Goal: Information Seeking & Learning: Learn about a topic

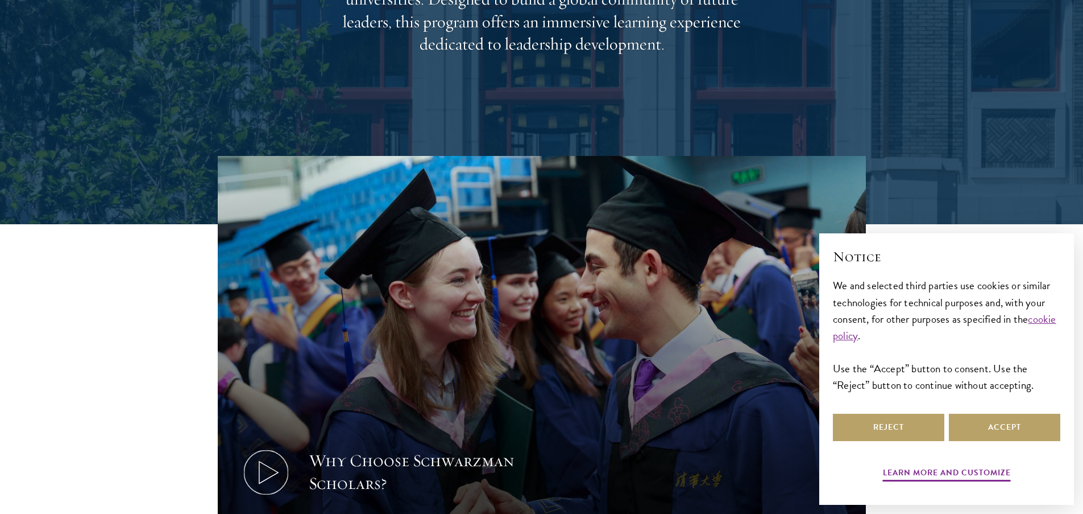
scroll to position [465, 0]
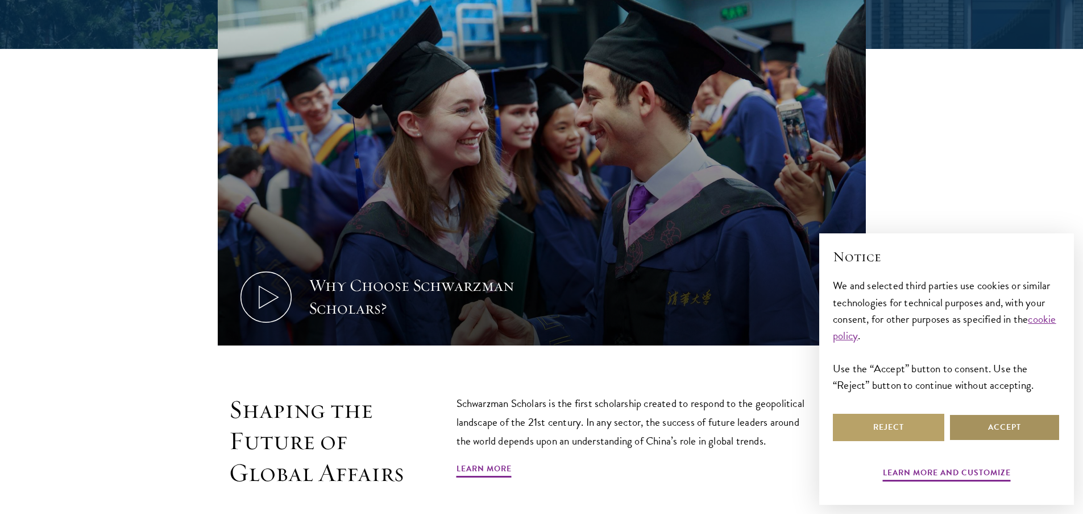
click at [1019, 434] on button "Accept" at bounding box center [1004, 426] width 111 height 27
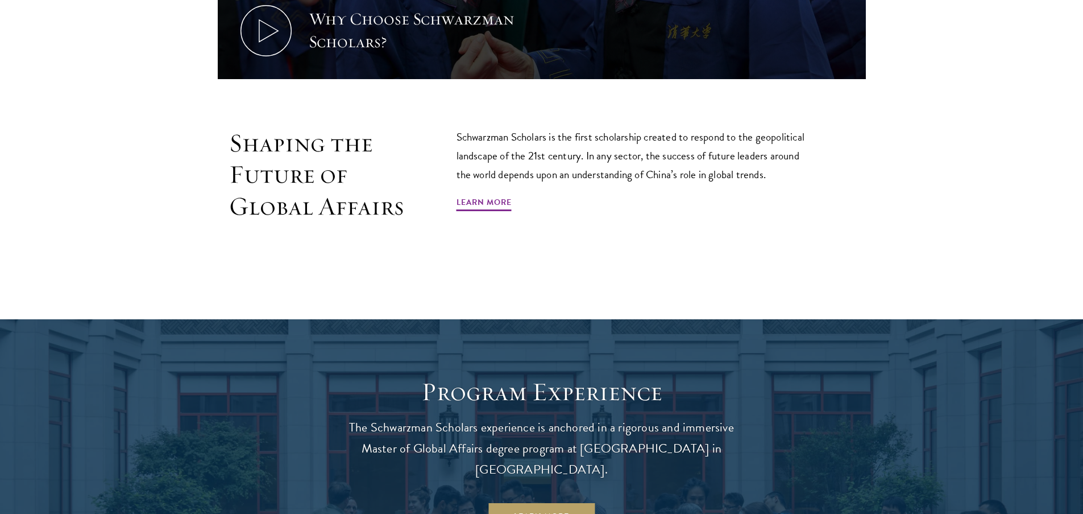
scroll to position [768, 0]
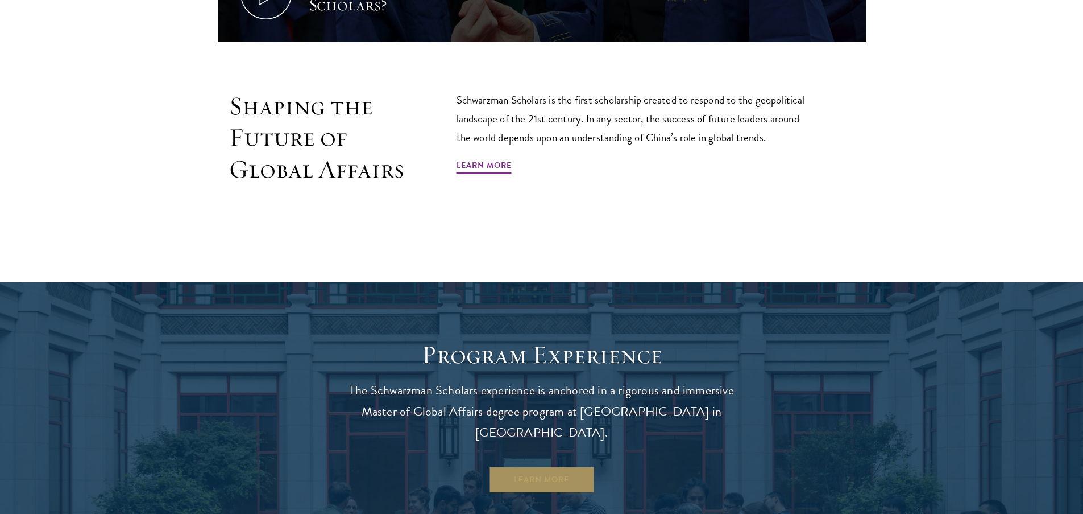
click at [535, 466] on link "Learn More" at bounding box center [542, 479] width 106 height 27
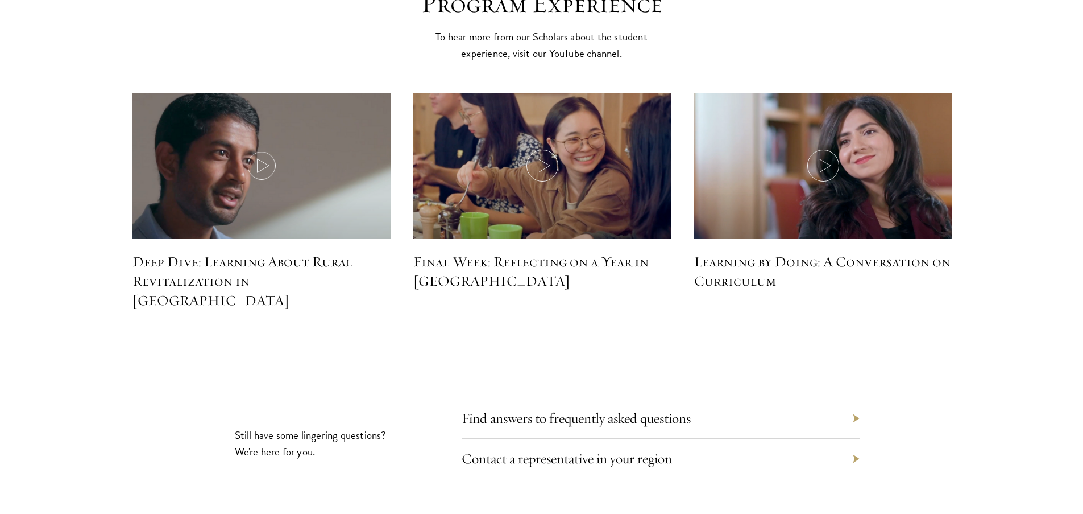
scroll to position [5145, 0]
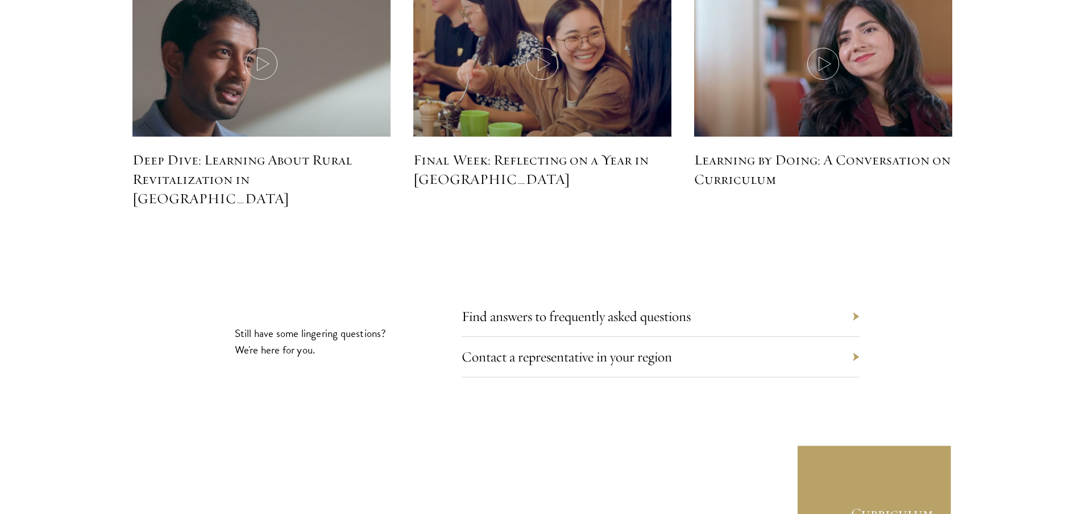
click at [862, 305] on section "Still have some lingering questions? We're here for you. Find answers to freque…" at bounding box center [541, 407] width 1083 height 204
click at [855, 296] on div "Find answers to frequently asked questions" at bounding box center [661, 316] width 398 height 40
click at [635, 307] on link "Find answers to frequently asked questions" at bounding box center [584, 316] width 229 height 18
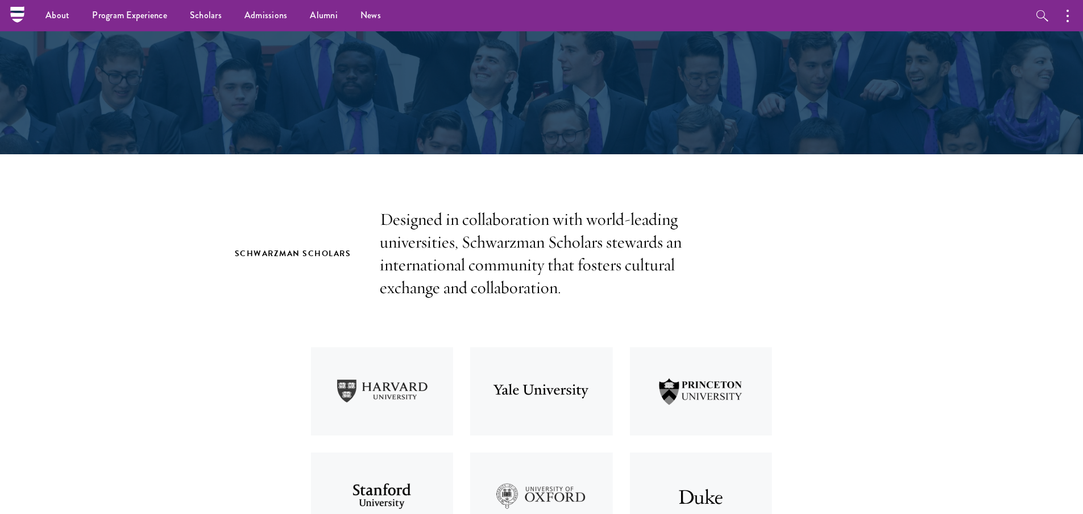
scroll to position [0, 0]
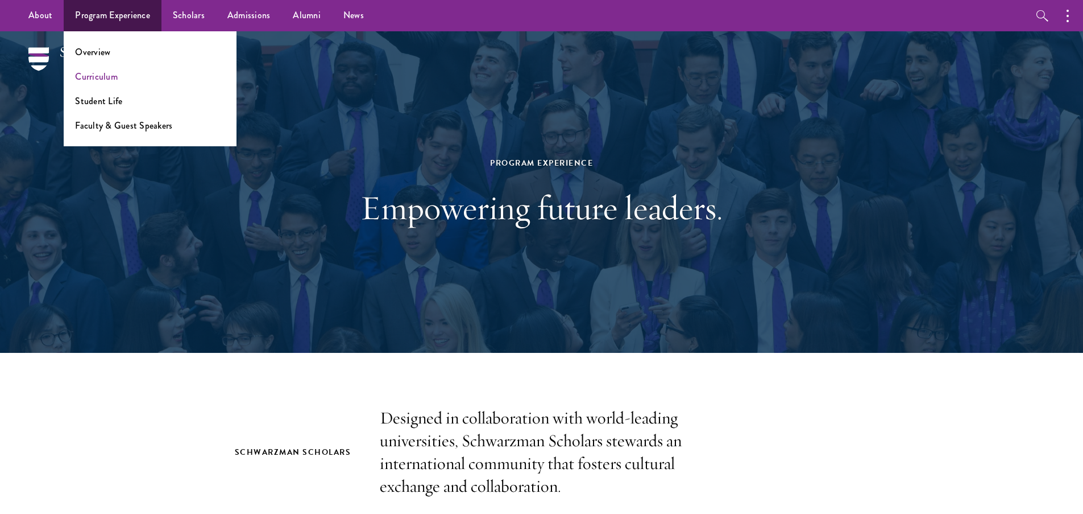
click at [96, 81] on link "Curriculum" at bounding box center [96, 76] width 43 height 13
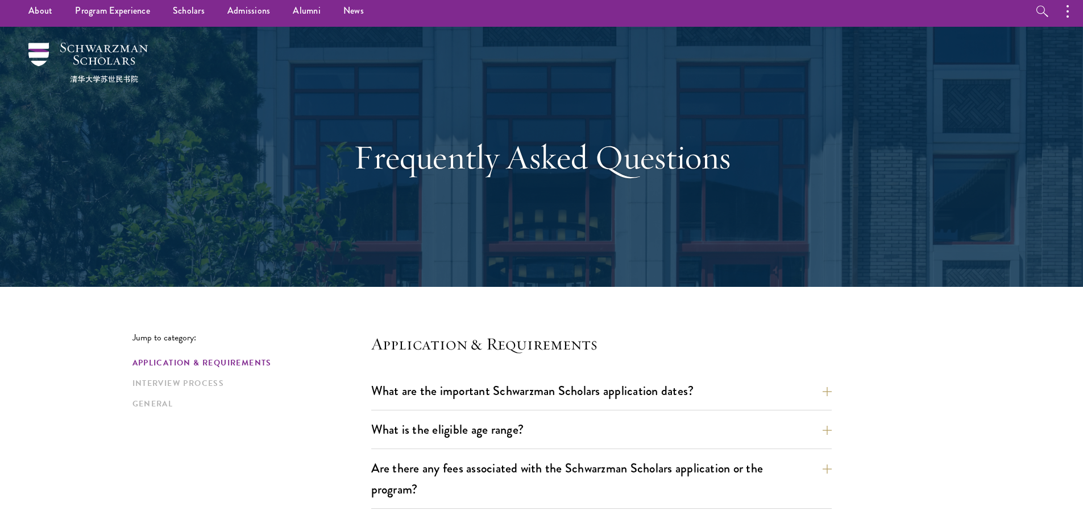
scroll to position [36, 0]
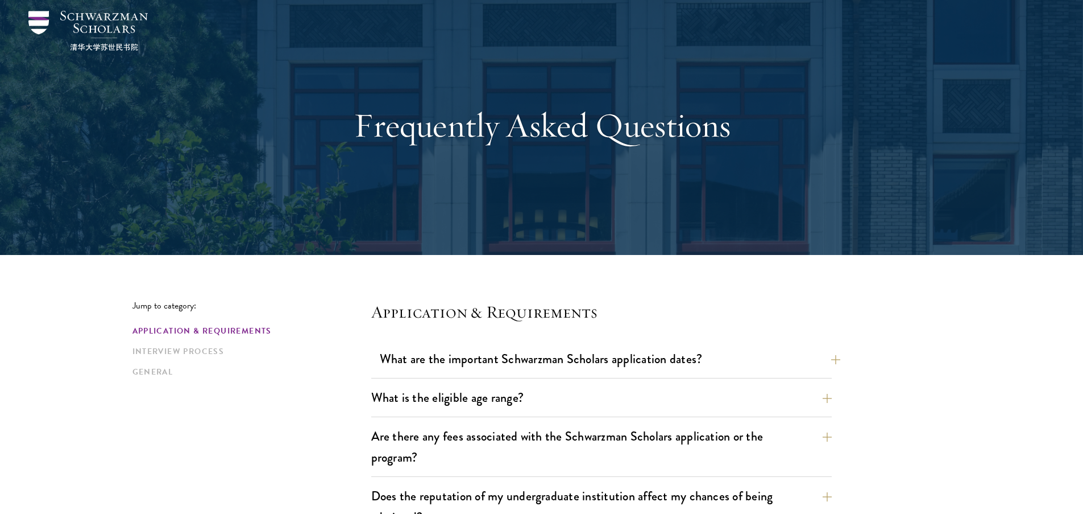
click at [530, 361] on button "What are the important Schwarzman Scholars application dates?" at bounding box center [610, 359] width 461 height 26
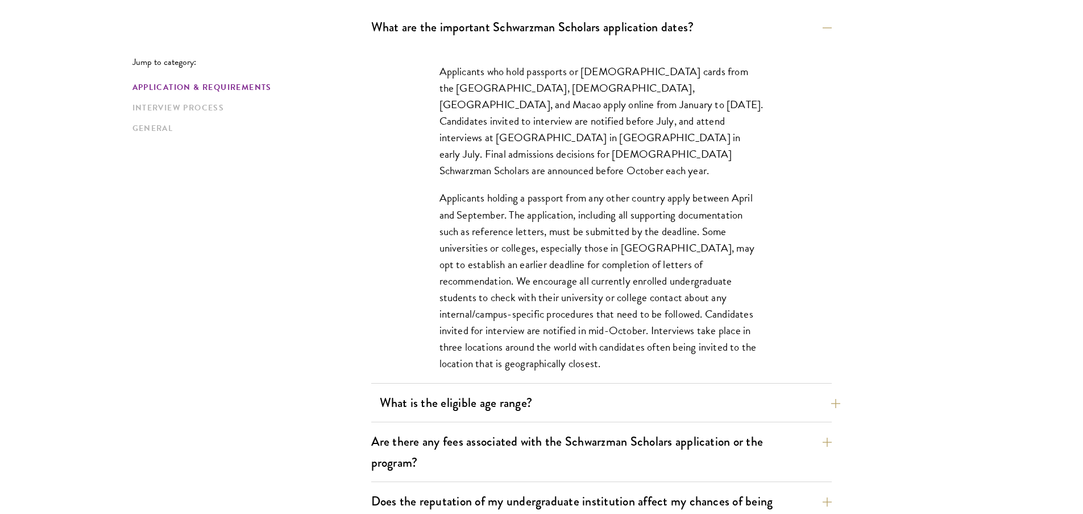
scroll to position [379, 0]
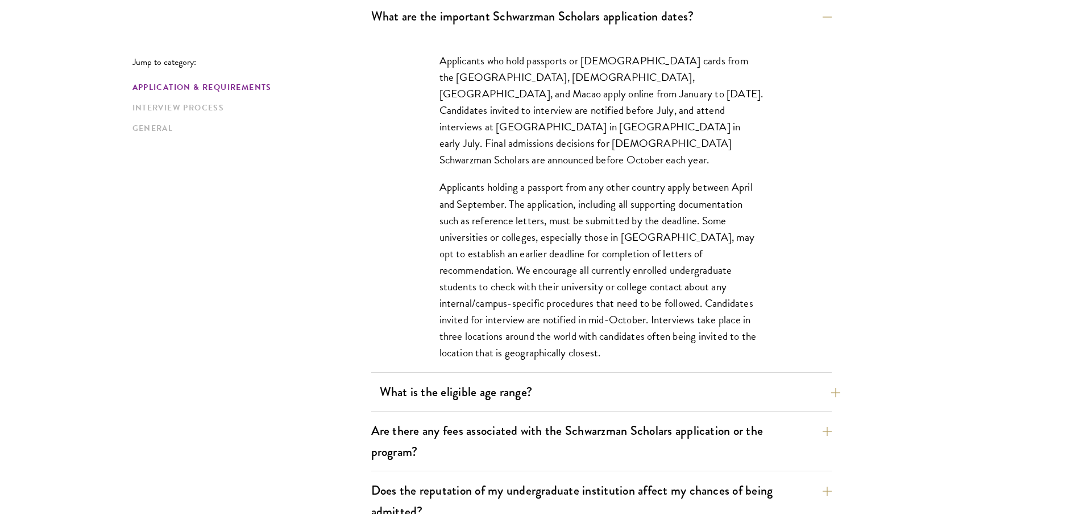
click at [548, 391] on button "What is the eligible age range?" at bounding box center [610, 392] width 461 height 26
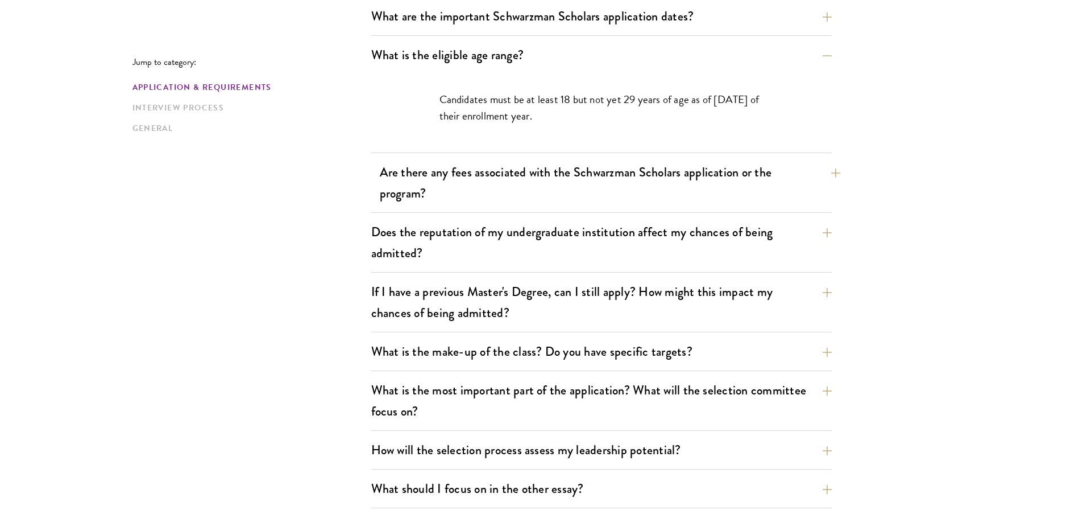
click at [639, 192] on button "Are there any fees associated with the Schwarzman Scholars application or the p…" at bounding box center [610, 182] width 461 height 47
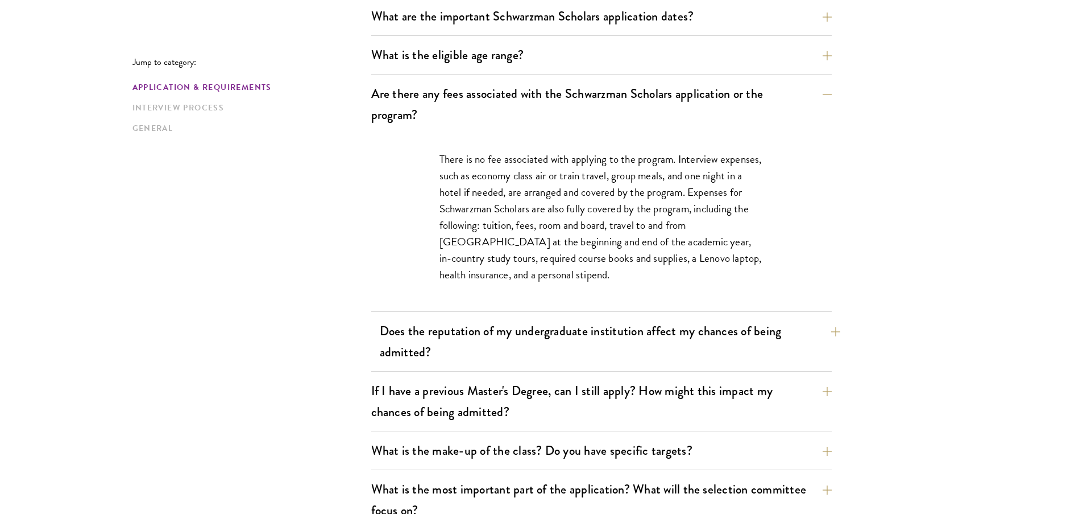
click at [663, 338] on button "Does the reputation of my undergraduate institution affect my chances of being …" at bounding box center [610, 341] width 461 height 47
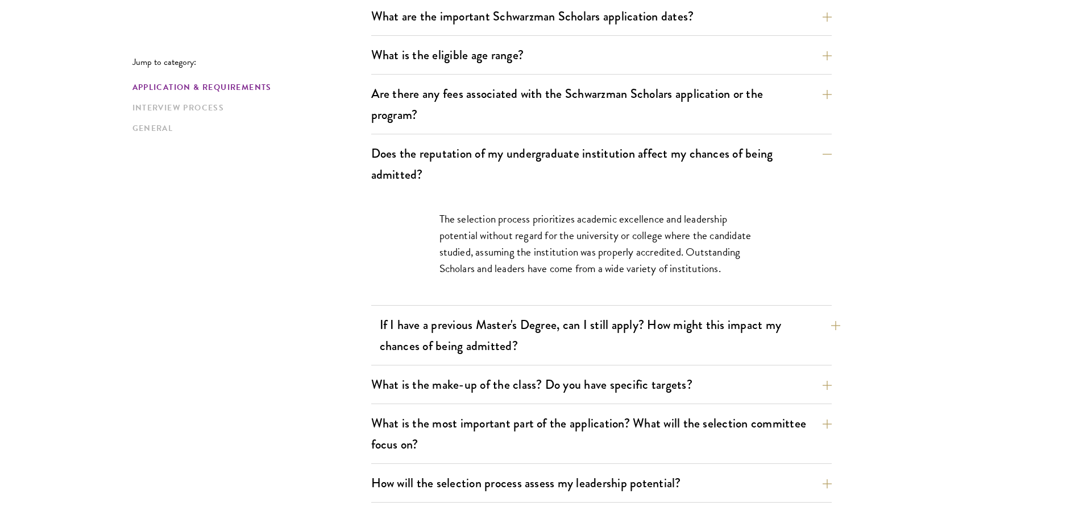
click at [666, 327] on button "If I have a previous Master's Degree, can I still apply? How might this impact …" at bounding box center [610, 335] width 461 height 47
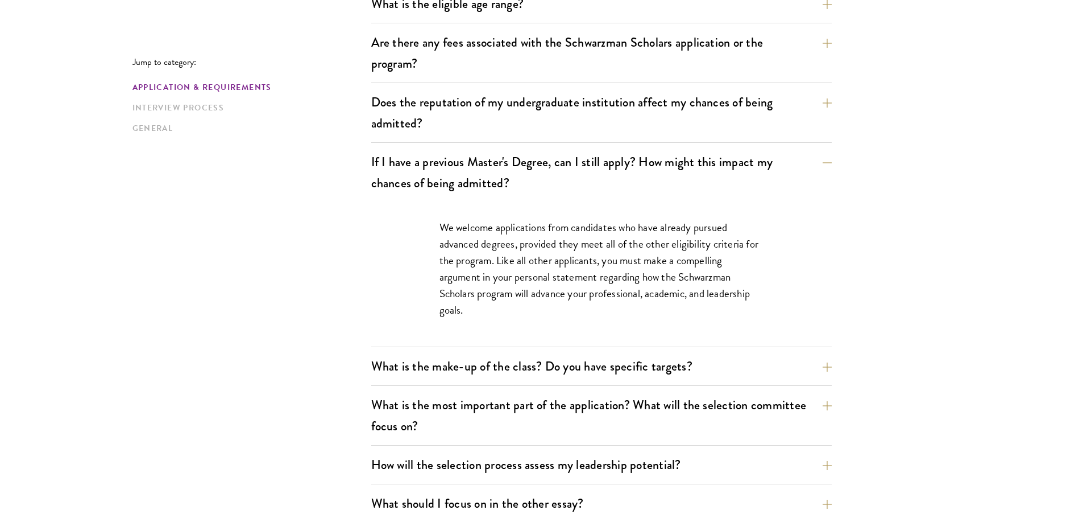
scroll to position [432, 0]
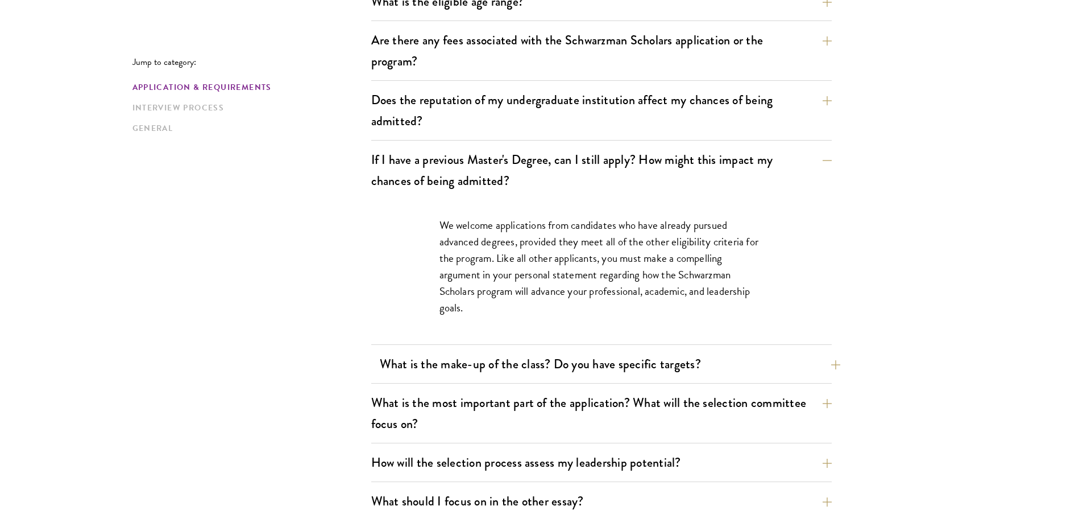
click at [500, 361] on button "What is the make-up of the class? Do you have specific targets?" at bounding box center [610, 364] width 461 height 26
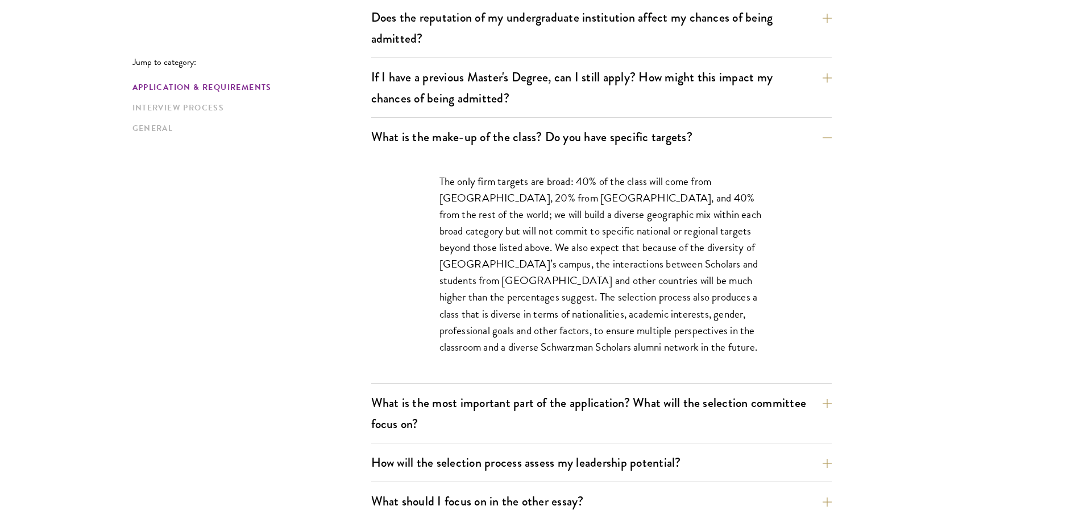
scroll to position [544, 0]
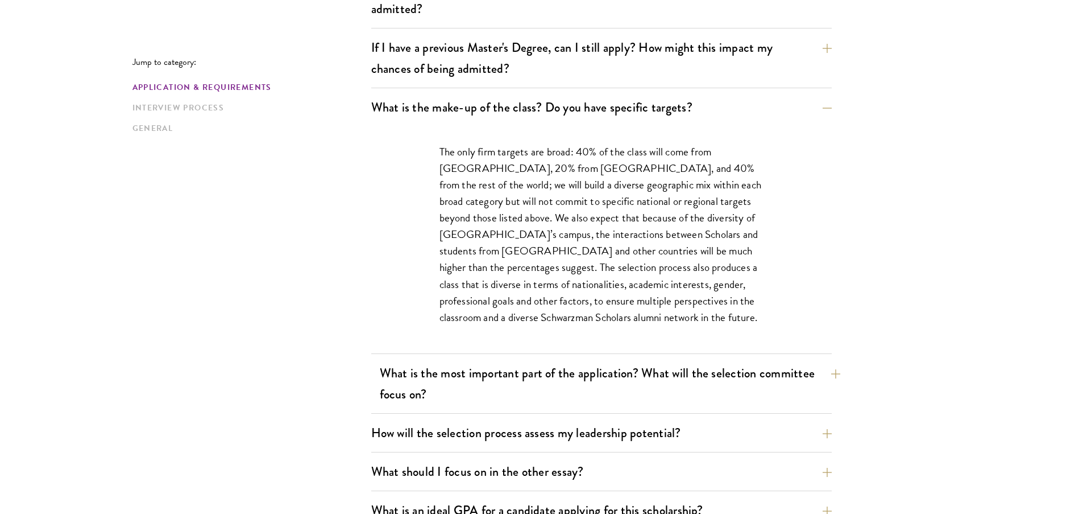
click at [686, 383] on button "What is the most important part of the application? What will the selection com…" at bounding box center [610, 383] width 461 height 47
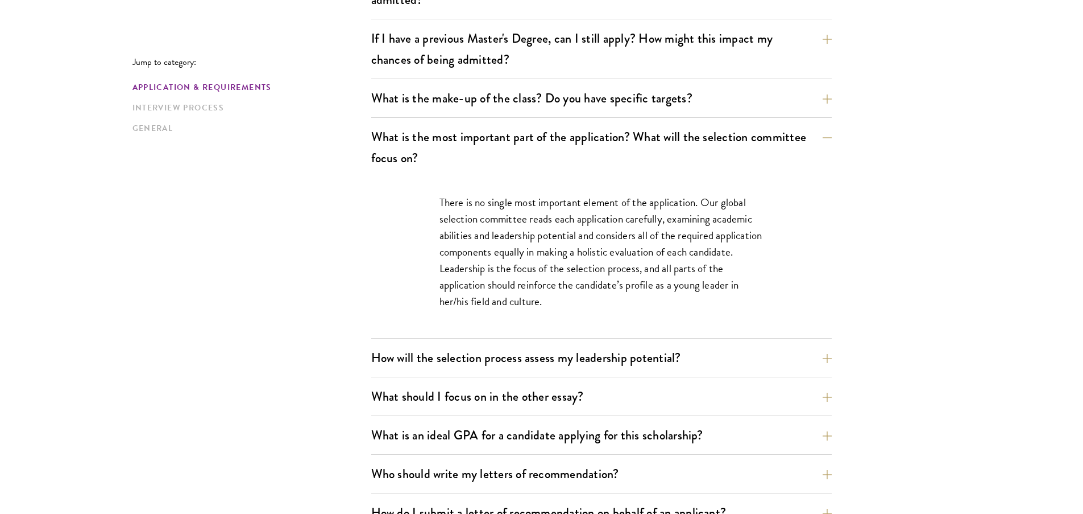
scroll to position [558, 0]
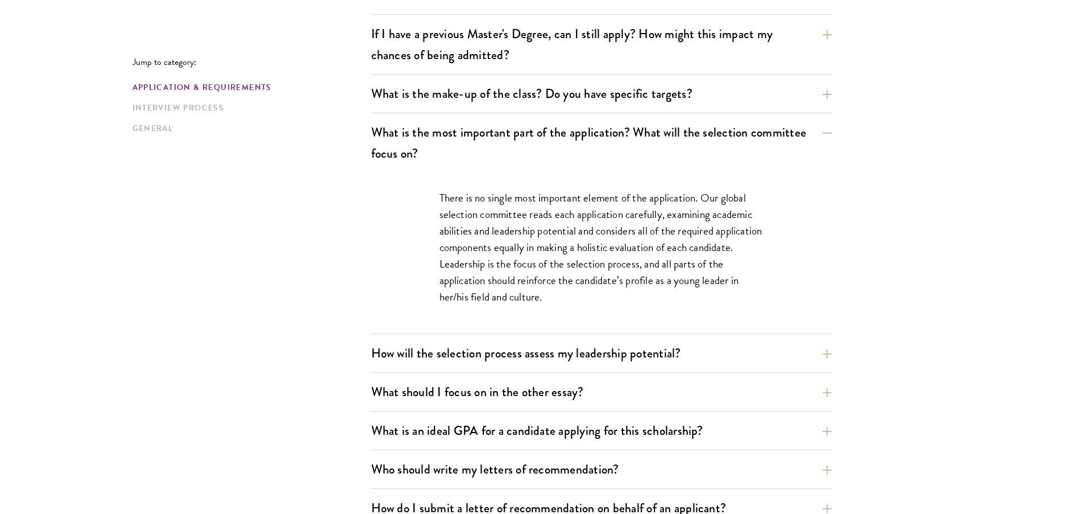
click at [627, 337] on div "What are the important Schwarzman Scholars application dates? Applicants who ho…" at bounding box center [601, 353] width 461 height 1058
click at [627, 341] on button "How will the selection process assess my leadership potential?" at bounding box center [610, 353] width 461 height 26
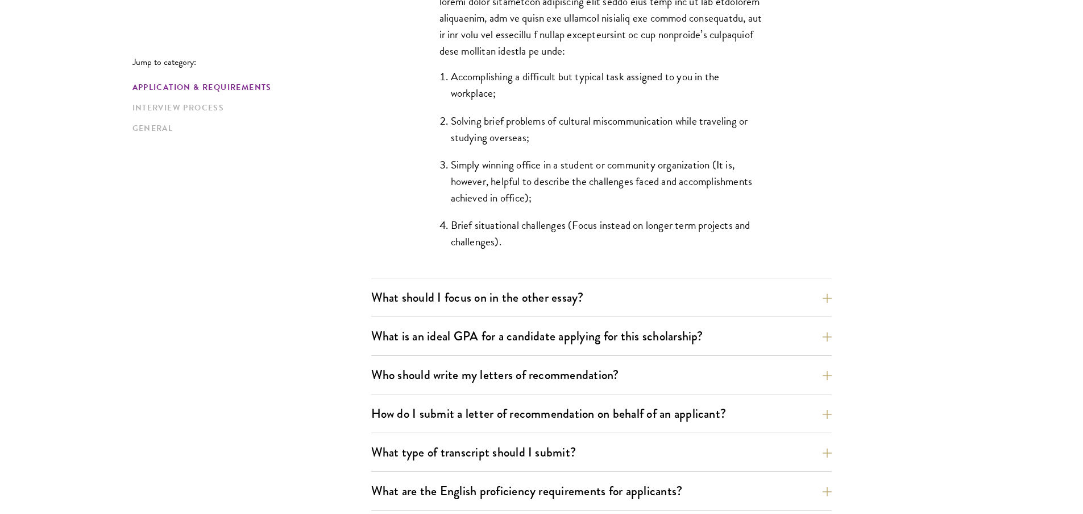
scroll to position [1142, 0]
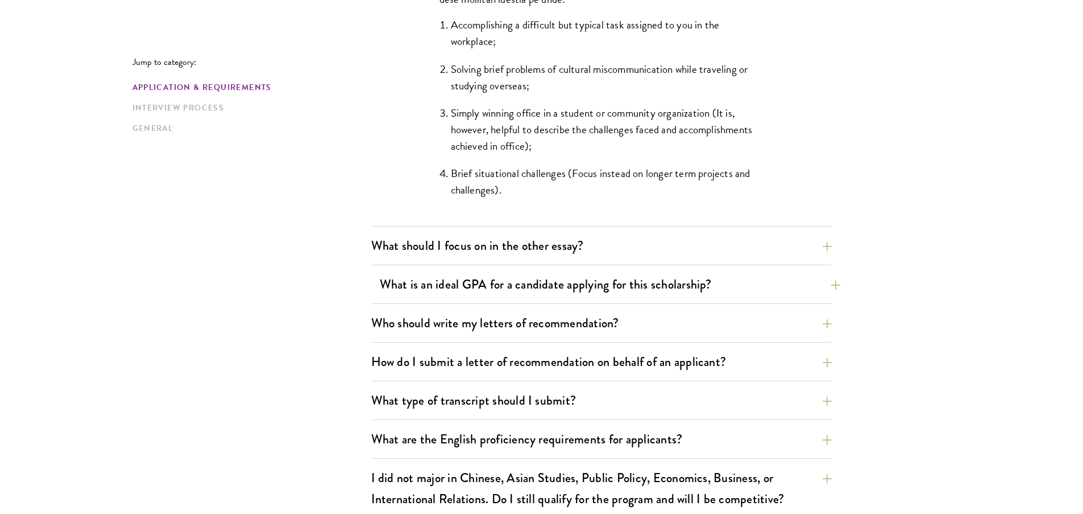
click at [539, 288] on button "What is an ideal GPA for a candidate applying for this scholarship?" at bounding box center [610, 284] width 461 height 26
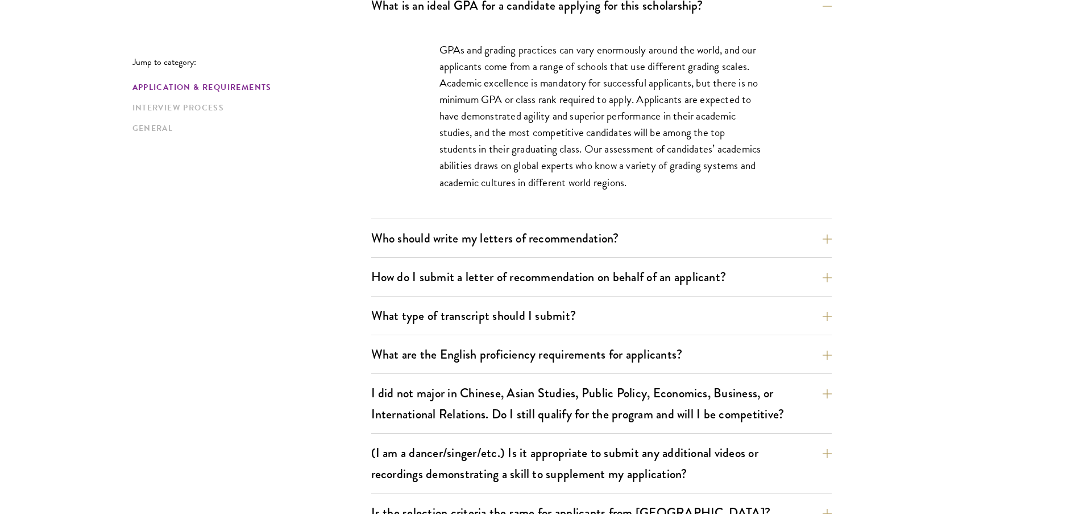
scroll to position [840, 0]
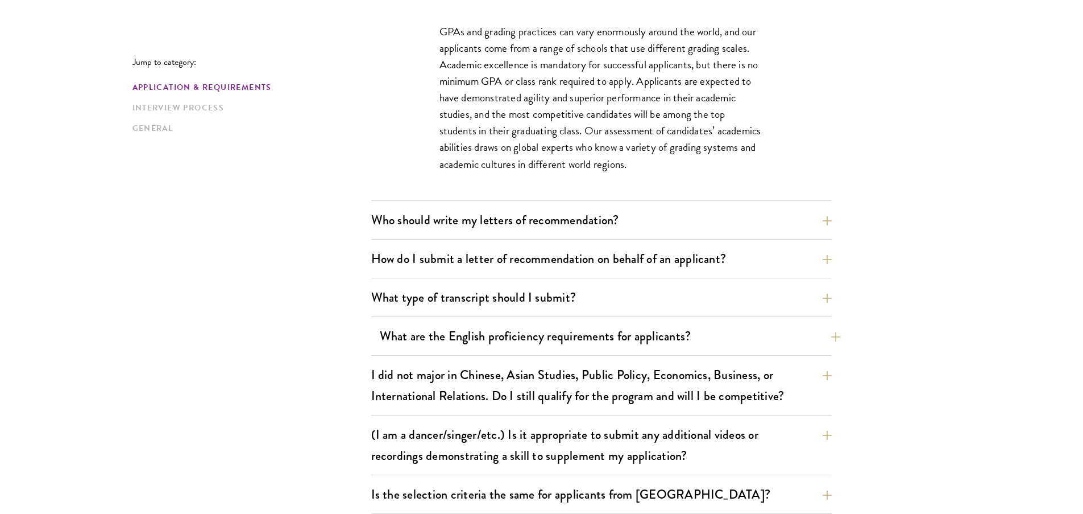
click at [565, 334] on button "What are the English proficiency requirements for applicants?" at bounding box center [610, 336] width 461 height 26
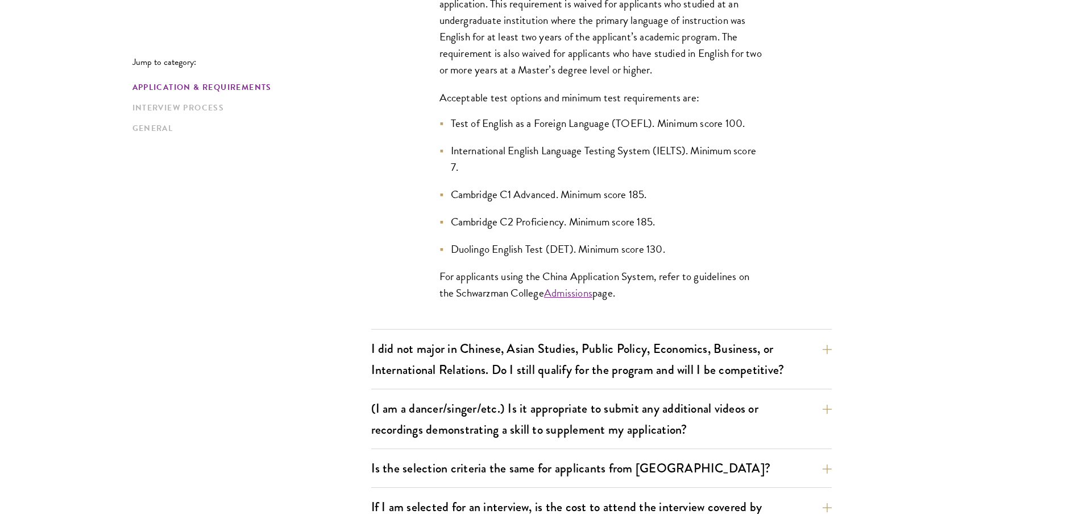
scroll to position [1074, 0]
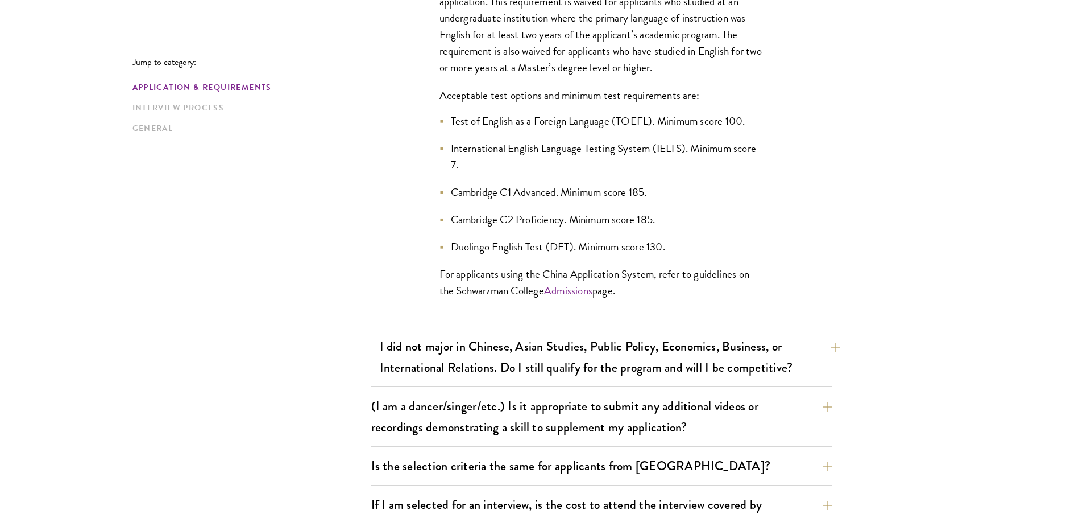
click at [639, 342] on button "I did not major in Chinese, Asian Studies, Public Policy, Economics, Business, …" at bounding box center [610, 356] width 461 height 47
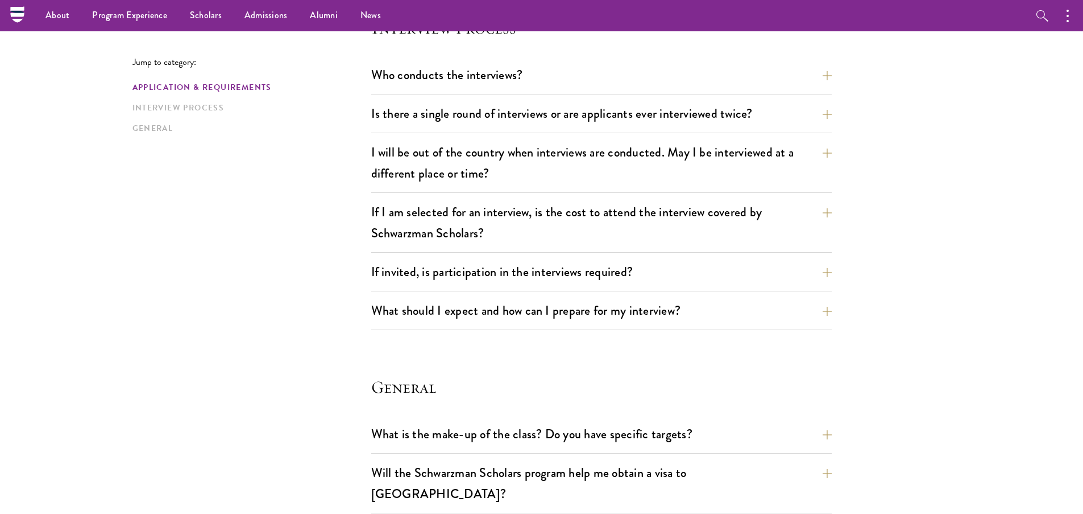
scroll to position [0, 0]
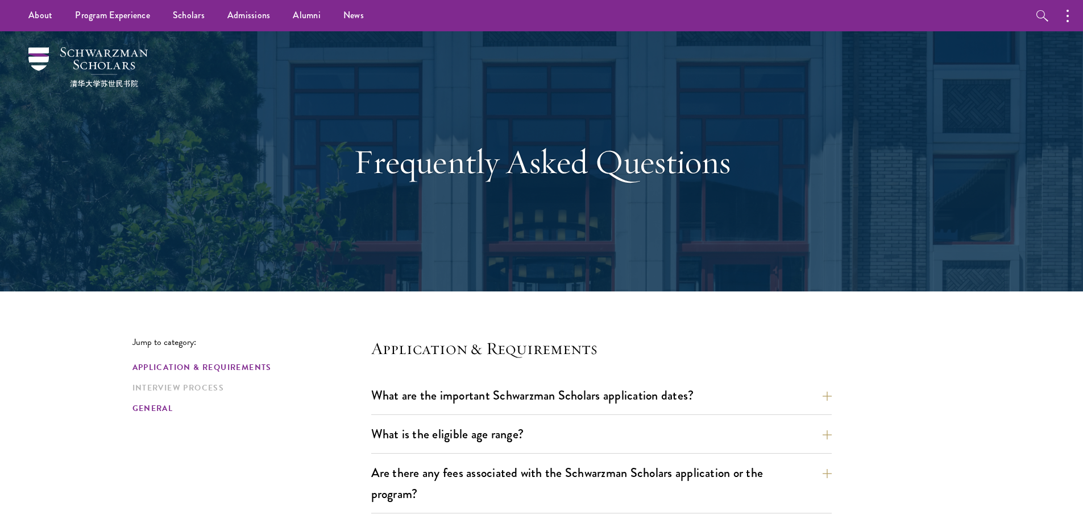
click at [167, 408] on link "General" at bounding box center [249, 408] width 232 height 12
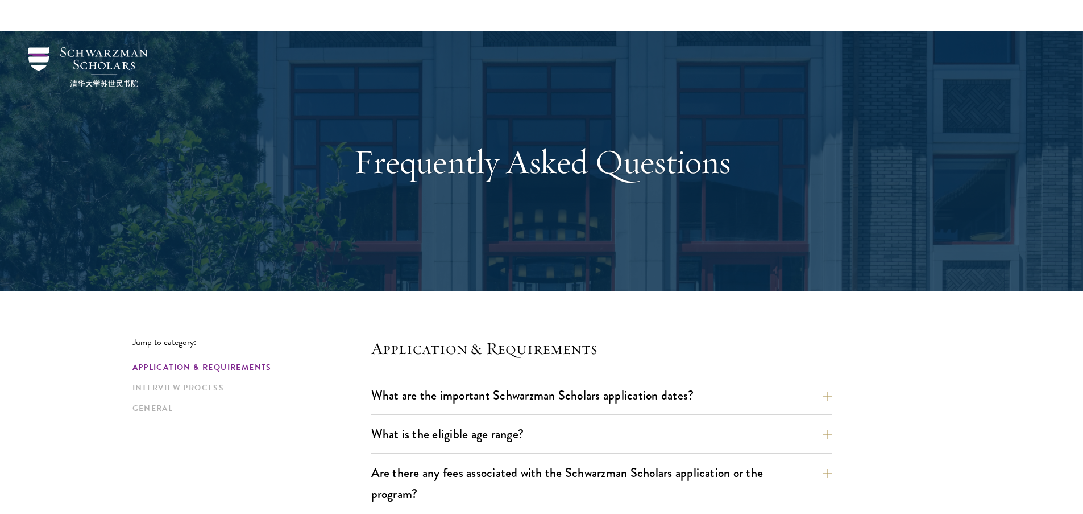
scroll to position [1820, 0]
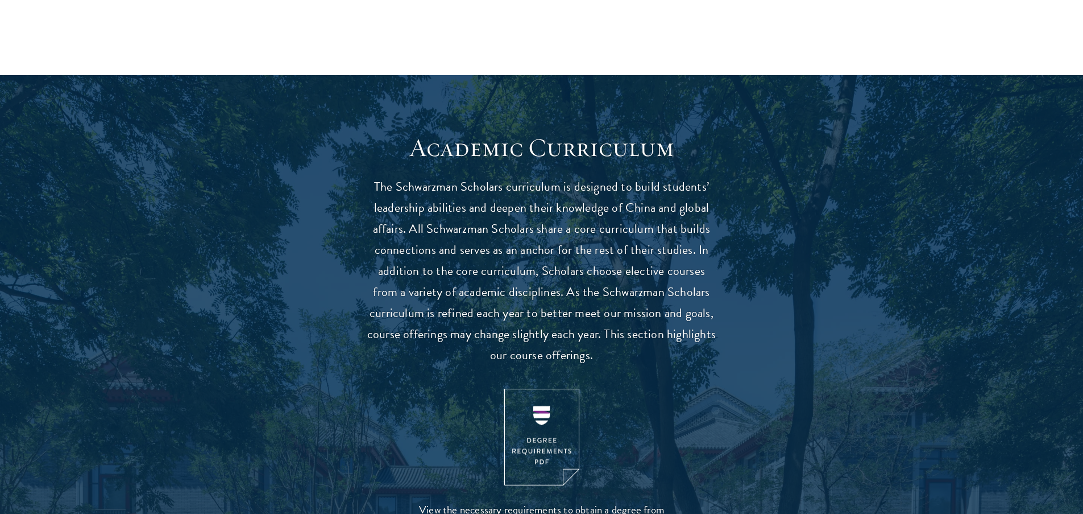
scroll to position [908, 0]
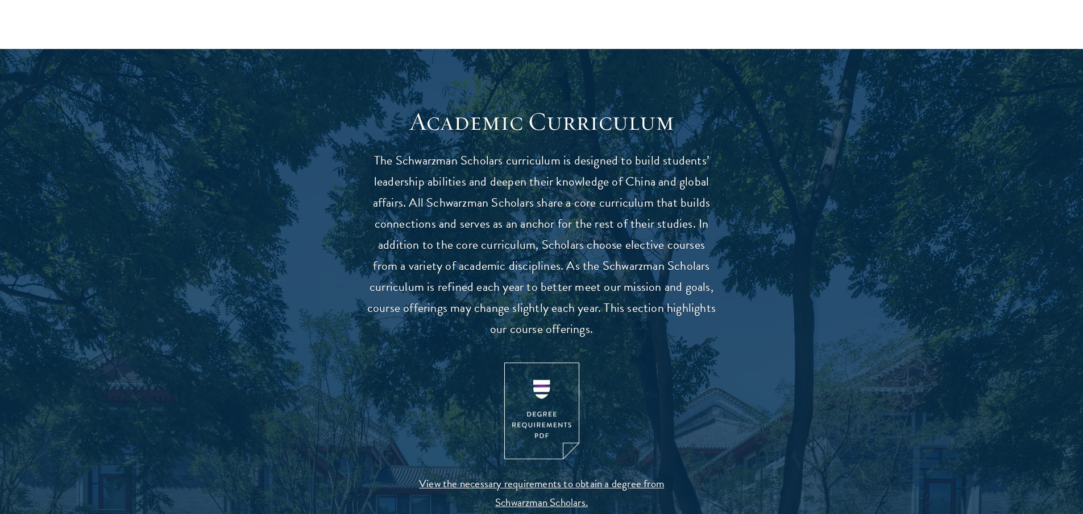
click at [540, 409] on img at bounding box center [541, 410] width 75 height 97
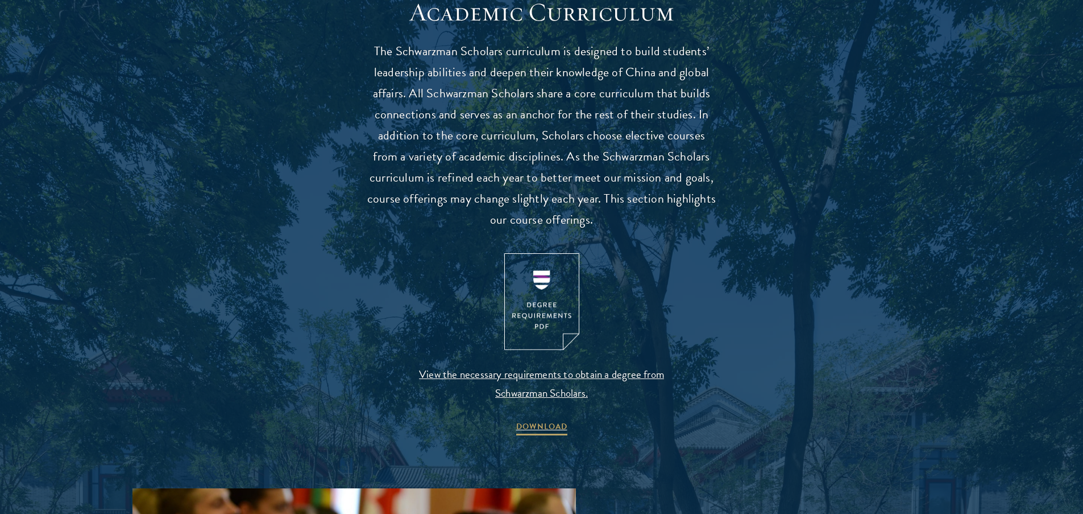
scroll to position [1067, 0]
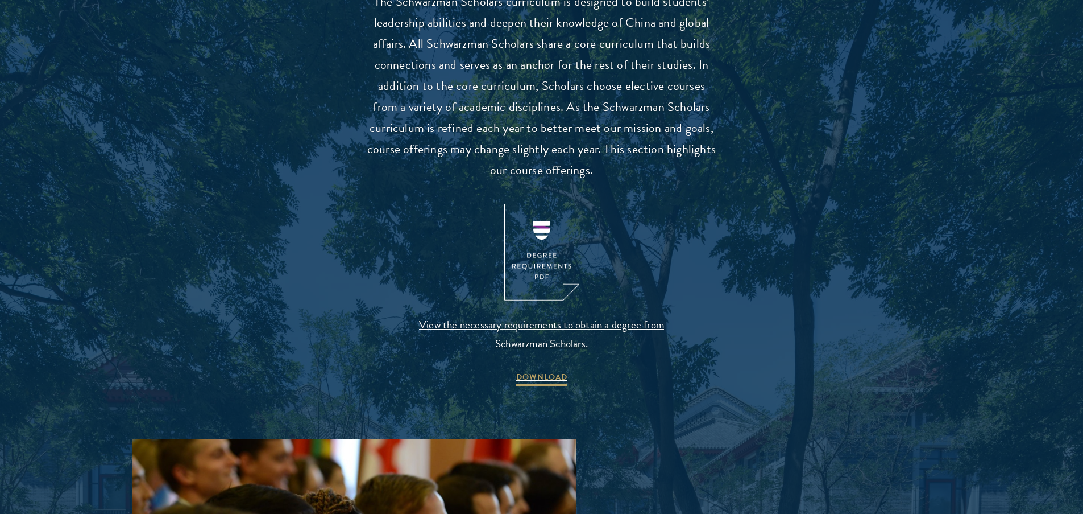
click at [549, 340] on span "View the necessary requirements to obtain a degree from Schwarzman Scholars." at bounding box center [541, 334] width 267 height 38
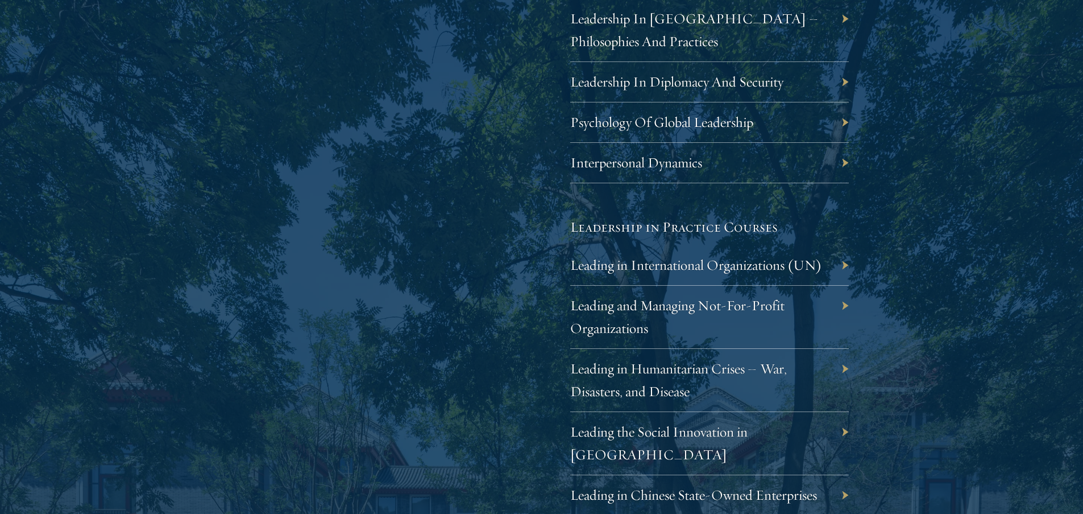
scroll to position [2500, 0]
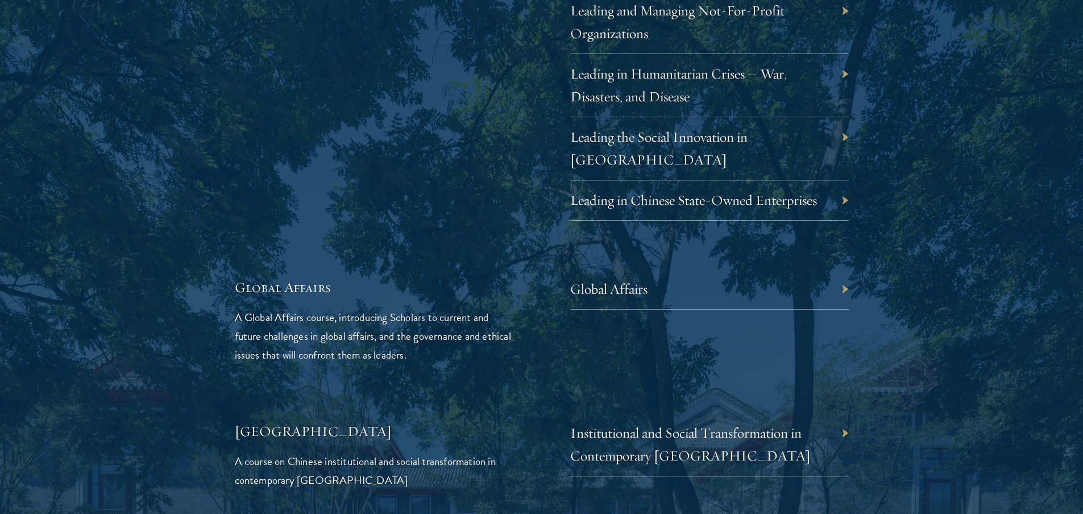
click at [847, 269] on div "Global Affairs" at bounding box center [709, 289] width 279 height 40
click at [610, 280] on link "Global Affairs" at bounding box center [617, 289] width 77 height 18
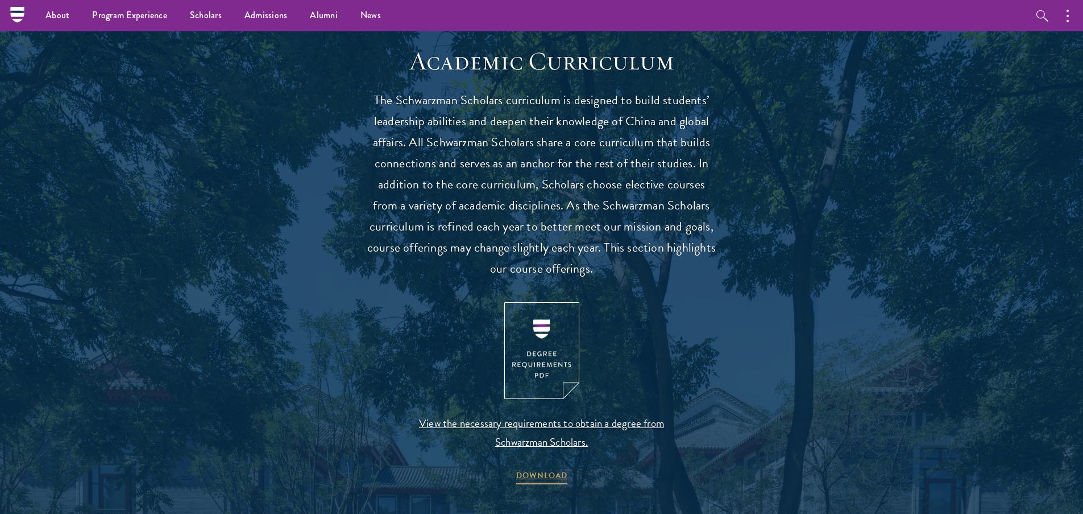
scroll to position [0, 0]
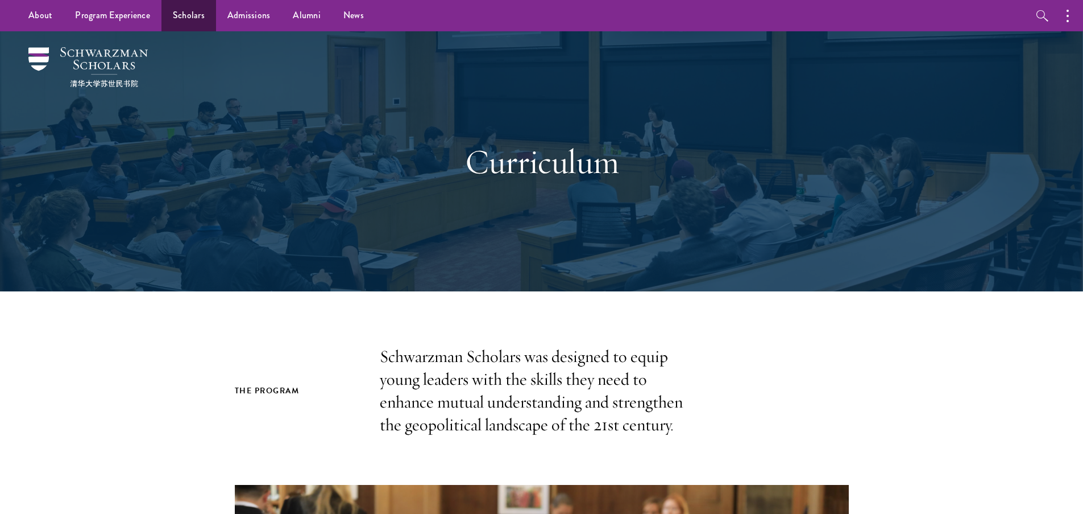
click at [181, 20] on link "Scholars" at bounding box center [189, 15] width 55 height 31
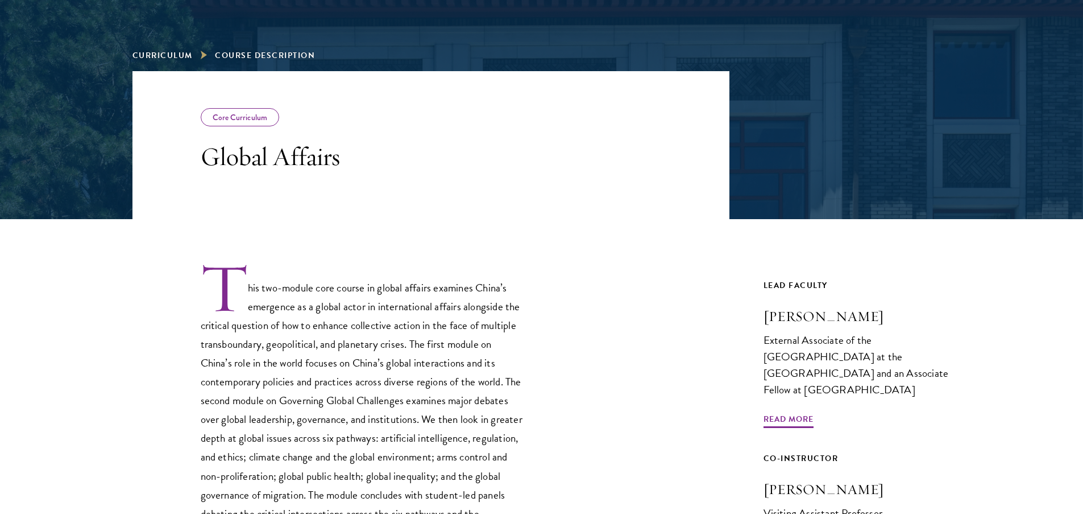
scroll to position [263, 0]
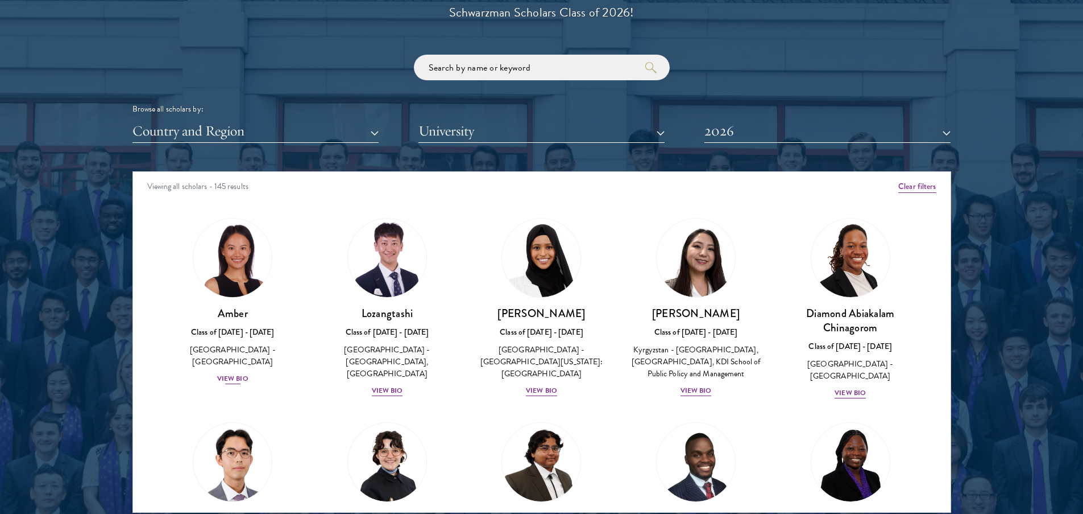
scroll to position [1324, 0]
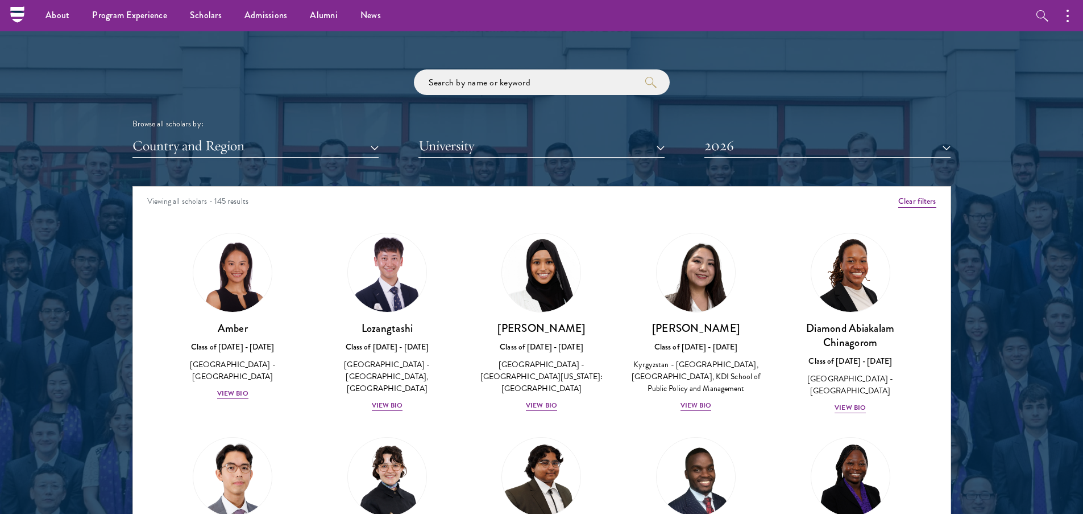
click at [537, 144] on button "University" at bounding box center [542, 145] width 246 height 23
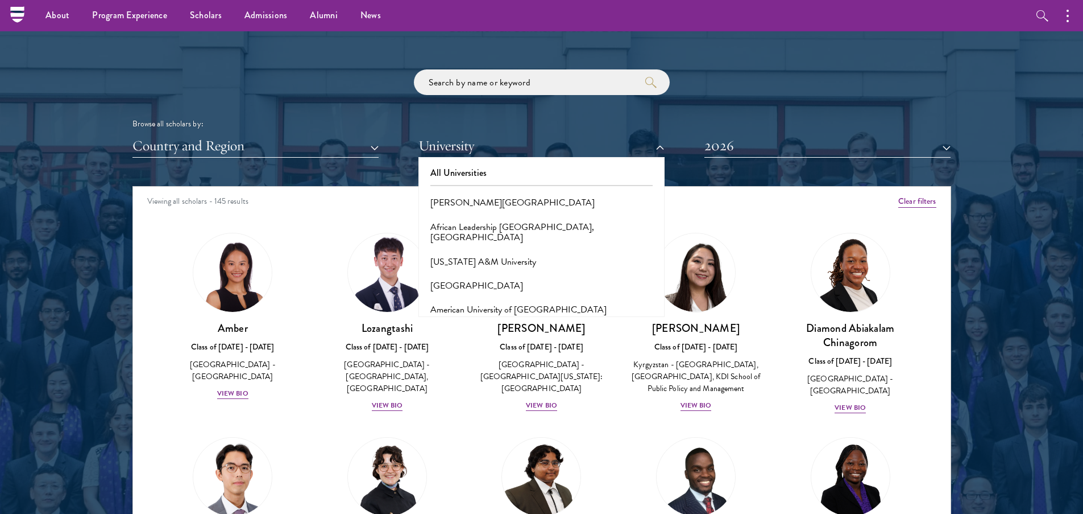
click at [537, 144] on button "University" at bounding box center [542, 145] width 246 height 23
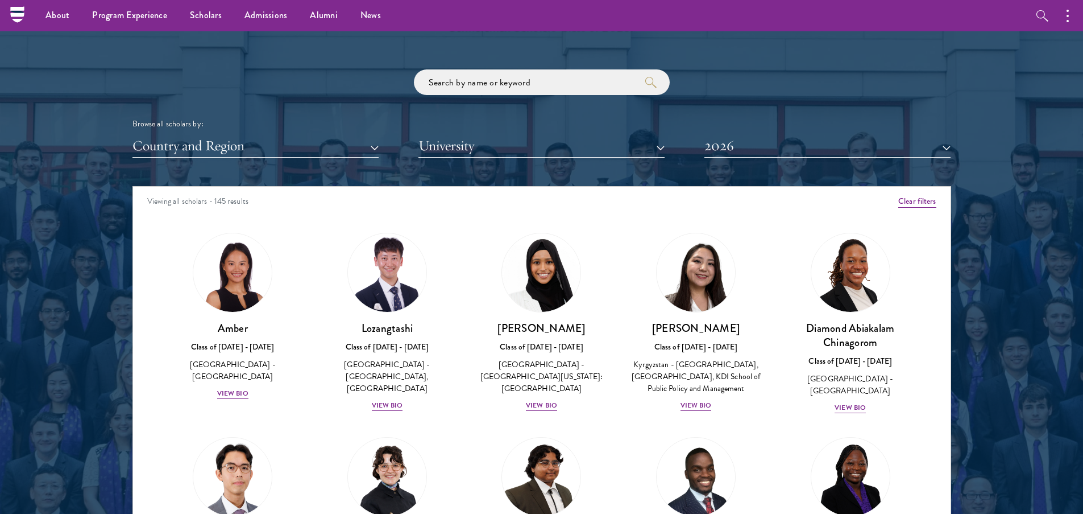
click at [300, 144] on button "Country and Region" at bounding box center [256, 145] width 246 height 23
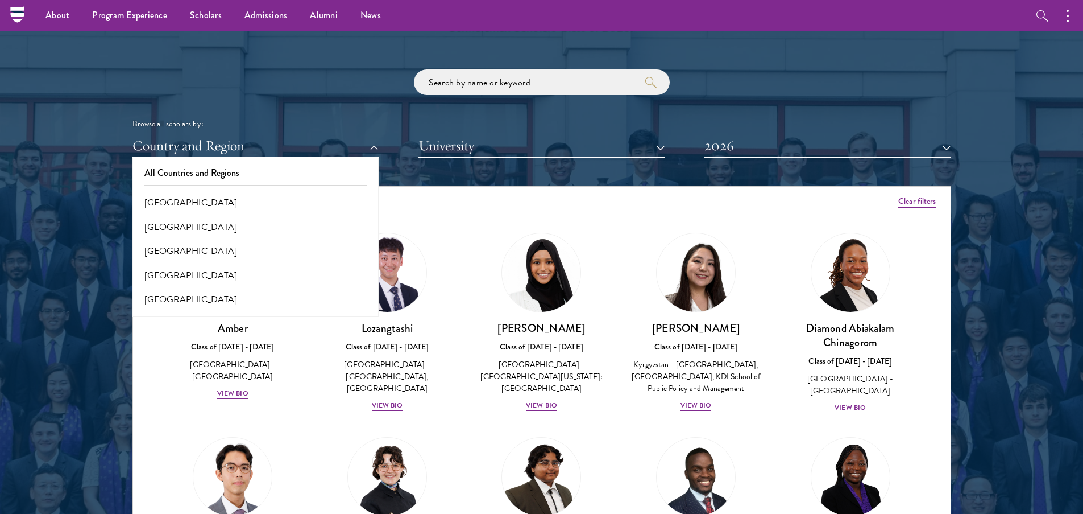
click at [300, 144] on button "Country and Region" at bounding box center [256, 145] width 246 height 23
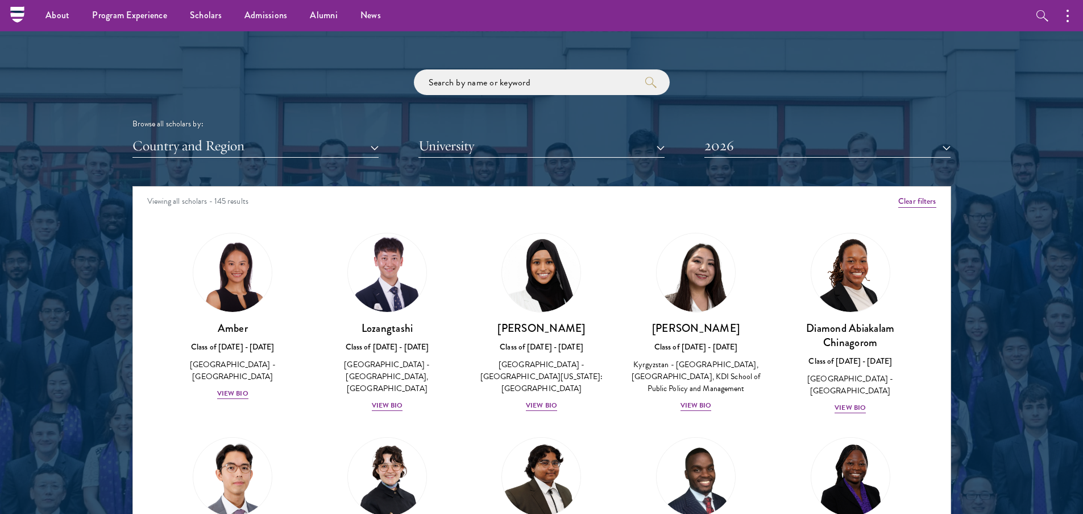
click at [743, 135] on button "2026" at bounding box center [828, 145] width 246 height 23
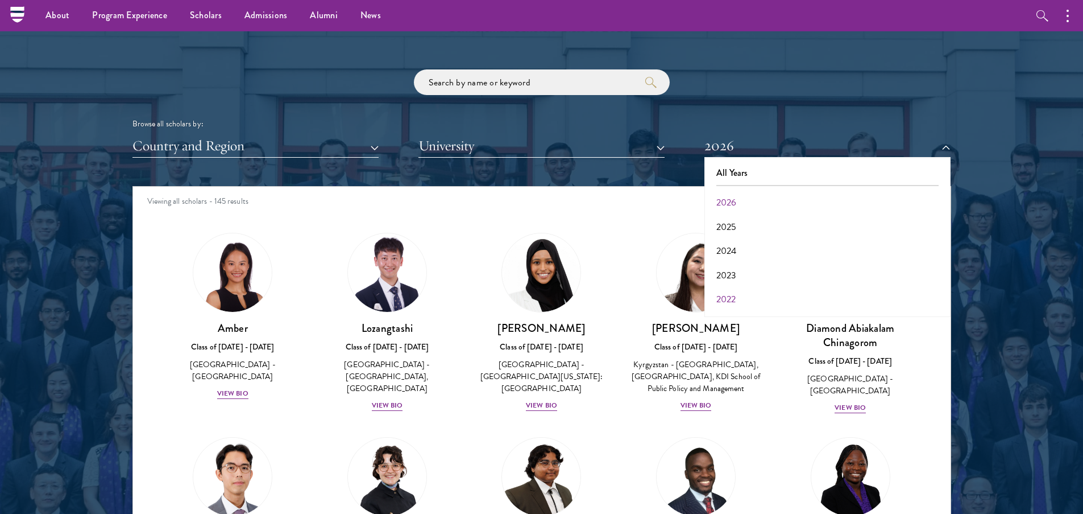
click at [742, 289] on button "2022" at bounding box center [827, 299] width 239 height 24
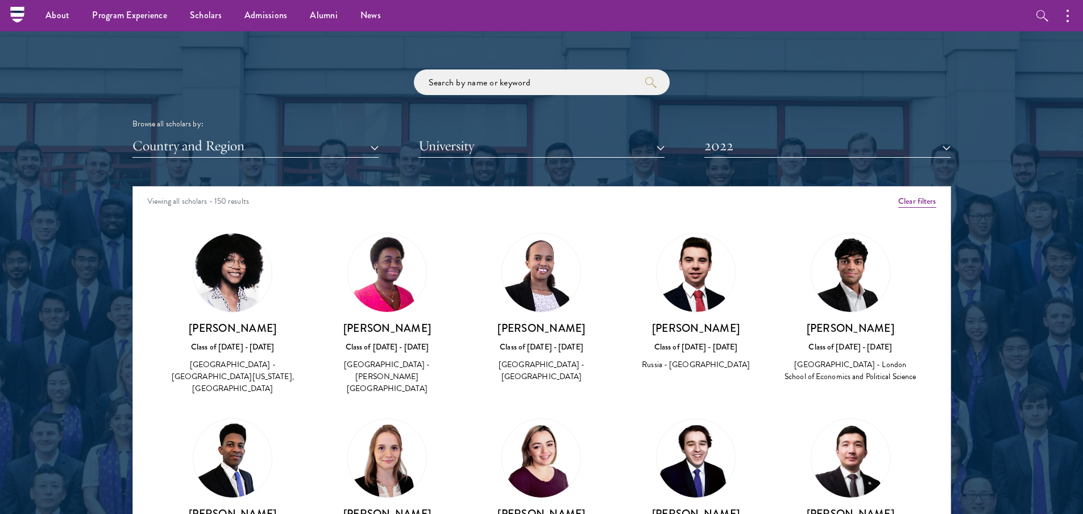
click at [790, 147] on button "2022" at bounding box center [828, 145] width 246 height 23
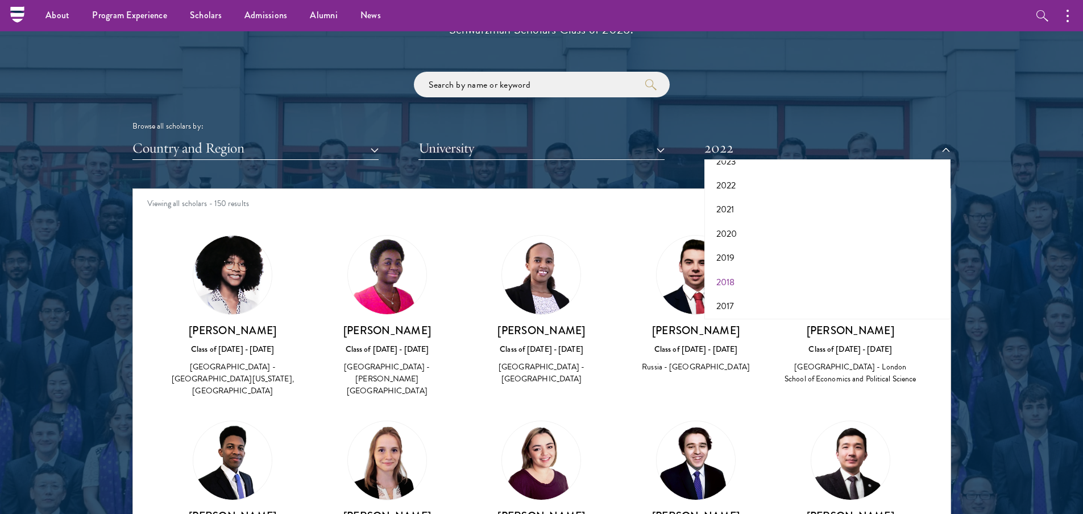
scroll to position [1375, 0]
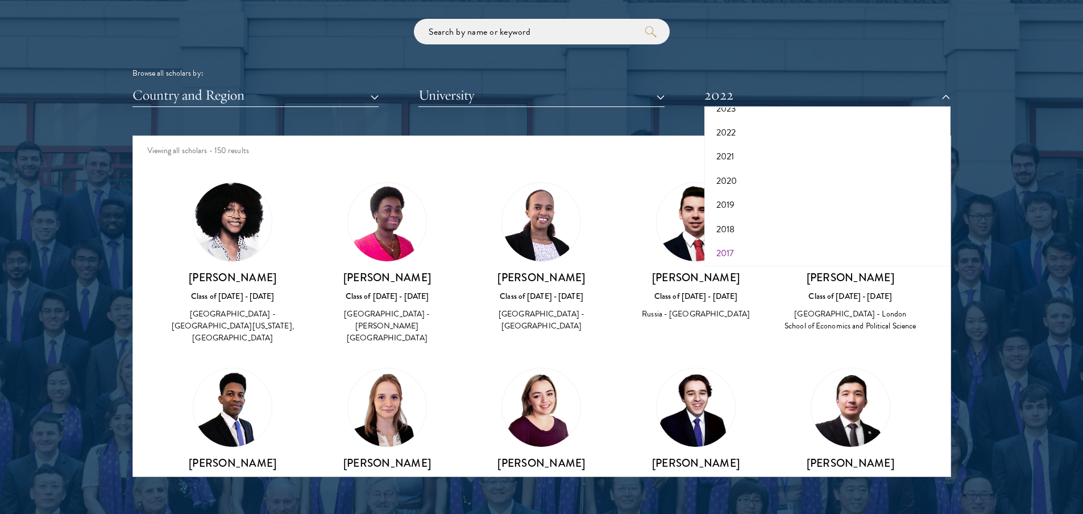
click at [732, 244] on button "2017" at bounding box center [827, 253] width 239 height 24
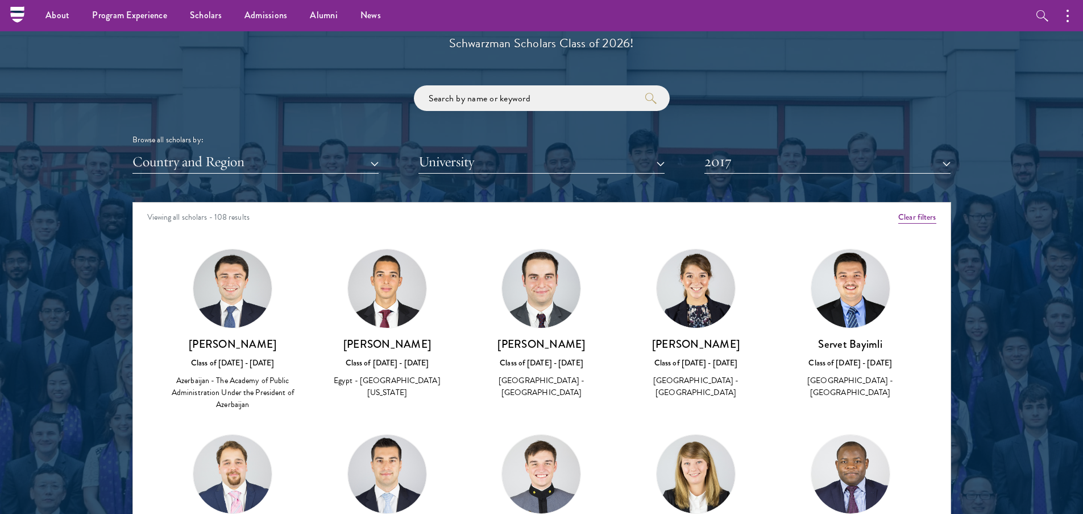
scroll to position [1306, 0]
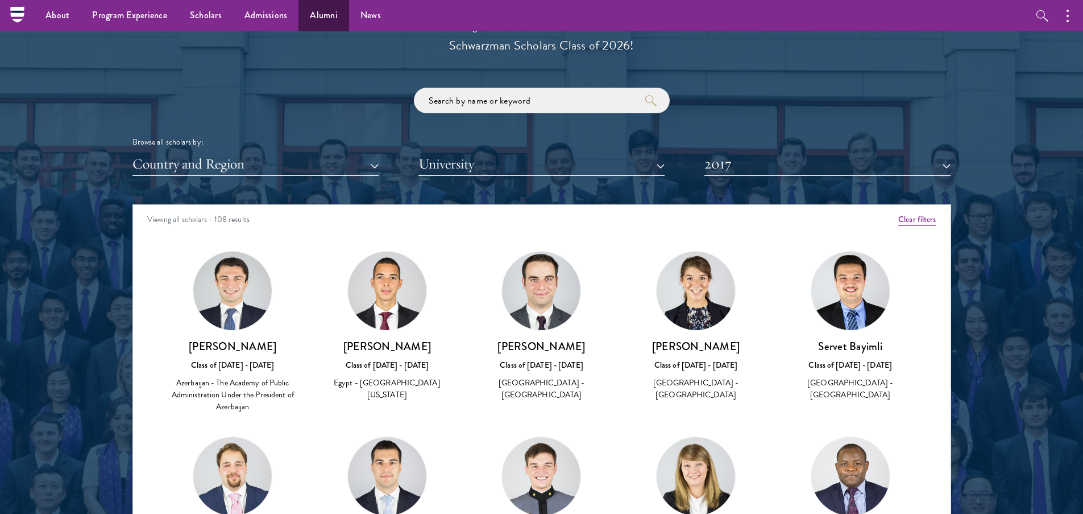
click at [310, 22] on link "Alumni" at bounding box center [324, 15] width 51 height 31
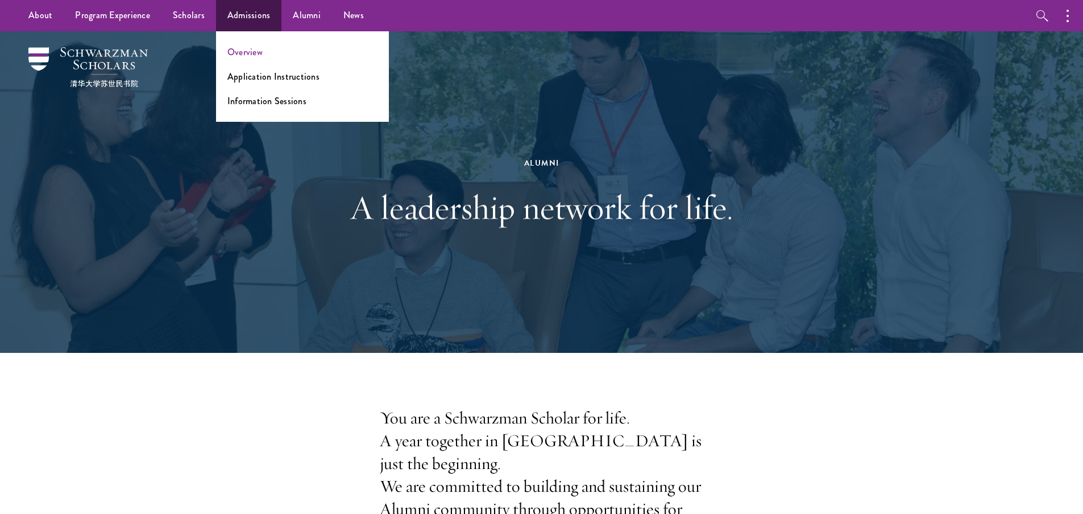
click at [257, 48] on link "Overview" at bounding box center [244, 51] width 35 height 13
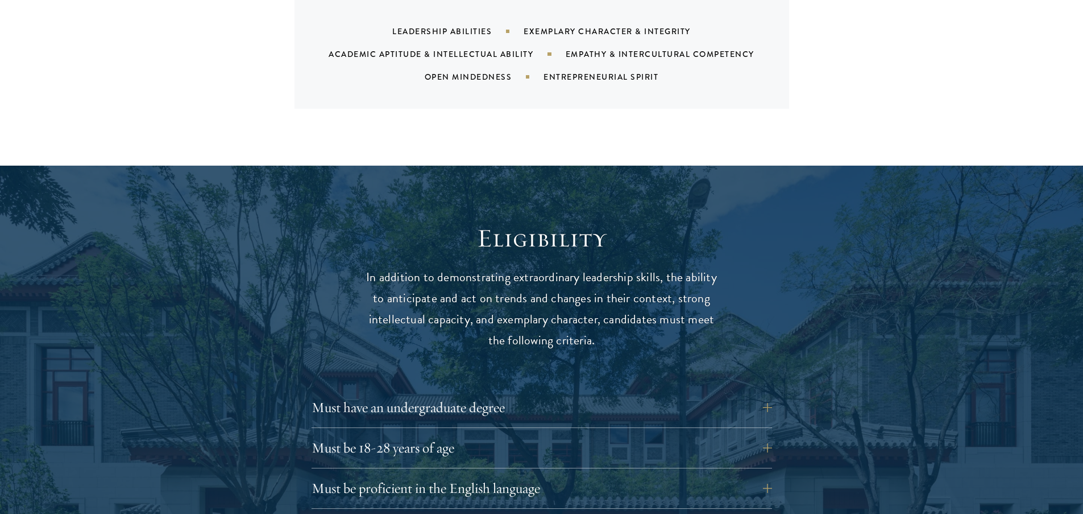
scroll to position [1305, 0]
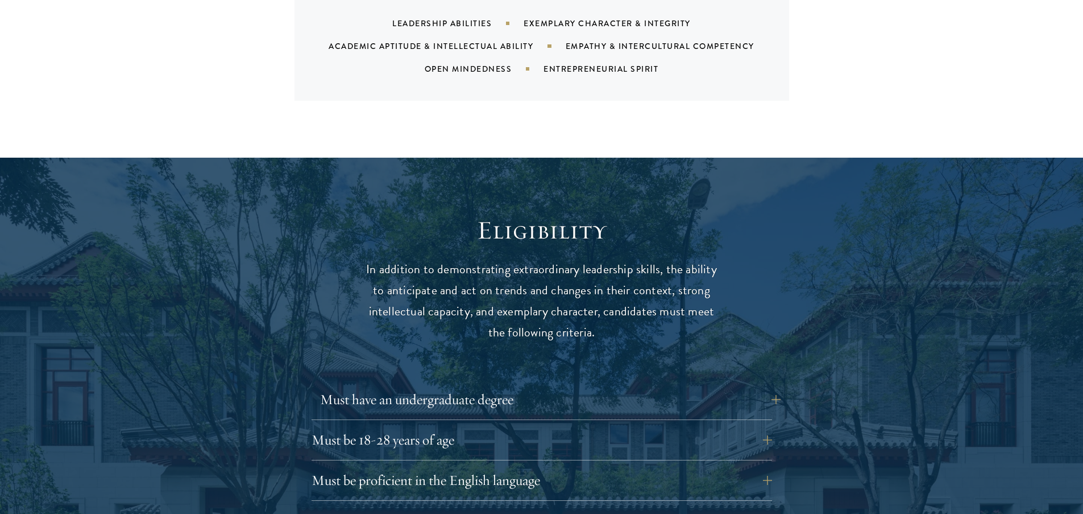
click at [767, 386] on button "Must have an undergraduate degree" at bounding box center [550, 399] width 461 height 27
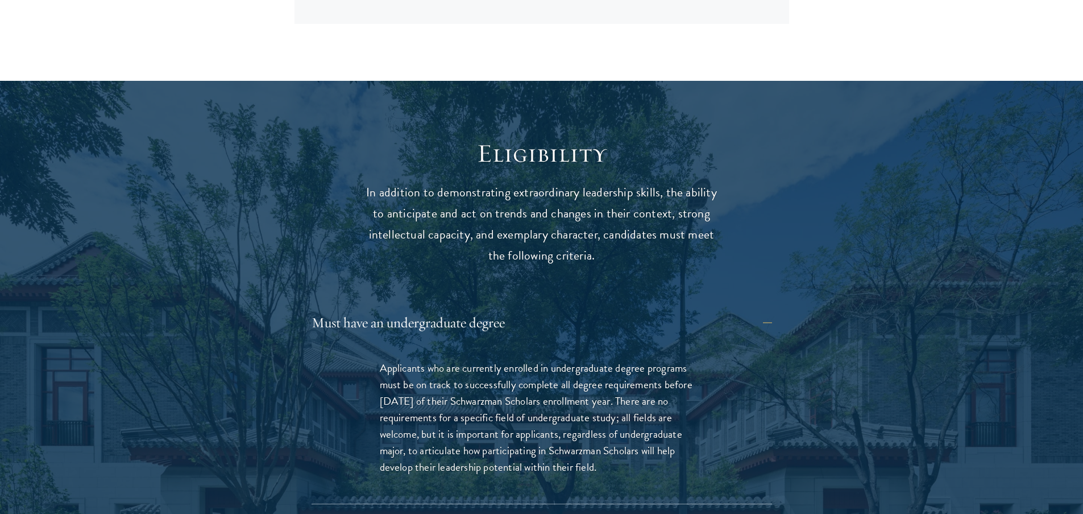
scroll to position [1384, 0]
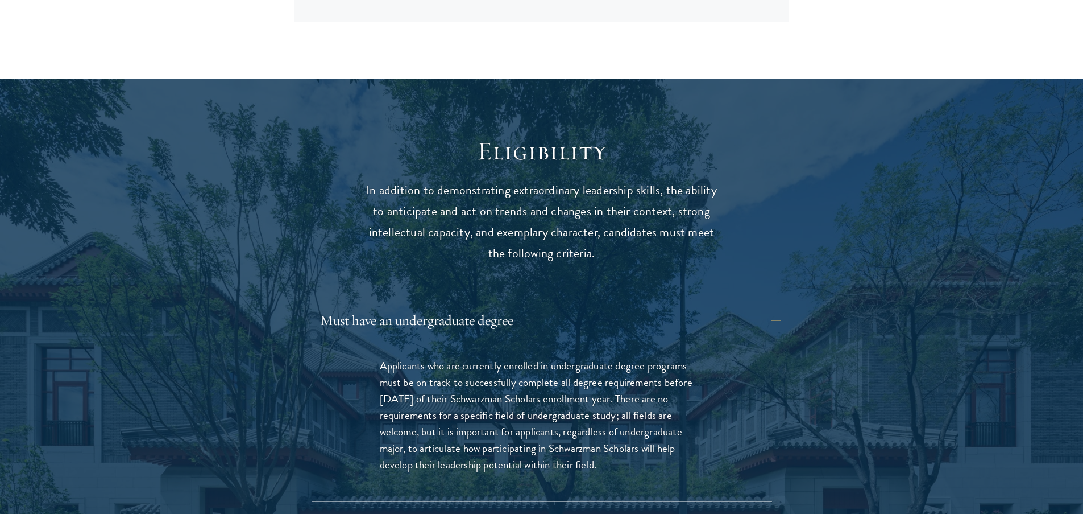
click at [761, 307] on button "Must have an undergraduate degree" at bounding box center [550, 320] width 461 height 27
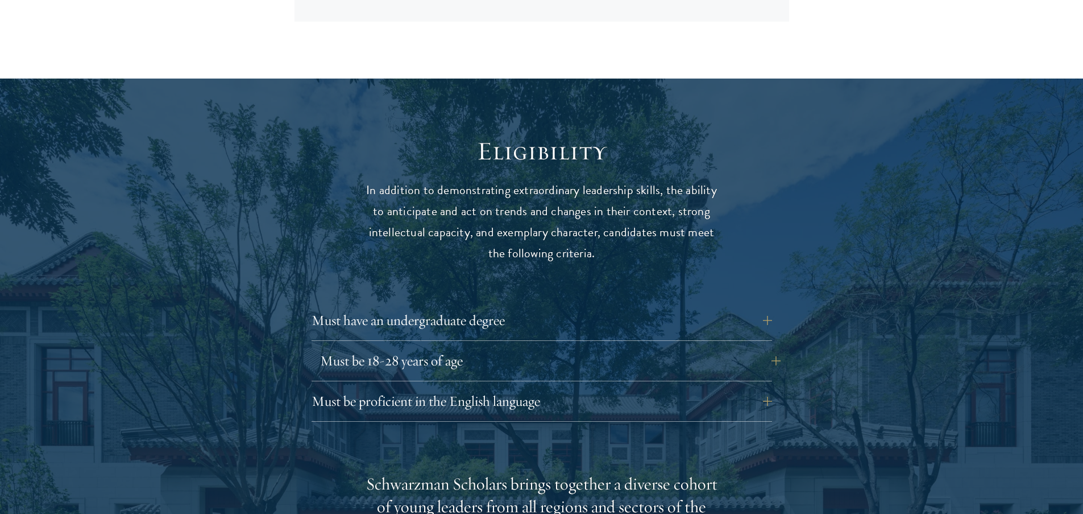
click at [758, 347] on button "Must be 18-28 years of age" at bounding box center [550, 360] width 461 height 27
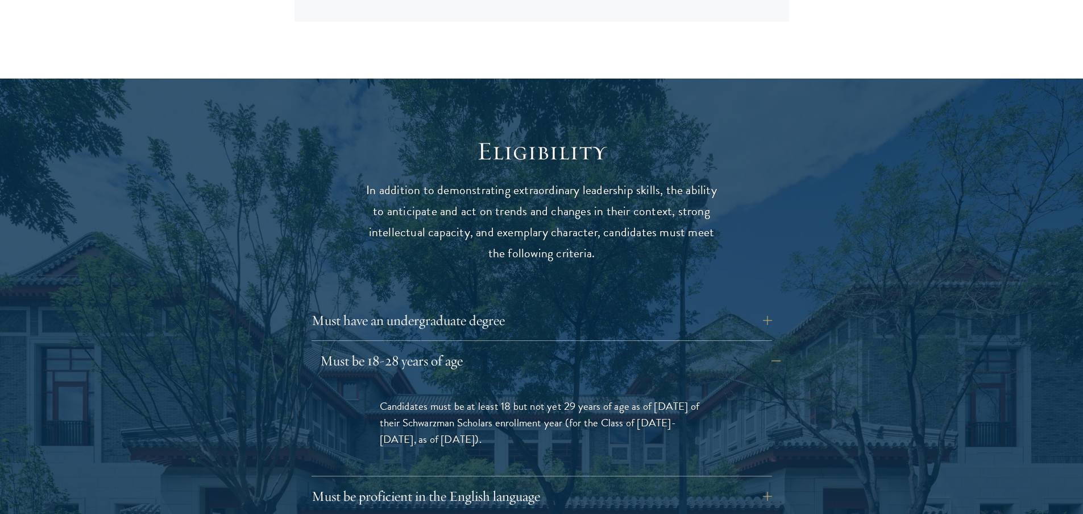
click at [756, 347] on button "Must be 18-28 years of age" at bounding box center [550, 360] width 461 height 27
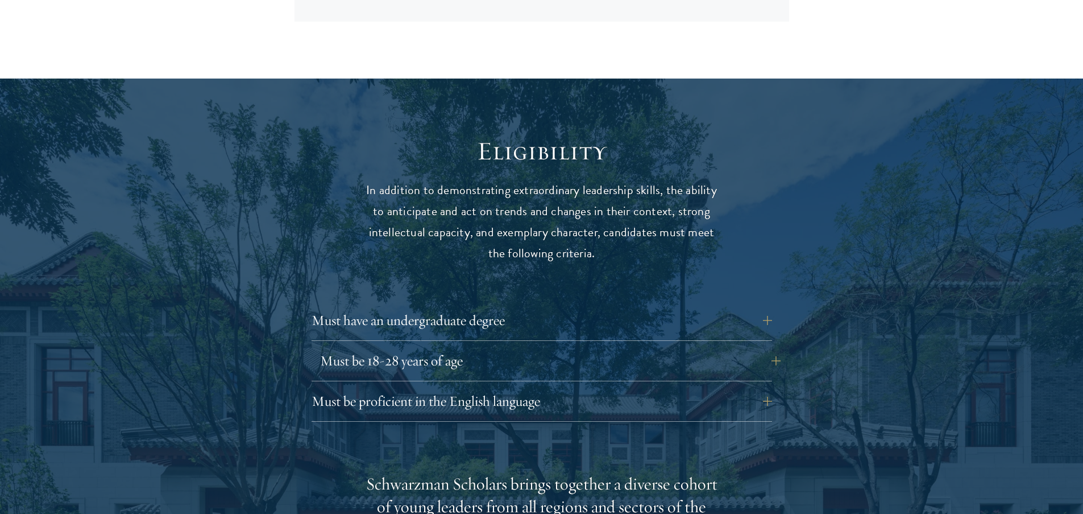
click at [756, 347] on button "Must be 18-28 years of age" at bounding box center [550, 360] width 461 height 27
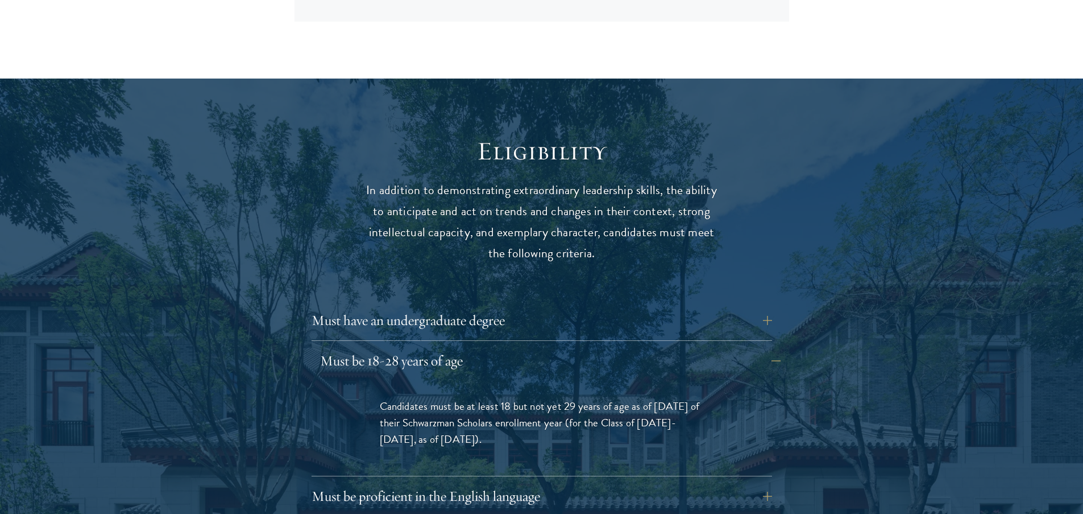
click at [756, 347] on button "Must be 18-28 years of age" at bounding box center [550, 360] width 461 height 27
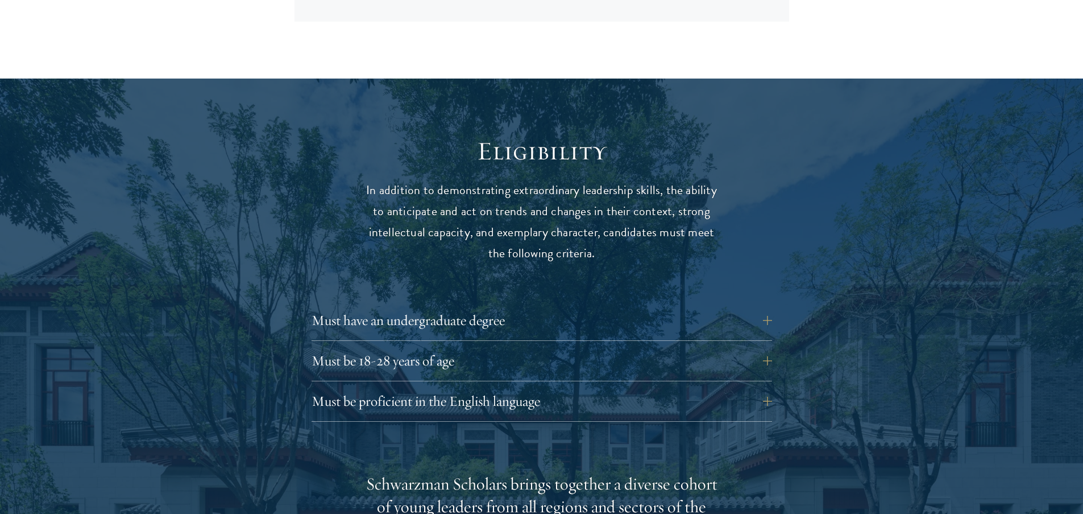
click at [751, 353] on div "Must have an undergraduate degree Applicants who are currently enrolled in unde…" at bounding box center [542, 364] width 461 height 115
click at [751, 387] on button "Must be proficient in the English language" at bounding box center [550, 400] width 461 height 27
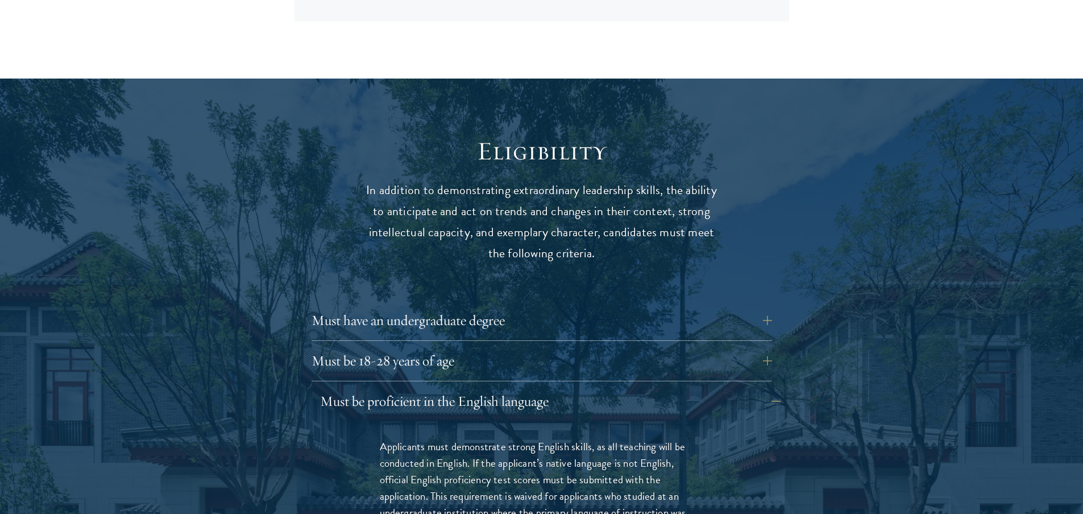
click at [751, 387] on button "Must be proficient in the English language" at bounding box center [550, 400] width 461 height 27
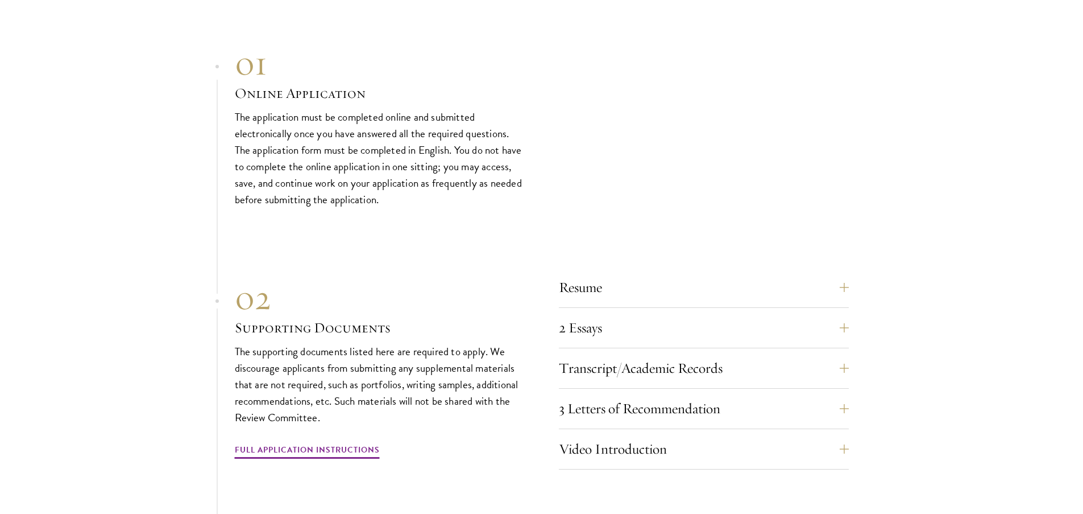
scroll to position [3377, 0]
click at [694, 271] on button "Resume" at bounding box center [713, 284] width 290 height 27
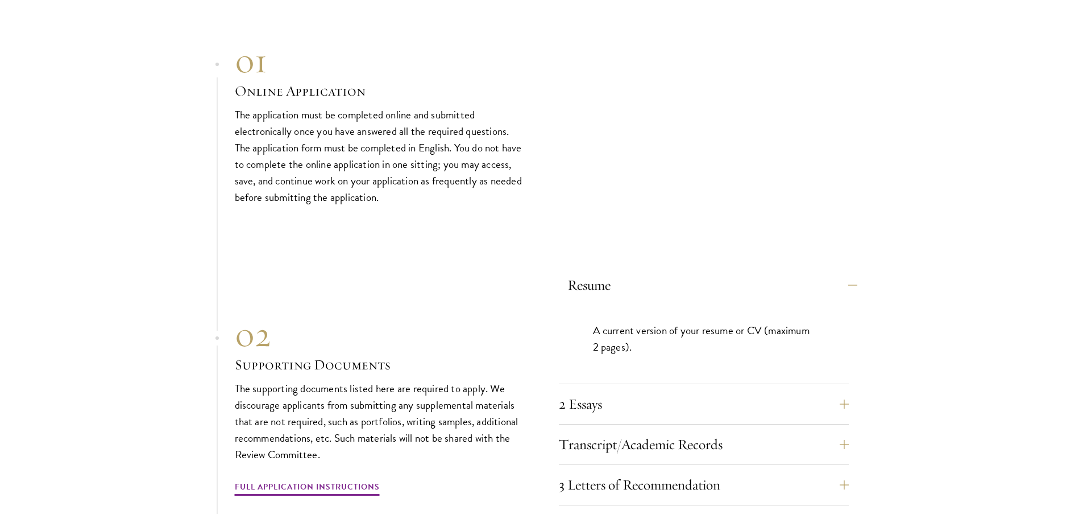
click at [700, 271] on button "Resume" at bounding box center [713, 284] width 290 height 27
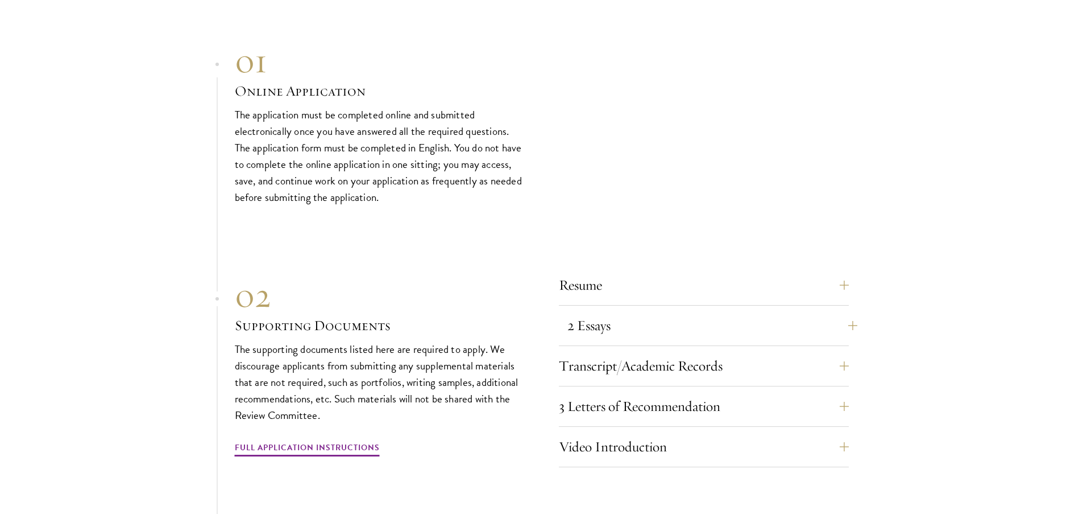
click at [705, 312] on button "2 Essays" at bounding box center [713, 325] width 290 height 27
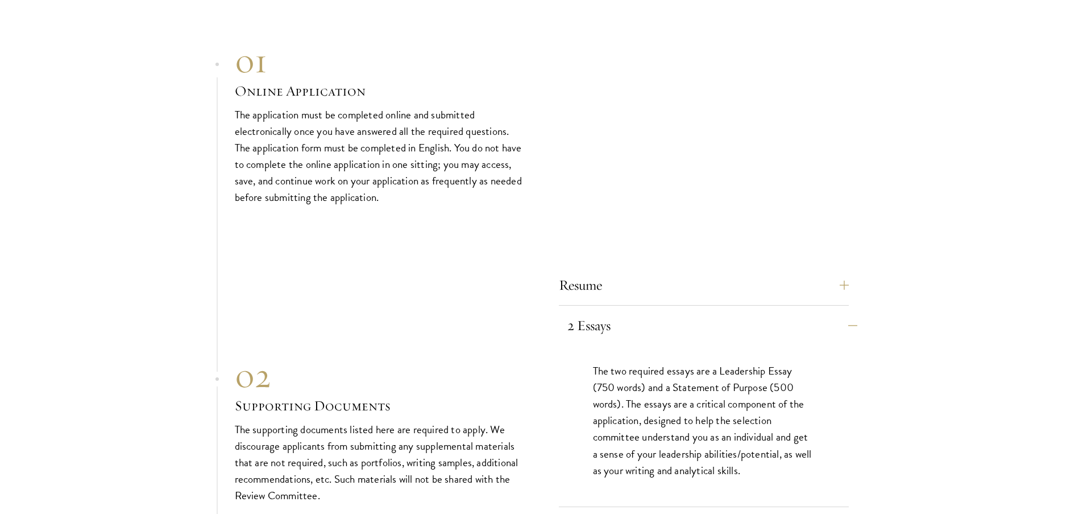
click at [713, 312] on button "2 Essays" at bounding box center [713, 325] width 290 height 27
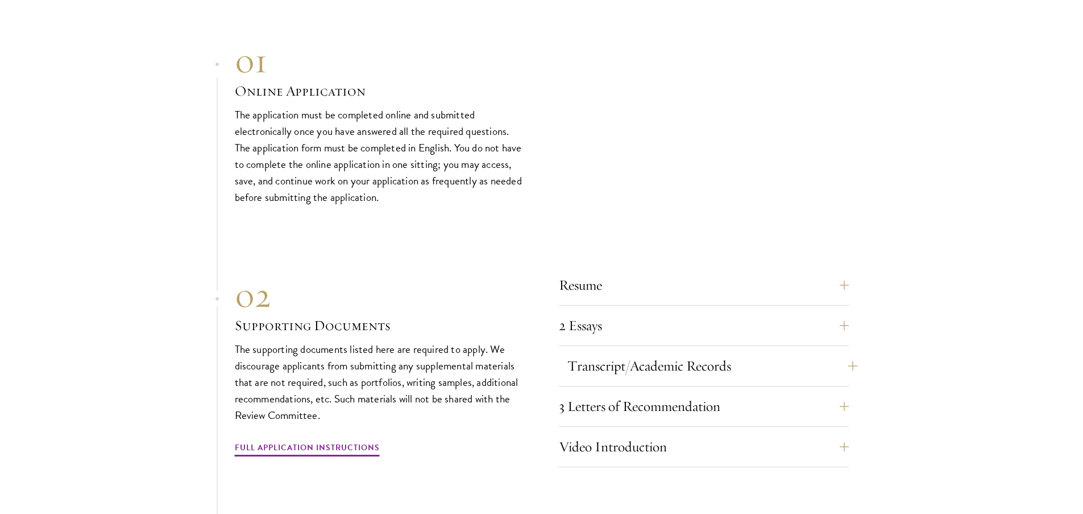
click at [704, 352] on button "Transcript/Academic Records" at bounding box center [713, 365] width 290 height 27
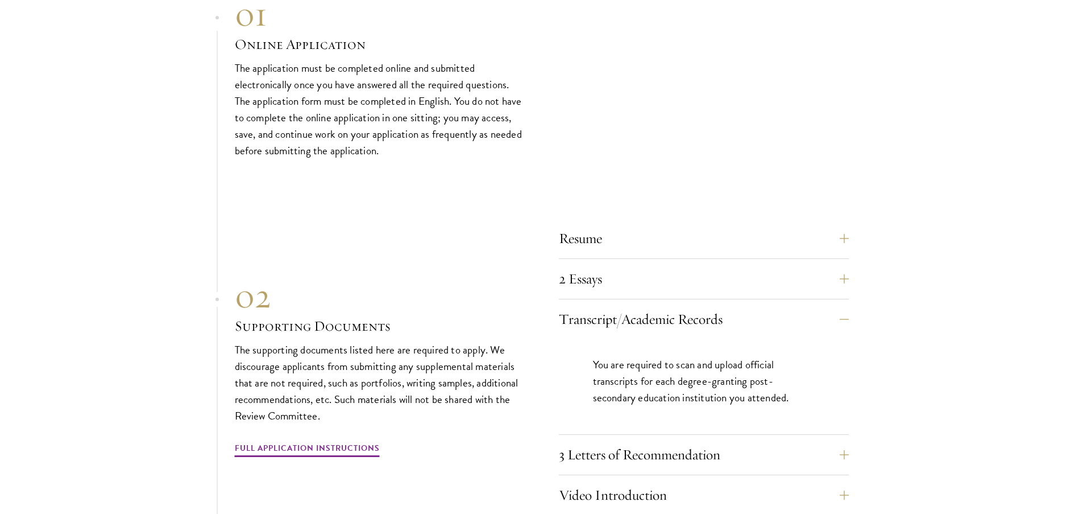
scroll to position [3426, 0]
click at [696, 303] on button "Transcript/Academic Records" at bounding box center [713, 316] width 290 height 27
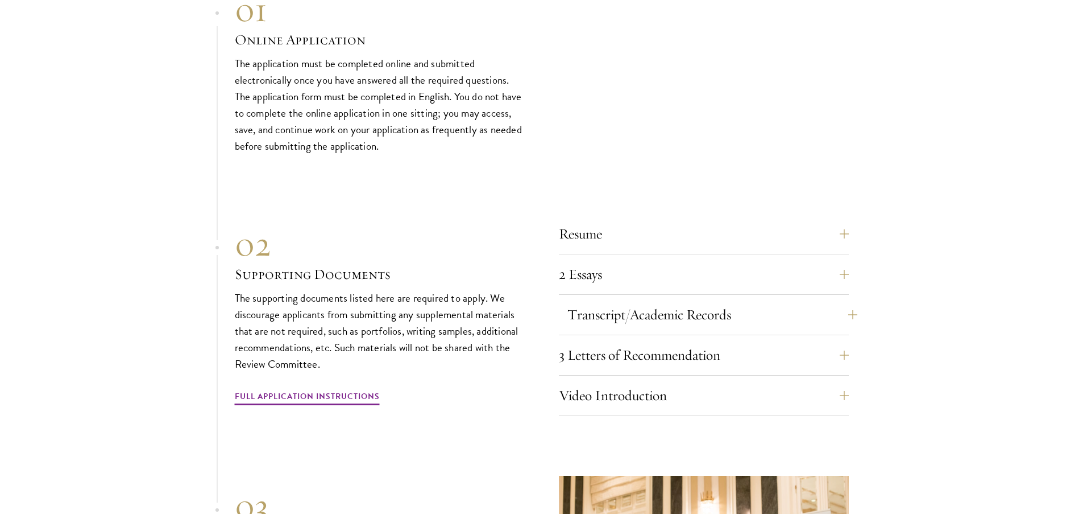
scroll to position [3431, 0]
click at [693, 339] on button "3 Letters of Recommendation" at bounding box center [713, 352] width 290 height 27
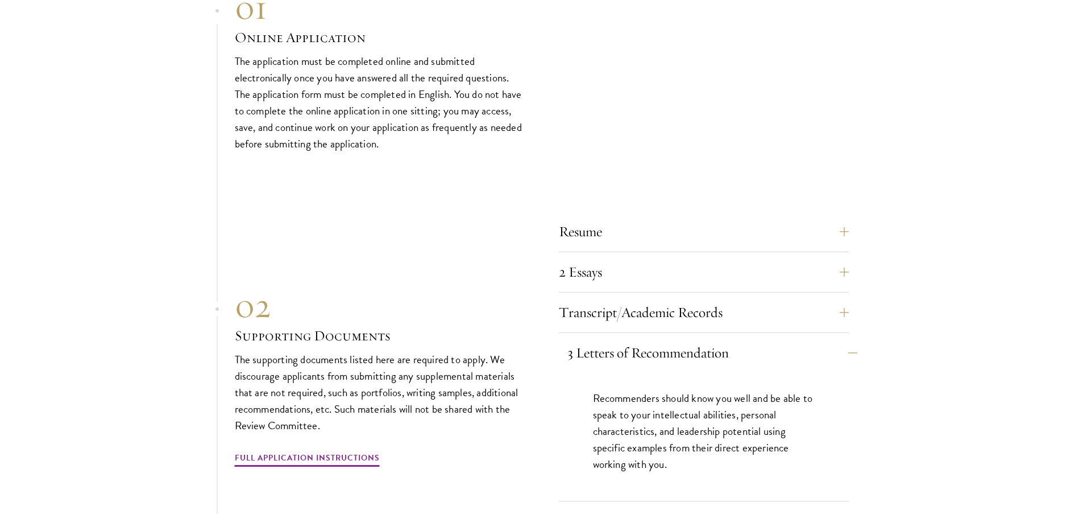
click at [733, 339] on button "3 Letters of Recommendation" at bounding box center [713, 352] width 290 height 27
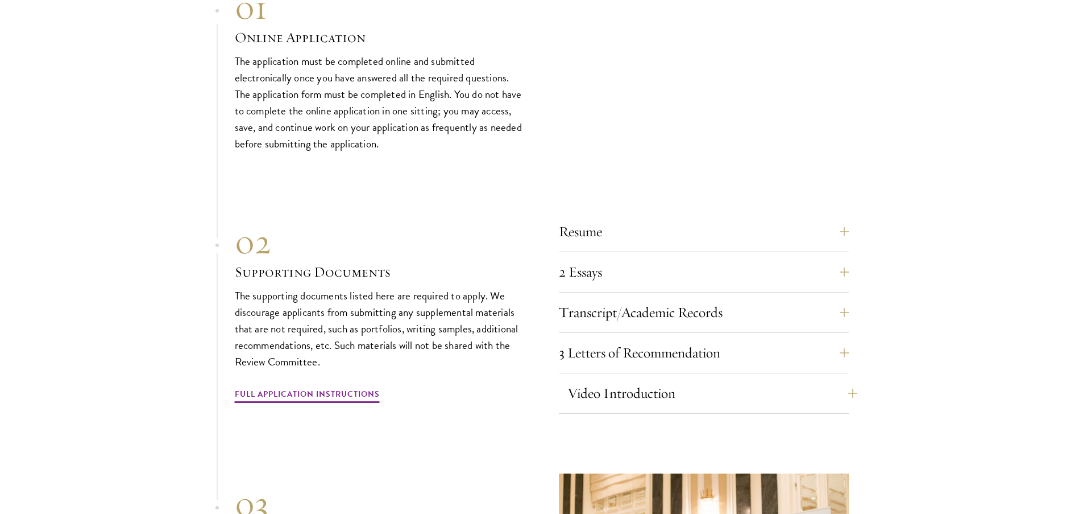
click at [605, 379] on button "Video Introduction" at bounding box center [713, 392] width 290 height 27
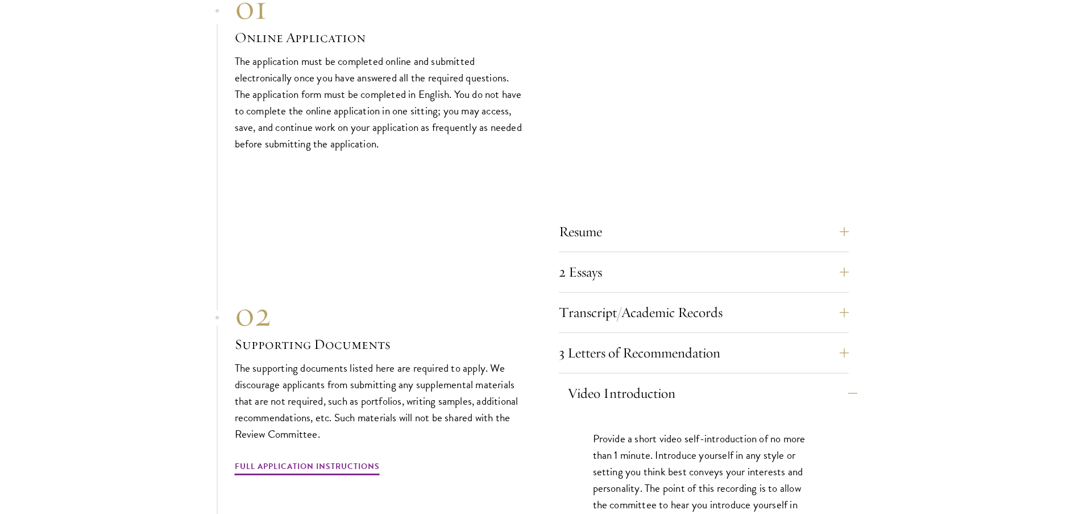
click at [746, 379] on button "Video Introduction" at bounding box center [713, 392] width 290 height 27
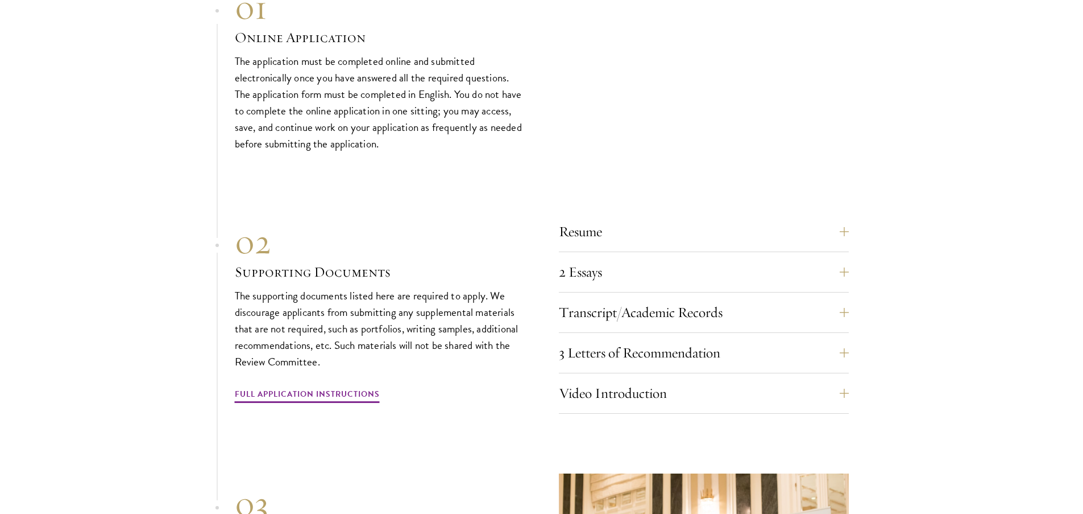
click at [991, 294] on section "01 Online Application 01 Online Application The application must be completed o…" at bounding box center [541, 339] width 1083 height 704
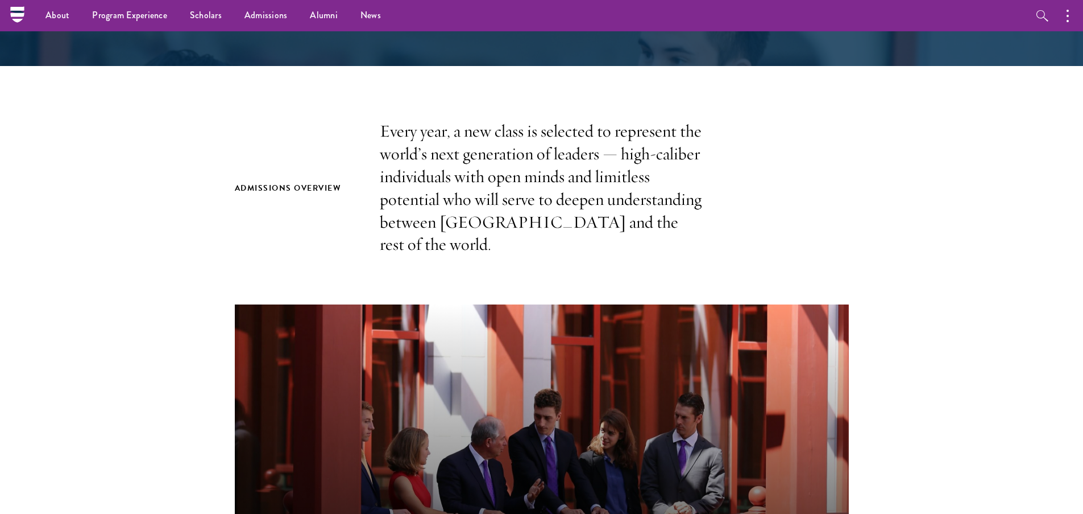
scroll to position [0, 0]
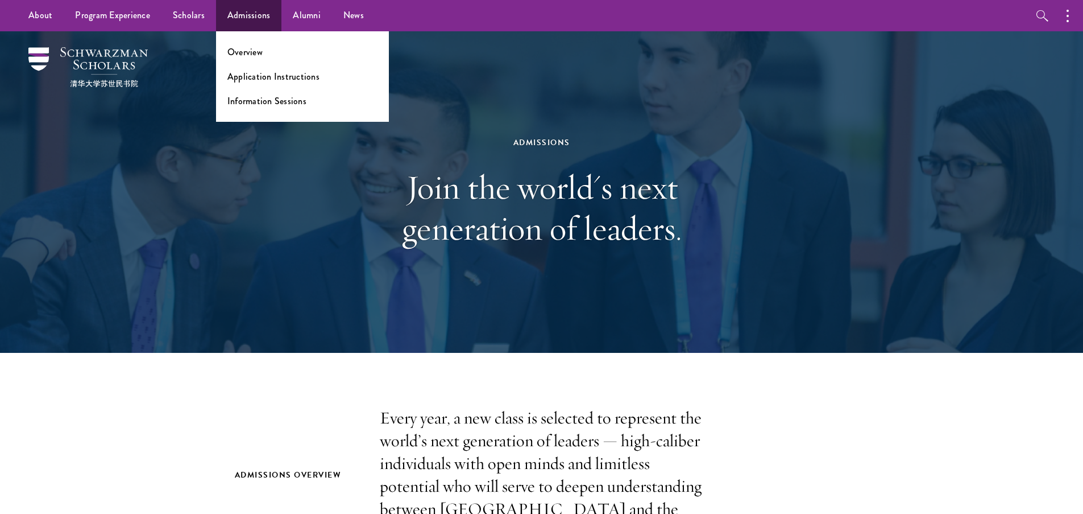
click at [268, 85] on ul "Overview Application Instructions Information Sessions" at bounding box center [302, 76] width 173 height 90
click at [251, 76] on link "Application Instructions" at bounding box center [273, 76] width 92 height 13
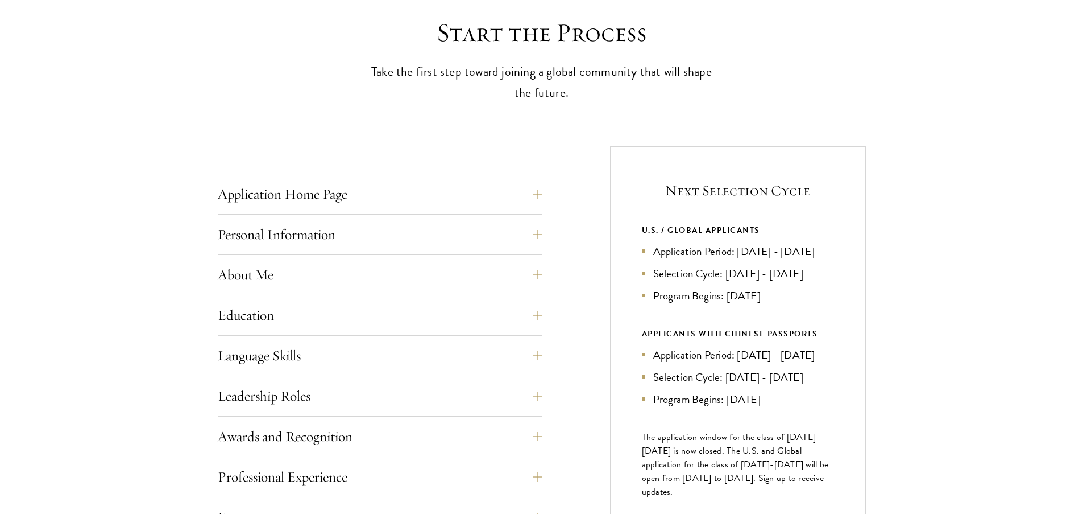
scroll to position [334, 0]
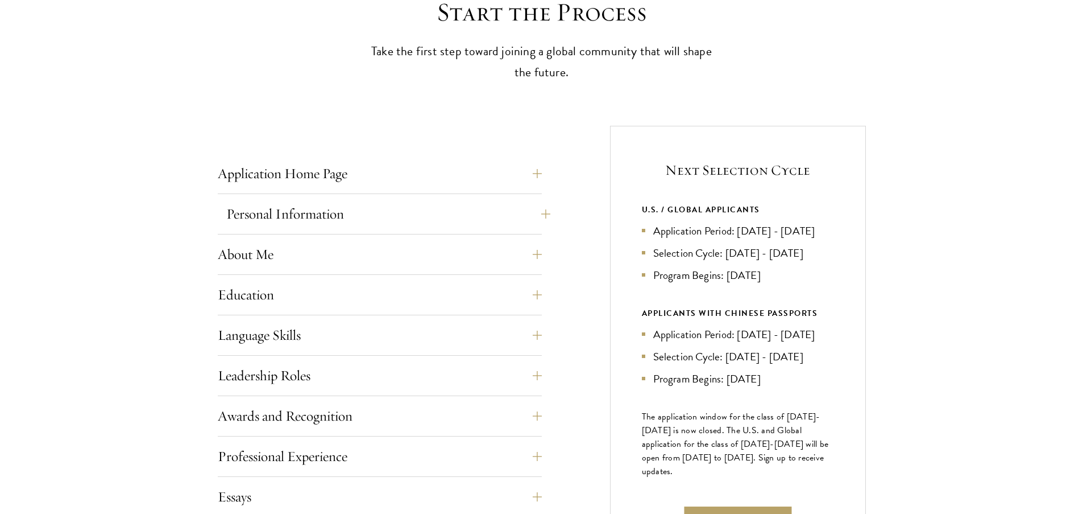
click at [538, 206] on button "Personal Information" at bounding box center [388, 213] width 324 height 27
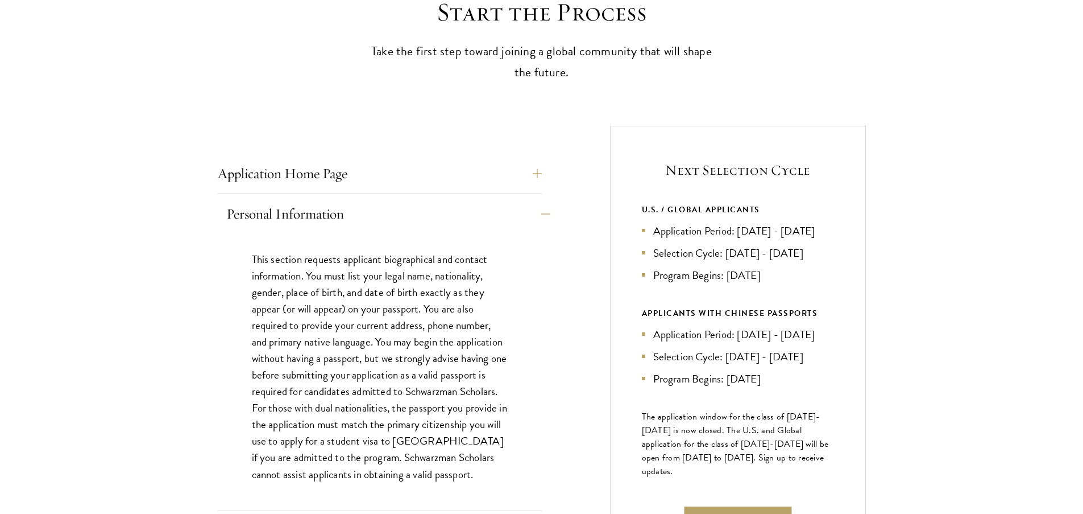
click at [538, 206] on button "Personal Information" at bounding box center [388, 213] width 324 height 27
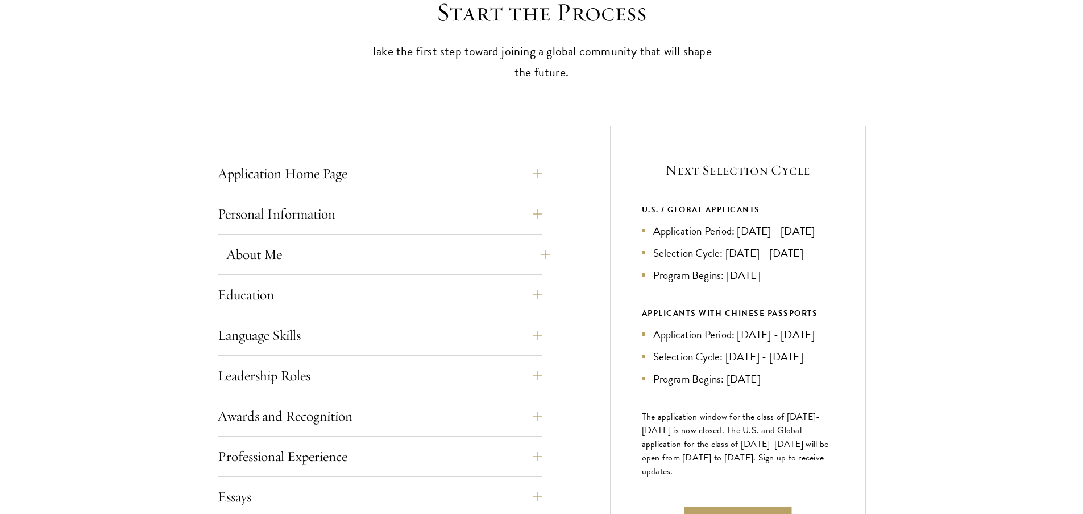
click at [534, 263] on button "About Me" at bounding box center [388, 254] width 324 height 27
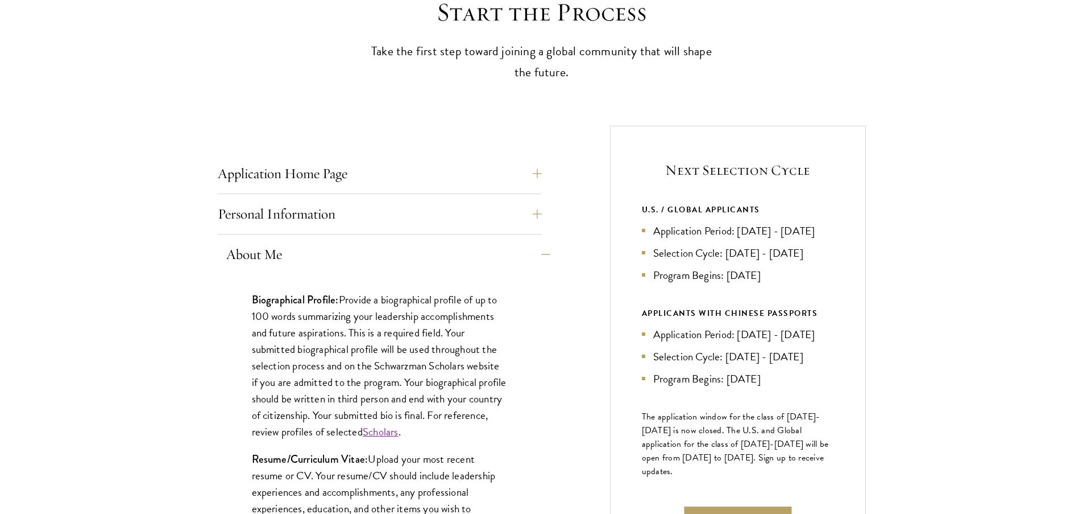
click at [534, 263] on button "About Me" at bounding box center [388, 254] width 324 height 27
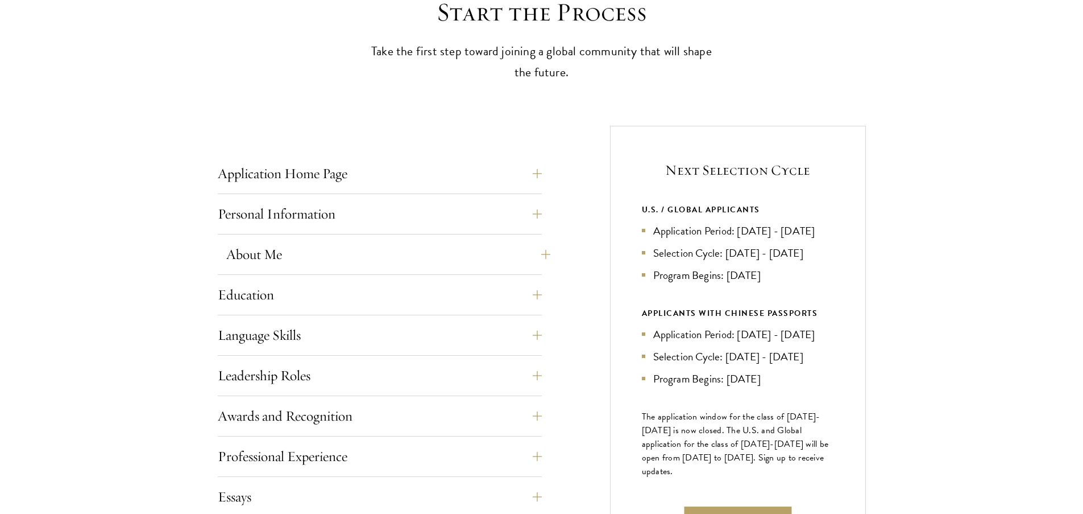
click at [534, 261] on button "About Me" at bounding box center [388, 254] width 324 height 27
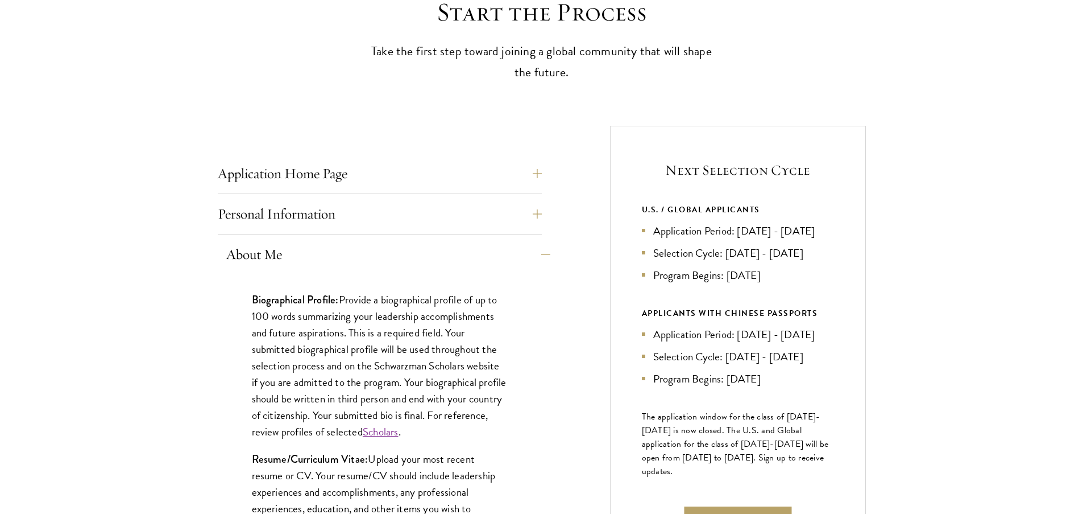
click at [534, 261] on button "About Me" at bounding box center [388, 254] width 324 height 27
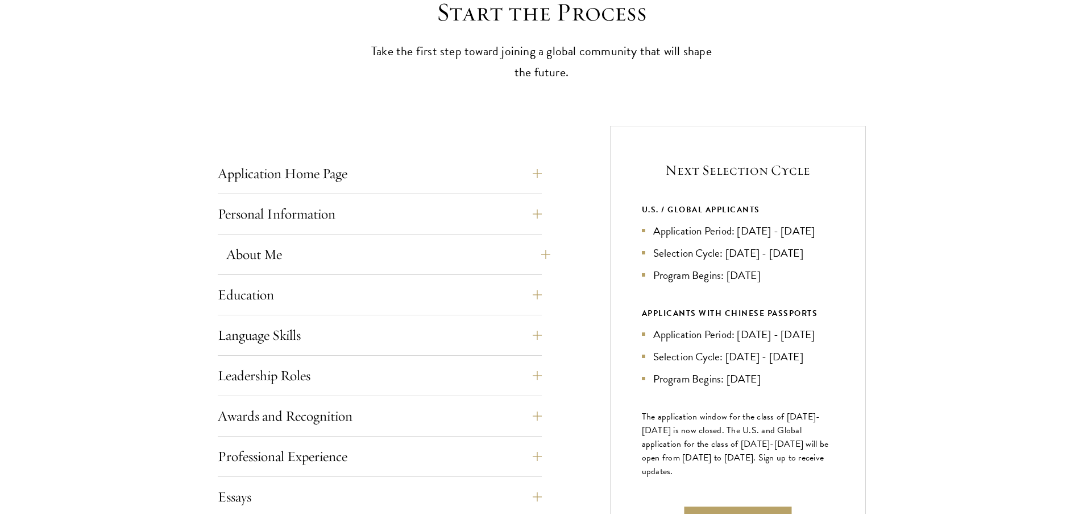
scroll to position [332, 0]
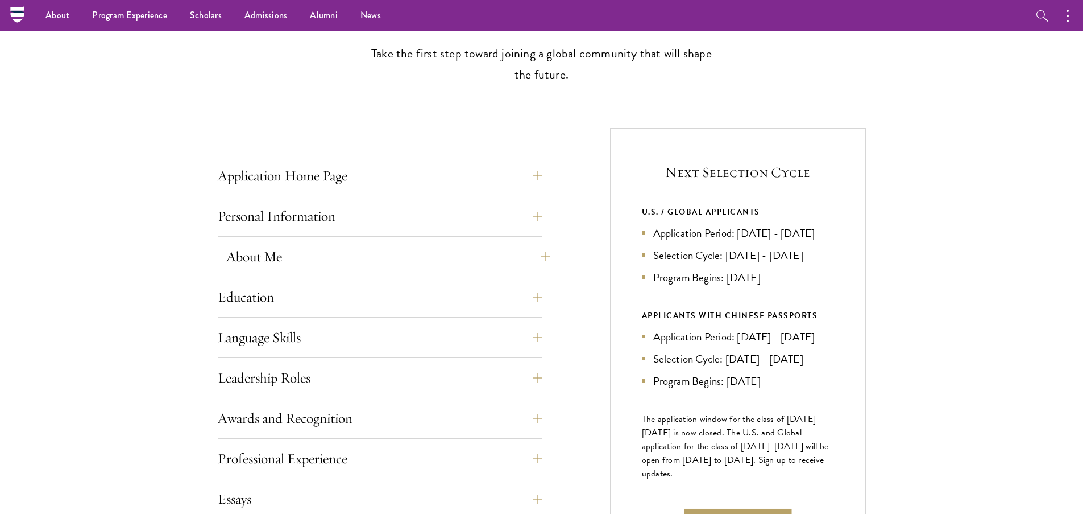
click at [534, 261] on button "About Me" at bounding box center [388, 256] width 324 height 27
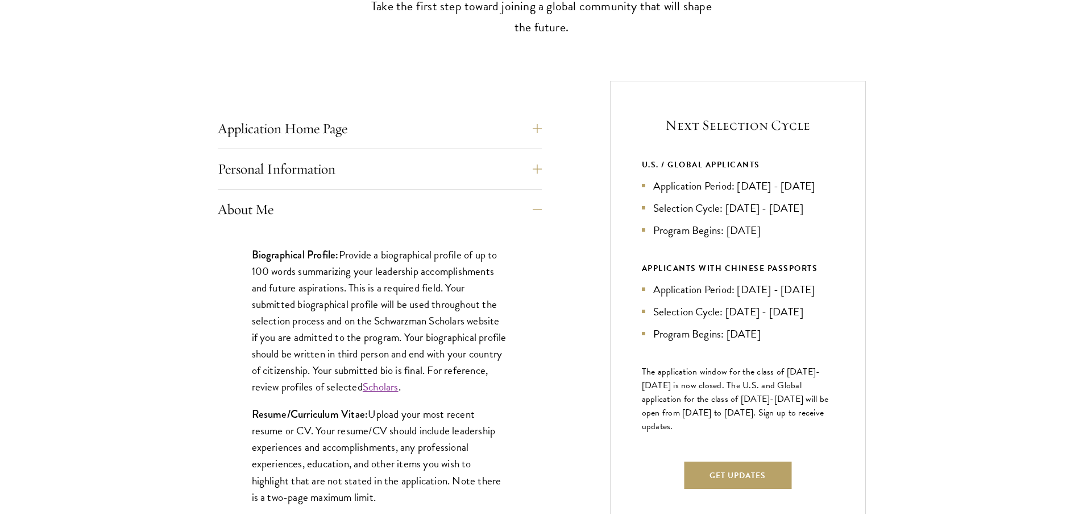
scroll to position [384, 0]
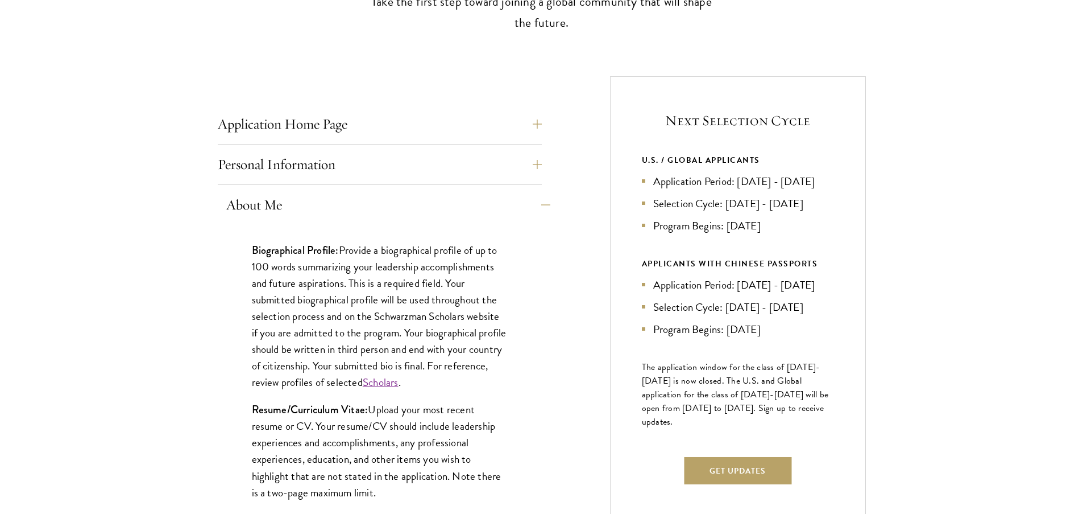
click at [518, 212] on button "About Me" at bounding box center [388, 204] width 324 height 27
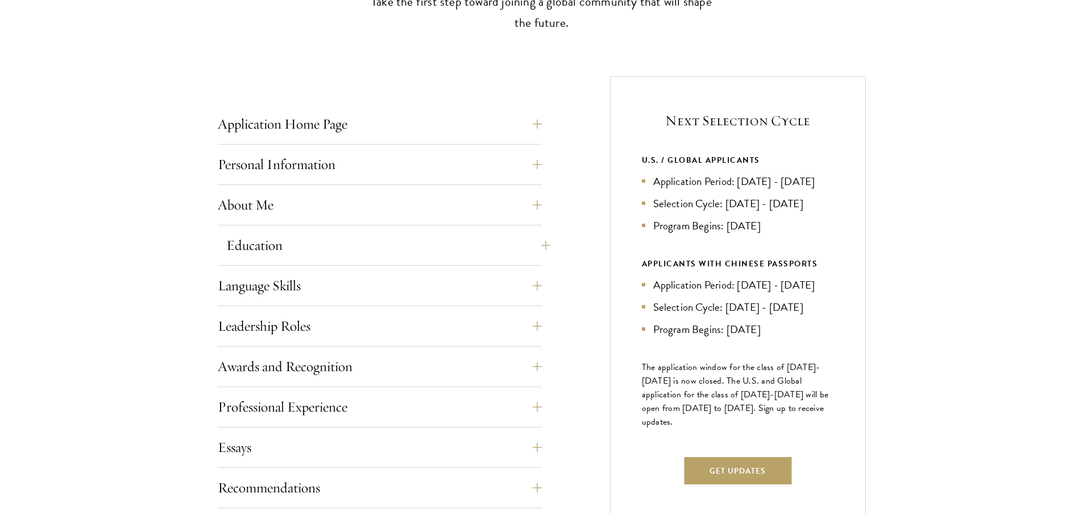
click at [531, 239] on button "Education" at bounding box center [388, 244] width 324 height 27
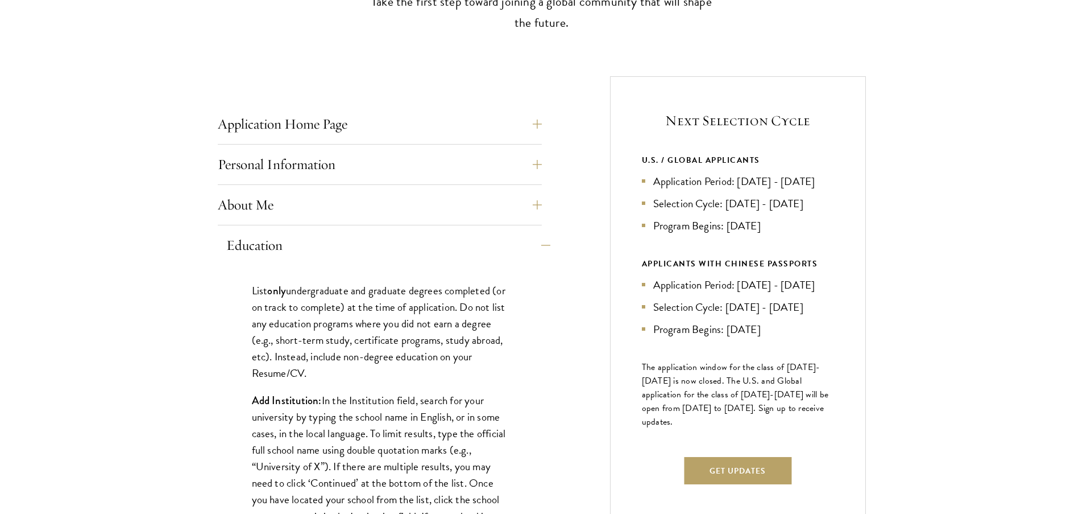
click at [532, 242] on button "Education" at bounding box center [388, 244] width 324 height 27
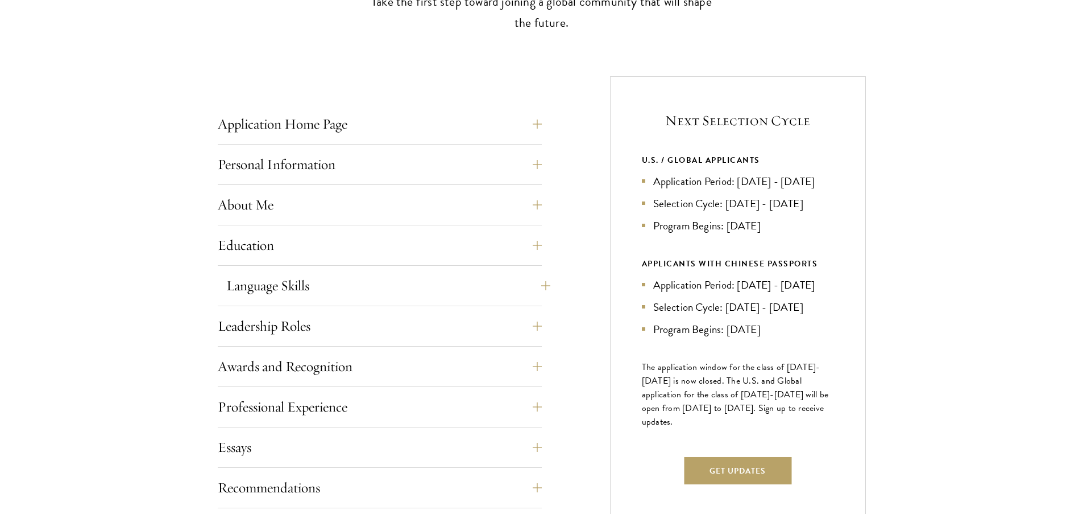
click at [507, 284] on button "Language Skills" at bounding box center [388, 285] width 324 height 27
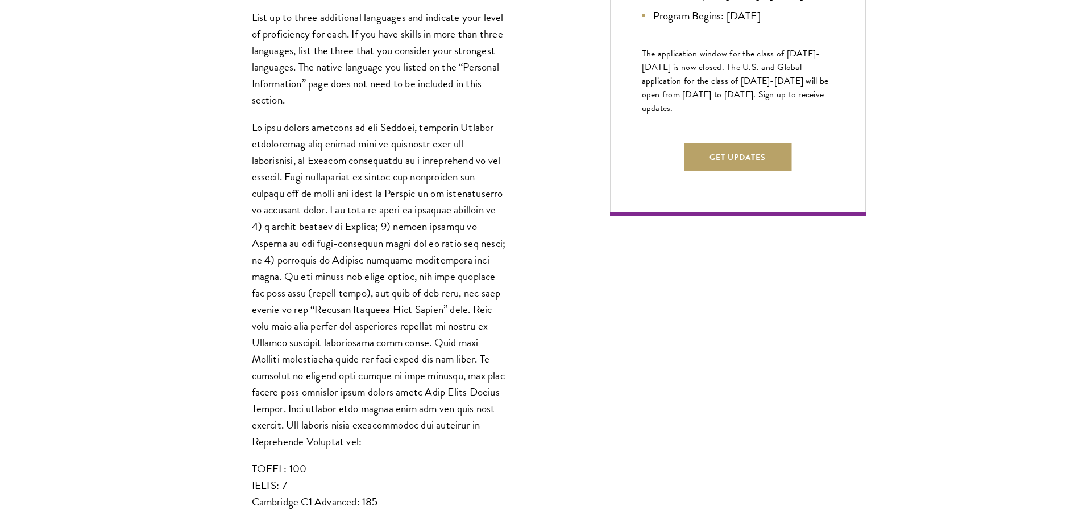
scroll to position [559, 0]
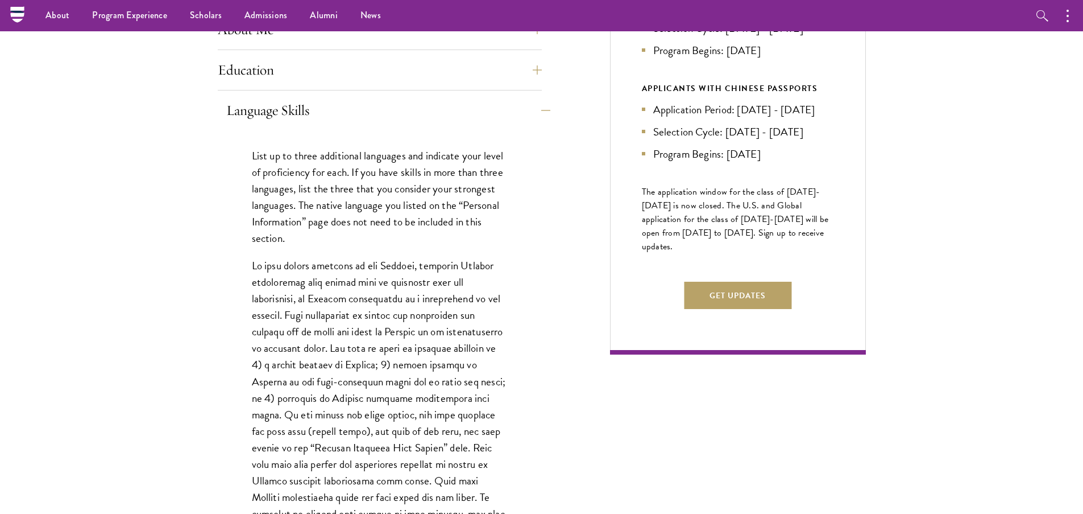
click at [483, 105] on button "Language Skills" at bounding box center [388, 110] width 324 height 27
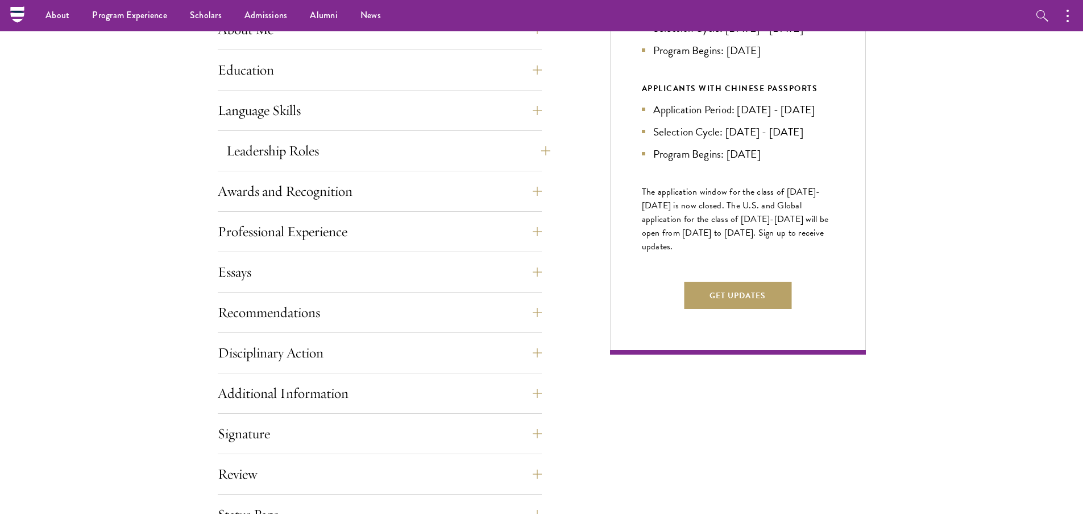
click at [340, 157] on button "Leadership Roles" at bounding box center [388, 150] width 324 height 27
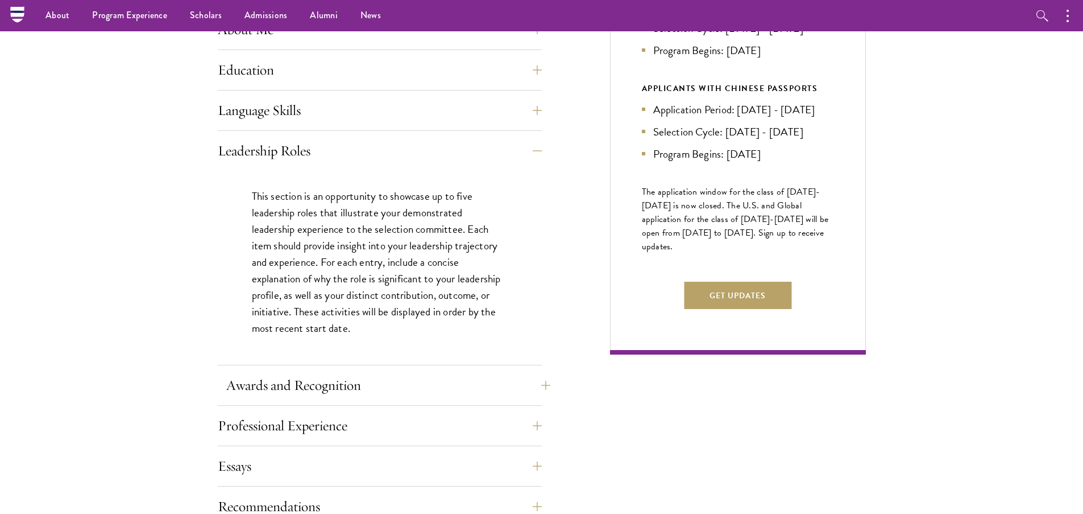
click at [531, 392] on button "Awards and Recognition" at bounding box center [388, 384] width 324 height 27
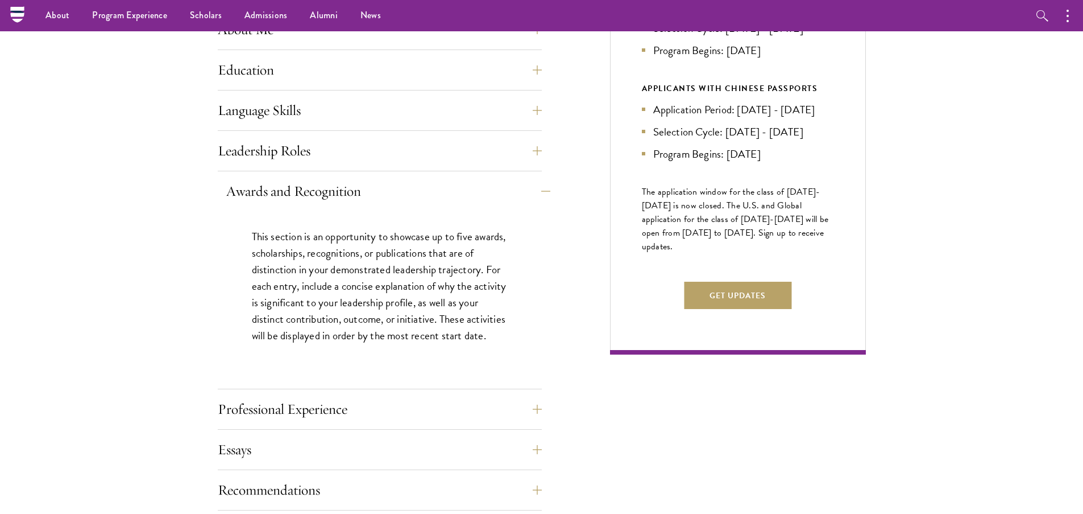
click at [522, 180] on button "Awards and Recognition" at bounding box center [388, 190] width 324 height 27
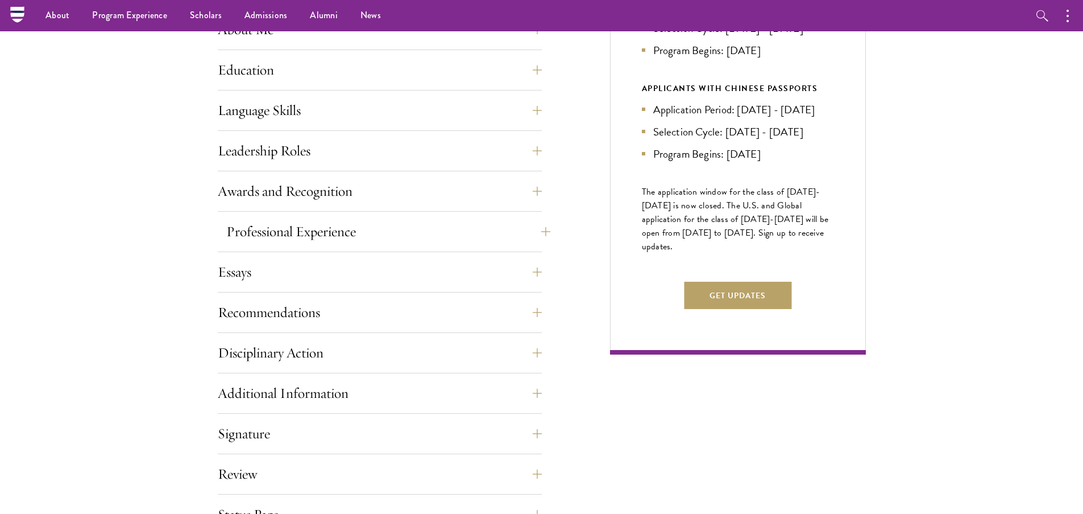
click at [504, 227] on button "Professional Experience" at bounding box center [388, 231] width 324 height 27
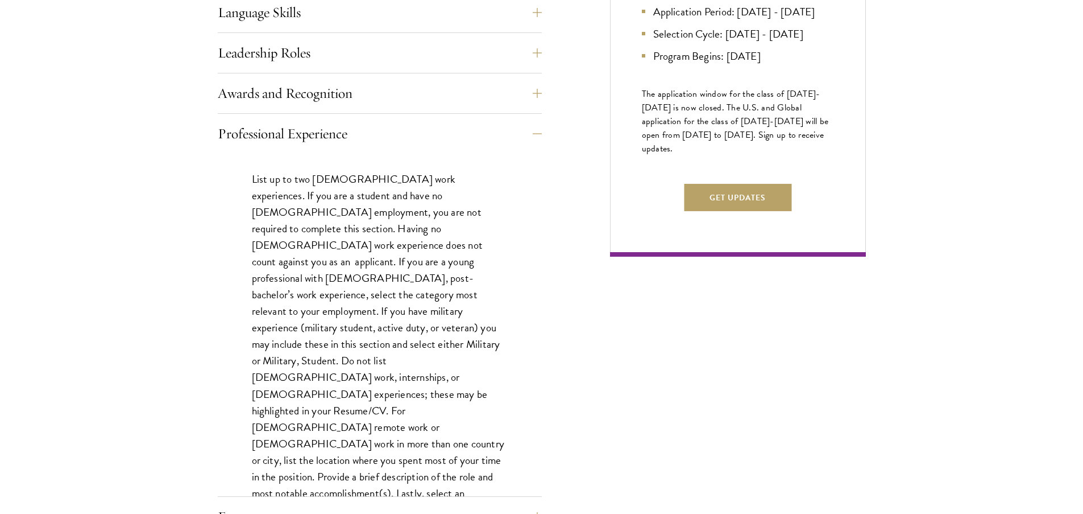
scroll to position [661, 0]
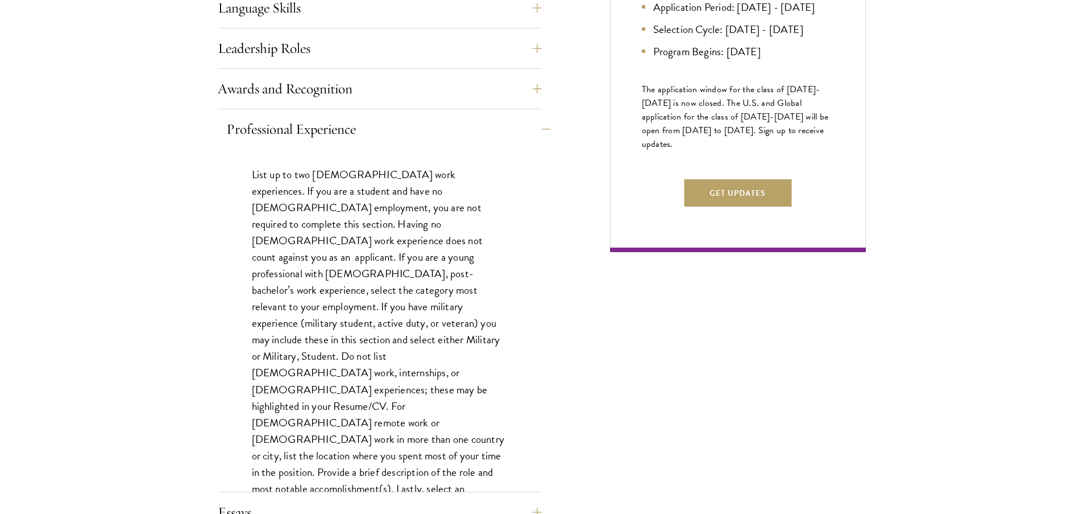
click at [462, 131] on button "Professional Experience" at bounding box center [388, 128] width 324 height 27
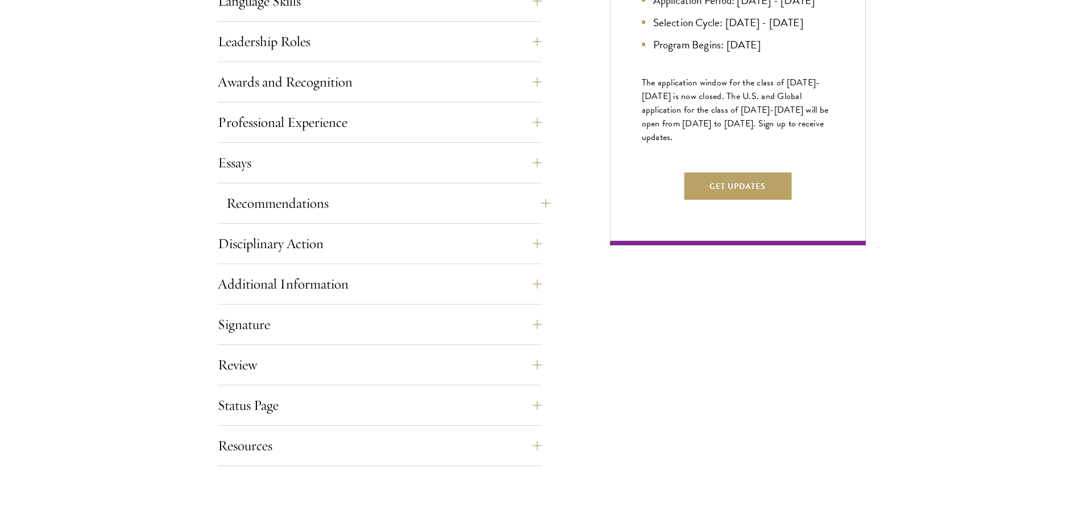
scroll to position [671, 0]
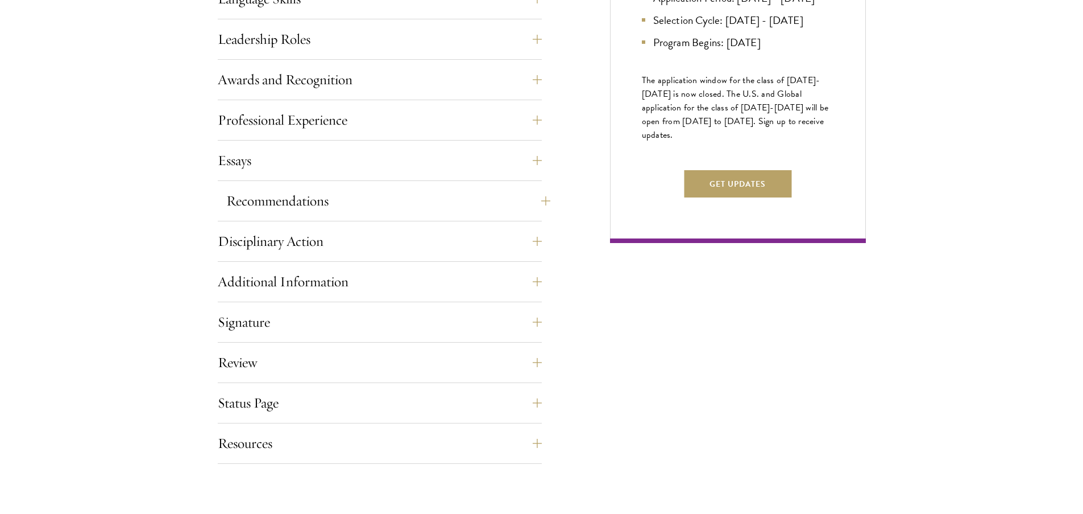
click at [463, 195] on button "Recommendations" at bounding box center [388, 200] width 324 height 27
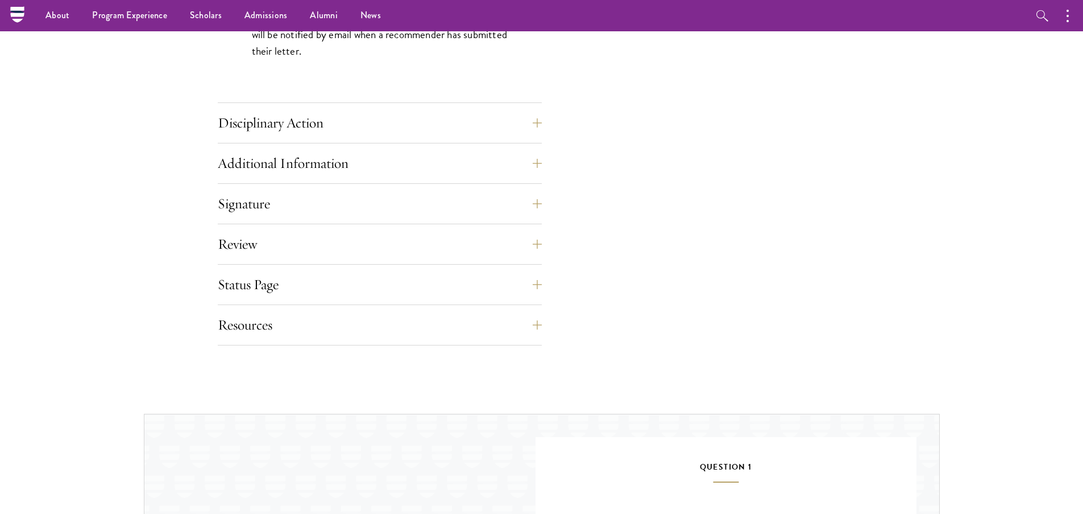
scroll to position [1616, 0]
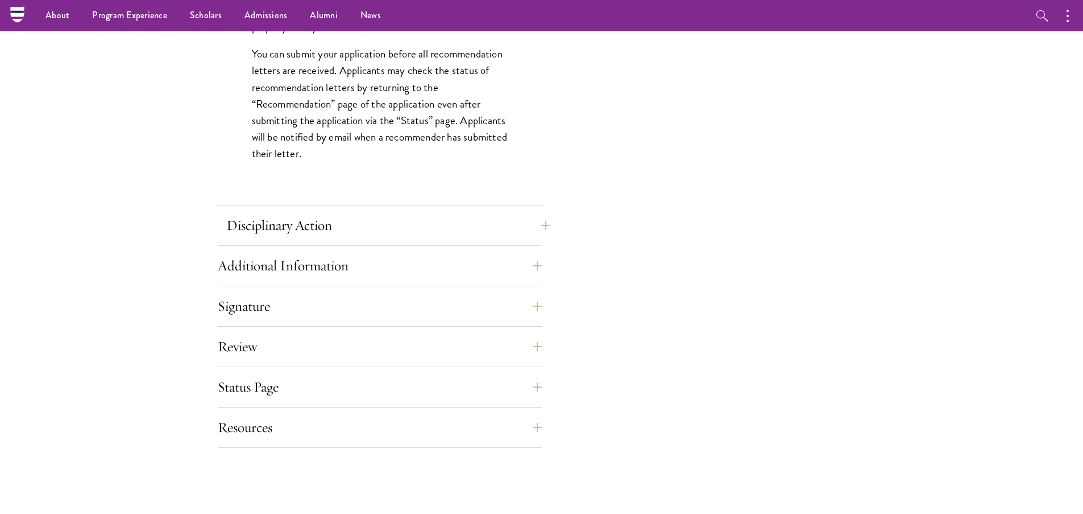
click at [420, 234] on button "Disciplinary Action" at bounding box center [388, 225] width 324 height 27
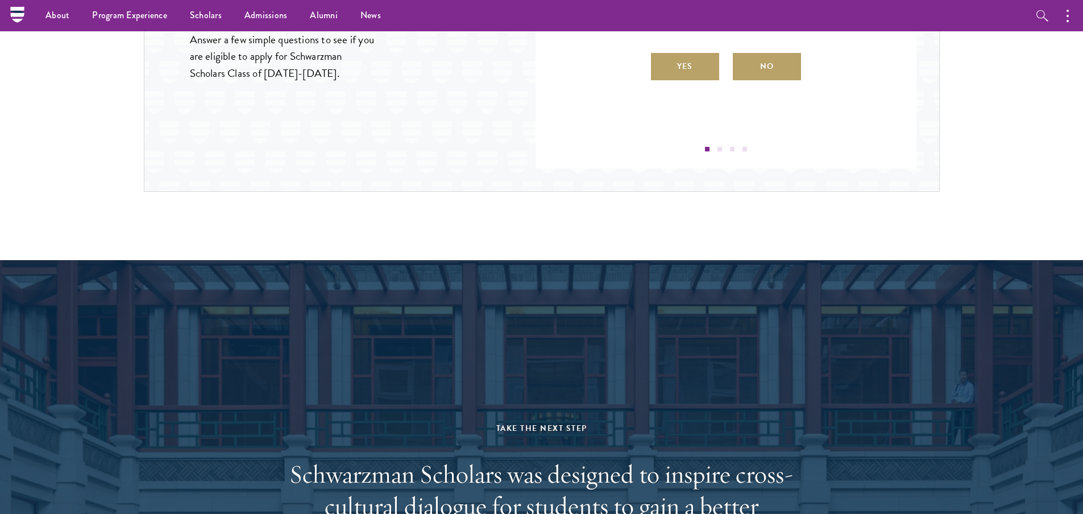
scroll to position [766, 0]
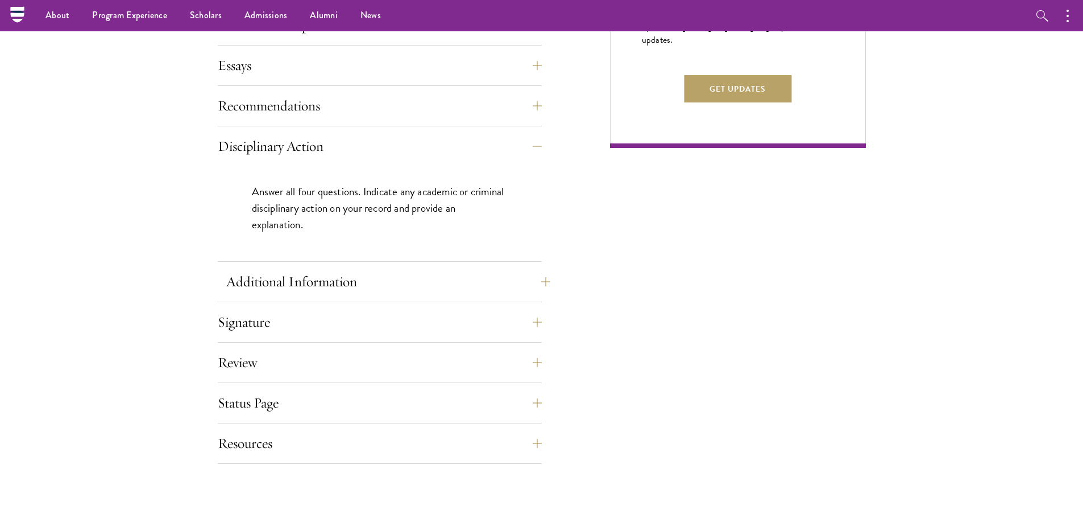
click at [437, 276] on button "Additional Information" at bounding box center [388, 281] width 324 height 27
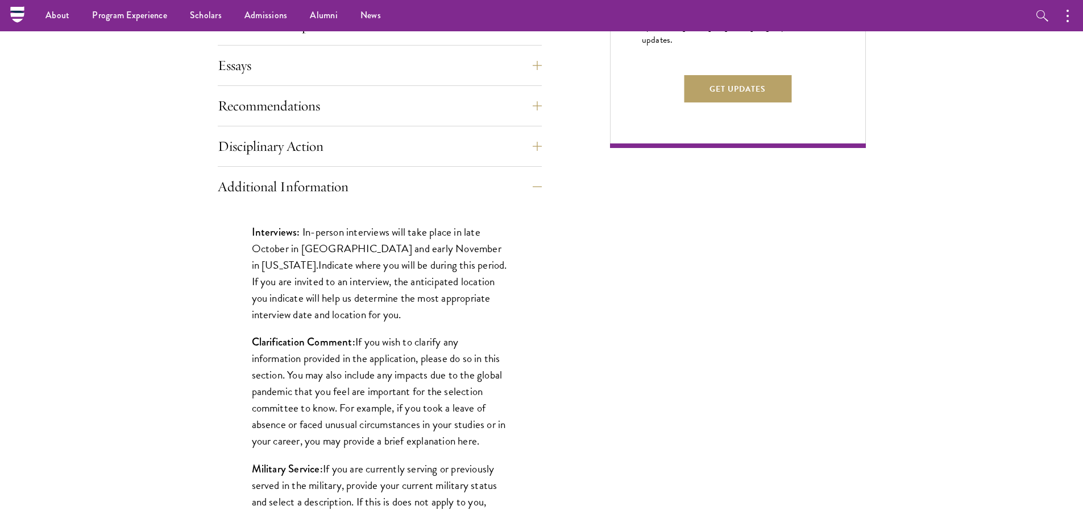
click at [431, 199] on div "Additional Information Interviews: In-person interviews will take place in late…" at bounding box center [380, 372] width 324 height 398
click at [403, 188] on button "Additional Information" at bounding box center [388, 186] width 324 height 27
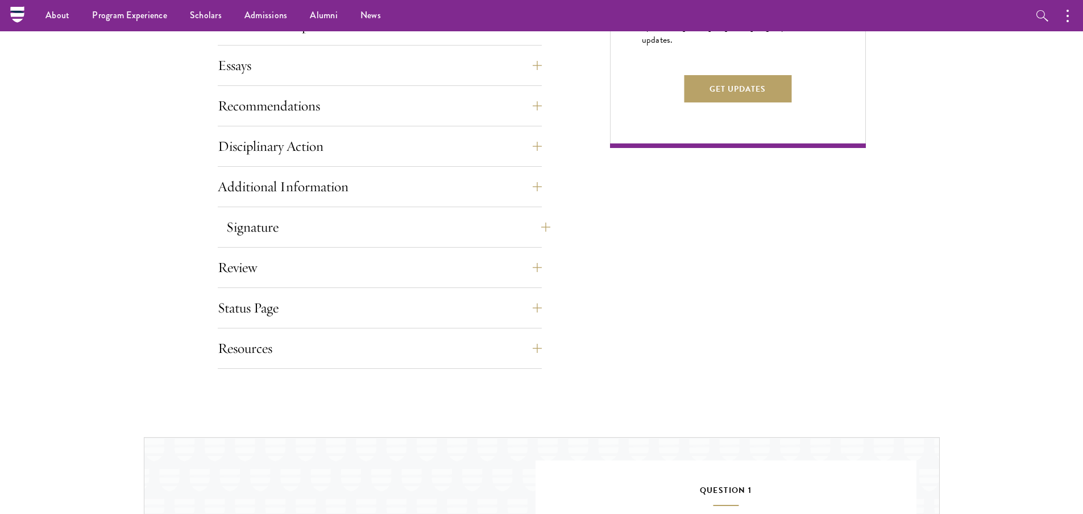
click at [390, 218] on button "Signature" at bounding box center [388, 226] width 324 height 27
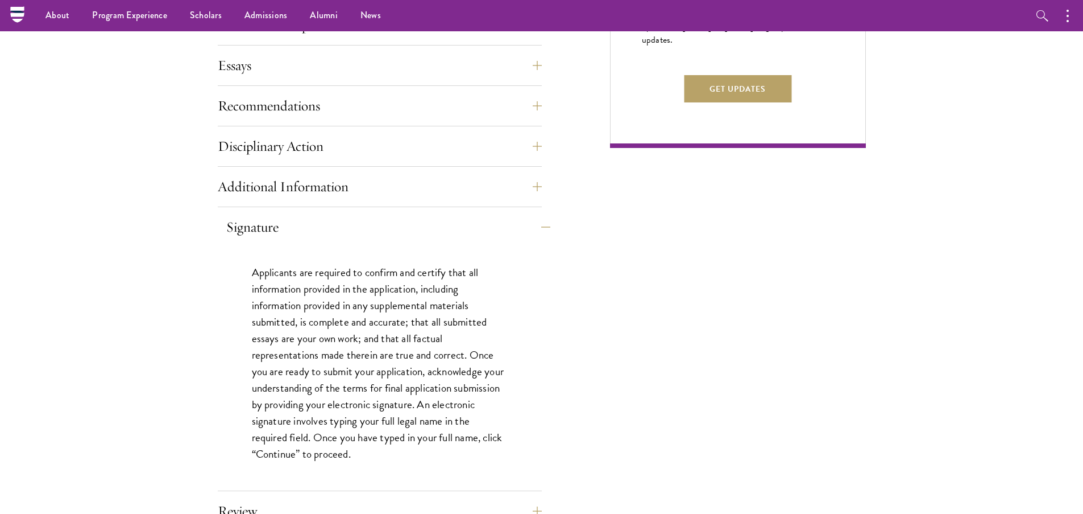
click at [390, 218] on button "Signature" at bounding box center [388, 226] width 324 height 27
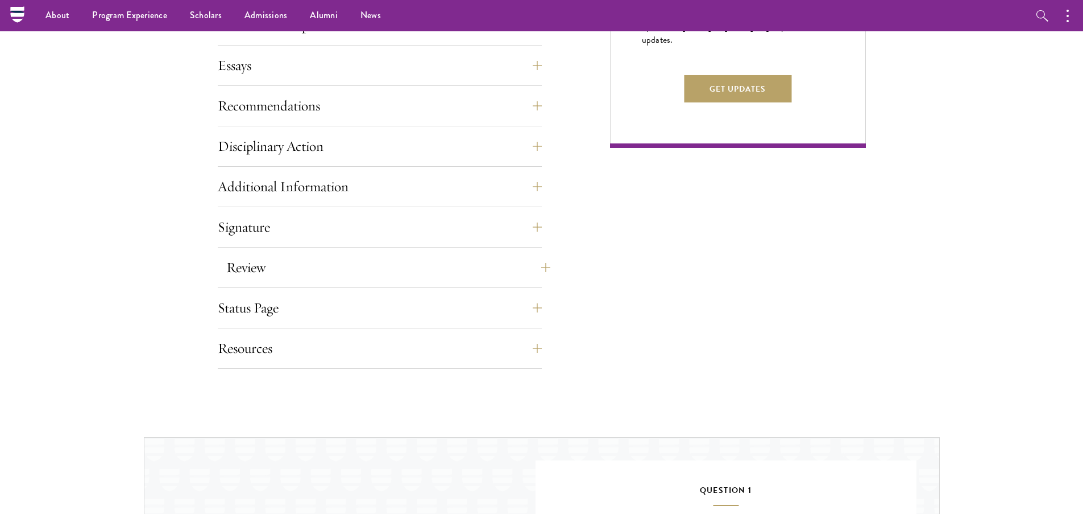
click at [311, 275] on button "Review" at bounding box center [388, 267] width 324 height 27
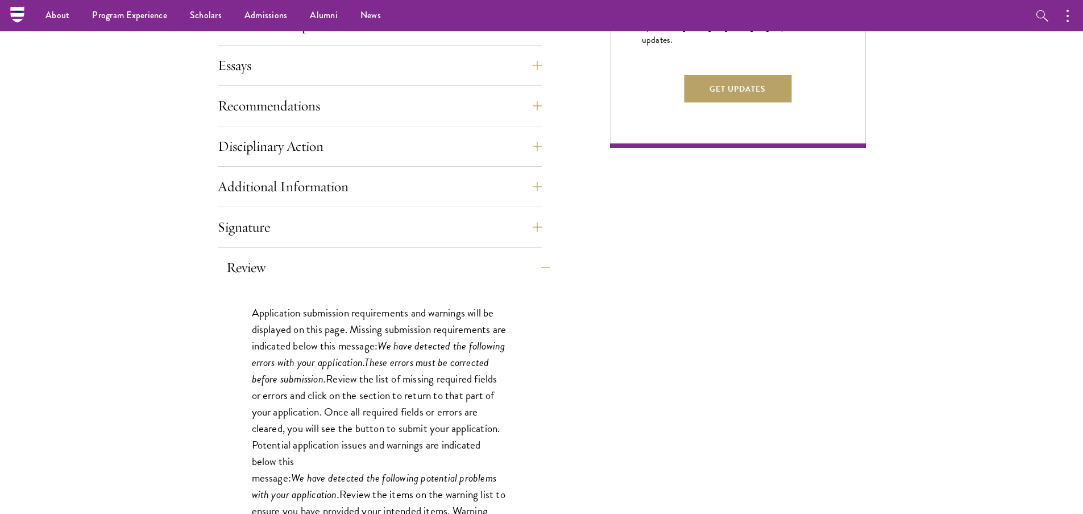
click at [306, 274] on button "Review" at bounding box center [388, 267] width 324 height 27
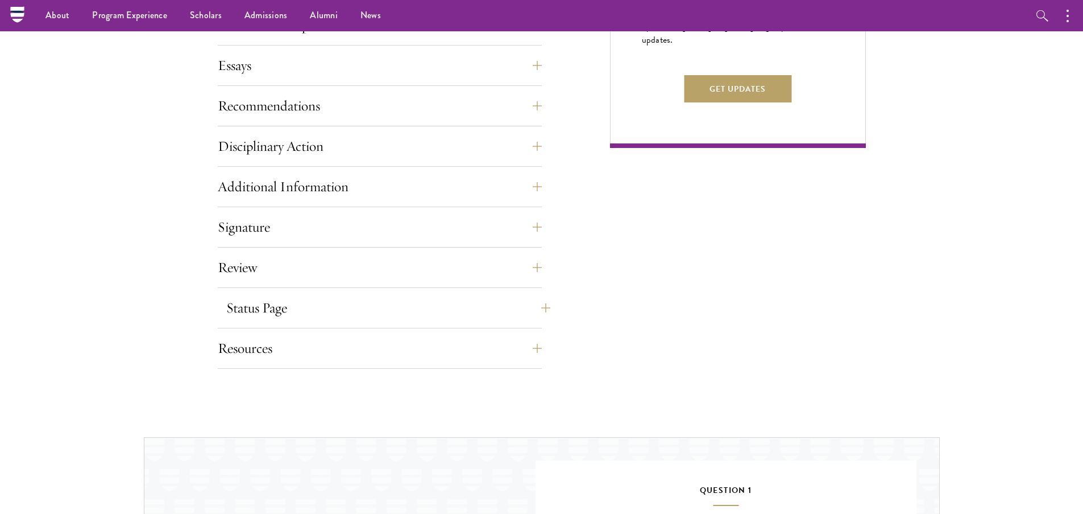
click at [321, 307] on button "Status Page" at bounding box center [388, 307] width 324 height 27
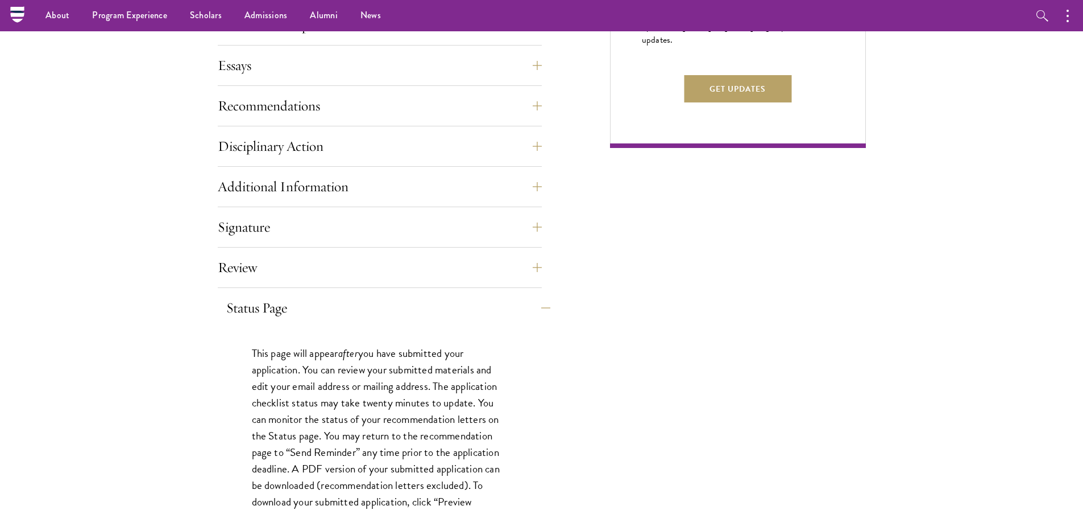
click at [318, 307] on button "Status Page" at bounding box center [388, 307] width 324 height 27
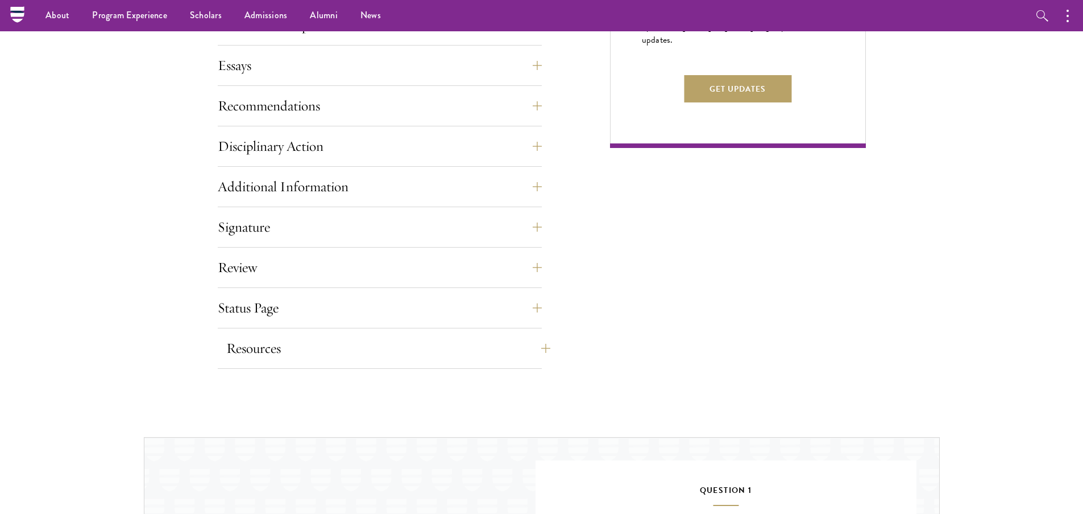
click at [345, 350] on button "Resources" at bounding box center [388, 347] width 324 height 27
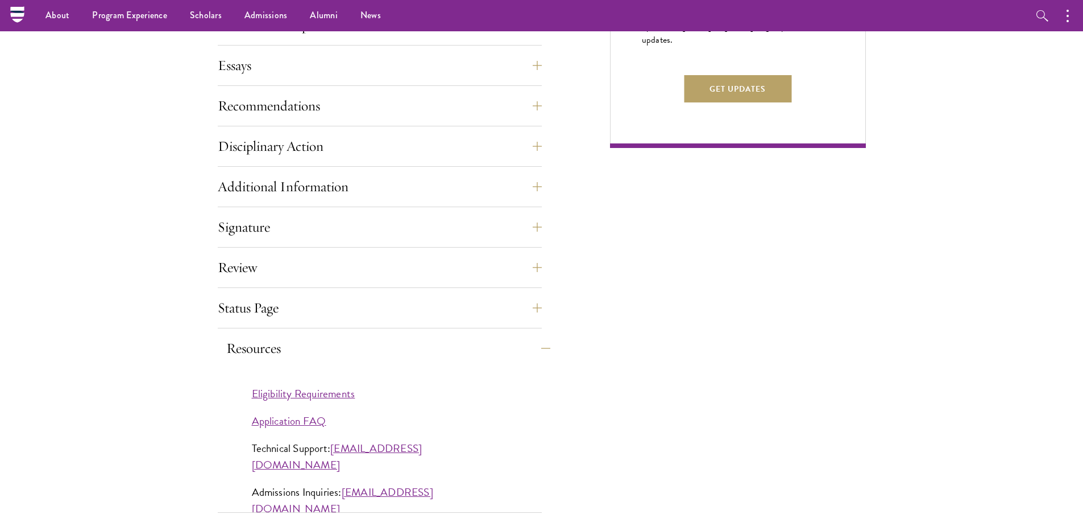
click at [344, 349] on button "Resources" at bounding box center [388, 347] width 324 height 27
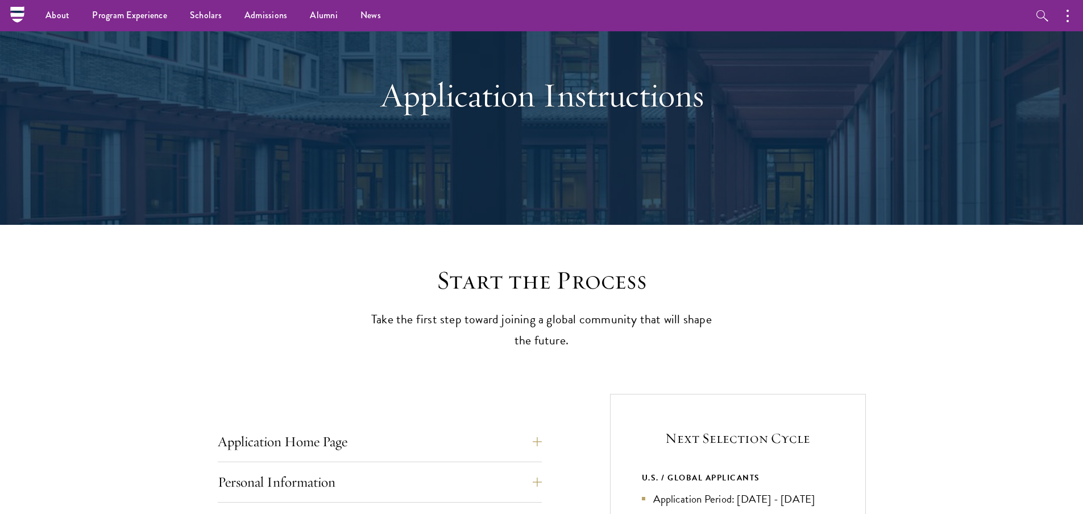
scroll to position [0, 0]
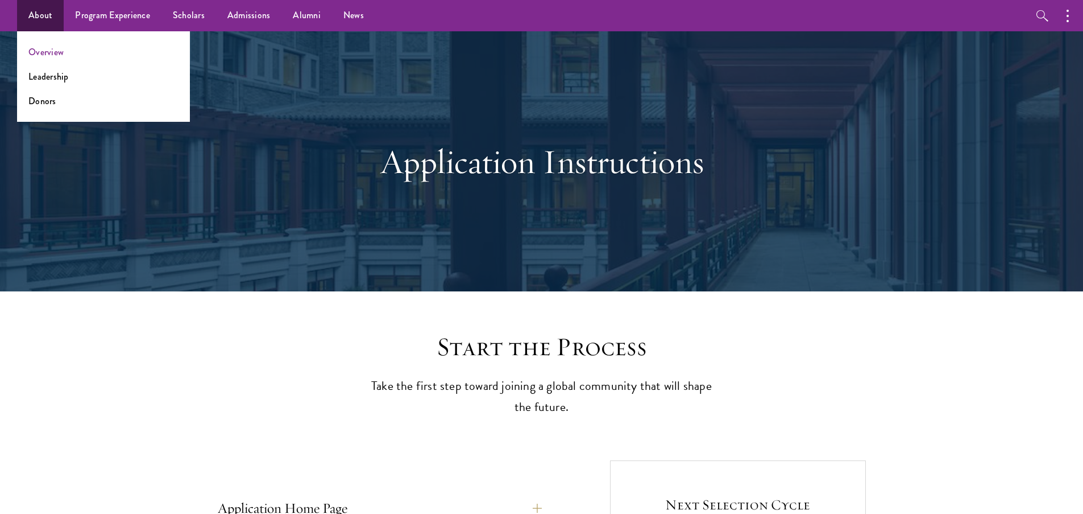
click at [55, 55] on link "Overview" at bounding box center [45, 51] width 35 height 13
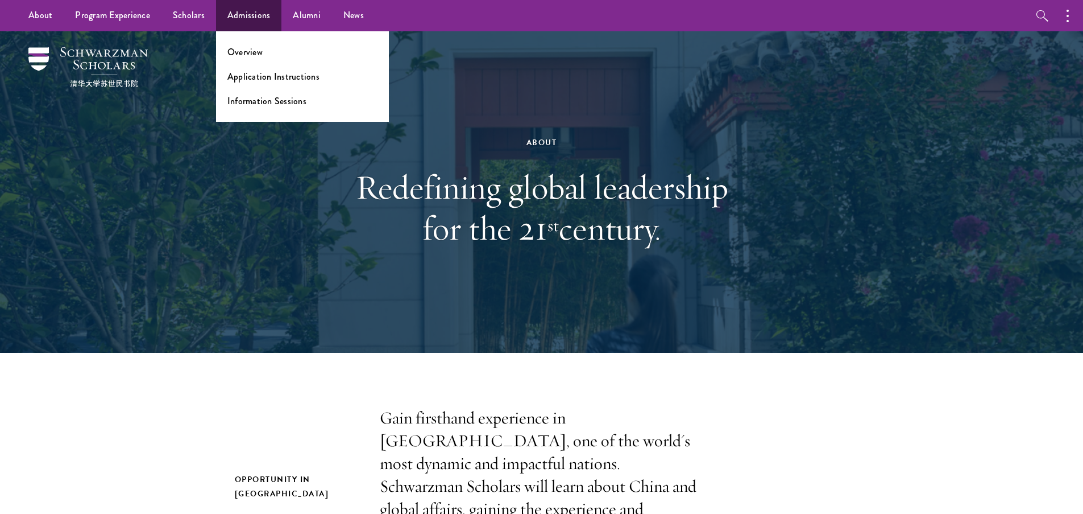
click at [246, 15] on link "Admissions" at bounding box center [249, 15] width 66 height 31
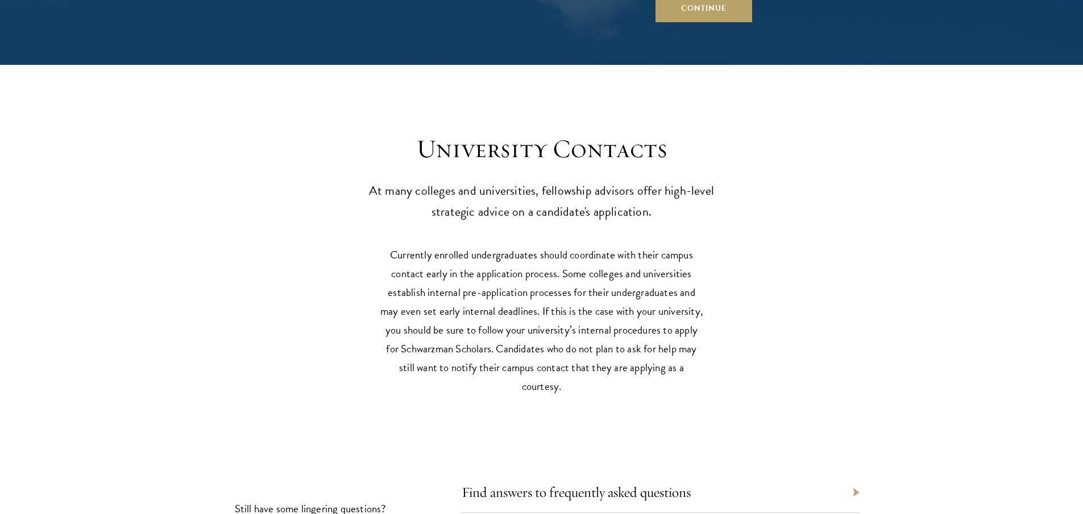
scroll to position [4968, 0]
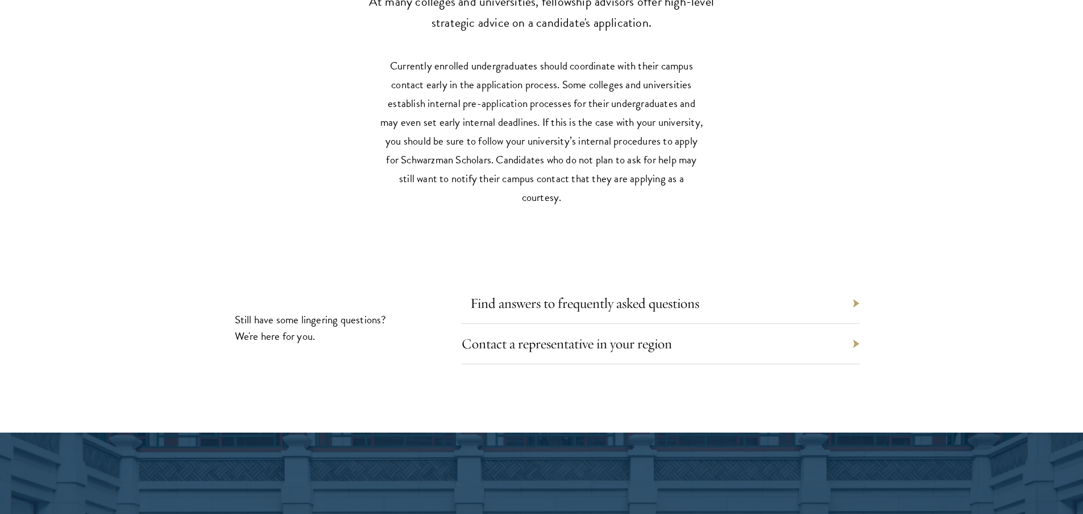
click at [569, 294] on link "Find answers to frequently asked questions" at bounding box center [584, 303] width 229 height 18
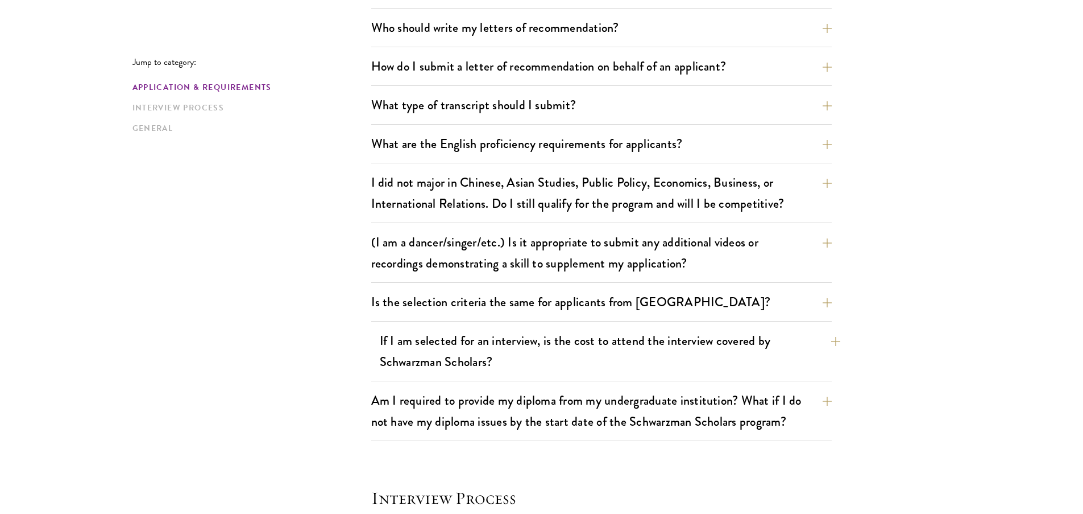
scroll to position [950, 0]
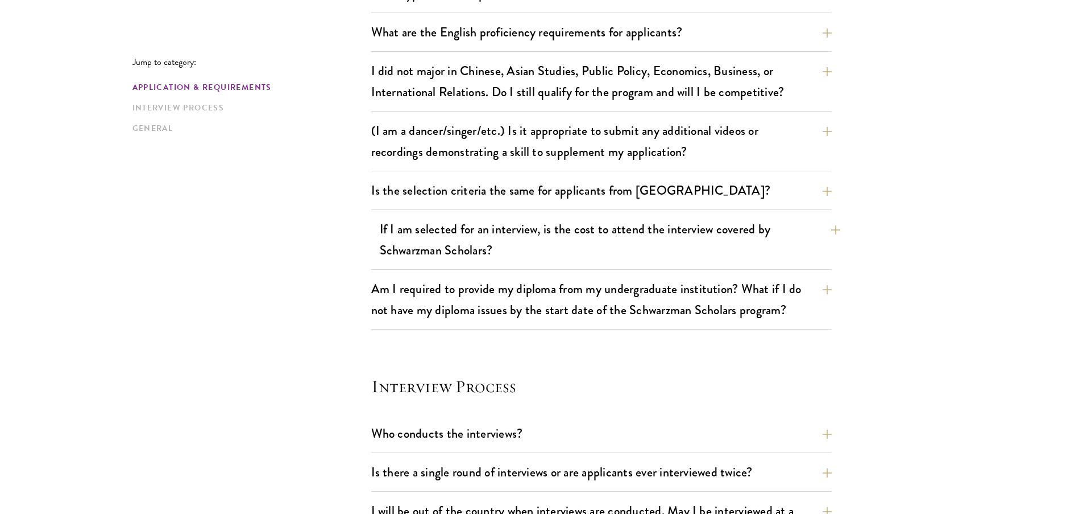
click at [589, 254] on button "If I am selected for an interview, is the cost to attend the interview covered …" at bounding box center [610, 239] width 461 height 47
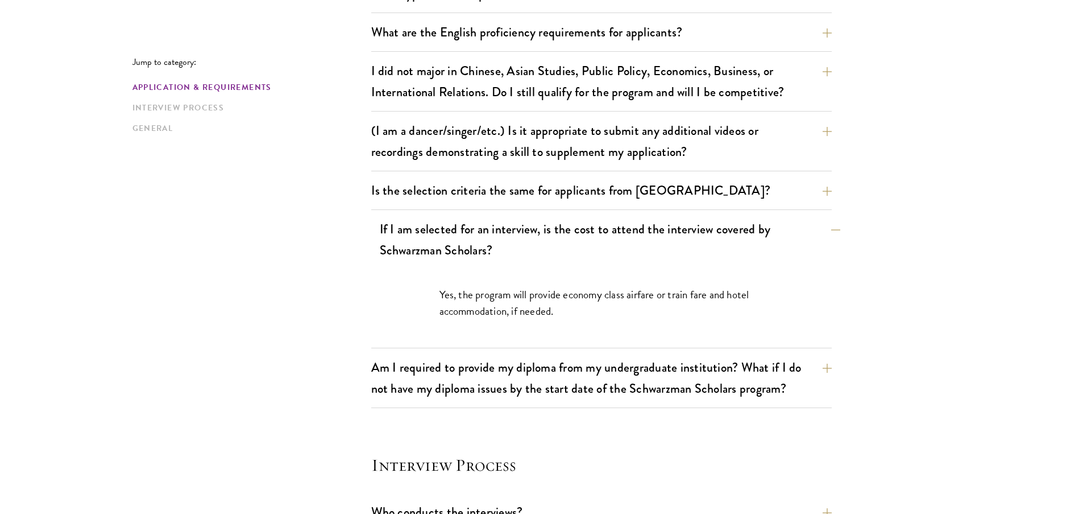
click at [590, 250] on button "If I am selected for an interview, is the cost to attend the interview covered …" at bounding box center [610, 239] width 461 height 47
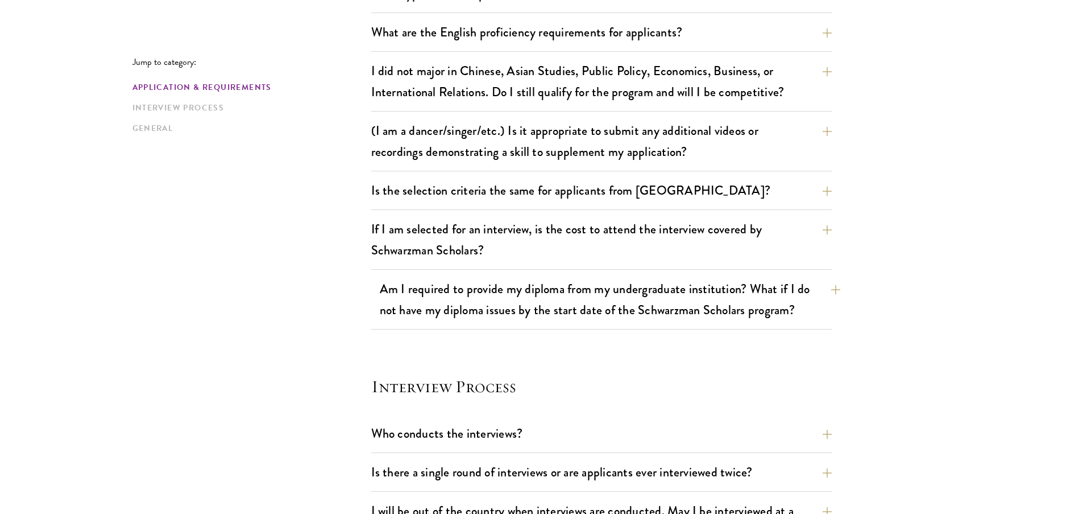
click at [612, 302] on button "Am I required to provide my diploma from my undergraduate institution? What if …" at bounding box center [610, 299] width 461 height 47
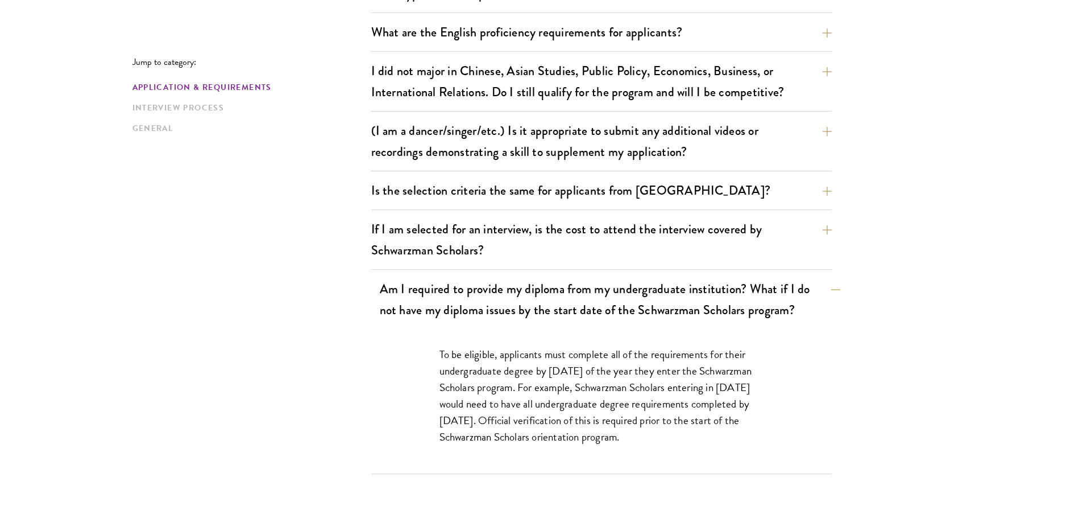
click at [611, 312] on button "Am I required to provide my diploma from my undergraduate institution? What if …" at bounding box center [610, 299] width 461 height 47
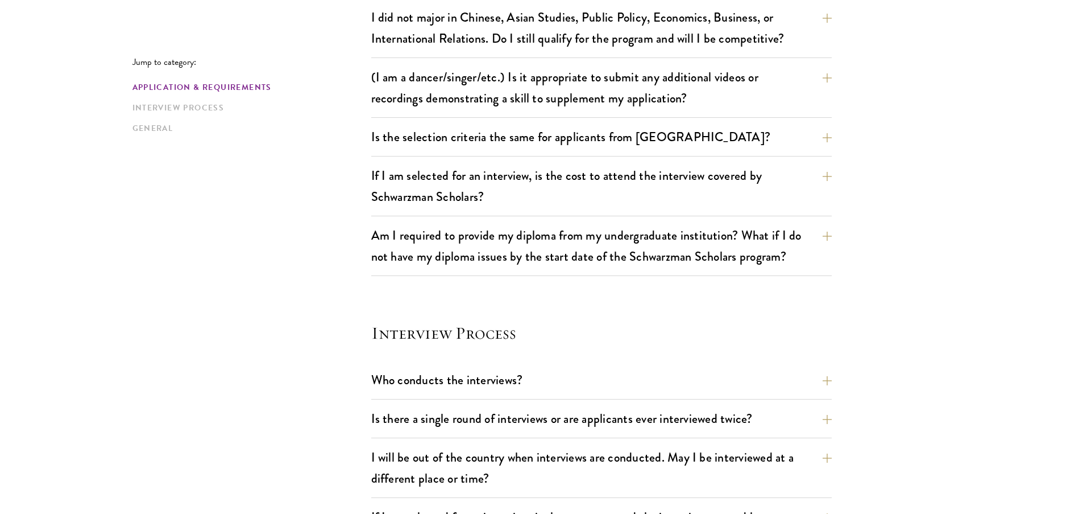
scroll to position [1024, 0]
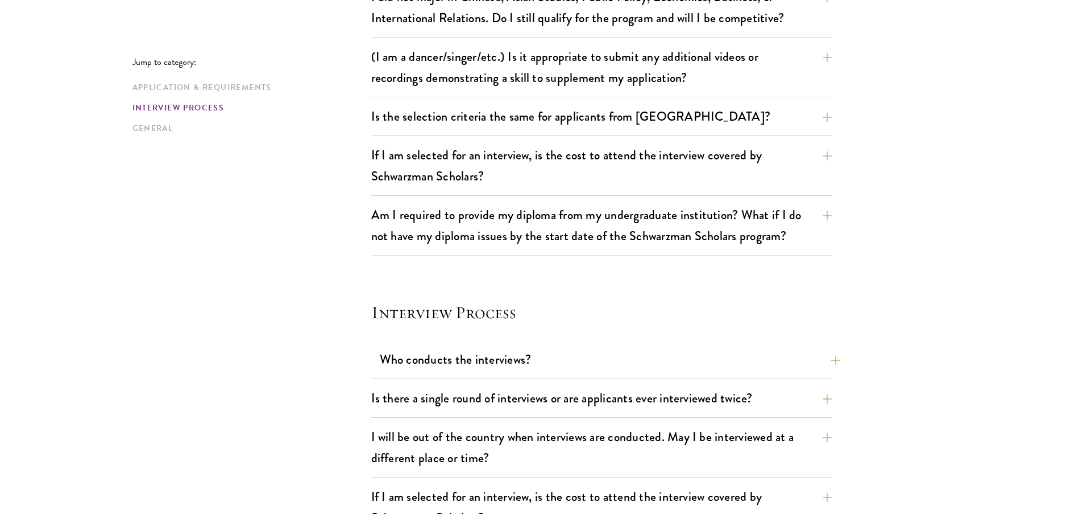
click at [562, 360] on button "Who conducts the interviews?" at bounding box center [610, 359] width 461 height 26
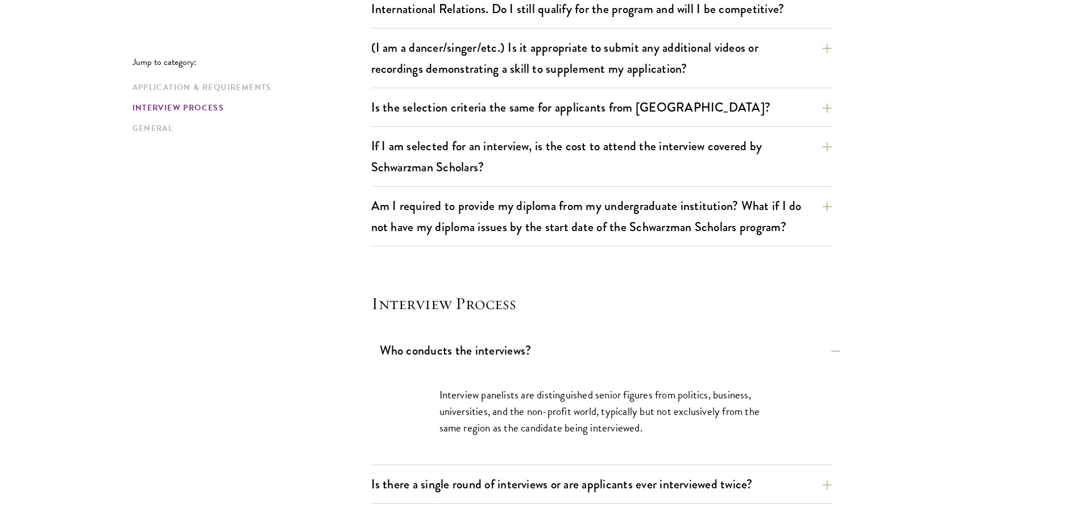
scroll to position [1035, 0]
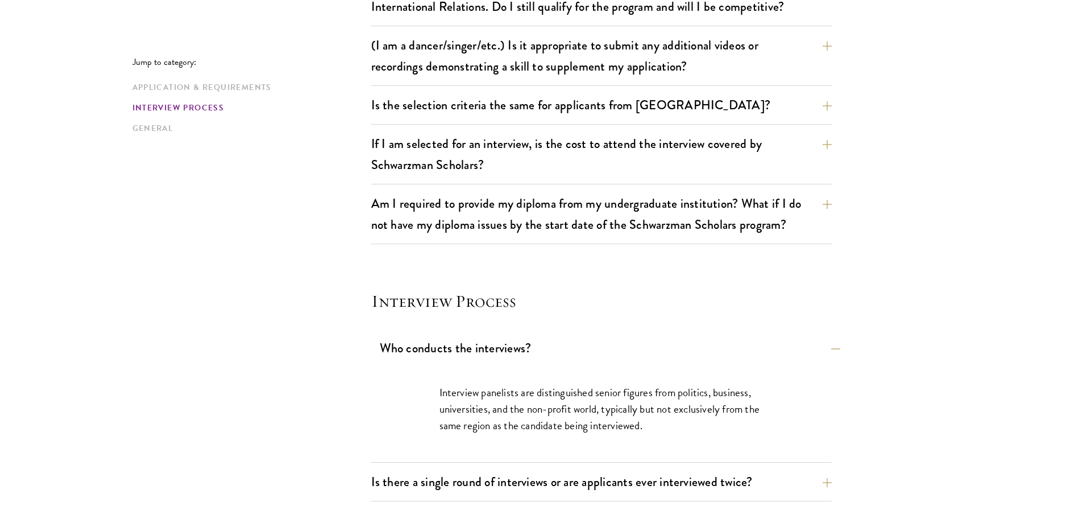
click at [583, 345] on button "Who conducts the interviews?" at bounding box center [610, 348] width 461 height 26
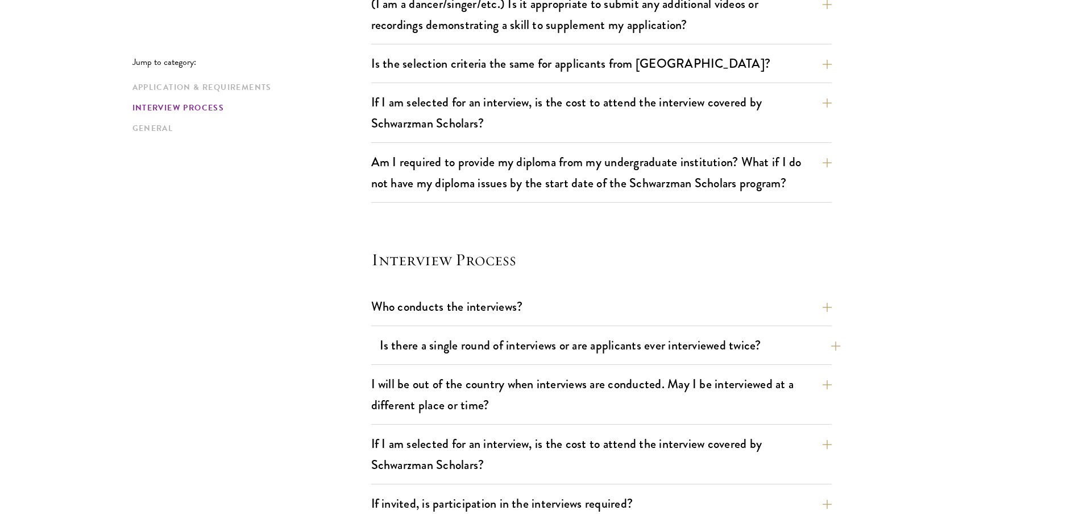
scroll to position [1103, 0]
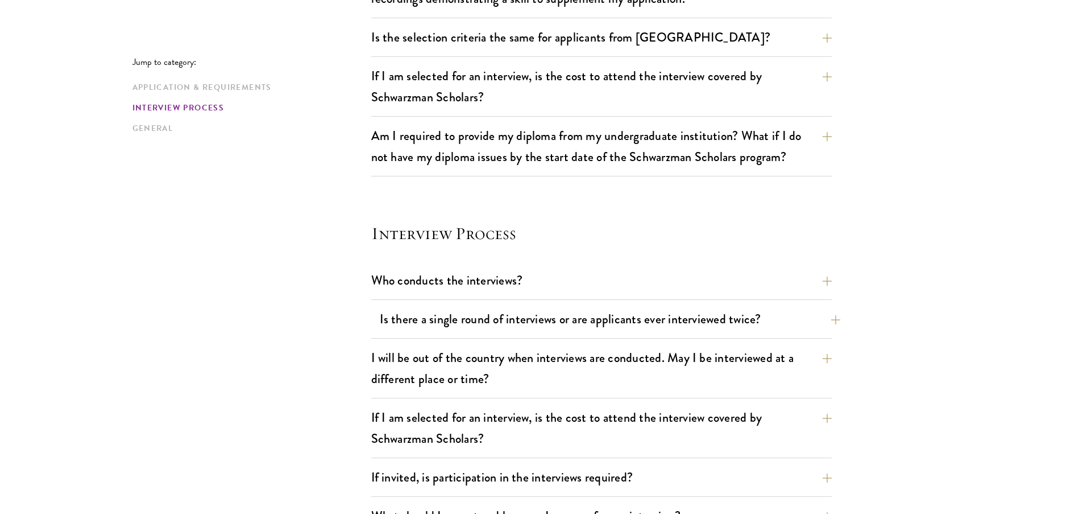
click at [580, 330] on button "Is there a single round of interviews or are applicants ever interviewed twice?" at bounding box center [610, 319] width 461 height 26
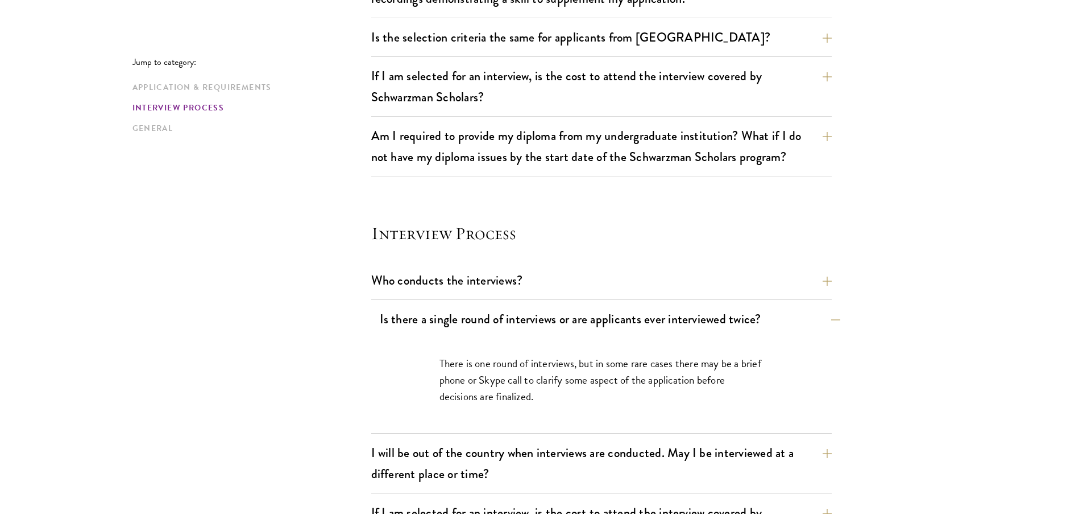
click at [597, 325] on button "Is there a single round of interviews or are applicants ever interviewed twice?" at bounding box center [610, 319] width 461 height 26
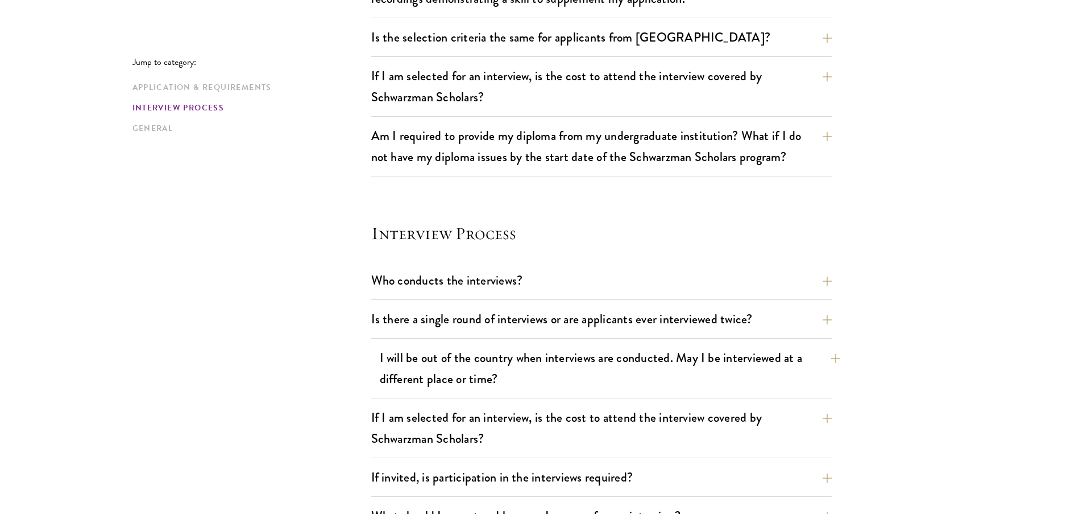
click at [595, 367] on button "I will be out of the country when interviews are conducted. May I be interviewe…" at bounding box center [610, 368] width 461 height 47
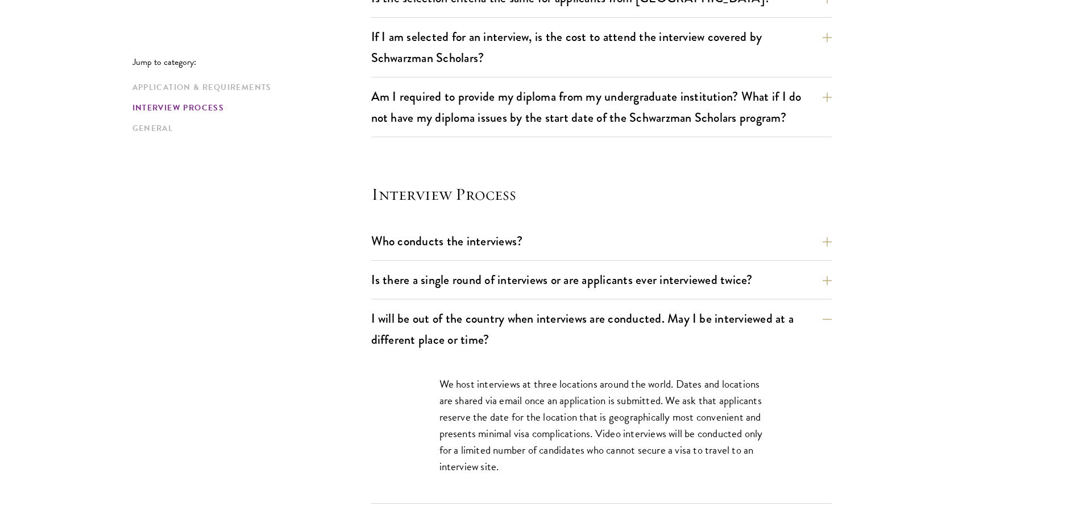
scroll to position [1144, 0]
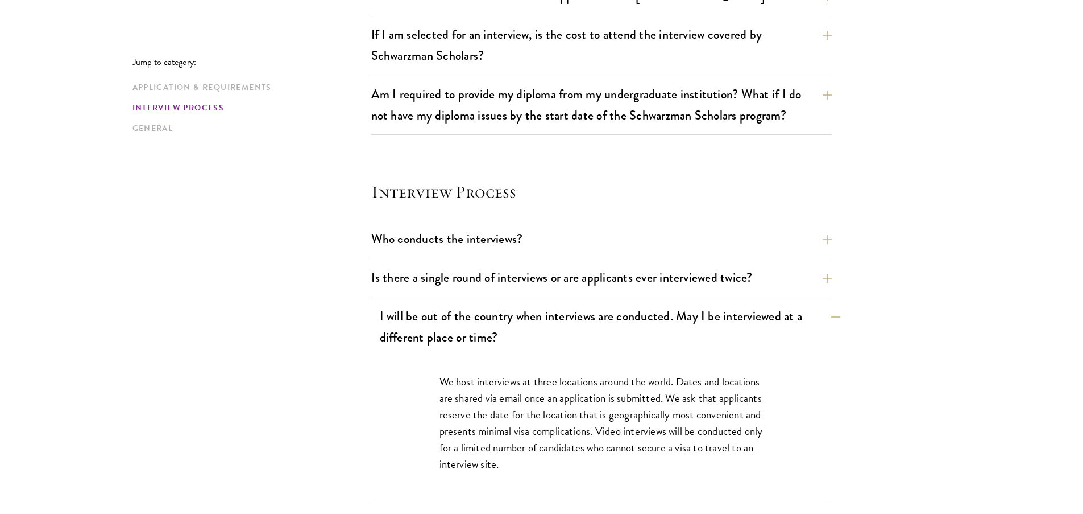
click at [602, 327] on button "I will be out of the country when interviews are conducted. May I be interviewe…" at bounding box center [610, 326] width 461 height 47
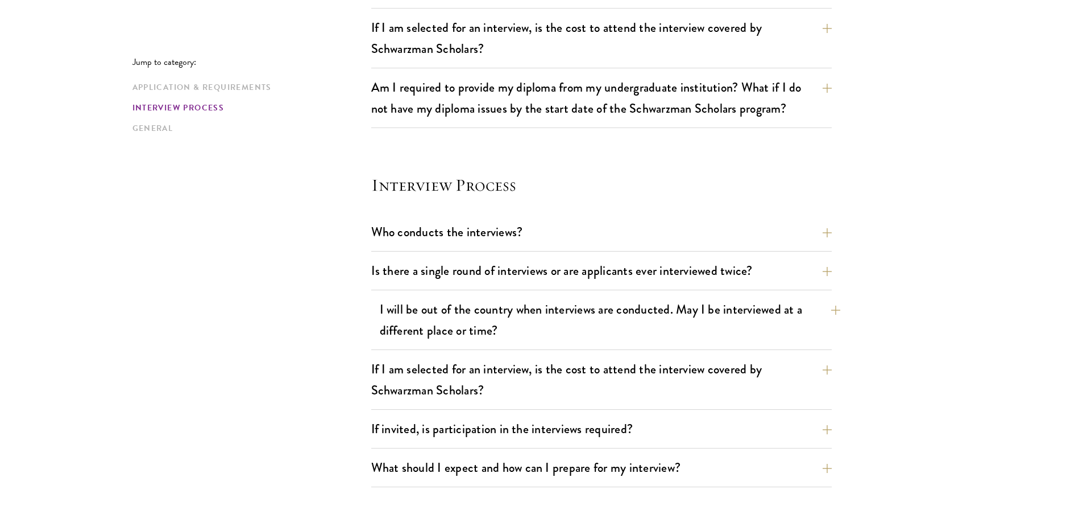
scroll to position [1153, 0]
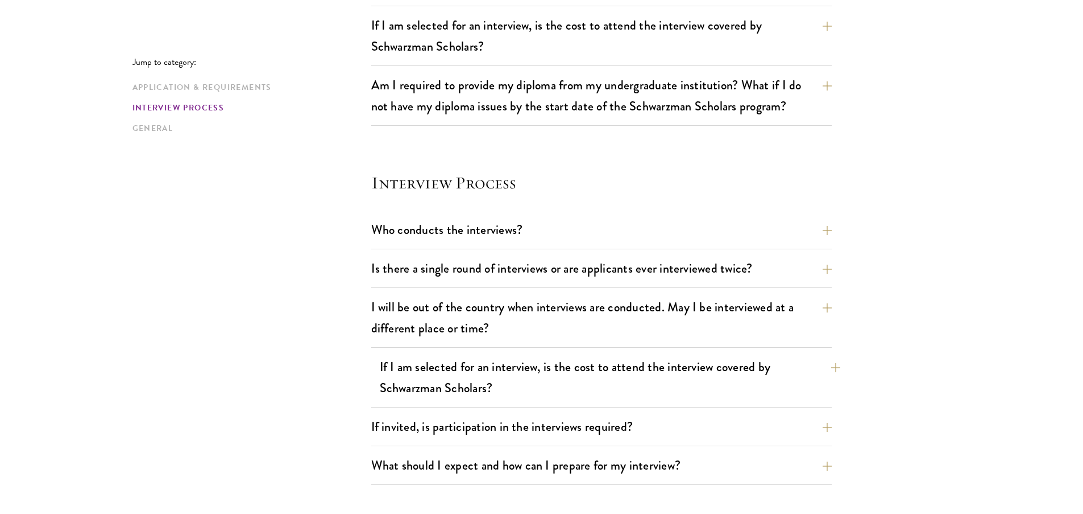
click at [651, 380] on button "If I am selected for an interview, is the cost to attend the interview covered …" at bounding box center [610, 377] width 461 height 47
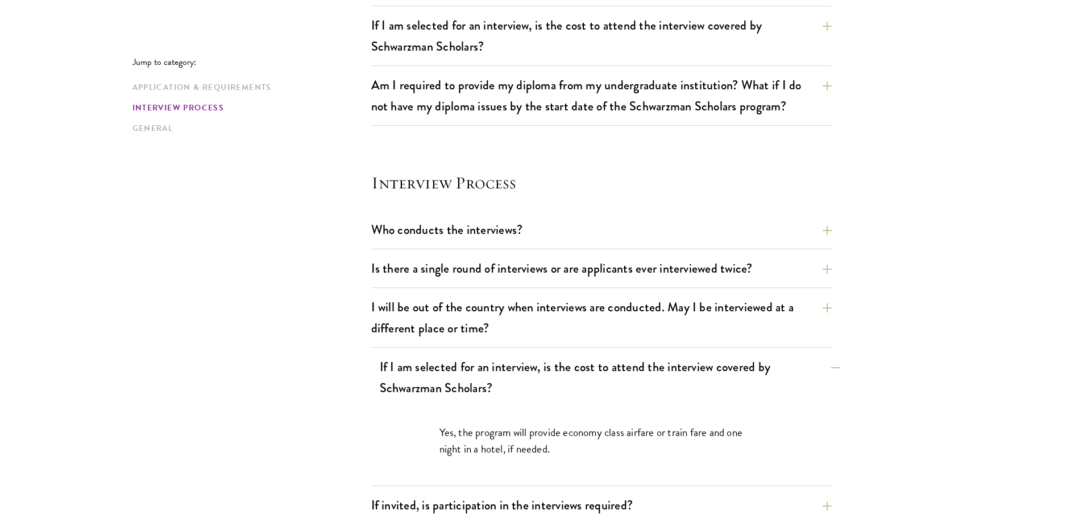
click at [651, 380] on button "If I am selected for an interview, is the cost to attend the interview covered …" at bounding box center [610, 377] width 461 height 47
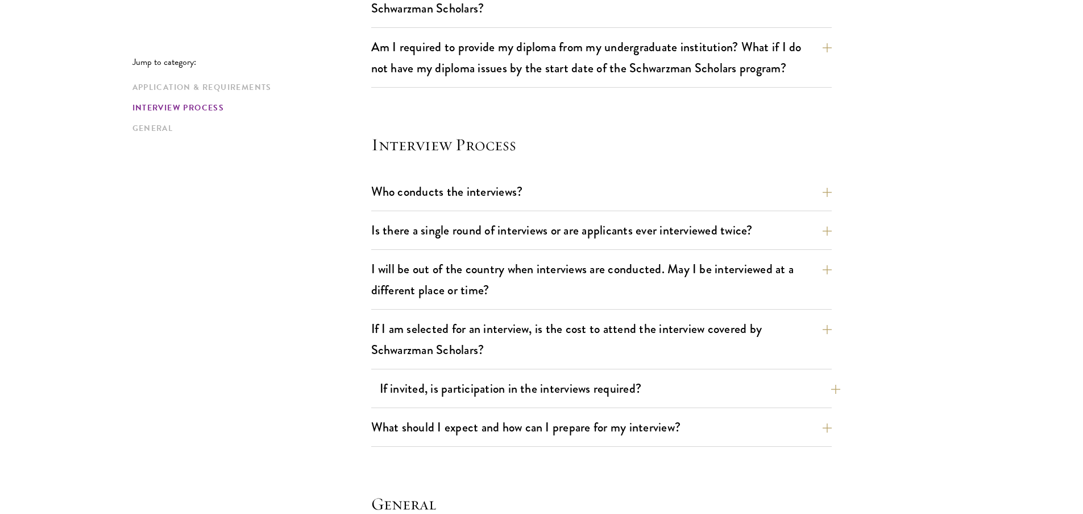
scroll to position [1256, 0]
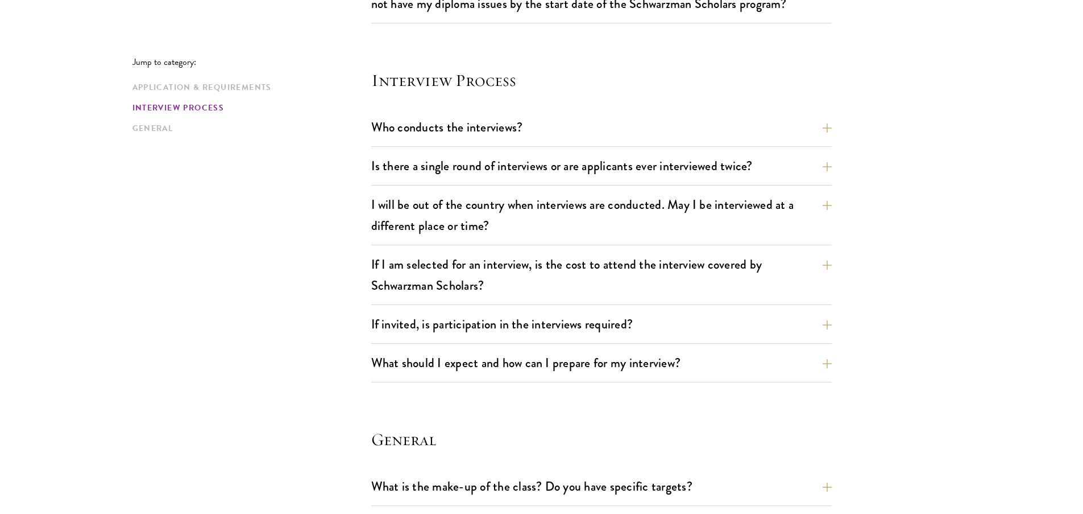
click at [642, 341] on div "If invited, is participation in the interviews required? The in-person intervie…" at bounding box center [601, 327] width 461 height 32
drag, startPoint x: 636, startPoint y: 337, endPoint x: 632, endPoint y: 333, distance: 6.0
click at [635, 337] on div "If invited, is participation in the interviews required? The in-person intervie…" at bounding box center [601, 327] width 461 height 32
click at [626, 328] on button "If invited, is participation in the interviews required?" at bounding box center [610, 324] width 461 height 26
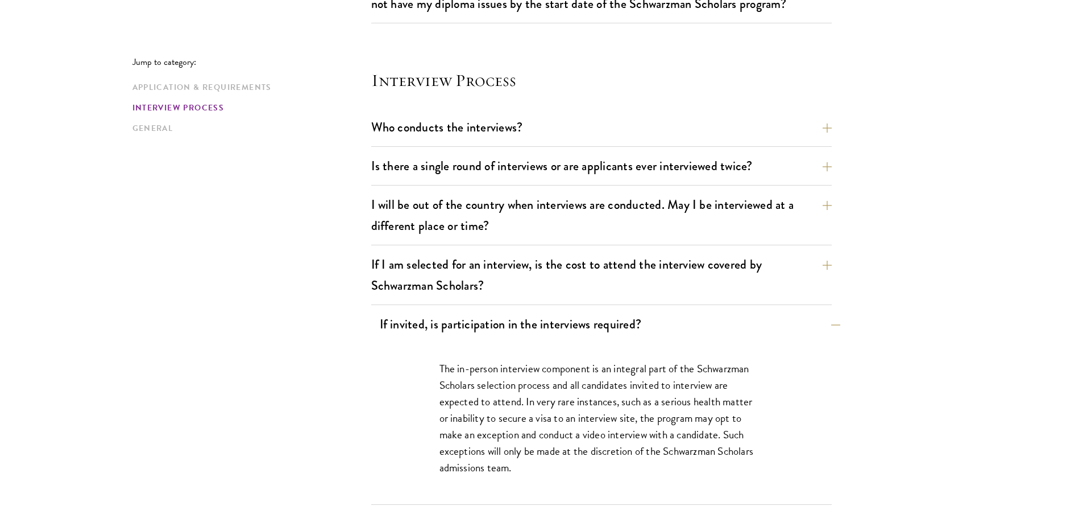
click at [626, 328] on button "If invited, is participation in the interviews required?" at bounding box center [610, 324] width 461 height 26
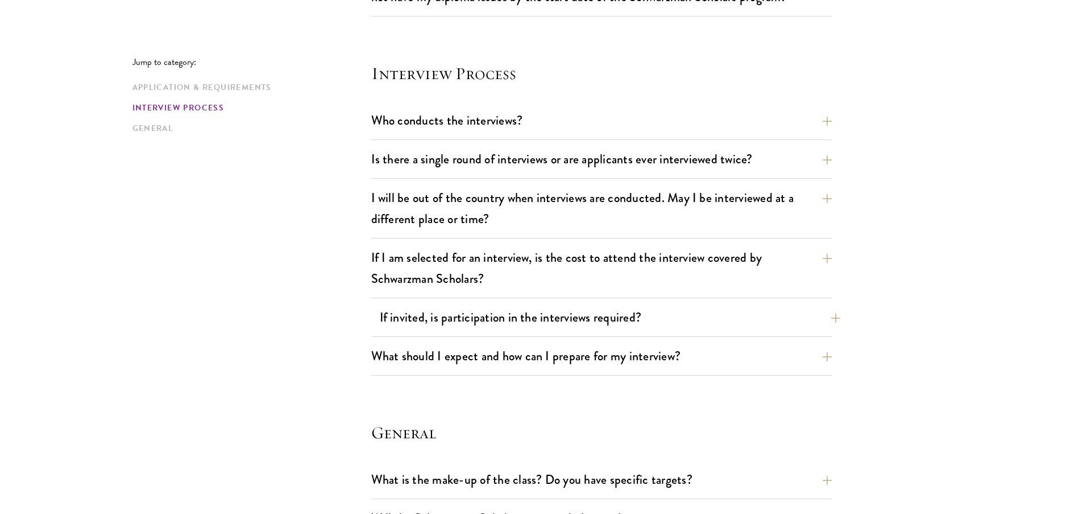
scroll to position [1265, 0]
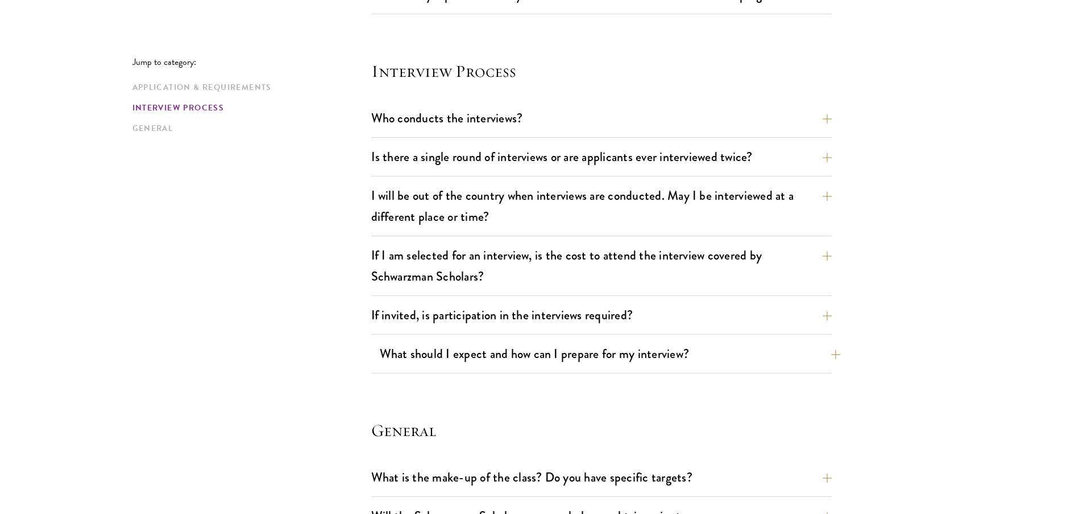
click at [633, 362] on button "What should I expect and how can I prepare for my interview?" at bounding box center [610, 354] width 461 height 26
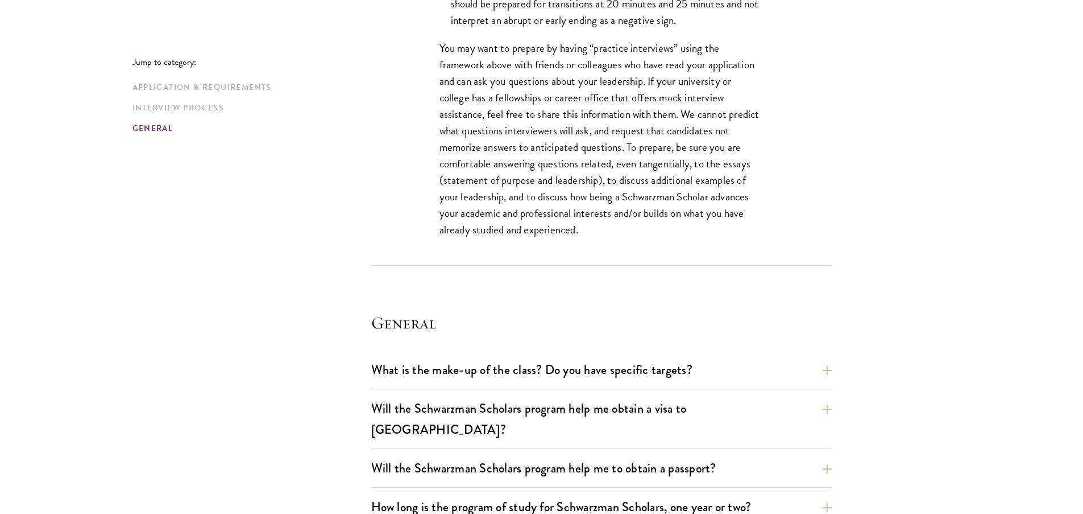
scroll to position [2077, 0]
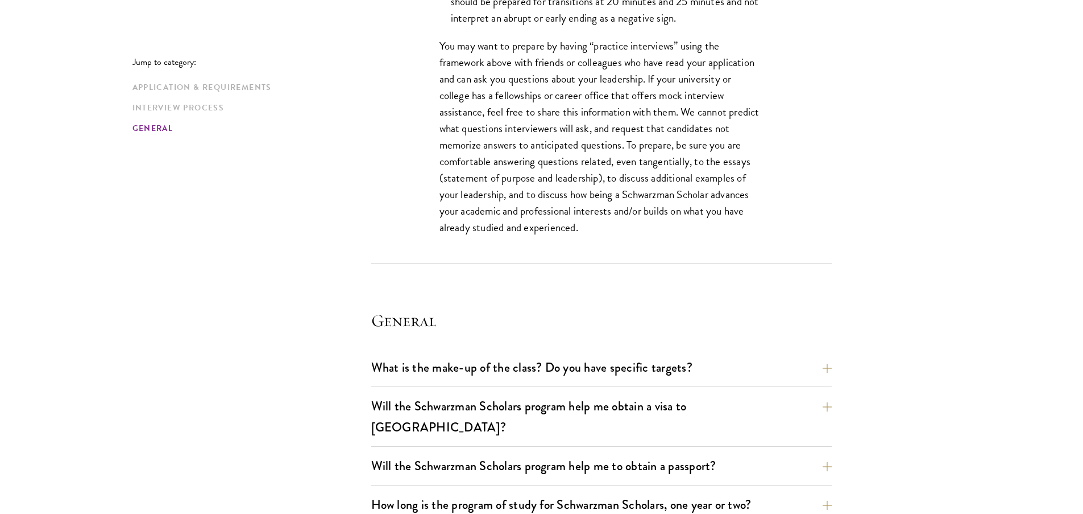
click at [812, 406] on button "Will the Schwarzman Scholars program help me obtain a visa to [GEOGRAPHIC_DATA]?" at bounding box center [601, 416] width 461 height 47
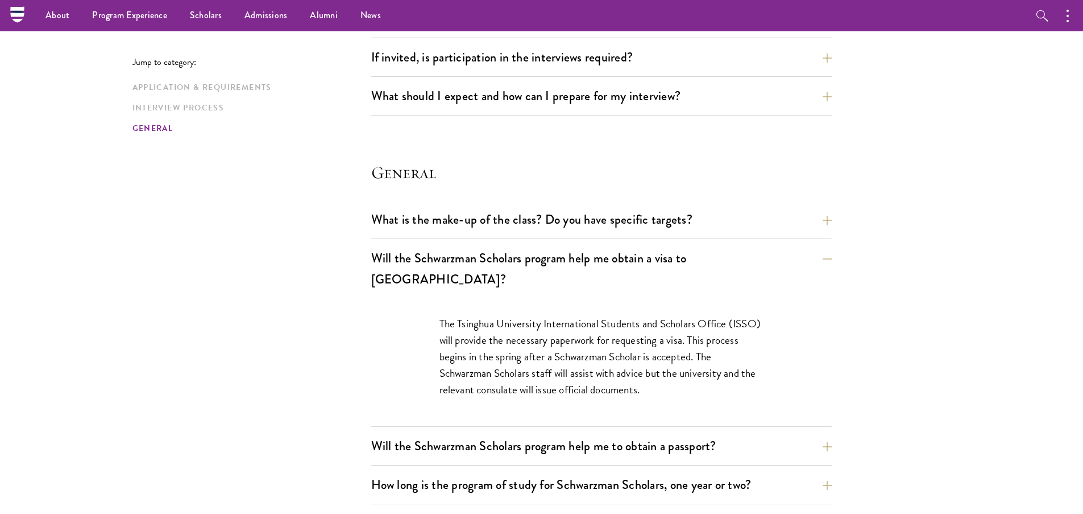
scroll to position [1520, 0]
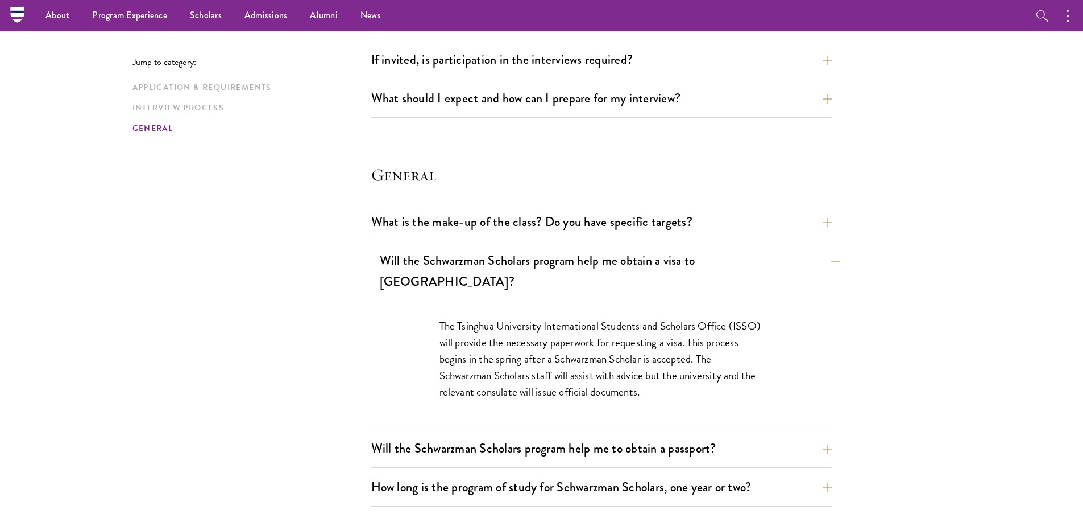
click at [721, 265] on button "Will the Schwarzman Scholars program help me obtain a visa to [GEOGRAPHIC_DATA]?" at bounding box center [610, 270] width 461 height 47
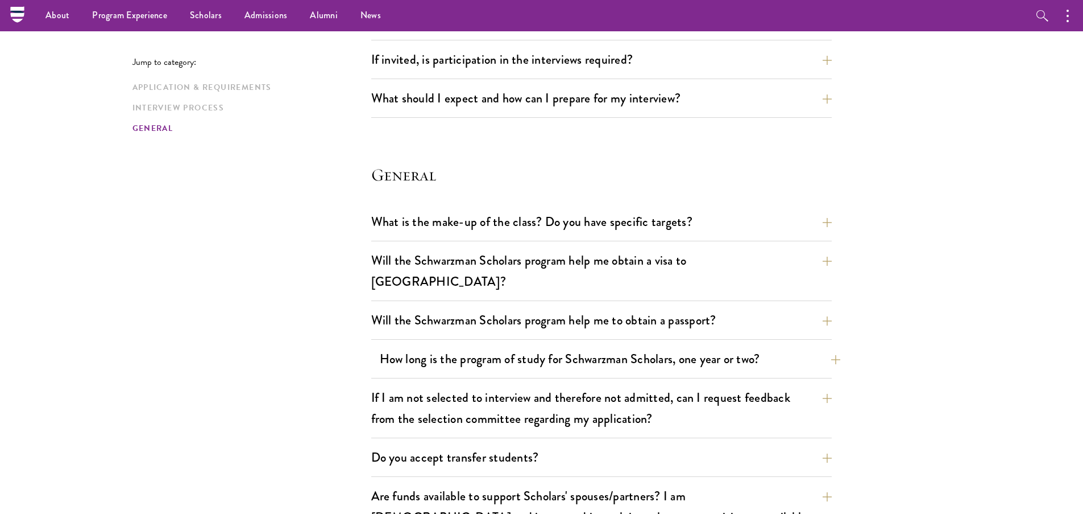
click at [671, 346] on button "How long is the program of study for Schwarzman Scholars, one year or two?" at bounding box center [610, 359] width 461 height 26
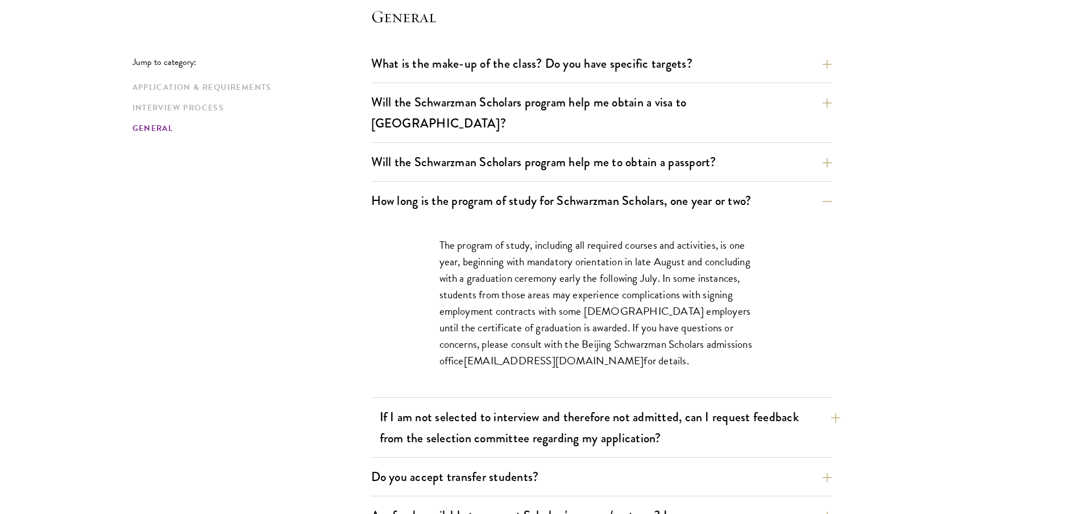
scroll to position [1681, 0]
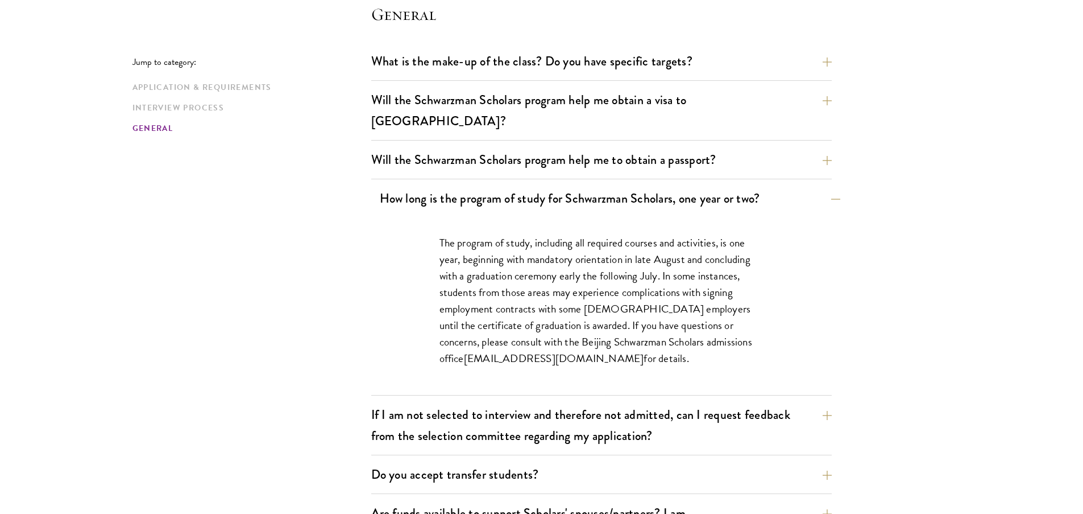
click at [589, 185] on button "How long is the program of study for Schwarzman Scholars, one year or two?" at bounding box center [610, 198] width 461 height 26
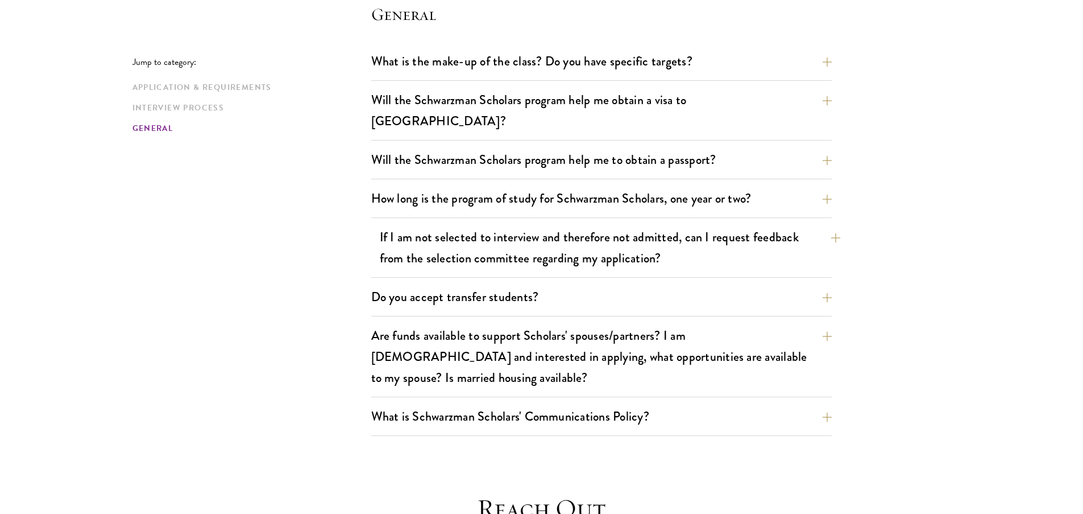
click at [640, 236] on button "If I am not selected to interview and therefore not admitted, can I request fee…" at bounding box center [610, 247] width 461 height 47
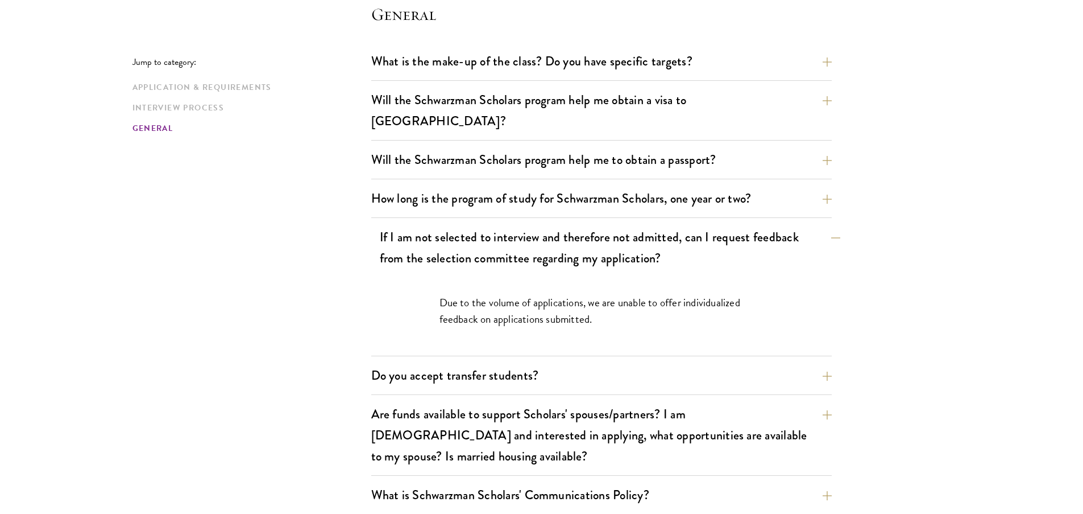
click at [640, 236] on button "If I am not selected to interview and therefore not admitted, can I request fee…" at bounding box center [610, 247] width 461 height 47
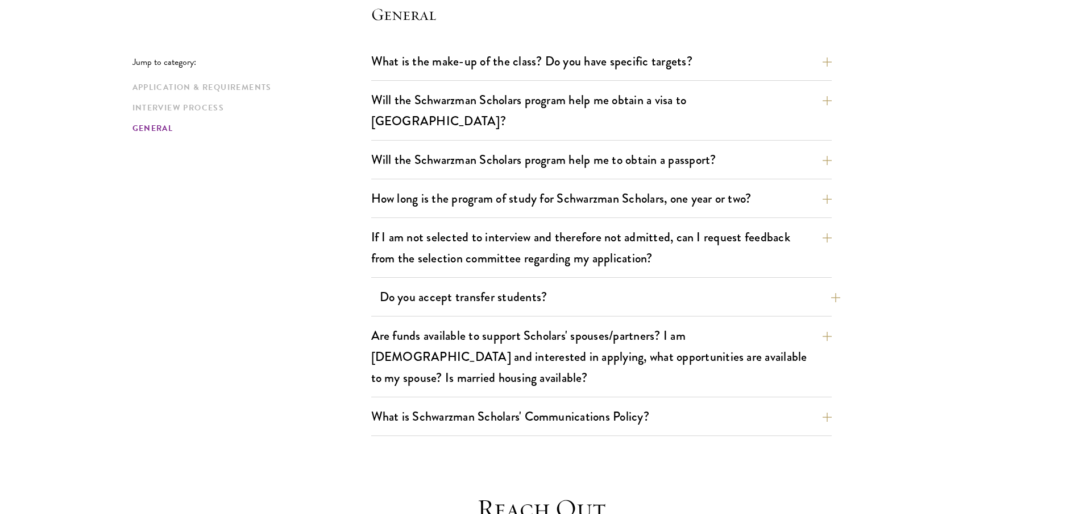
click at [605, 284] on button "Do you accept transfer students?" at bounding box center [610, 297] width 461 height 26
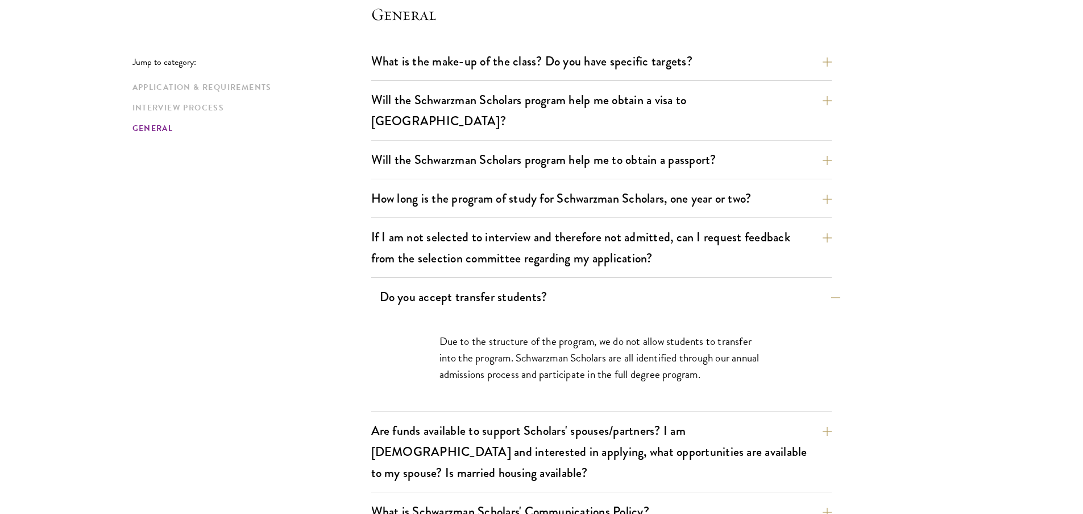
click at [605, 284] on button "Do you accept transfer students?" at bounding box center [610, 297] width 461 height 26
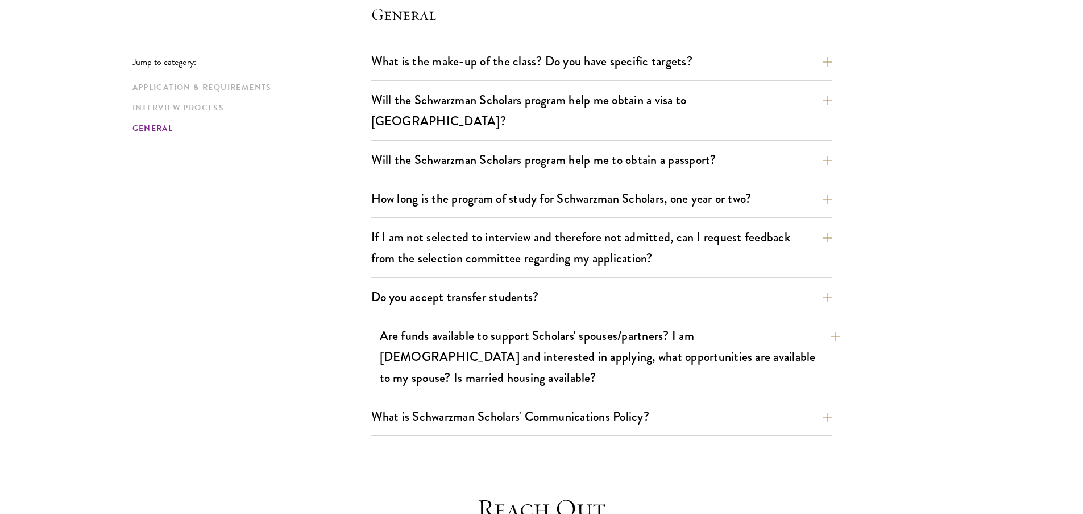
click at [596, 322] on button "Are funds available to support Scholars' spouses/partners? I am [DEMOGRAPHIC_DA…" at bounding box center [610, 356] width 461 height 68
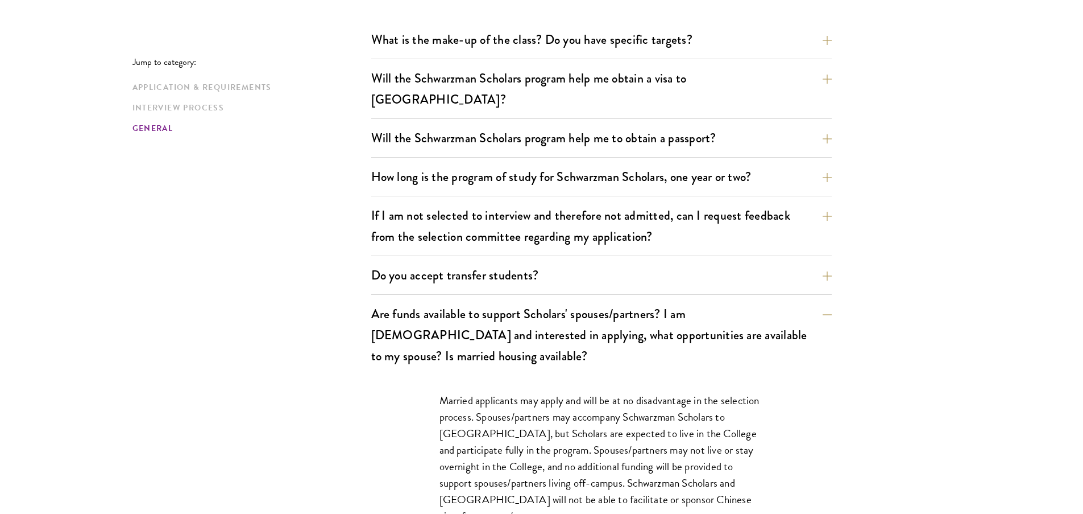
scroll to position [1713, 0]
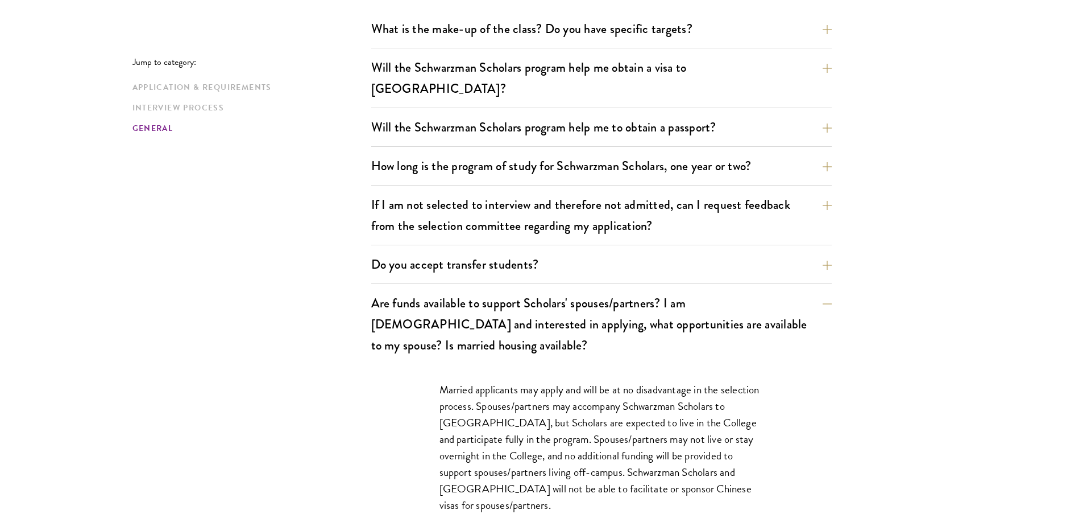
click at [629, 321] on div "Are funds available to support Scholars' spouses/partners? I am [DEMOGRAPHIC_DA…" at bounding box center [601, 416] width 461 height 252
click at [603, 307] on button "Are funds available to support Scholars' spouses/partners? I am married and int…" at bounding box center [610, 324] width 461 height 68
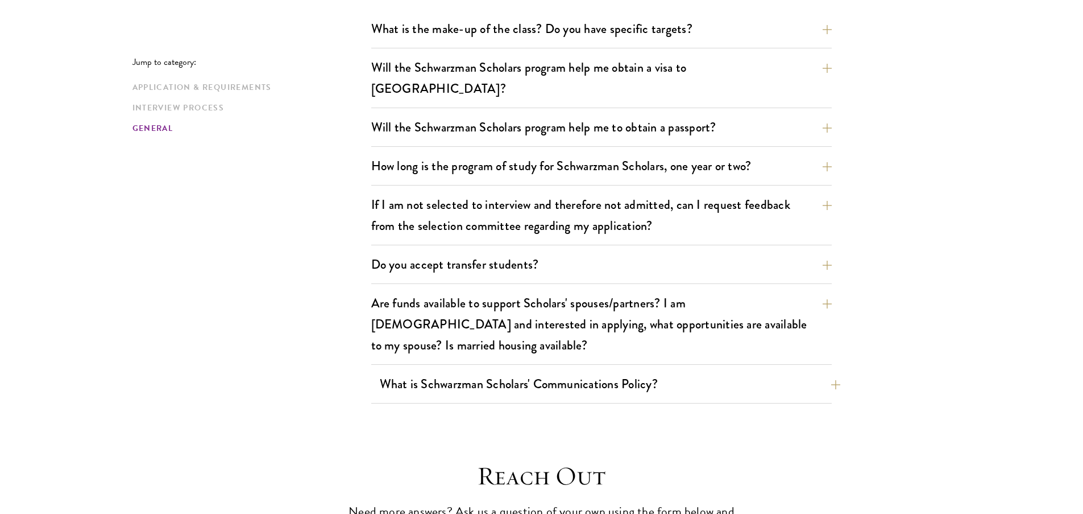
click at [692, 371] on button "What is Schwarzman Scholars' Communications Policy?" at bounding box center [610, 384] width 461 height 26
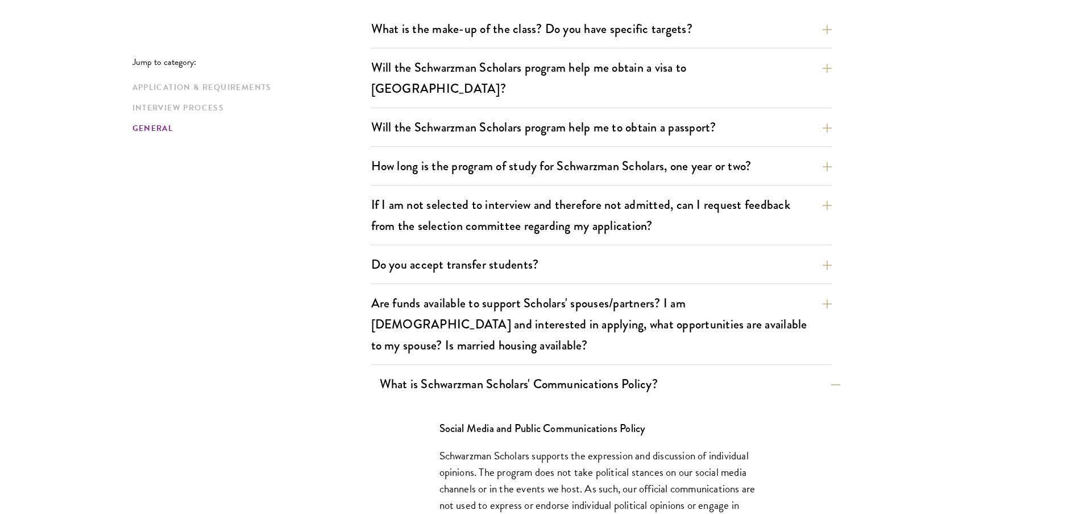
click at [692, 371] on button "What is Schwarzman Scholars' Communications Policy?" at bounding box center [610, 384] width 461 height 26
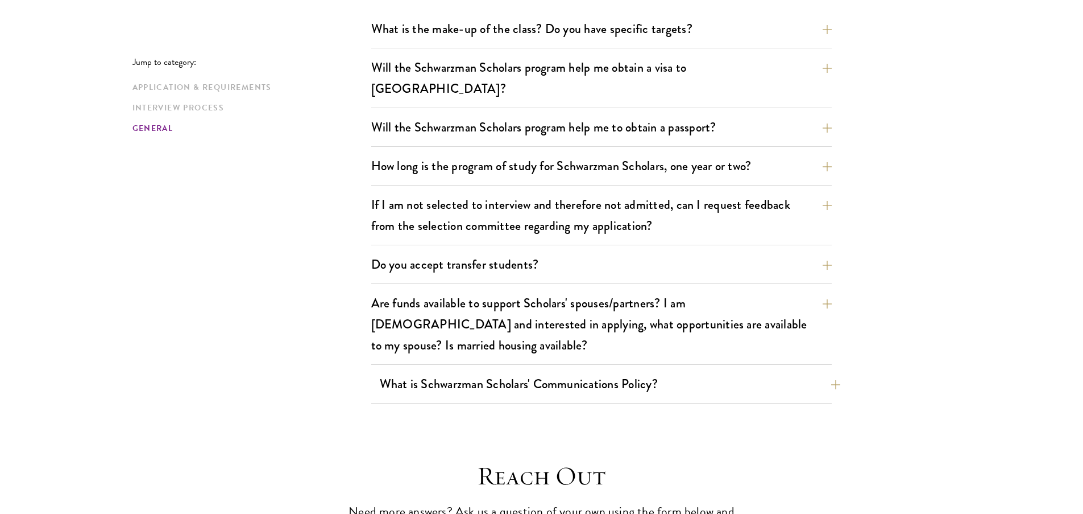
click at [692, 371] on button "What is Schwarzman Scholars' Communications Policy?" at bounding box center [610, 384] width 461 height 26
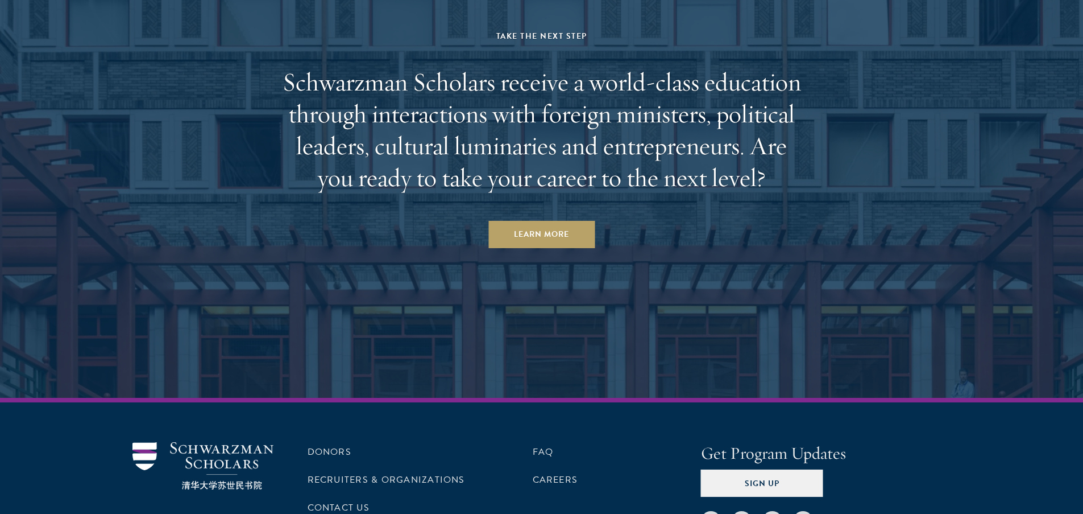
scroll to position [3292, 0]
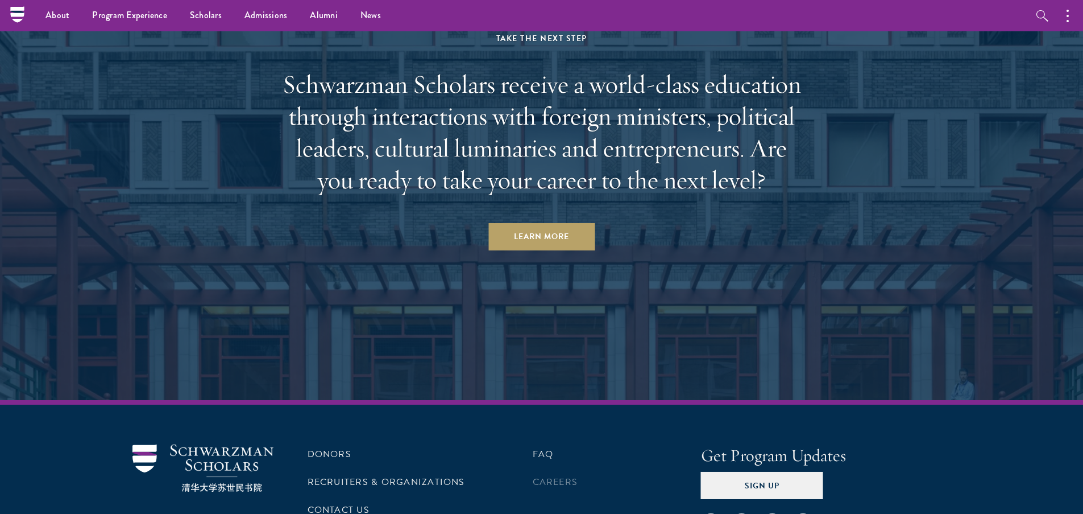
click at [551, 475] on link "Careers" at bounding box center [555, 482] width 45 height 14
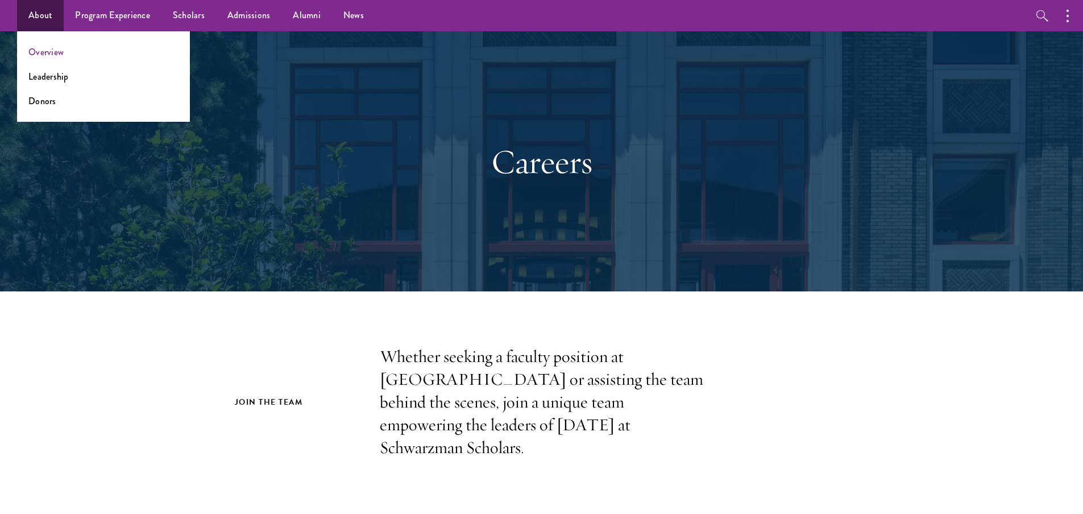
click at [47, 47] on link "Overview" at bounding box center [45, 51] width 35 height 13
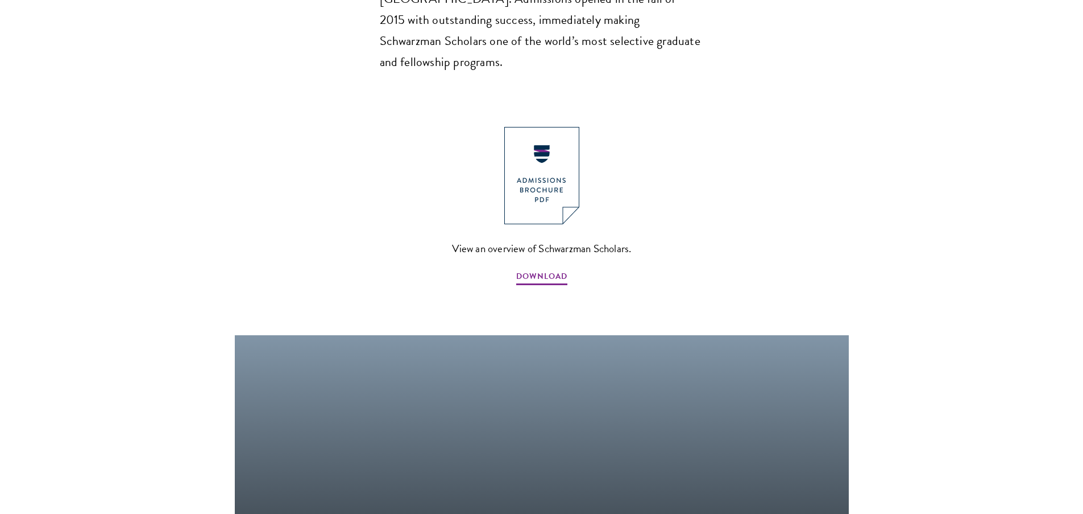
scroll to position [1200, 0]
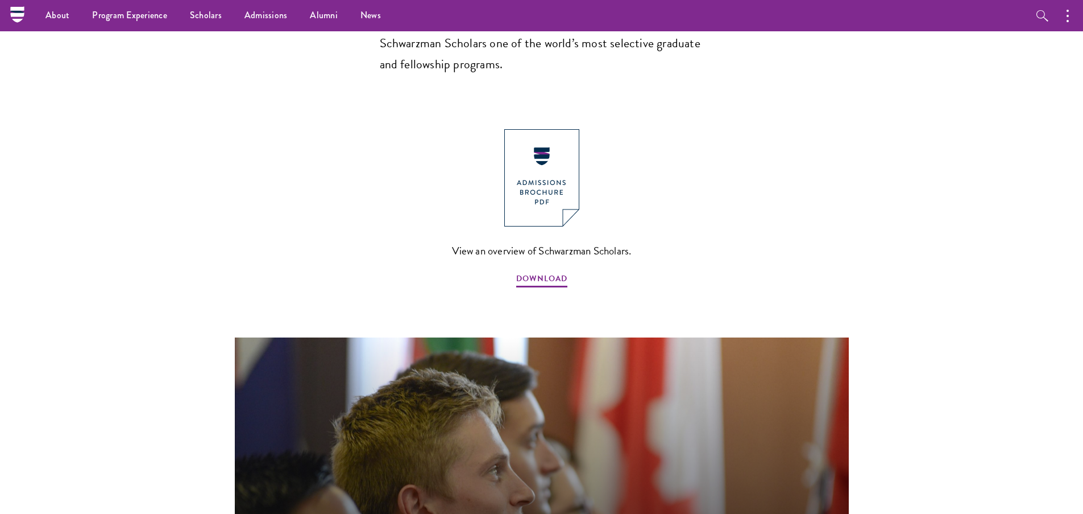
click at [550, 129] on img at bounding box center [541, 177] width 75 height 97
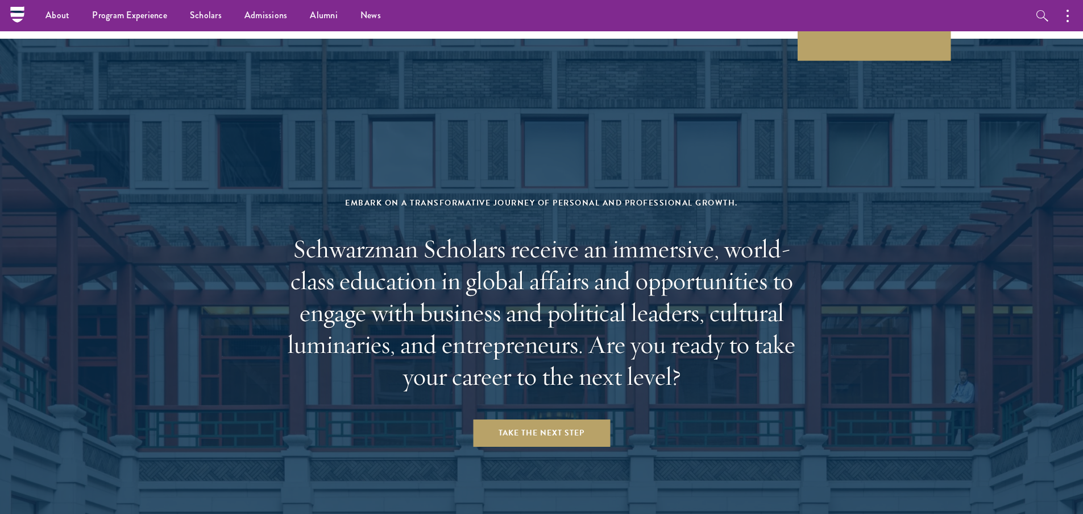
scroll to position [4587, 0]
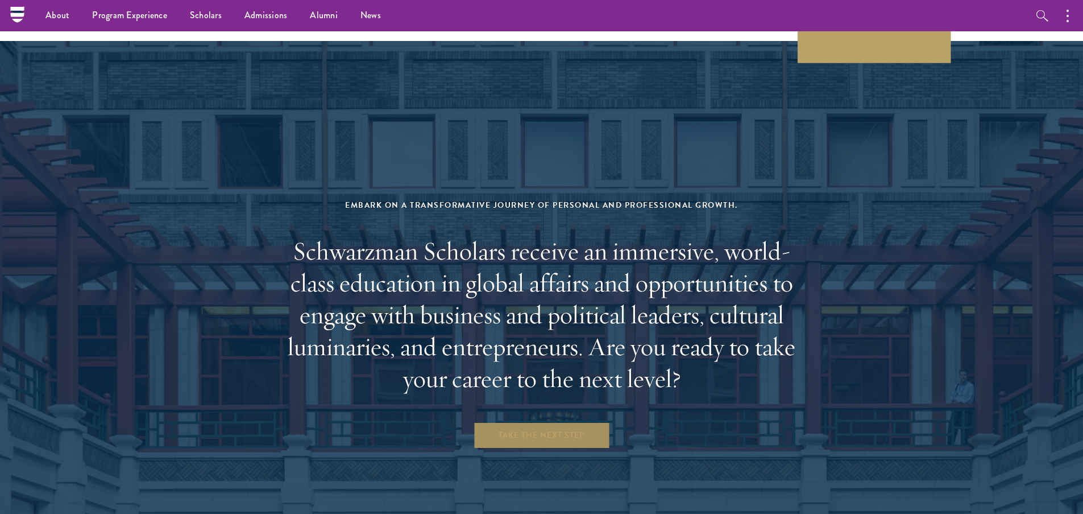
click at [522, 421] on link "Take the Next Step" at bounding box center [541, 434] width 137 height 27
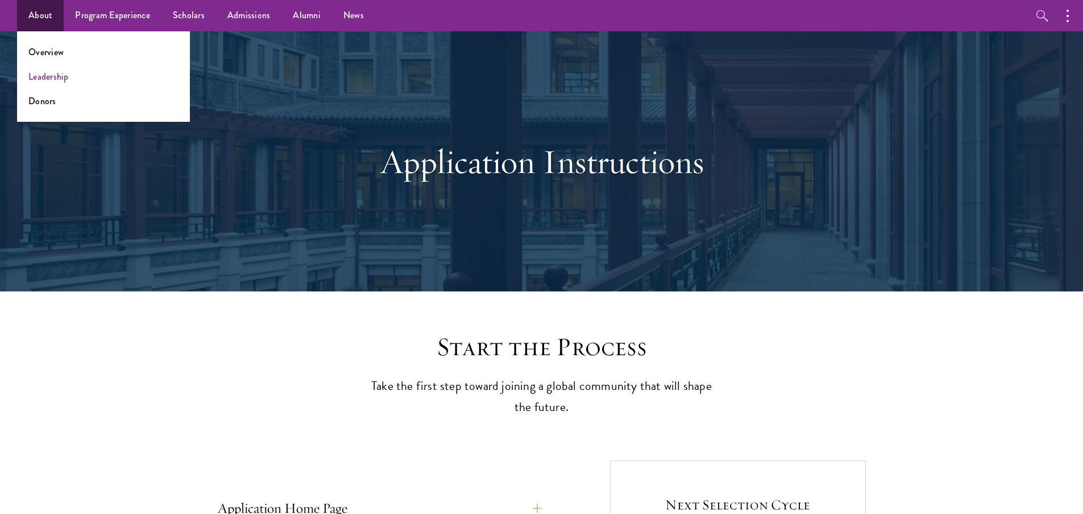
click at [52, 77] on link "Leadership" at bounding box center [48, 76] width 40 height 13
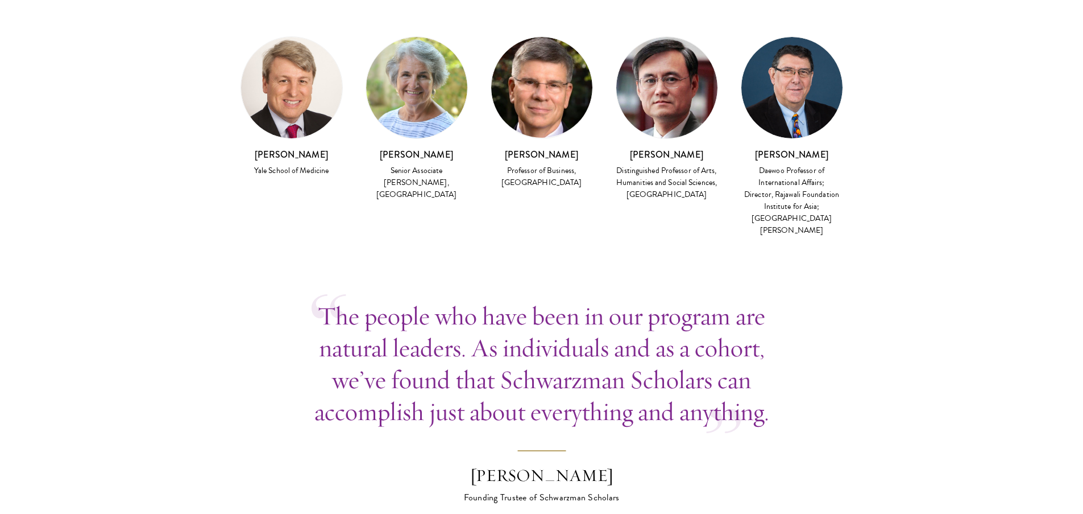
scroll to position [3273, 0]
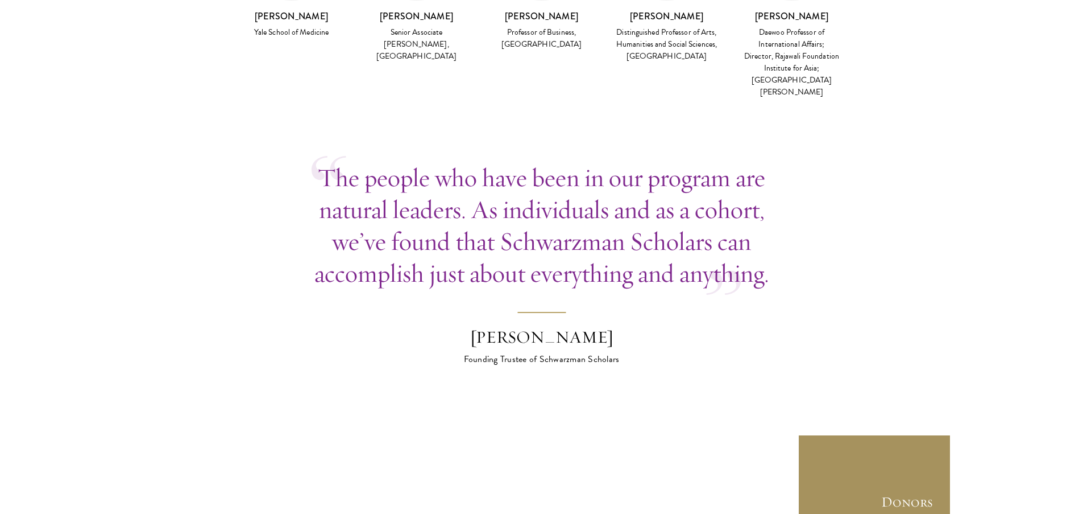
click at [896, 434] on link "Donors" at bounding box center [875, 511] width 154 height 154
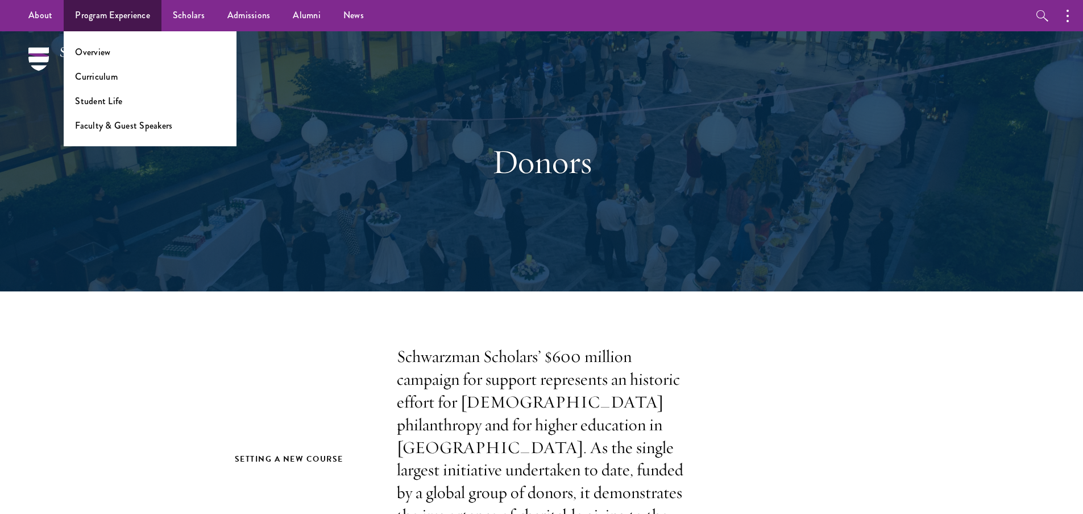
click at [102, 60] on ul "Overview Curriculum Student Life Faculty & Guest Speakers" at bounding box center [150, 88] width 173 height 115
click at [93, 53] on link "Overview" at bounding box center [92, 51] width 35 height 13
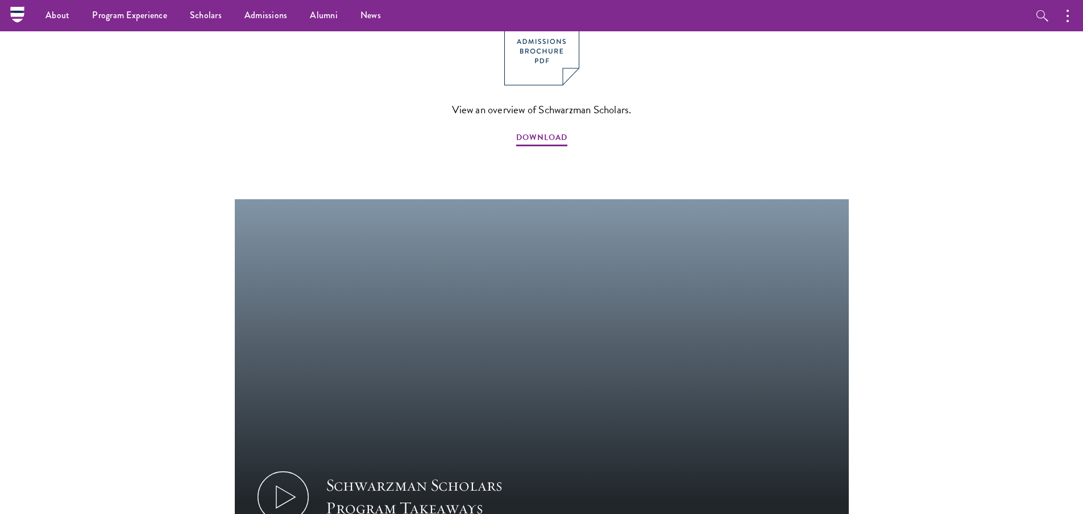
scroll to position [643, 0]
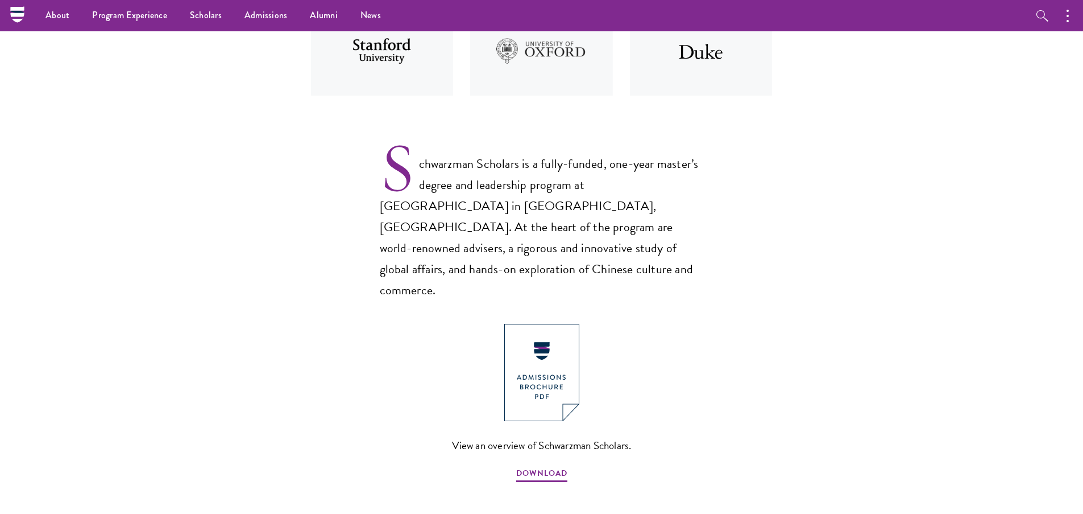
click at [536, 326] on img at bounding box center [541, 372] width 75 height 97
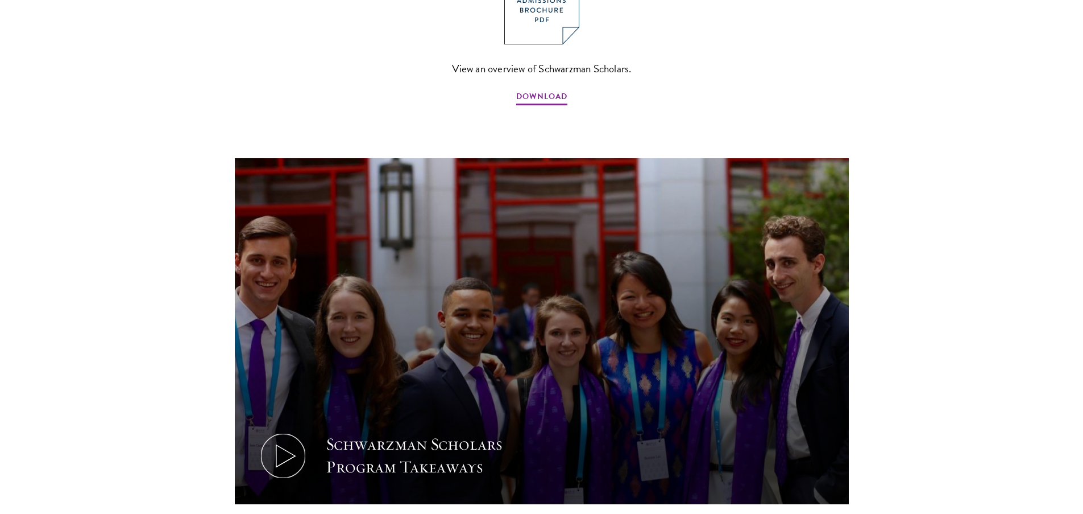
scroll to position [1140, 0]
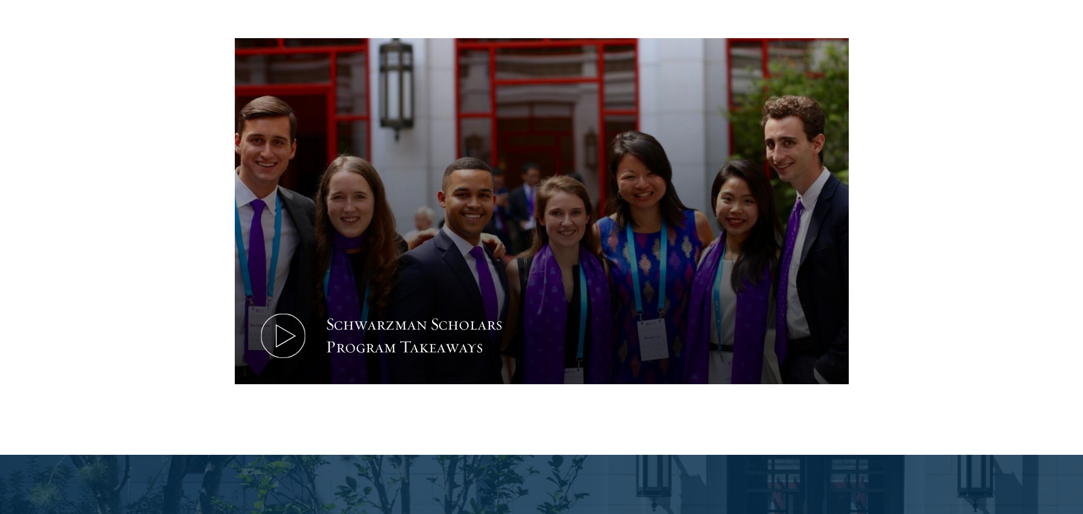
click at [301, 310] on icon at bounding box center [283, 335] width 51 height 51
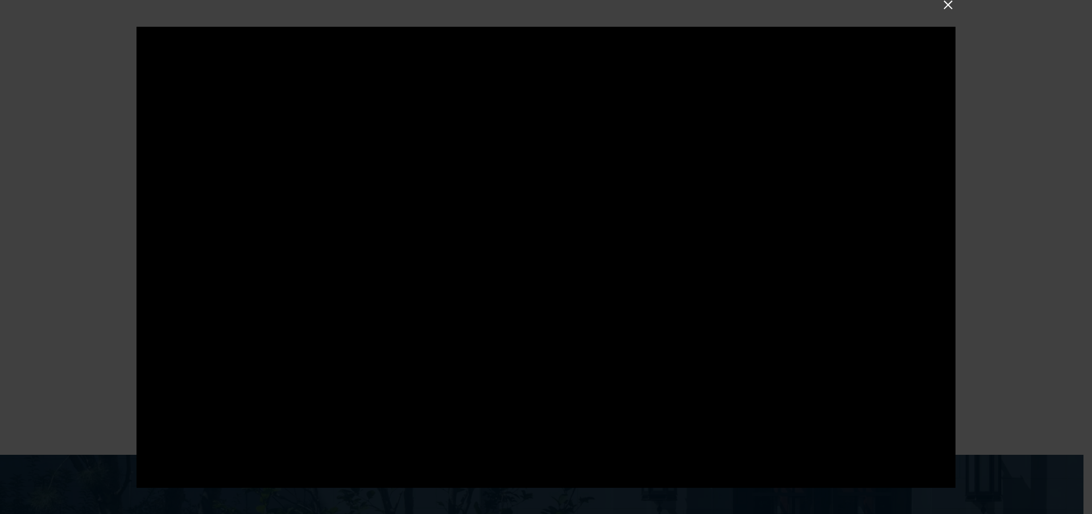
click at [946, 8] on button at bounding box center [948, 4] width 15 height 15
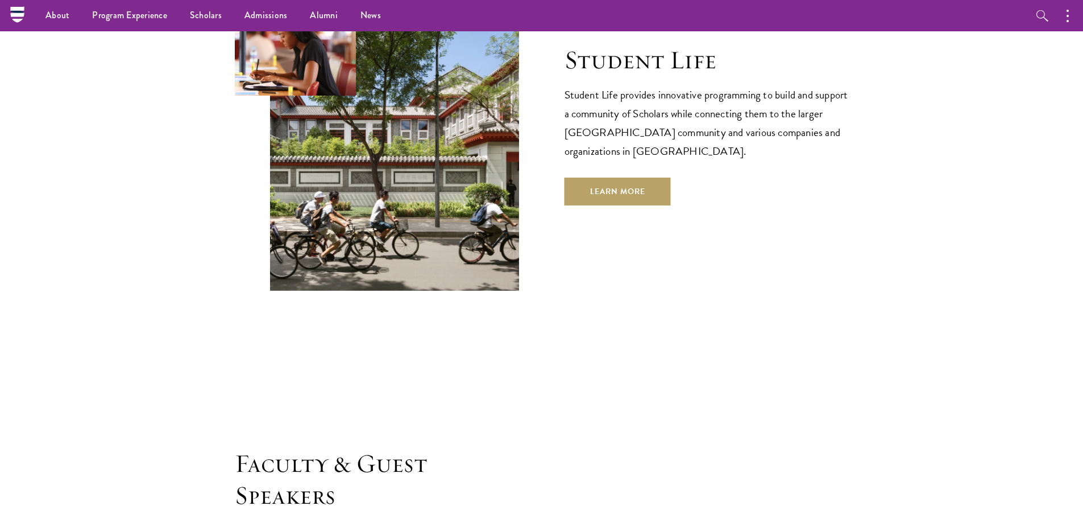
scroll to position [3701, 0]
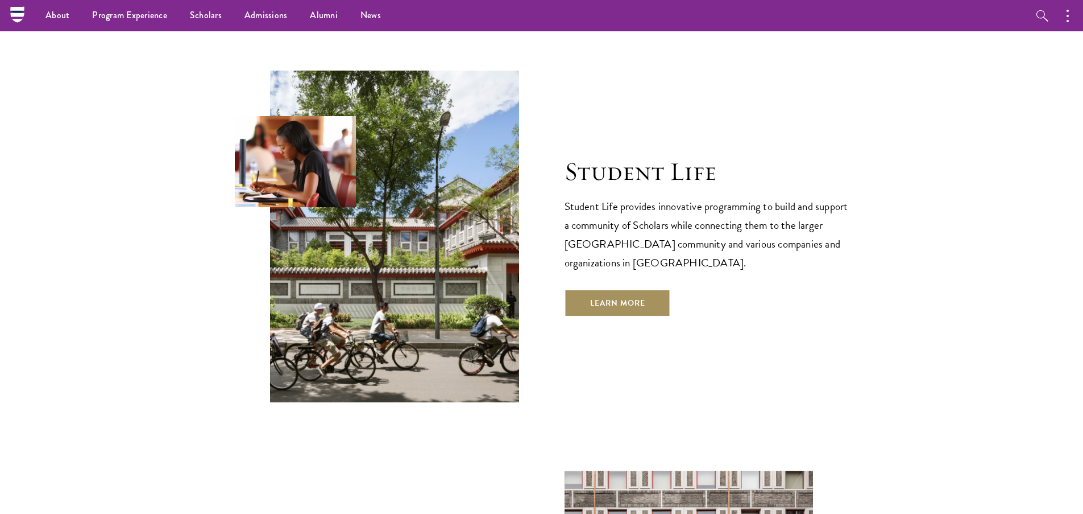
click at [603, 289] on link "Learn More" at bounding box center [618, 302] width 106 height 27
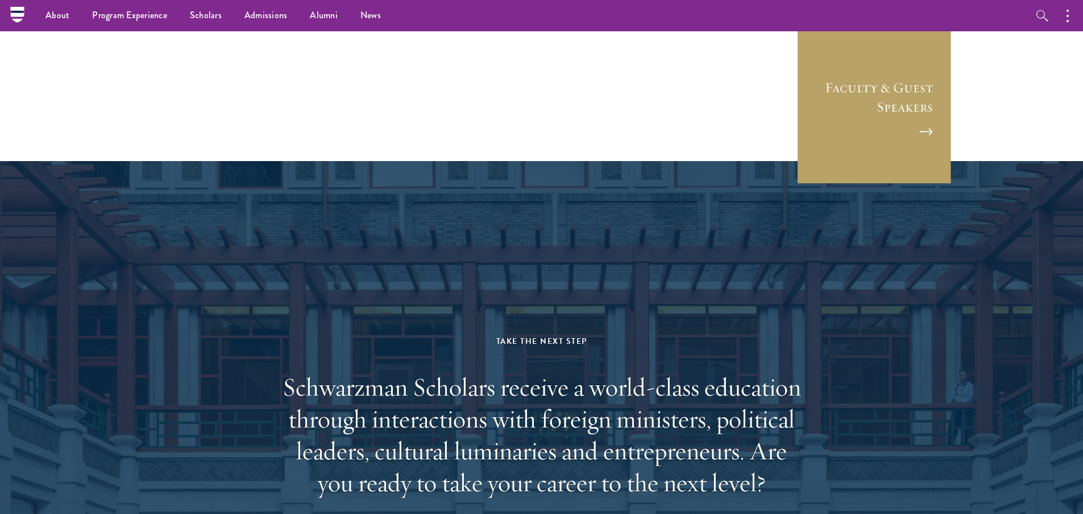
scroll to position [3835, 0]
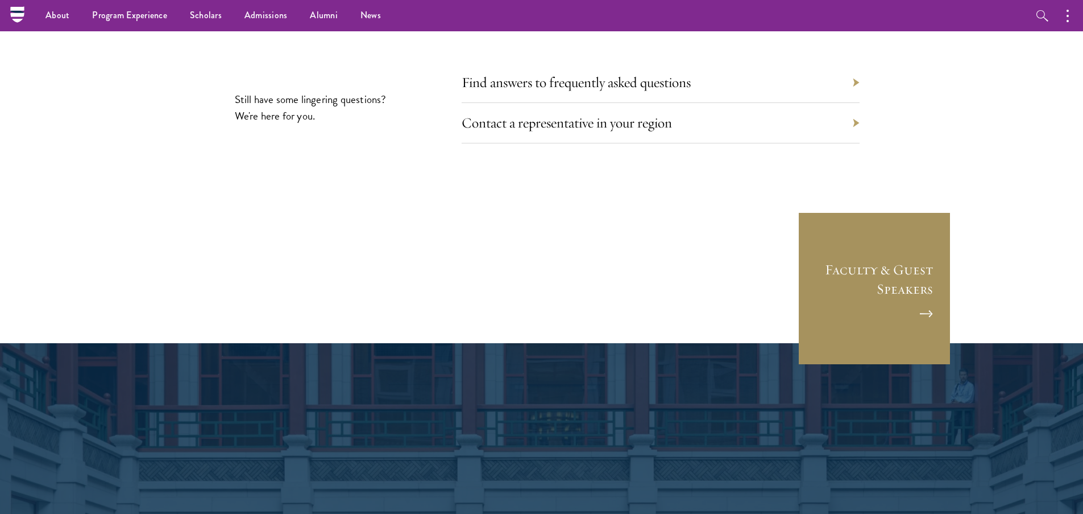
click at [915, 221] on link "Faculty & Guest Speakers" at bounding box center [875, 289] width 154 height 154
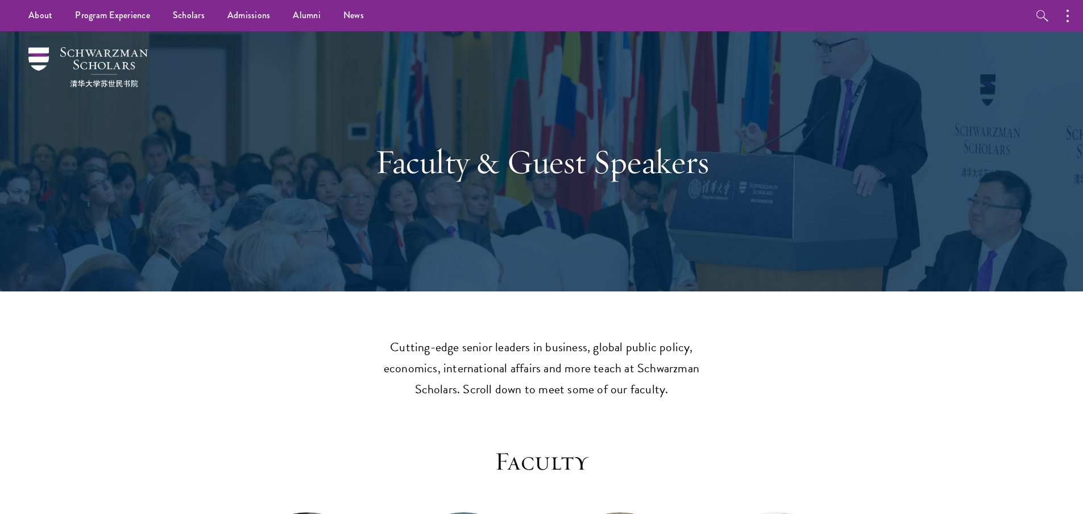
click at [907, 361] on header "Cutting-edge senior leaders in business, global public policy, economics, inter…" at bounding box center [541, 368] width 1083 height 63
click at [304, 19] on link "Alumni" at bounding box center [307, 15] width 51 height 31
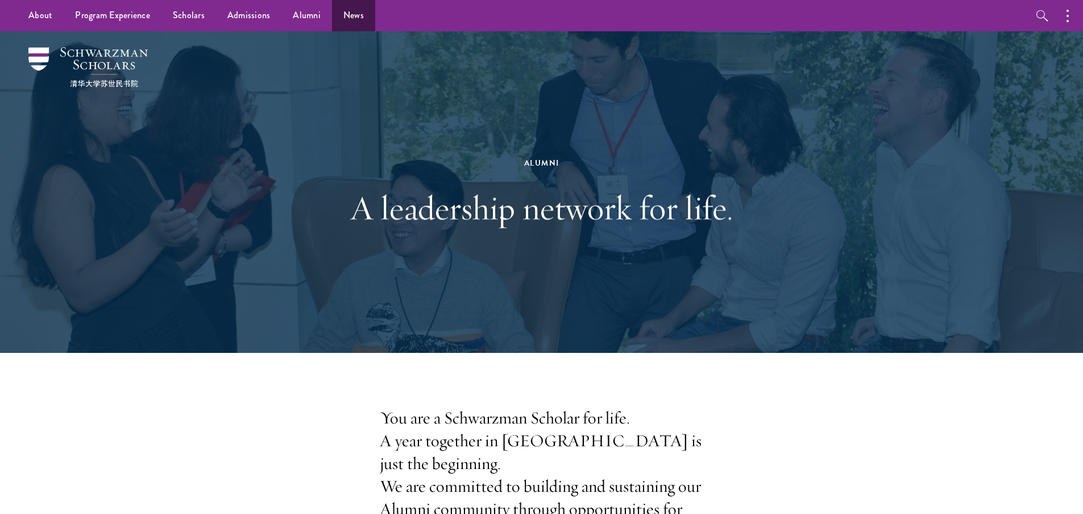
click at [359, 17] on link "News" at bounding box center [353, 15] width 43 height 31
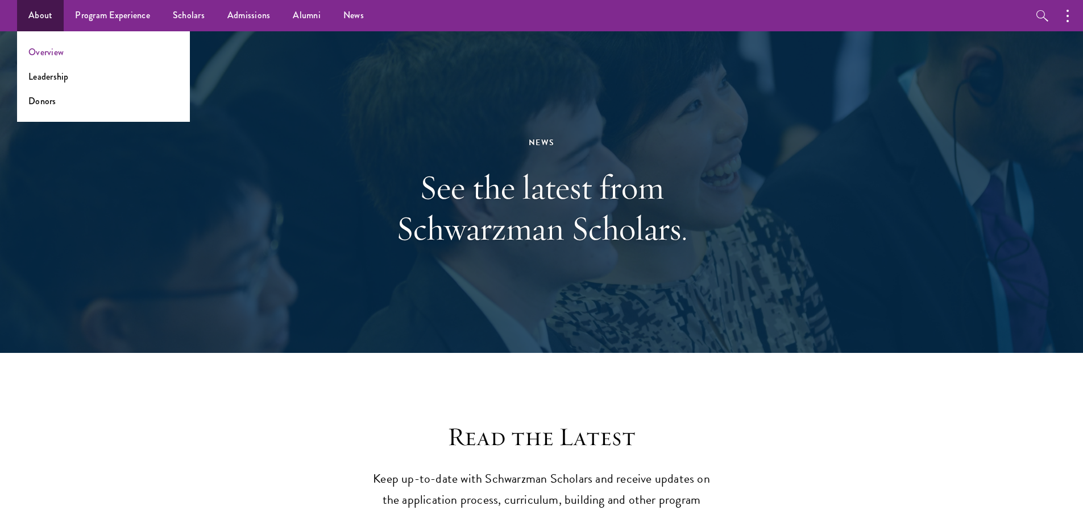
click at [47, 47] on link "Overview" at bounding box center [45, 51] width 35 height 13
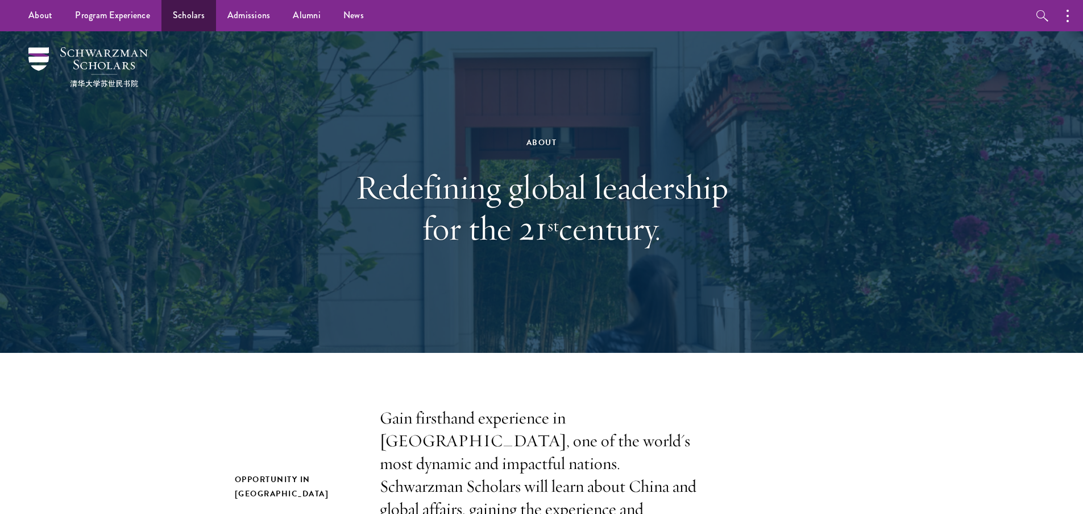
click at [183, 7] on link "Scholars" at bounding box center [189, 15] width 55 height 31
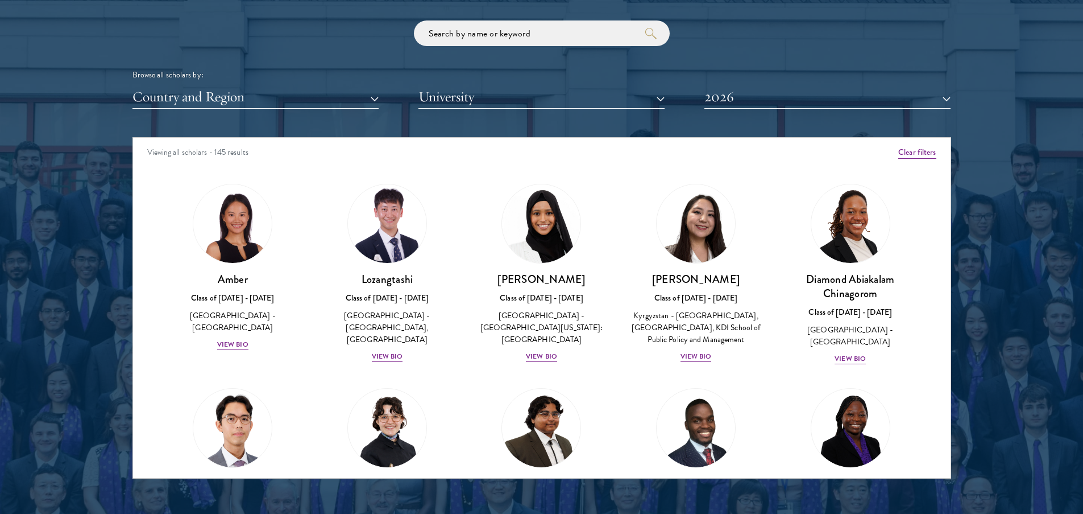
click at [850, 98] on button "2026" at bounding box center [828, 96] width 246 height 23
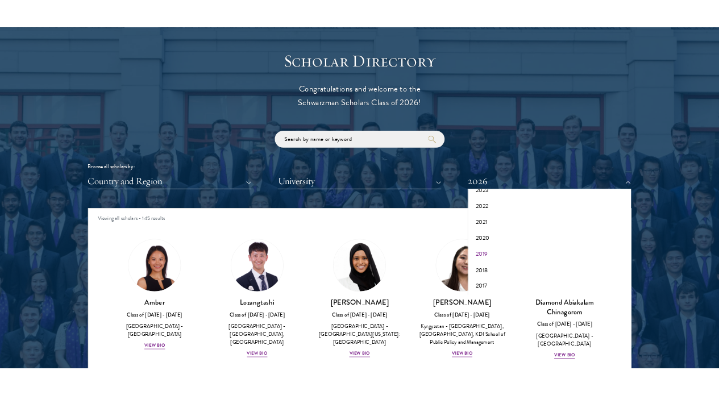
scroll to position [1325, 0]
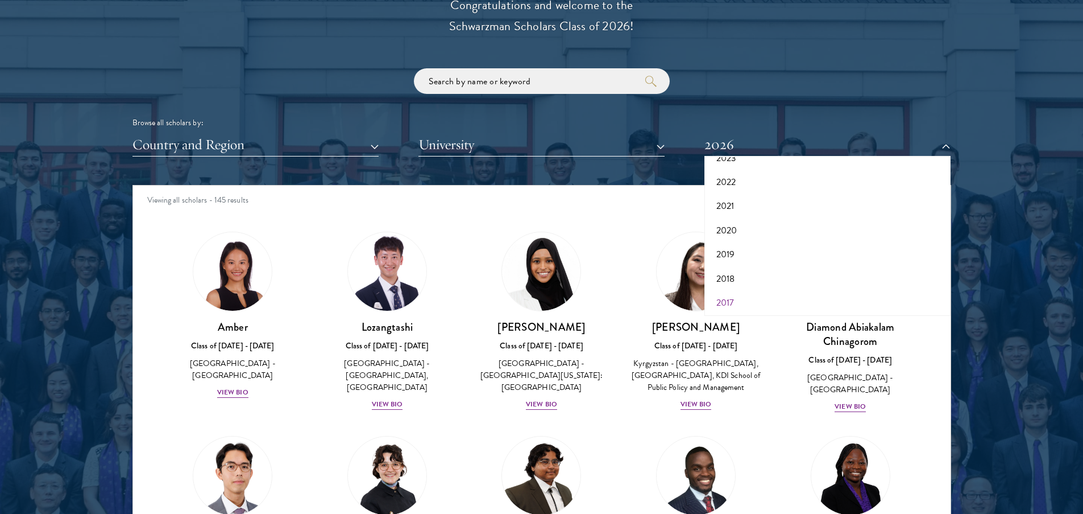
click at [727, 300] on button "2017" at bounding box center [827, 303] width 239 height 24
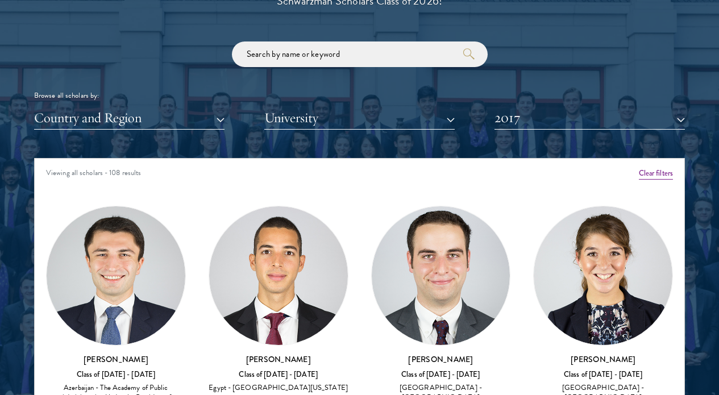
click at [608, 122] on button "2017" at bounding box center [590, 117] width 191 height 23
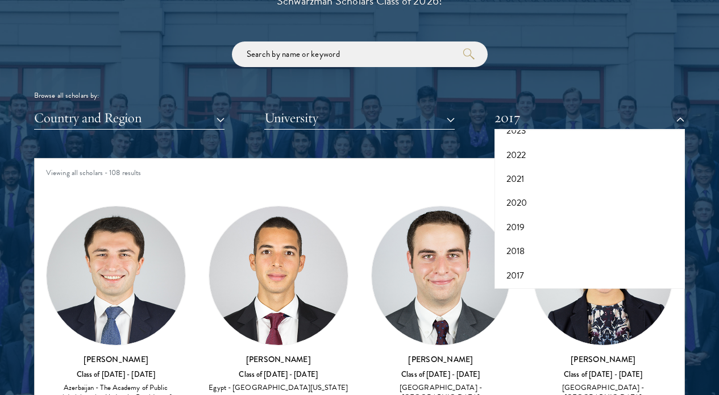
click at [586, 123] on button "2017" at bounding box center [590, 117] width 191 height 23
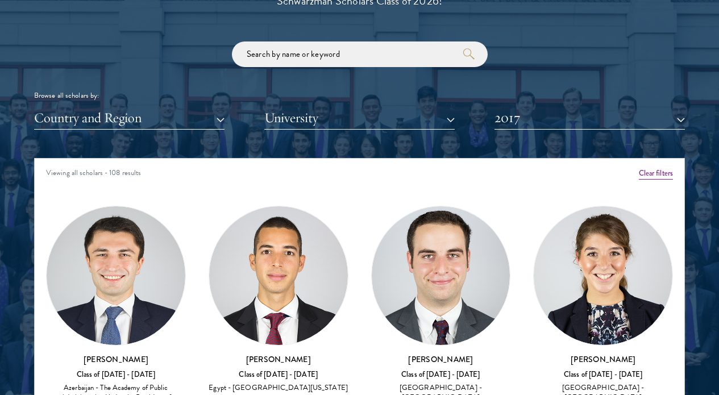
click at [586, 122] on button "2017" at bounding box center [590, 117] width 191 height 23
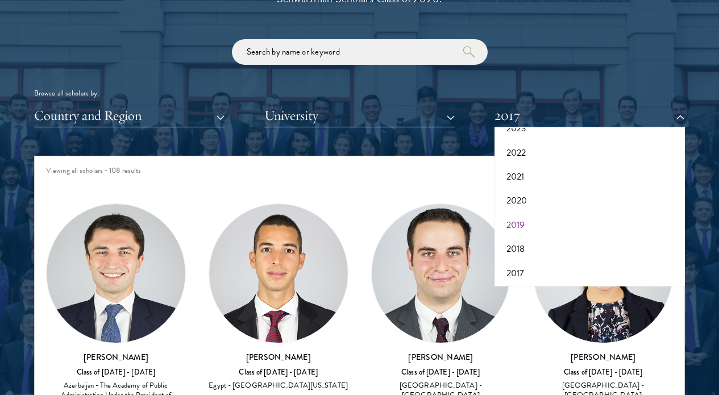
scroll to position [1330, 0]
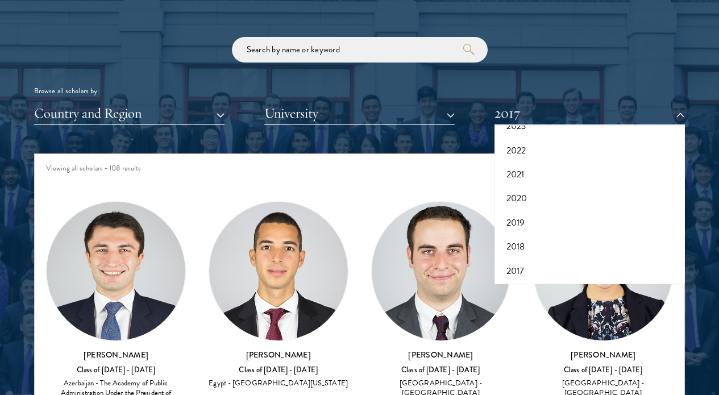
click at [580, 103] on button "2017" at bounding box center [590, 113] width 191 height 23
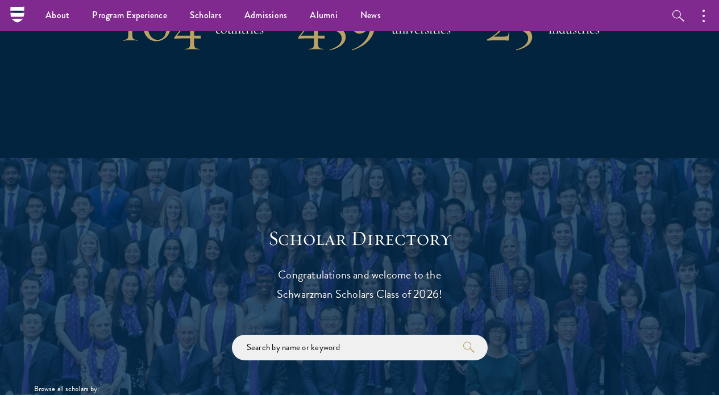
scroll to position [1400, 0]
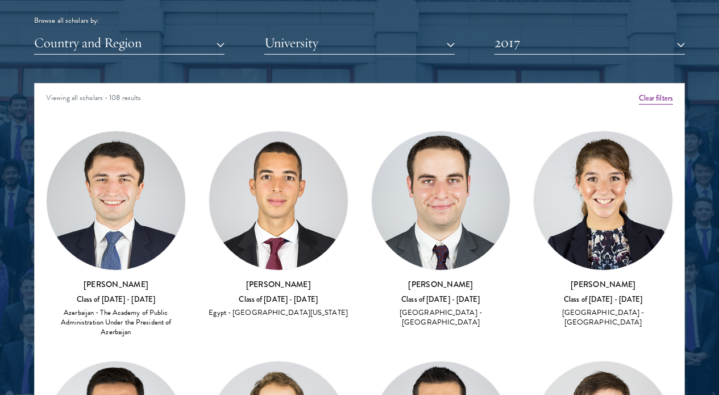
click at [581, 41] on button "2017" at bounding box center [590, 42] width 191 height 23
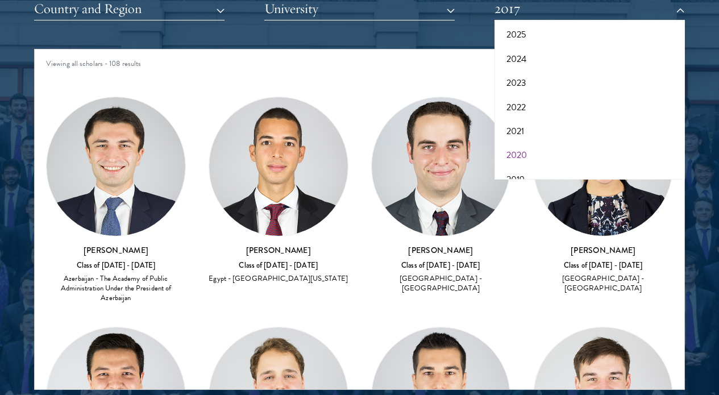
scroll to position [10, 0]
click at [532, 80] on button "2025" at bounding box center [590, 79] width 184 height 24
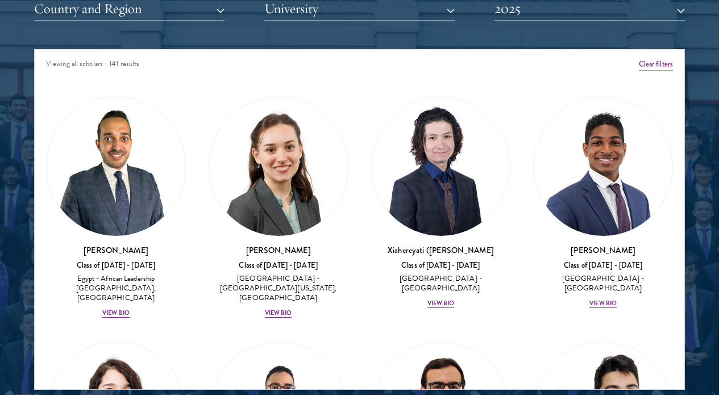
click at [593, 15] on button "2025" at bounding box center [590, 8] width 191 height 23
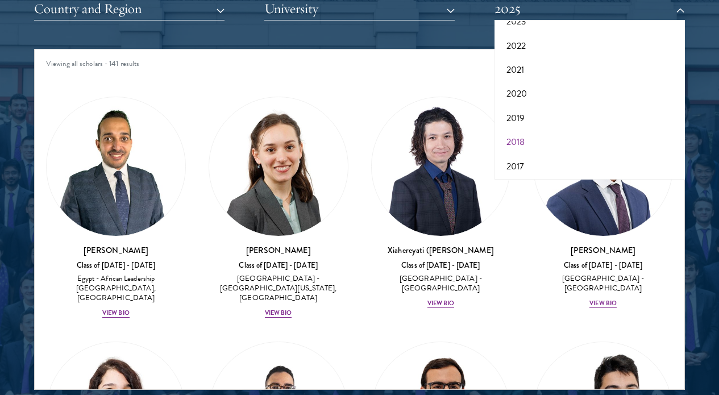
scroll to position [1461, 0]
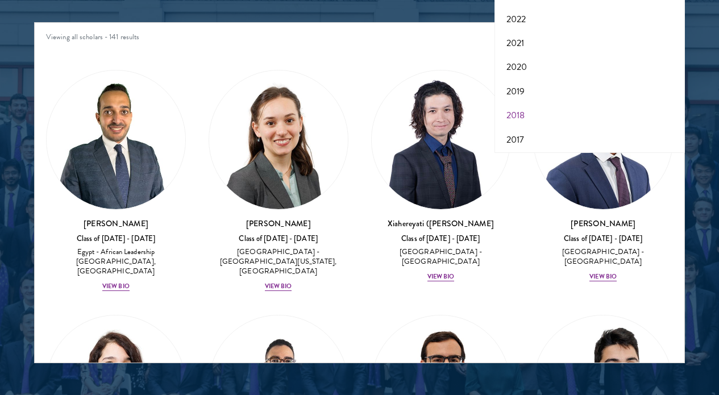
click at [532, 114] on button "2018" at bounding box center [590, 116] width 184 height 24
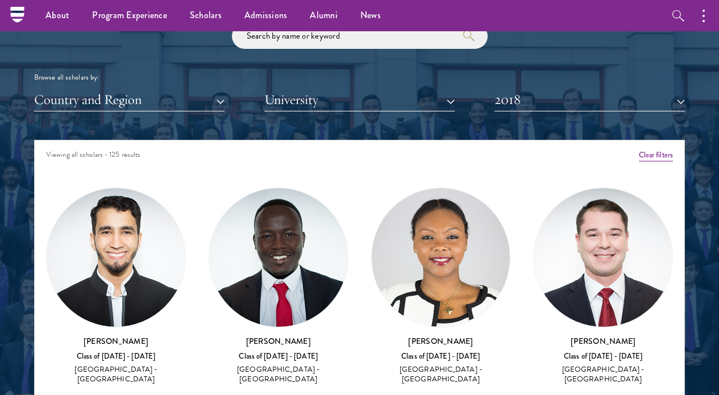
scroll to position [1282, 0]
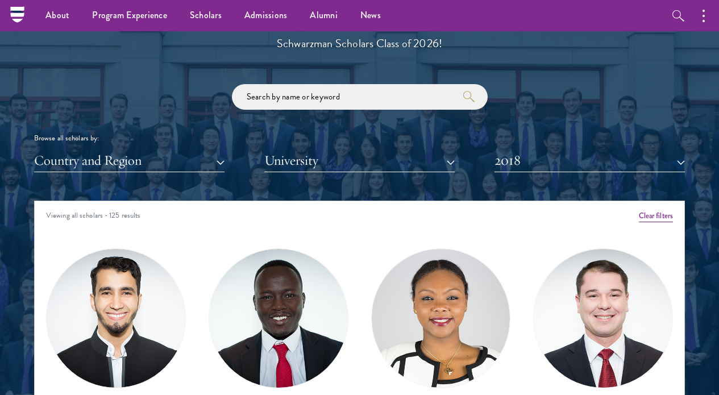
click at [531, 157] on button "2018" at bounding box center [590, 160] width 191 height 23
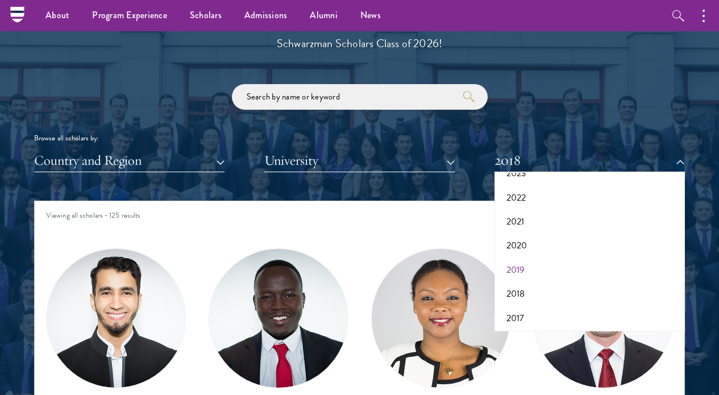
click at [533, 262] on button "2019" at bounding box center [590, 270] width 184 height 24
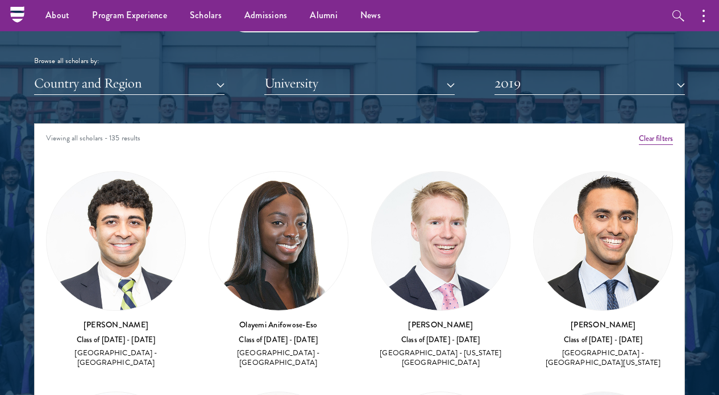
scroll to position [1347, 0]
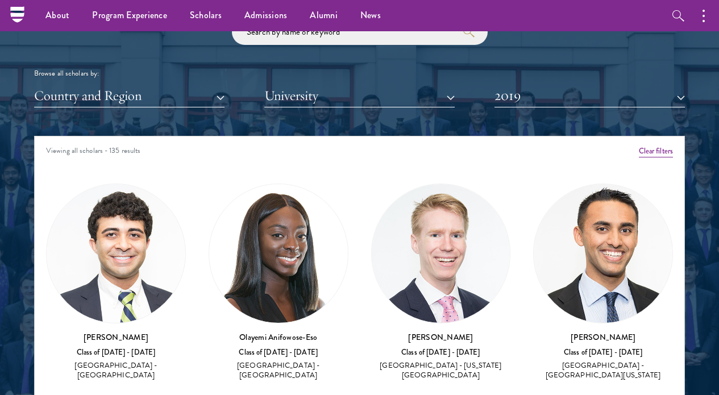
click at [429, 100] on button "University" at bounding box center [359, 95] width 191 height 23
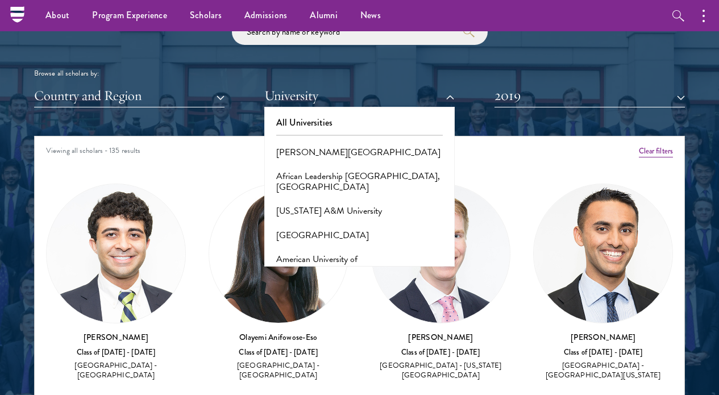
click at [429, 100] on button "University" at bounding box center [359, 95] width 191 height 23
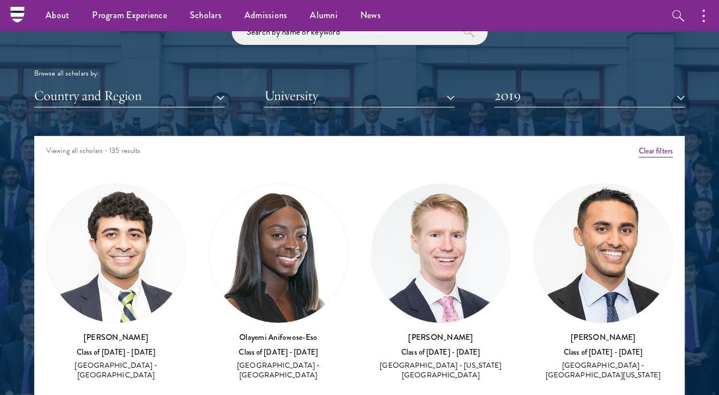
click at [208, 96] on button "Country and Region" at bounding box center [129, 95] width 191 height 23
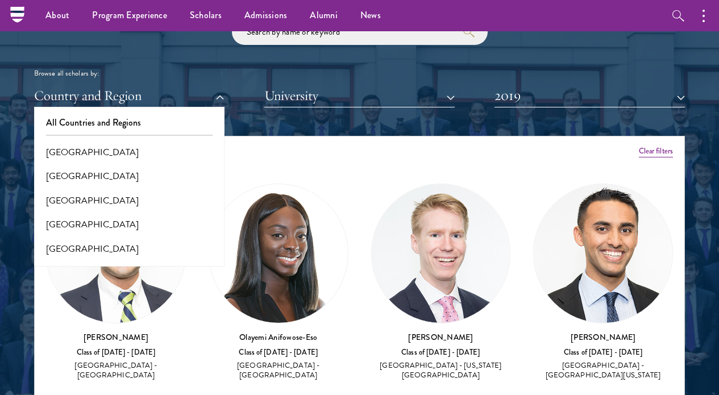
click at [208, 96] on button "Country and Region" at bounding box center [129, 95] width 191 height 23
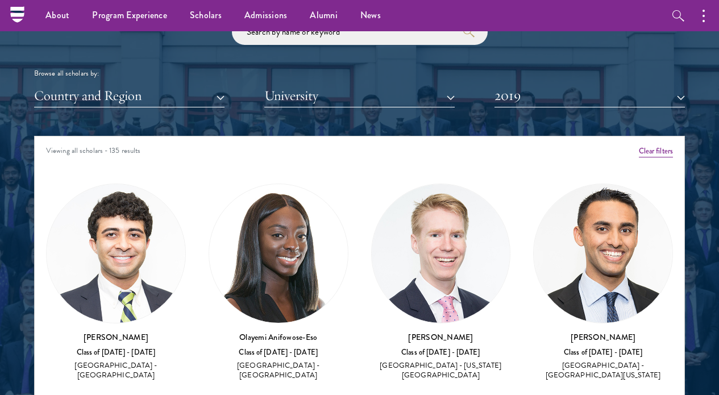
click at [554, 89] on button "2019" at bounding box center [590, 95] width 191 height 23
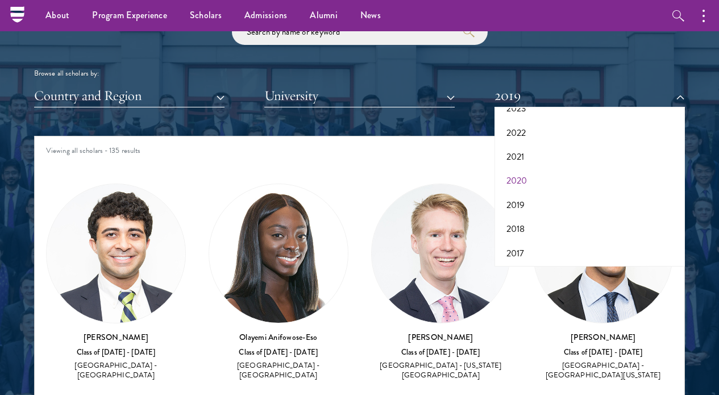
click at [530, 177] on button "2020" at bounding box center [590, 181] width 184 height 24
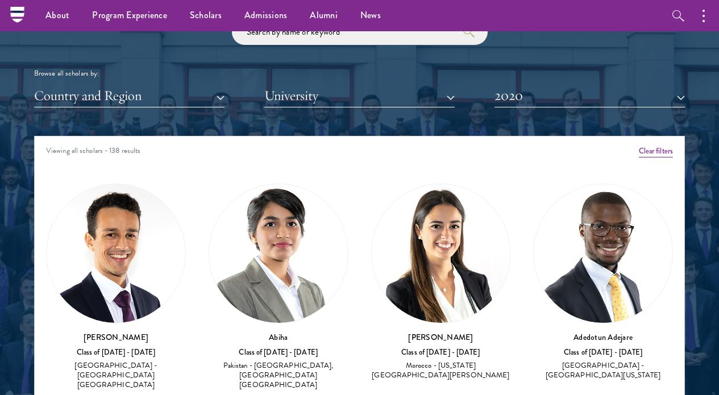
scroll to position [1345, 0]
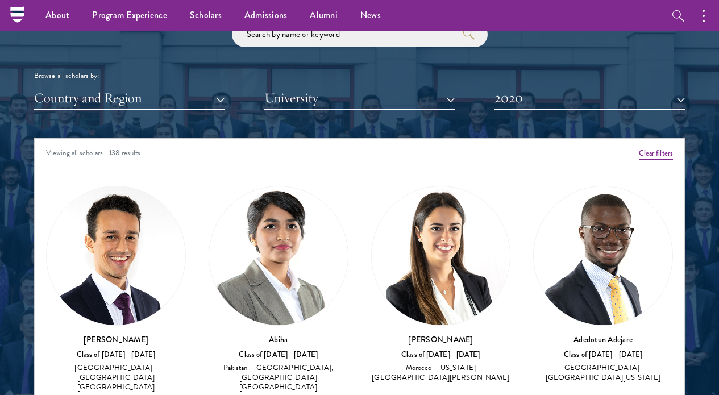
click at [139, 91] on button "Country and Region" at bounding box center [129, 97] width 191 height 23
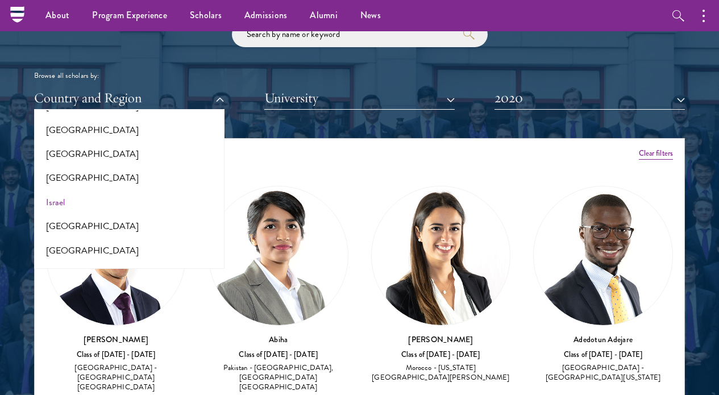
scroll to position [915, 0]
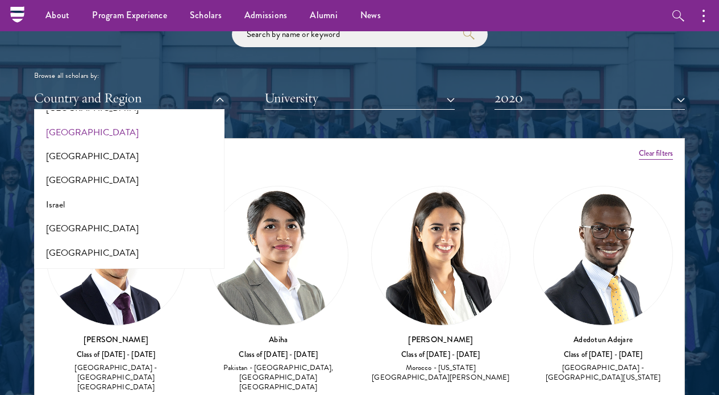
click at [59, 126] on button "[GEOGRAPHIC_DATA]" at bounding box center [130, 133] width 184 height 24
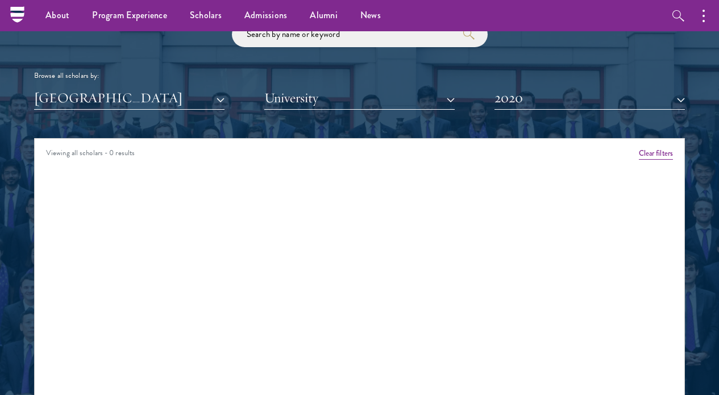
click at [600, 94] on button "2020" at bounding box center [590, 97] width 191 height 23
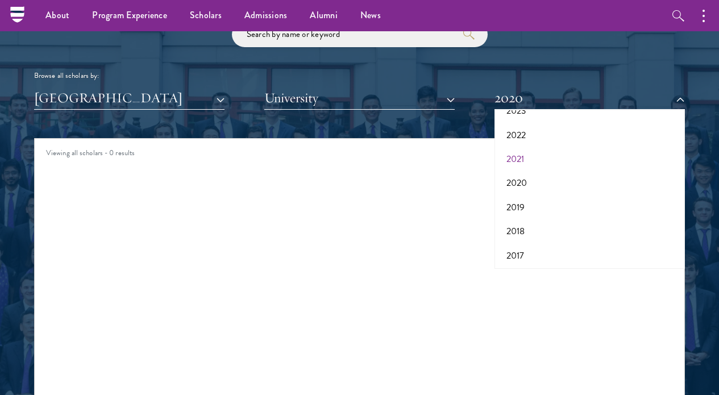
click at [528, 158] on button "2021" at bounding box center [590, 159] width 184 height 24
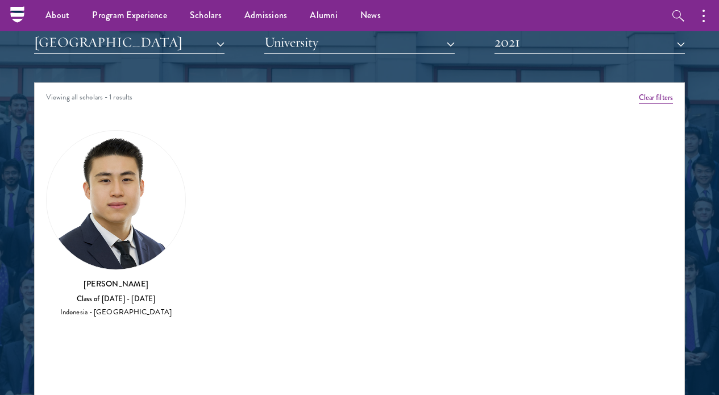
scroll to position [1354, 0]
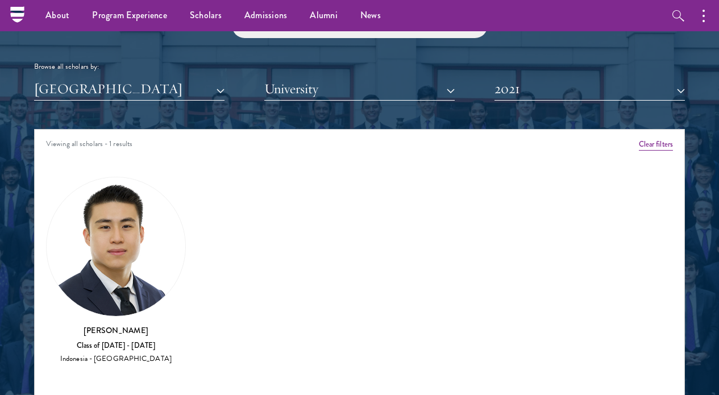
click at [558, 88] on button "2021" at bounding box center [590, 88] width 191 height 23
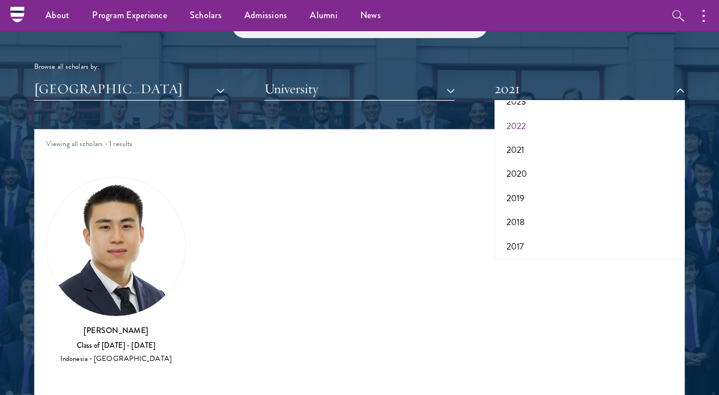
click at [526, 125] on button "2022" at bounding box center [590, 126] width 184 height 24
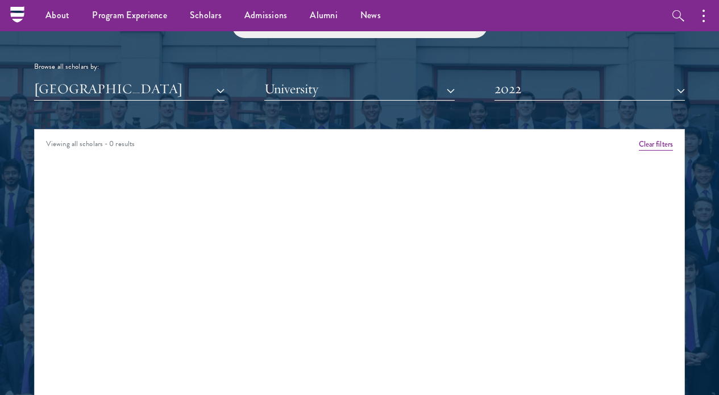
click at [539, 98] on div "Scholar Directory Congratulations and welcome to the Schwarzman Scholars Class …" at bounding box center [359, 187] width 651 height 566
click at [533, 85] on button "2022" at bounding box center [590, 88] width 191 height 23
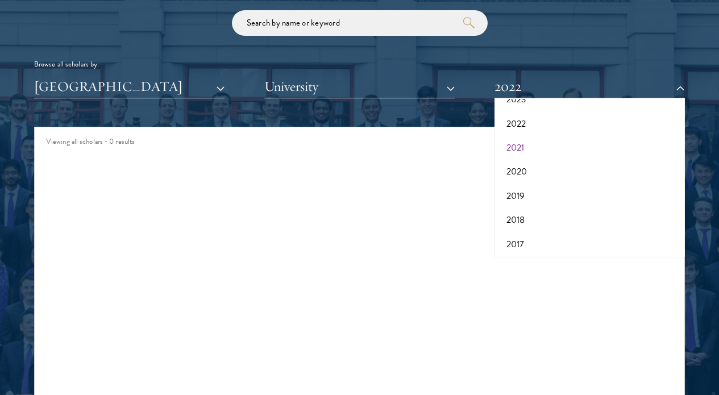
scroll to position [96, 0]
click at [522, 121] on button "2023" at bounding box center [590, 120] width 184 height 24
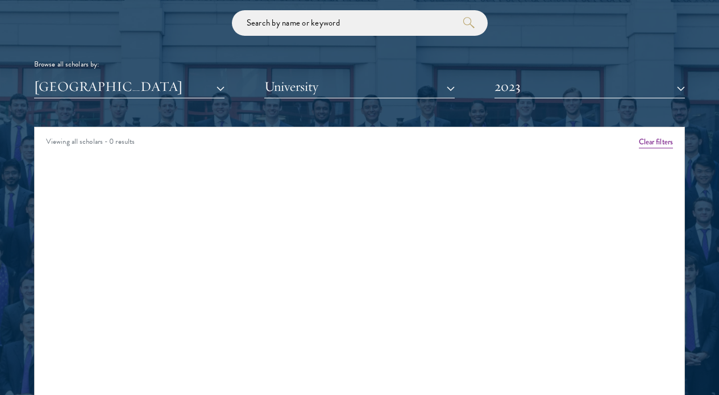
click at [515, 81] on button "2023" at bounding box center [590, 86] width 191 height 23
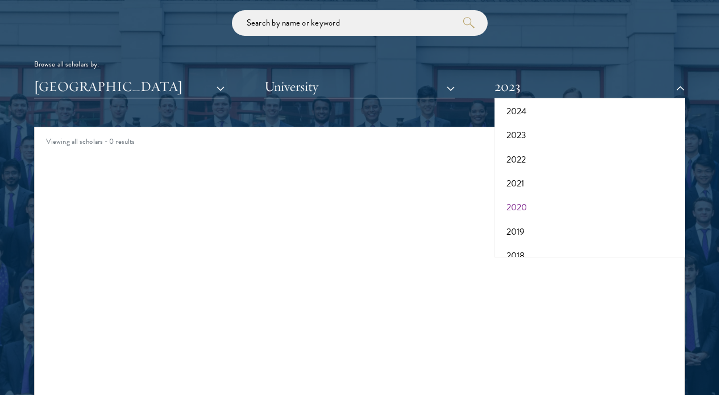
scroll to position [78, 0]
click at [515, 114] on button "2024" at bounding box center [590, 114] width 184 height 24
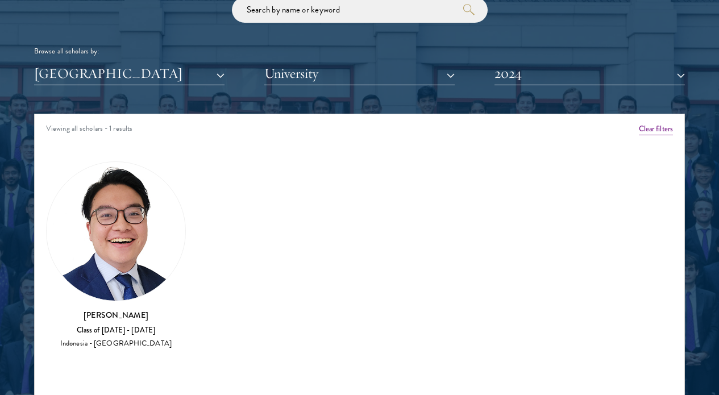
scroll to position [1392, 0]
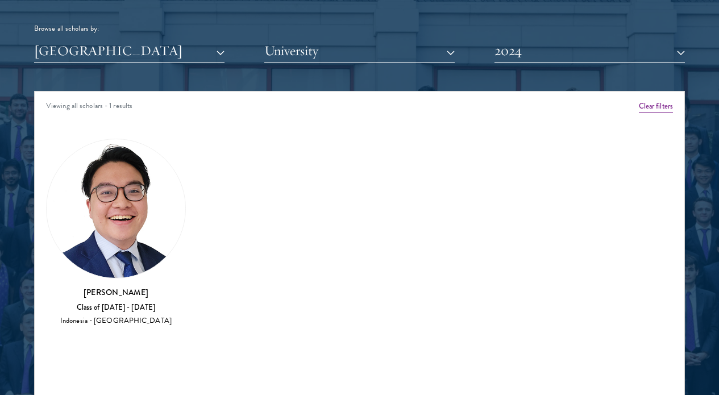
click at [561, 39] on button "2024" at bounding box center [590, 50] width 191 height 23
click at [565, 49] on button "2024" at bounding box center [590, 50] width 191 height 23
click at [594, 47] on button "2024" at bounding box center [590, 50] width 191 height 23
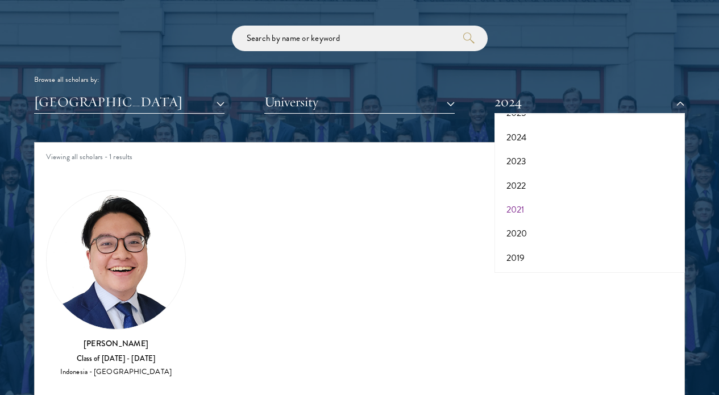
scroll to position [36, 0]
click at [522, 148] on button "2025" at bounding box center [590, 147] width 184 height 24
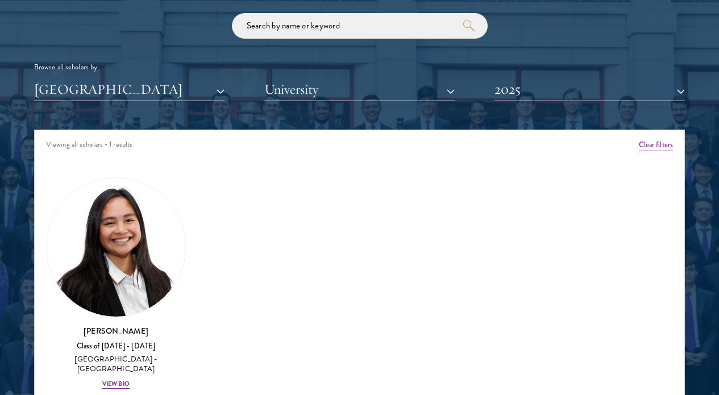
scroll to position [1387, 0]
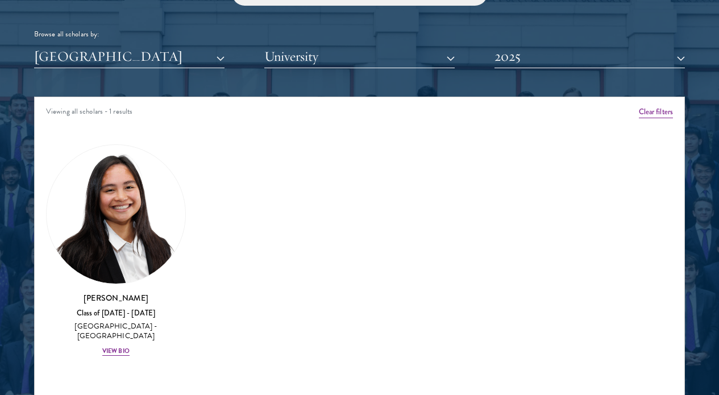
click at [570, 45] on button "2025" at bounding box center [590, 56] width 191 height 23
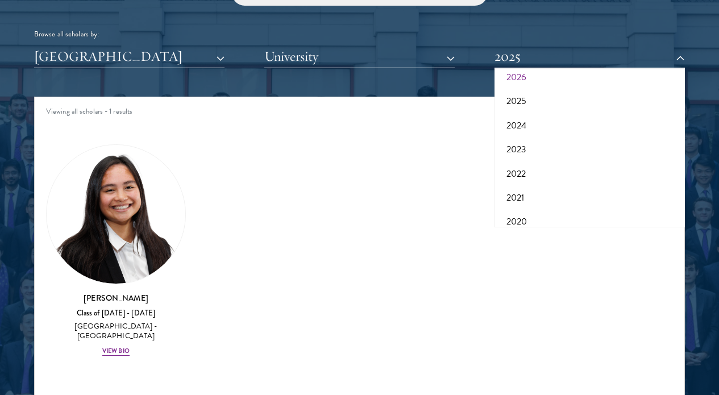
click at [565, 60] on button "2025" at bounding box center [590, 56] width 191 height 23
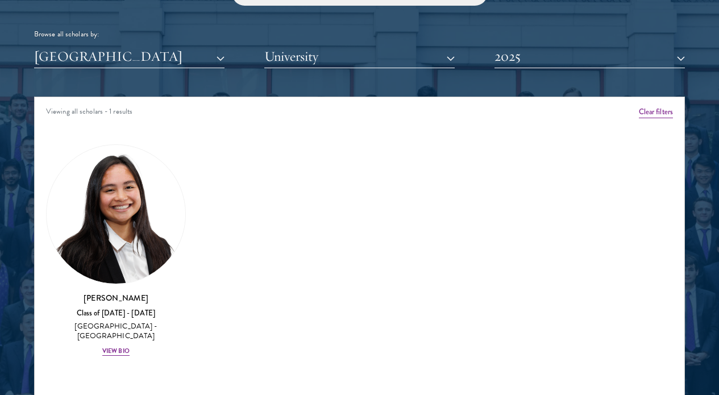
click at [537, 56] on button "2025" at bounding box center [590, 56] width 191 height 23
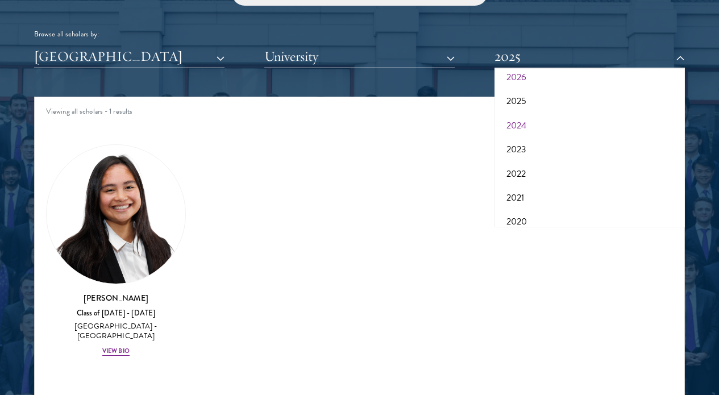
click at [515, 119] on button "2024" at bounding box center [590, 126] width 184 height 24
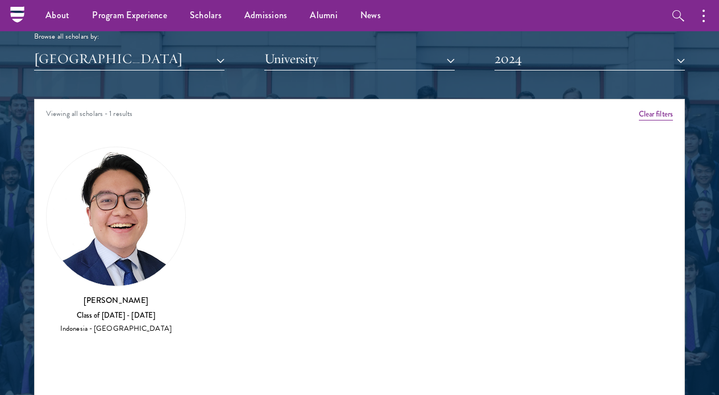
scroll to position [1405, 0]
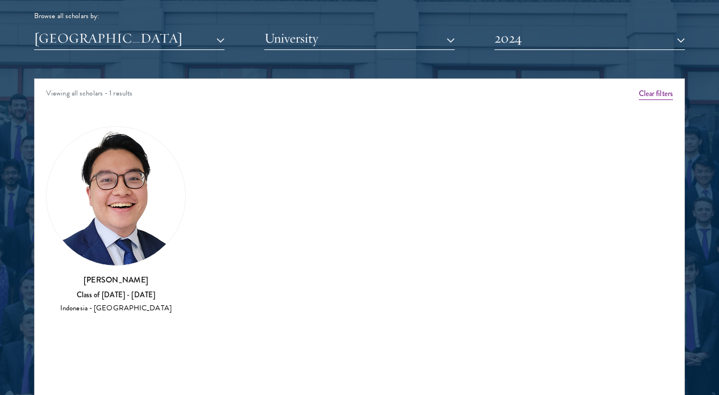
click at [510, 42] on button "2024" at bounding box center [590, 38] width 191 height 23
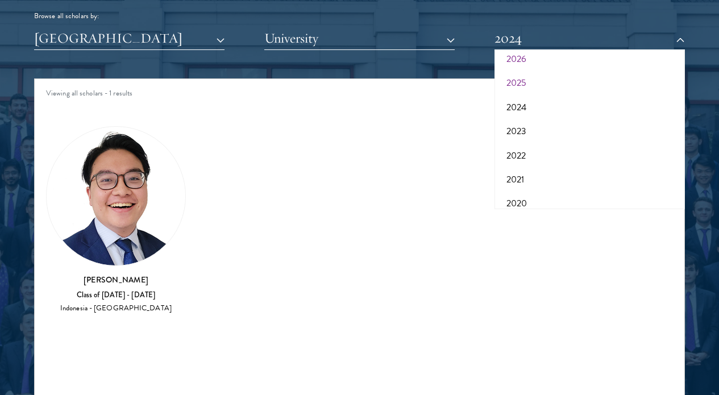
click at [523, 80] on button "2025" at bounding box center [590, 83] width 184 height 24
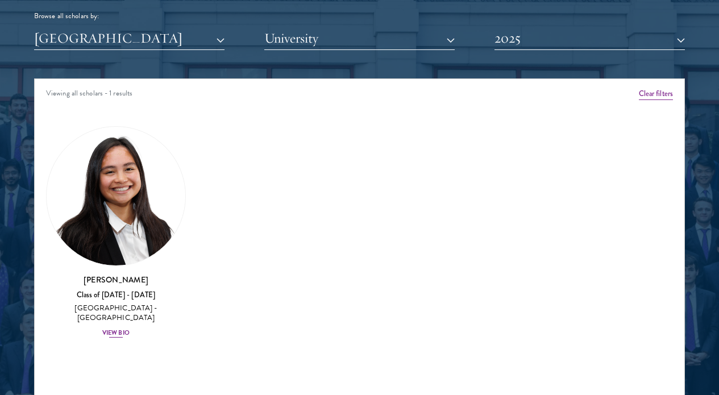
click at [109, 329] on div "View Bio" at bounding box center [115, 333] width 27 height 9
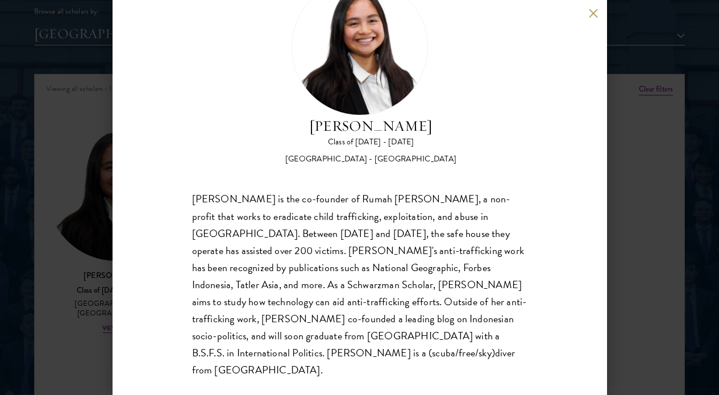
scroll to position [1446, 0]
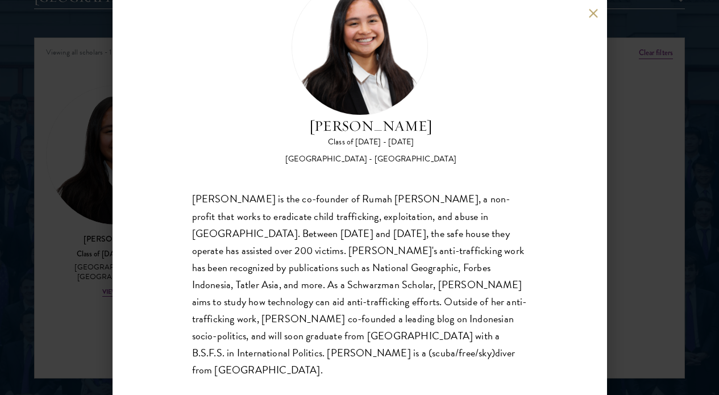
click at [592, 17] on button at bounding box center [594, 14] width 10 height 10
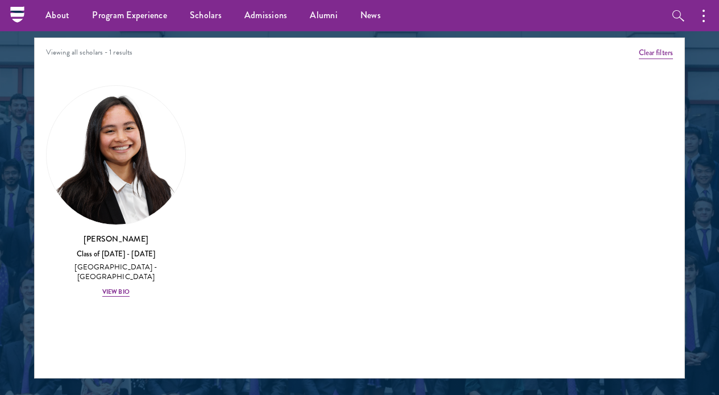
scroll to position [1378, 0]
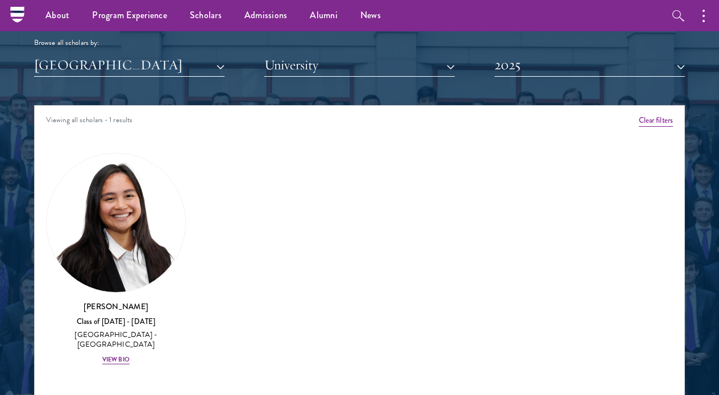
click at [213, 64] on button "[GEOGRAPHIC_DATA]" at bounding box center [129, 64] width 191 height 23
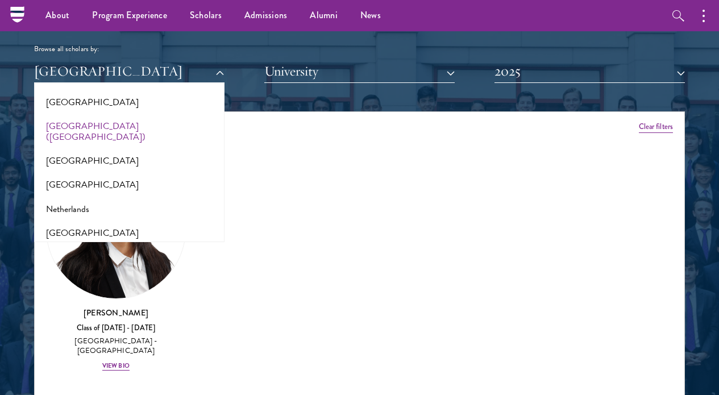
scroll to position [0, 0]
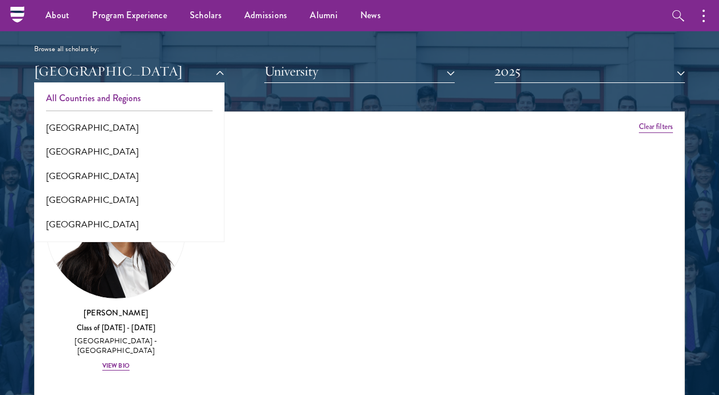
click at [97, 101] on button "All Countries and Regions" at bounding box center [130, 98] width 184 height 24
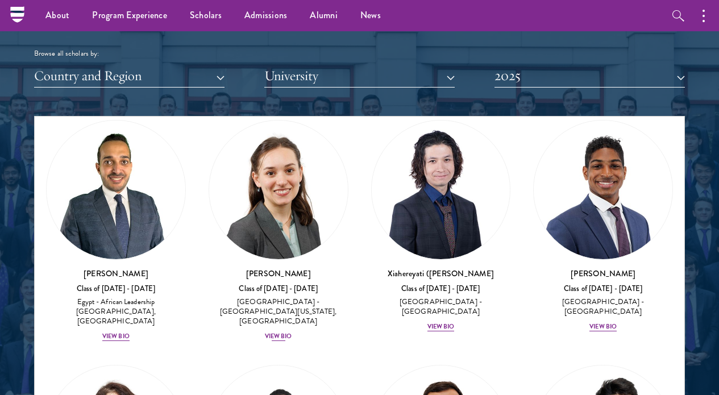
scroll to position [68, 0]
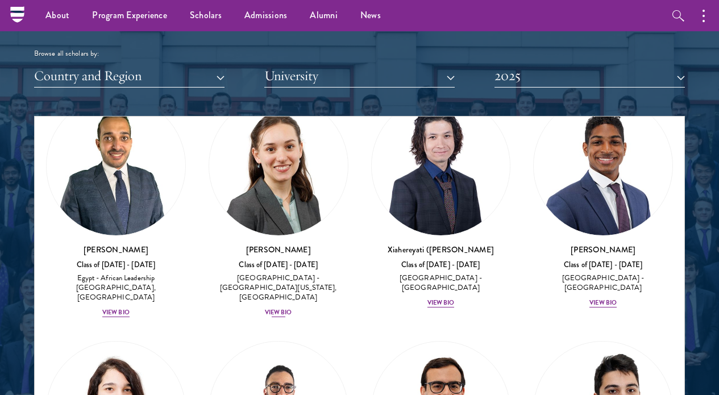
click at [280, 308] on div "View Bio" at bounding box center [278, 312] width 27 height 9
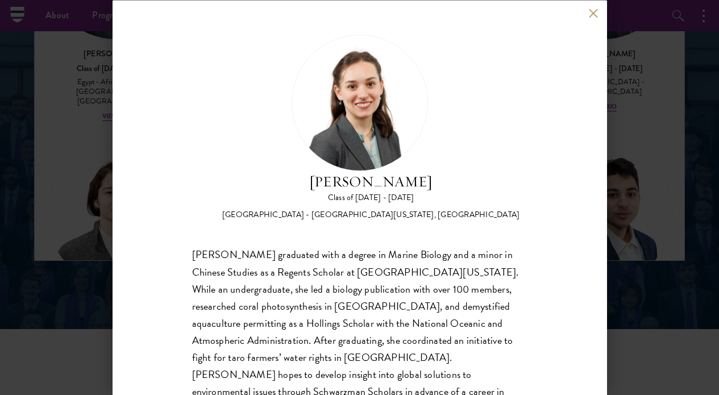
scroll to position [1332, 0]
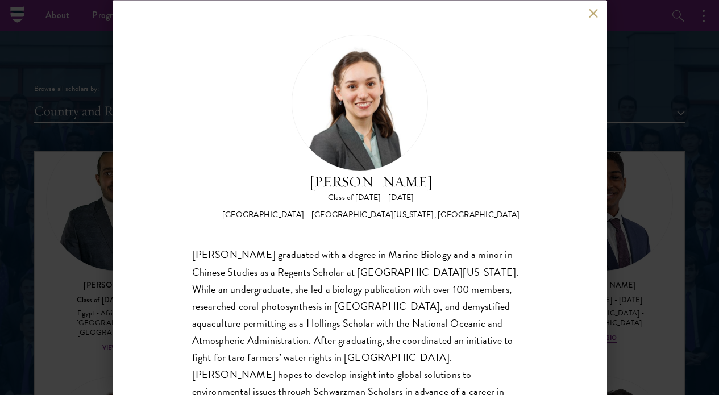
click at [596, 15] on button at bounding box center [594, 14] width 10 height 10
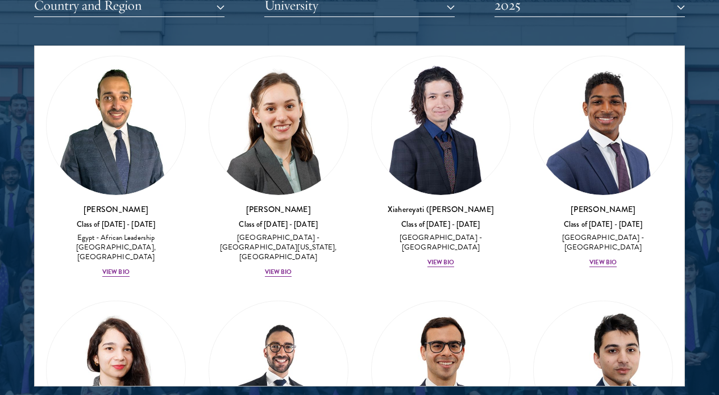
scroll to position [1440, 0]
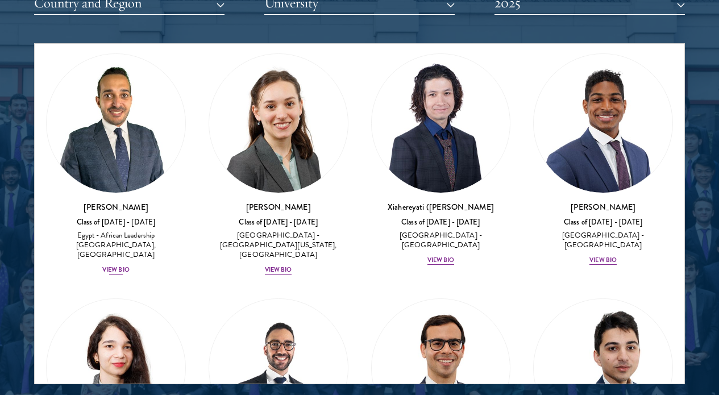
click at [124, 266] on div "View Bio" at bounding box center [115, 270] width 27 height 9
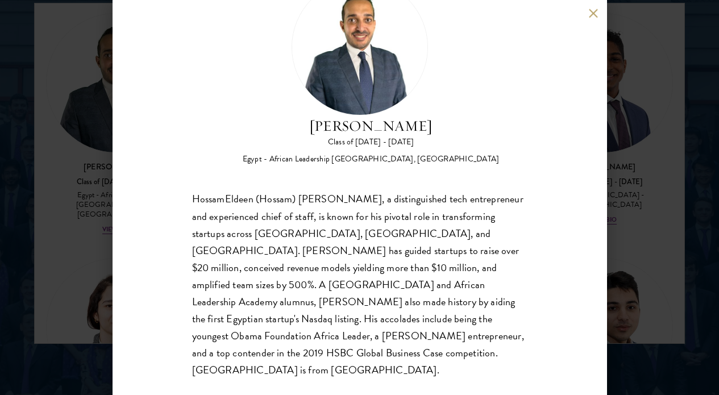
scroll to position [1483, 0]
click at [590, 22] on div "HossamEldeen Abdelfatah Class of 2024 - 2025 Egypt - African Leadership Univers…" at bounding box center [360, 197] width 495 height 395
click at [590, 17] on button at bounding box center [594, 14] width 10 height 10
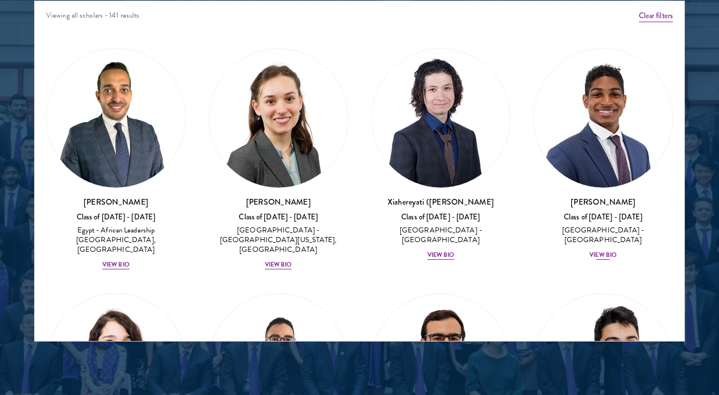
scroll to position [1364, 0]
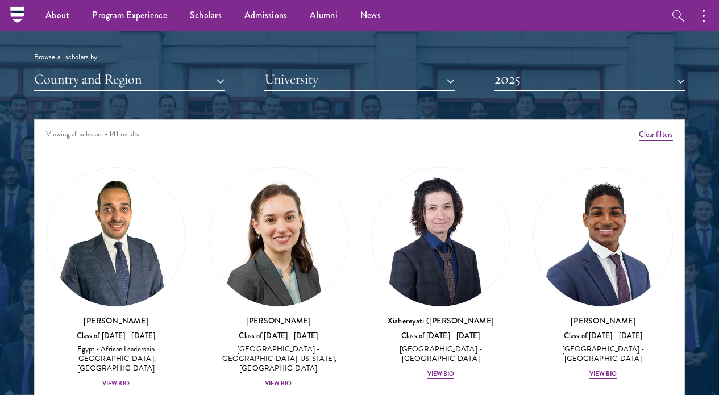
click at [598, 73] on button "2025" at bounding box center [590, 79] width 191 height 23
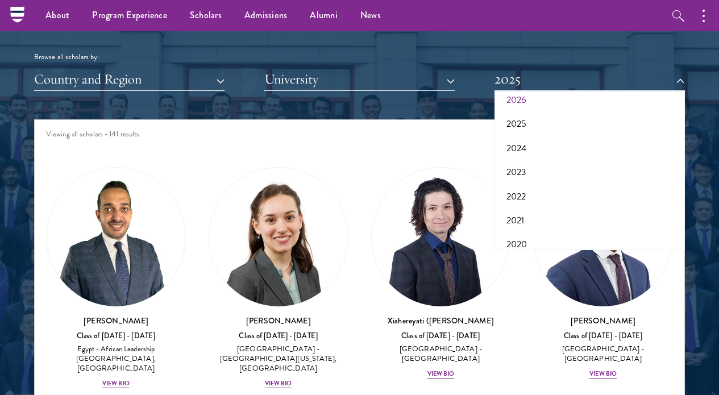
click at [522, 98] on button "2026" at bounding box center [590, 100] width 184 height 24
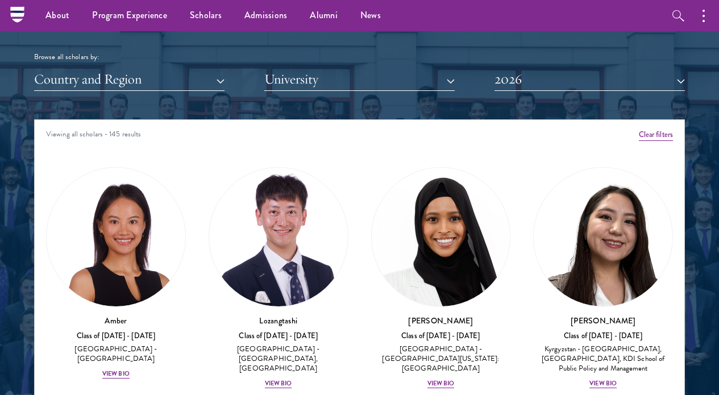
click at [160, 73] on button "Country and Region" at bounding box center [129, 79] width 191 height 23
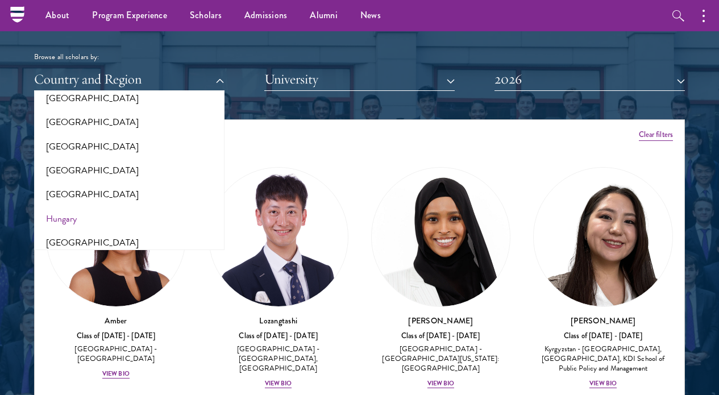
scroll to position [788, 0]
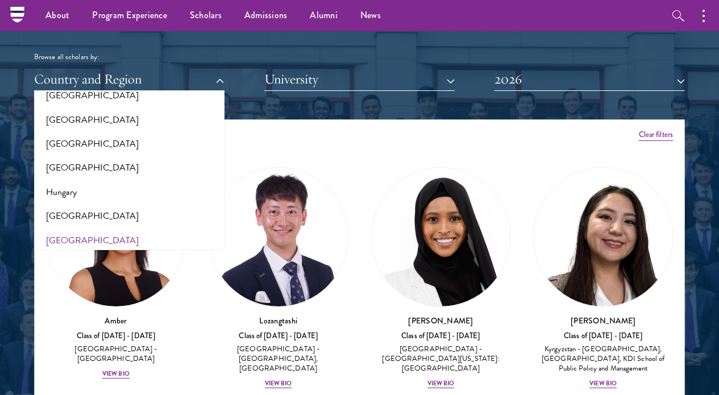
click at [68, 229] on button "[GEOGRAPHIC_DATA]" at bounding box center [130, 241] width 184 height 24
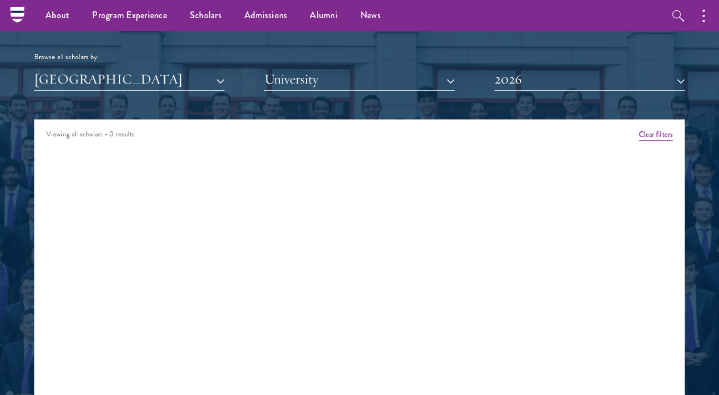
click at [108, 76] on button "[GEOGRAPHIC_DATA]" at bounding box center [129, 79] width 191 height 23
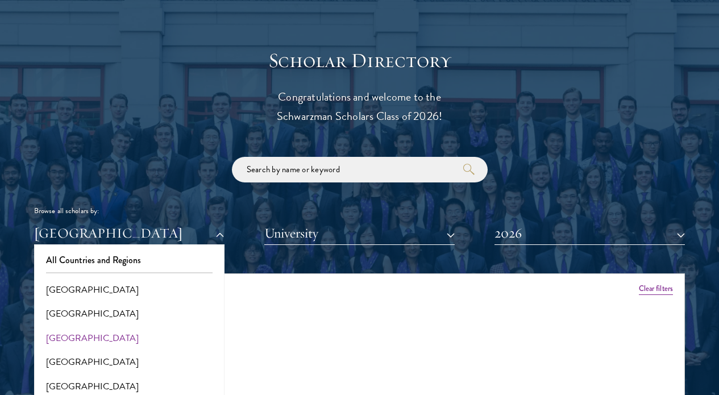
scroll to position [1339, 0]
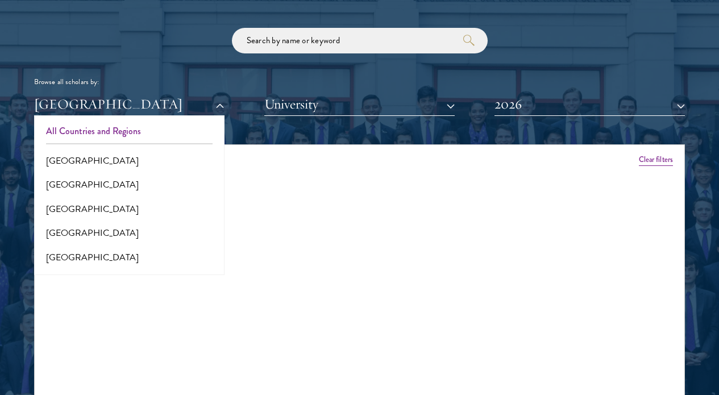
click at [75, 125] on button "All Countries and Regions" at bounding box center [130, 131] width 184 height 24
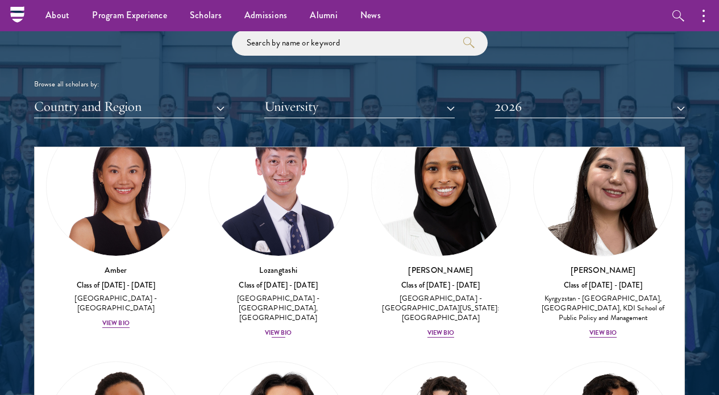
scroll to position [80, 0]
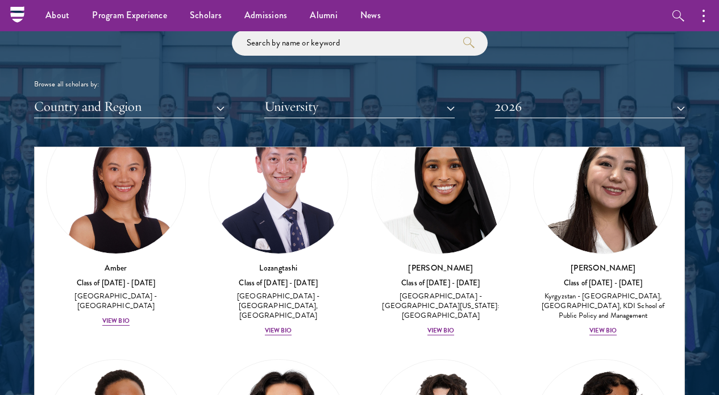
click at [555, 106] on button "2026" at bounding box center [590, 106] width 191 height 23
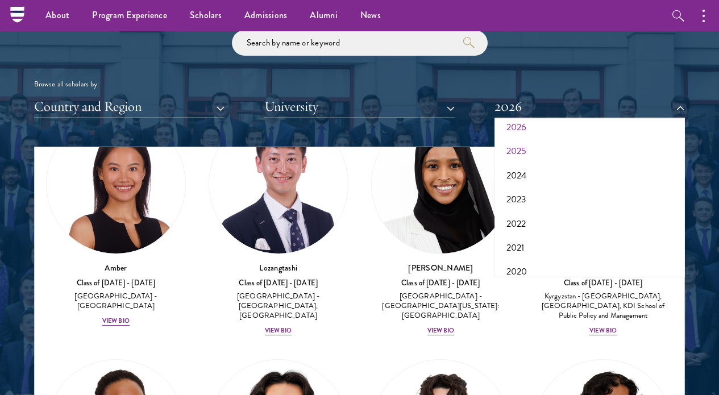
click at [531, 142] on button "2025" at bounding box center [590, 151] width 184 height 24
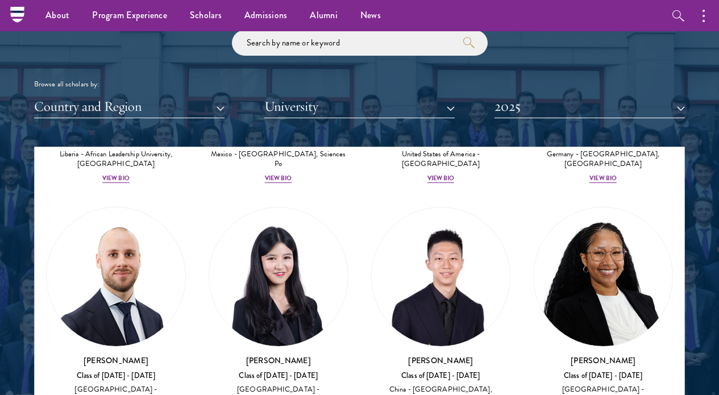
scroll to position [2395, 0]
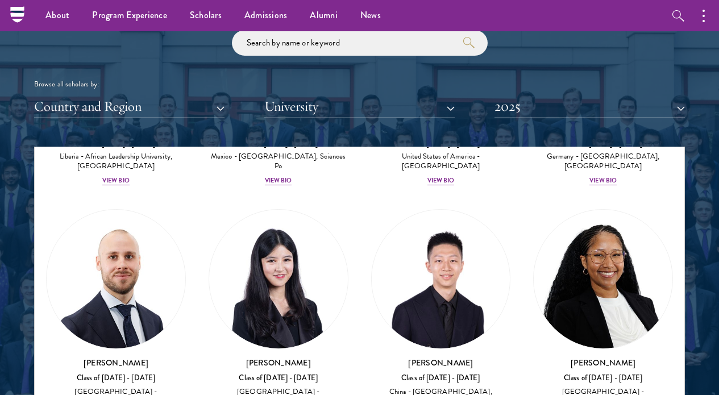
click at [261, 244] on link "Peng Guan Class of 2024 - 2025 China - Stony Brook University, Manhattan School…" at bounding box center [279, 320] width 140 height 222
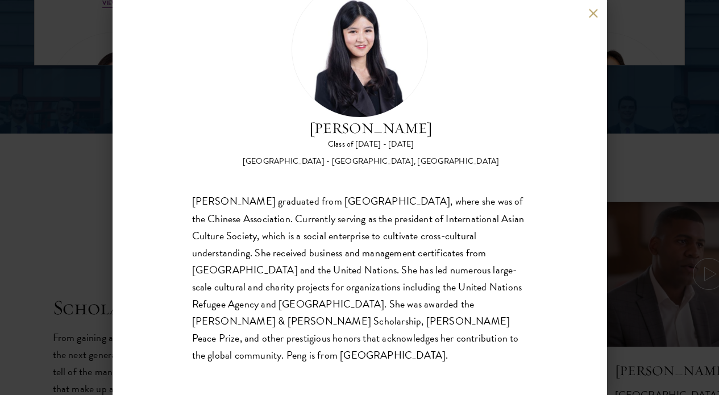
scroll to position [55, 0]
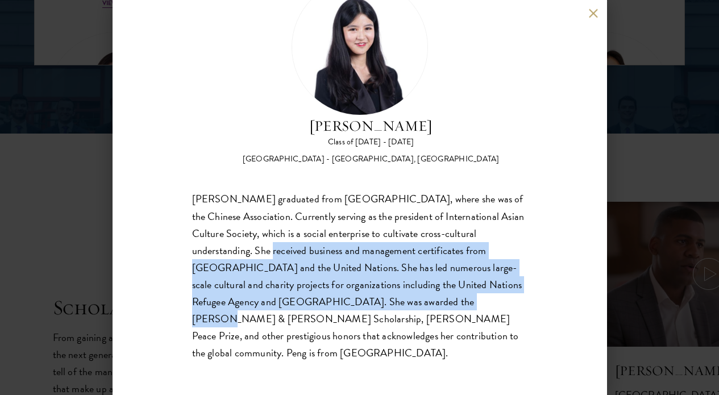
drag, startPoint x: 254, startPoint y: 254, endPoint x: 438, endPoint y: 305, distance: 191.2
click at [438, 305] on div "Peng Guan graduated from Manhattan School of Music, where she was of the Chines…" at bounding box center [360, 276] width 336 height 171
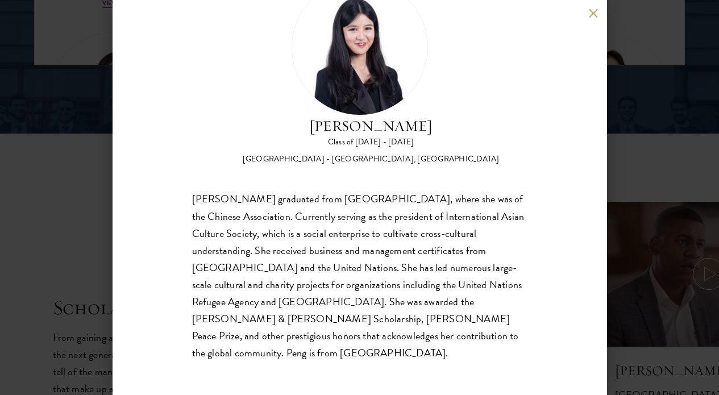
click at [590, 16] on button at bounding box center [594, 14] width 10 height 10
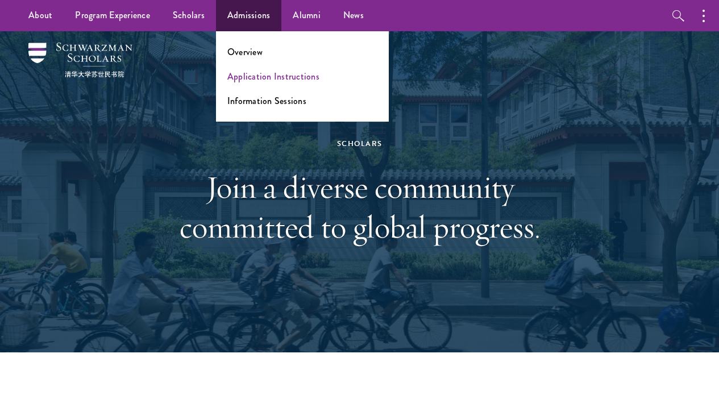
click at [253, 76] on link "Application Instructions" at bounding box center [273, 76] width 92 height 13
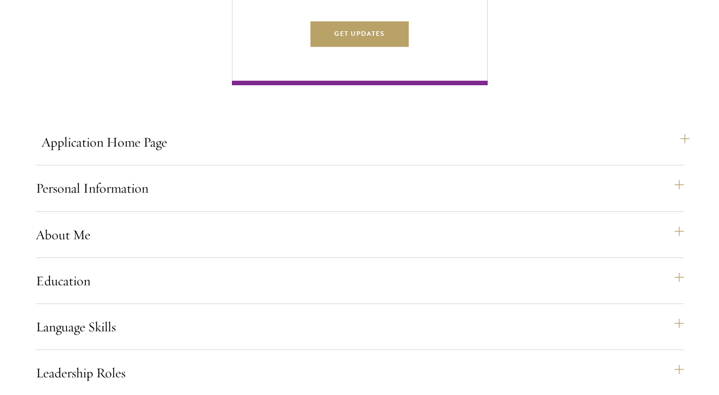
scroll to position [774, 0]
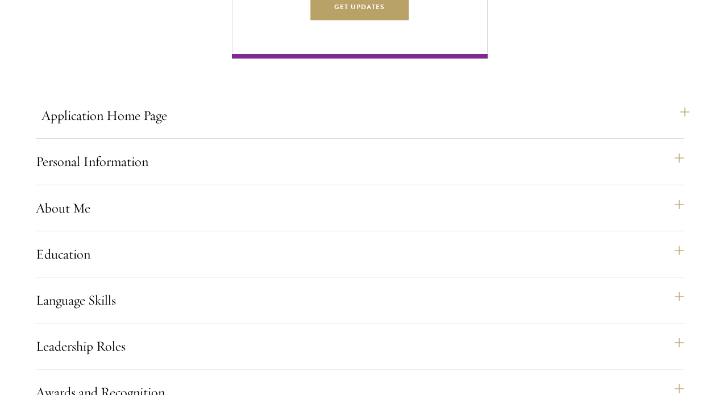
click at [280, 129] on button "Application Home Page" at bounding box center [366, 115] width 648 height 27
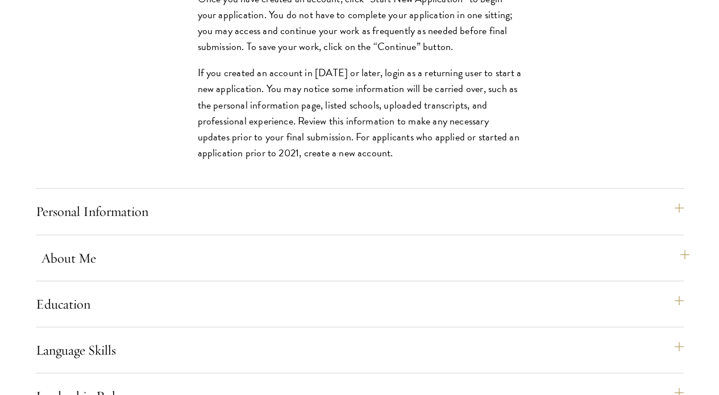
scroll to position [1148, 0]
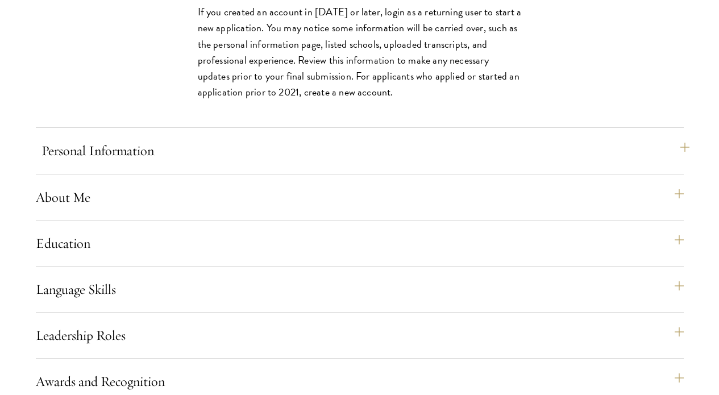
click at [242, 164] on button "Personal Information" at bounding box center [366, 150] width 648 height 27
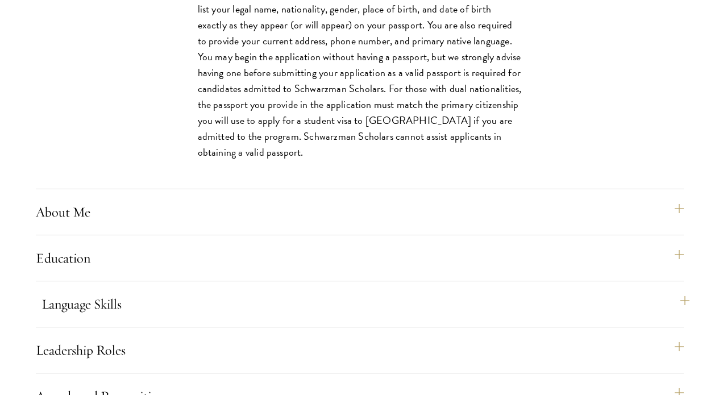
scroll to position [1056, 0]
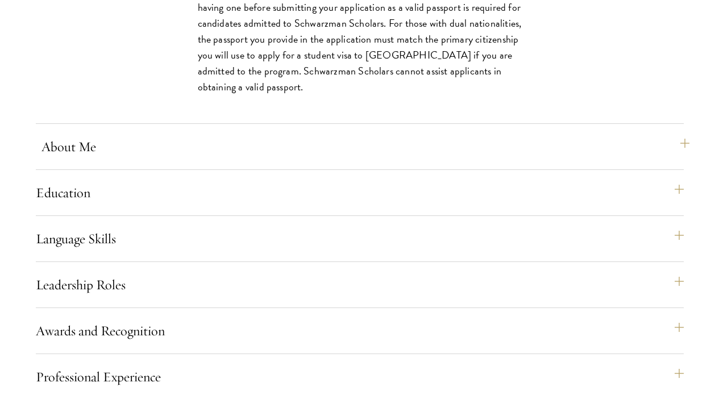
click at [153, 160] on button "About Me" at bounding box center [366, 146] width 648 height 27
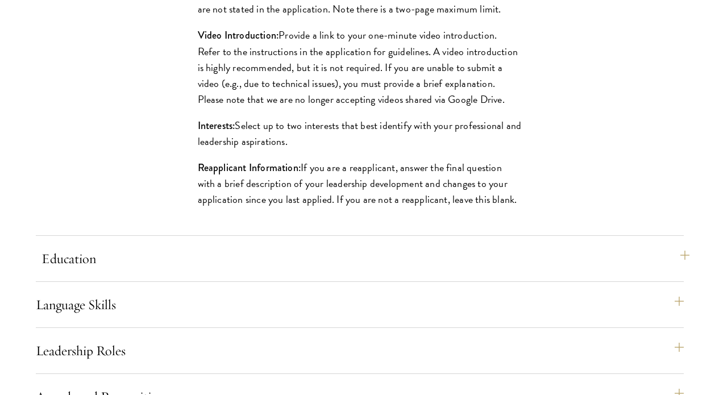
scroll to position [1193, 0]
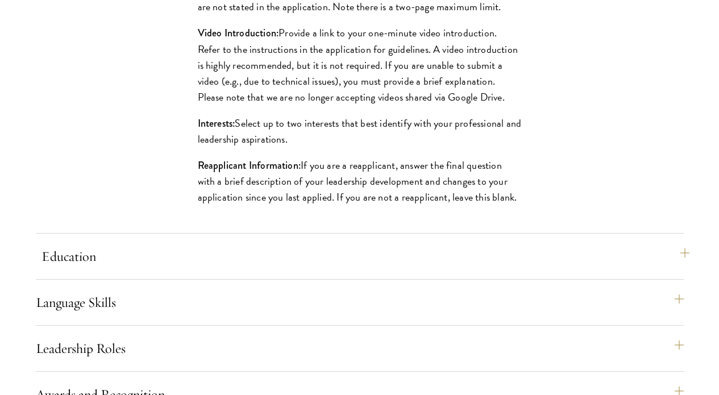
click at [357, 267] on button "Education" at bounding box center [366, 256] width 648 height 27
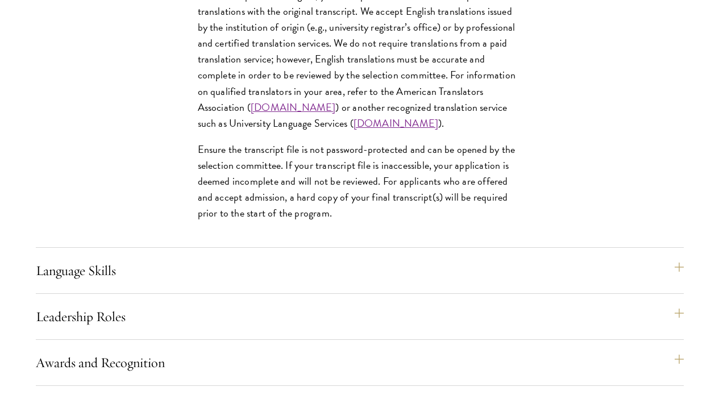
scroll to position [1810, 0]
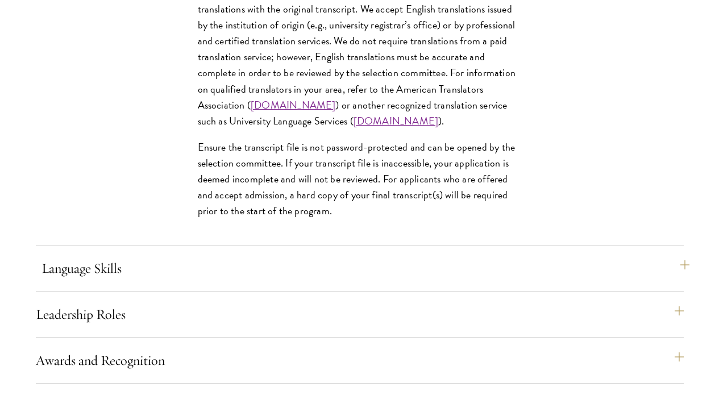
click at [680, 276] on button "Language Skills" at bounding box center [366, 268] width 648 height 27
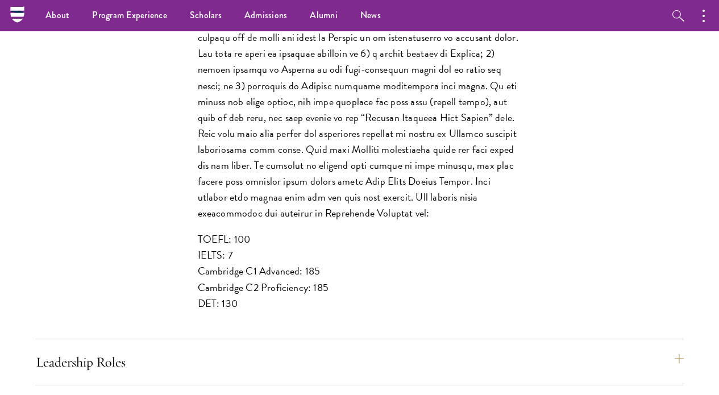
scroll to position [967, 0]
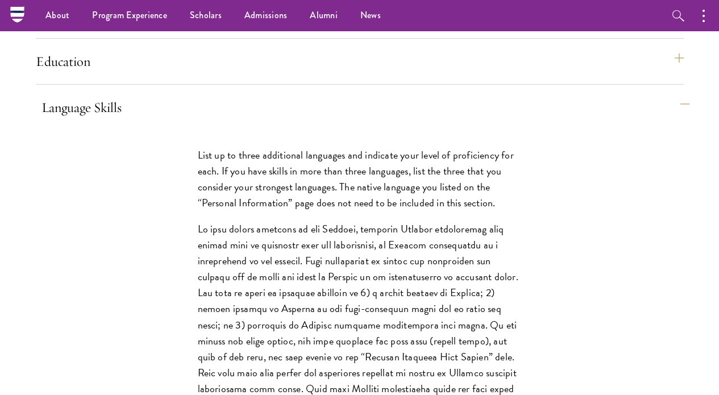
click at [672, 121] on button "Language Skills" at bounding box center [366, 107] width 648 height 27
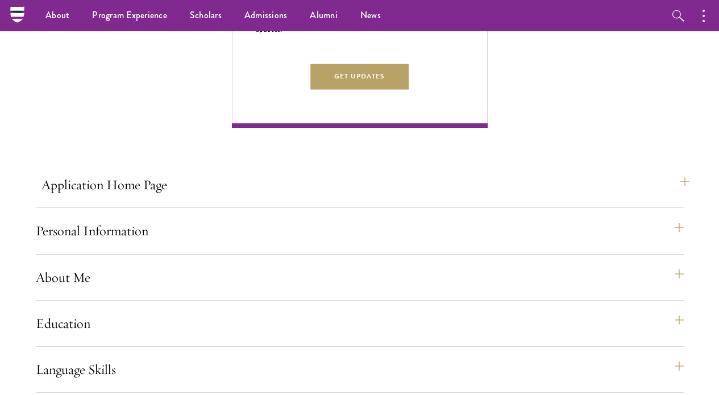
scroll to position [702, 0]
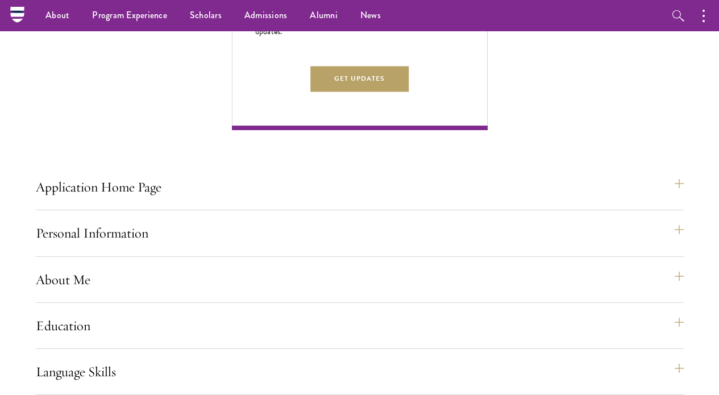
click at [650, 210] on div "Application Home Page The online application form must be completed in English.…" at bounding box center [360, 191] width 648 height 37
click at [652, 201] on button "Application Home Page" at bounding box center [366, 186] width 648 height 27
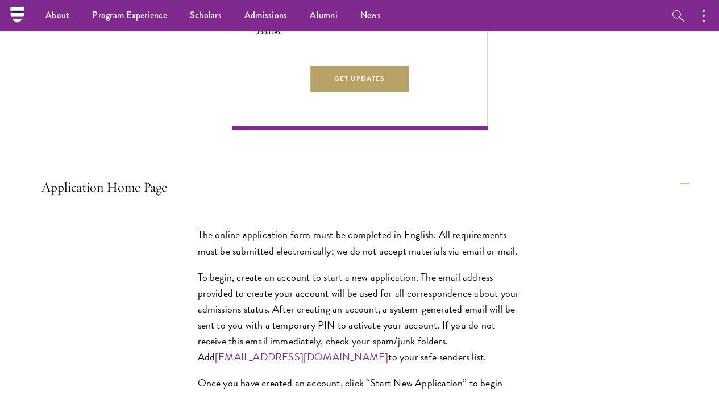
click at [652, 201] on button "Application Home Page" at bounding box center [366, 186] width 648 height 27
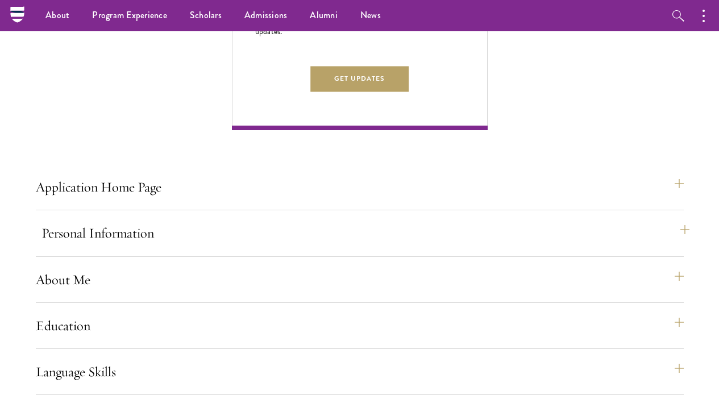
click at [678, 245] on button "Personal Information" at bounding box center [366, 233] width 648 height 27
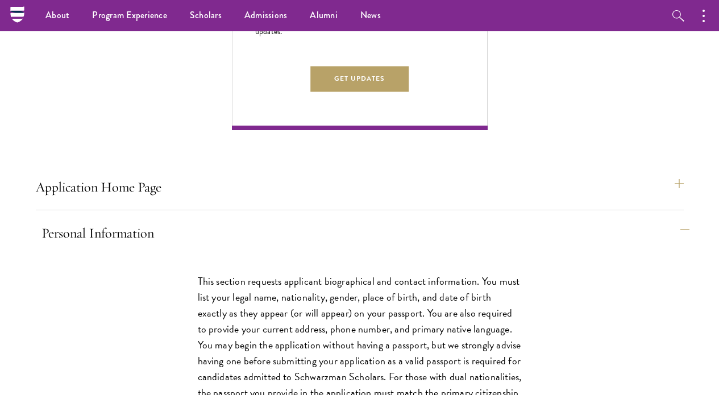
click at [678, 245] on button "Personal Information" at bounding box center [366, 233] width 648 height 27
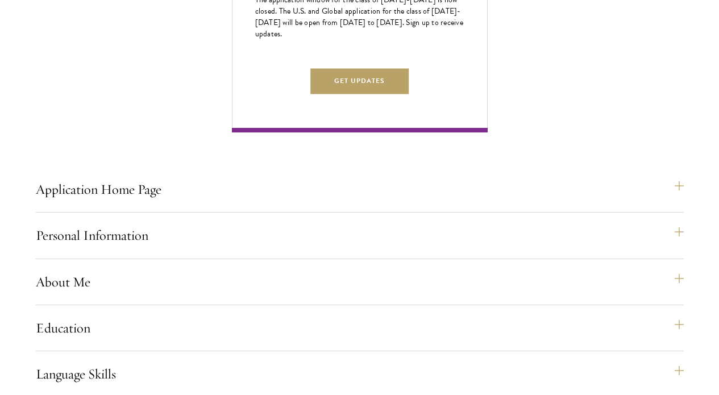
scroll to position [721, 0]
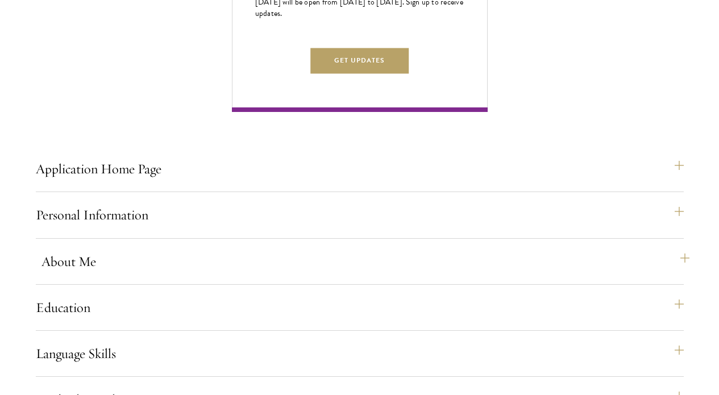
click at [667, 275] on button "About Me" at bounding box center [366, 261] width 648 height 27
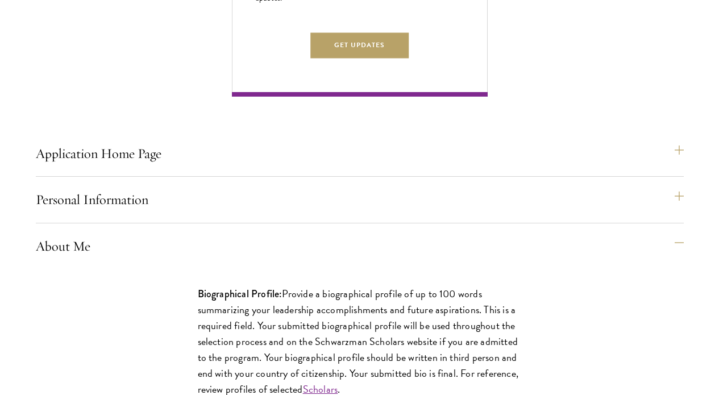
scroll to position [766, 0]
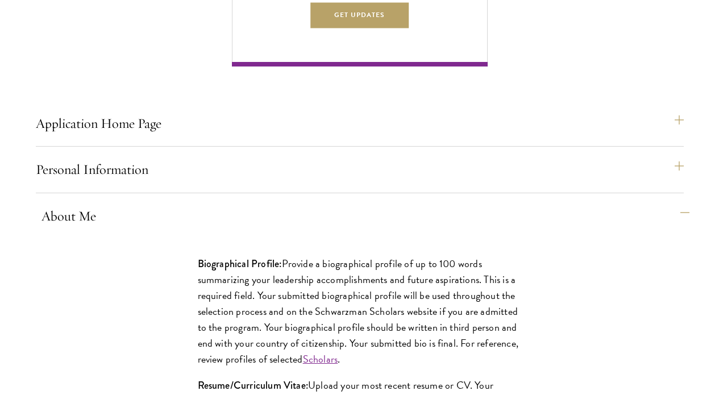
click at [640, 230] on button "About Me" at bounding box center [366, 215] width 648 height 27
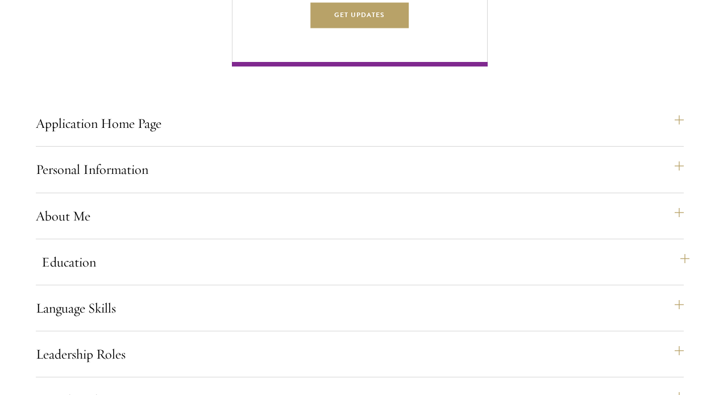
click at [656, 275] on button "Education" at bounding box center [366, 262] width 648 height 27
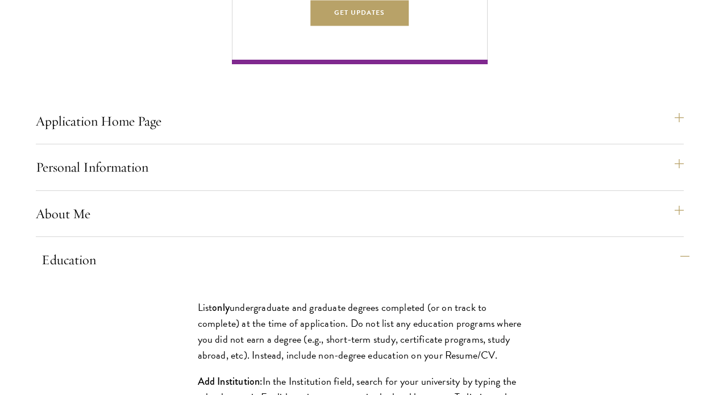
scroll to position [773, 0]
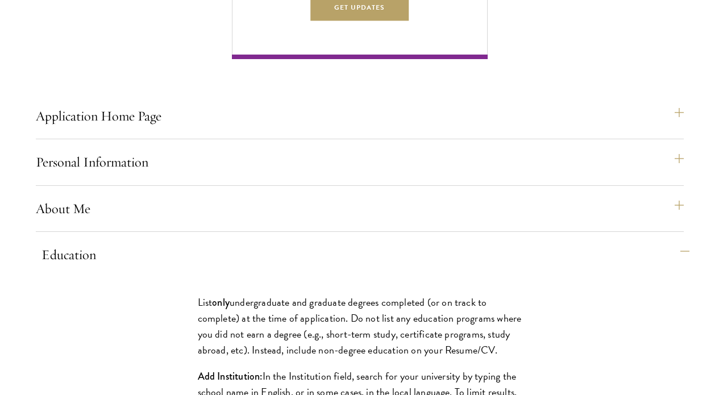
click at [656, 268] on button "Education" at bounding box center [366, 254] width 648 height 27
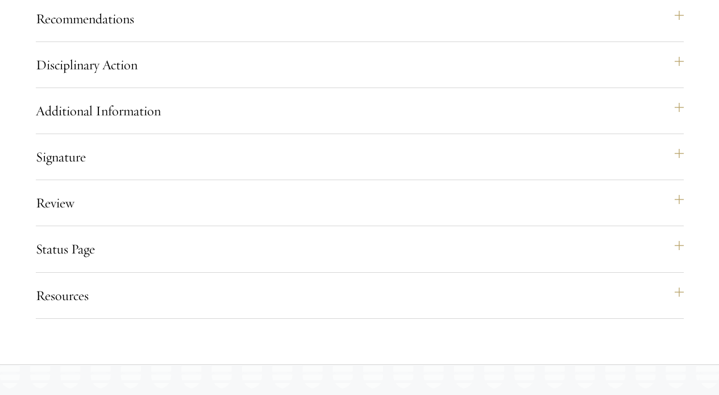
scroll to position [1288, 0]
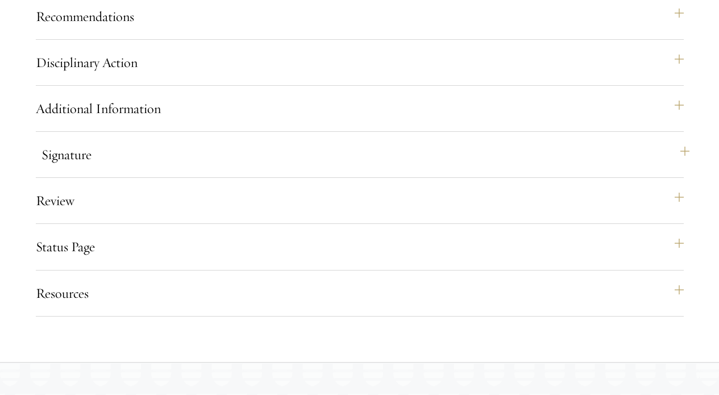
click at [584, 168] on button "Signature" at bounding box center [366, 154] width 648 height 27
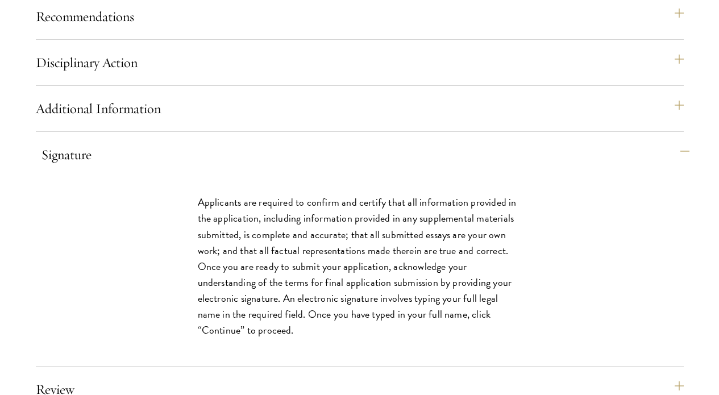
click at [582, 168] on button "Signature" at bounding box center [366, 154] width 648 height 27
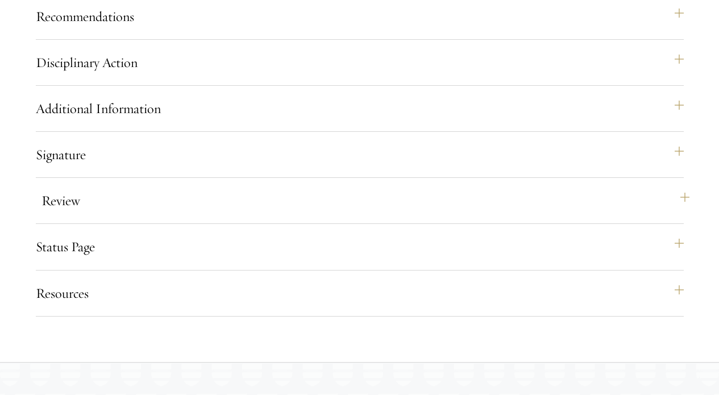
click at [599, 214] on button "Review" at bounding box center [366, 200] width 648 height 27
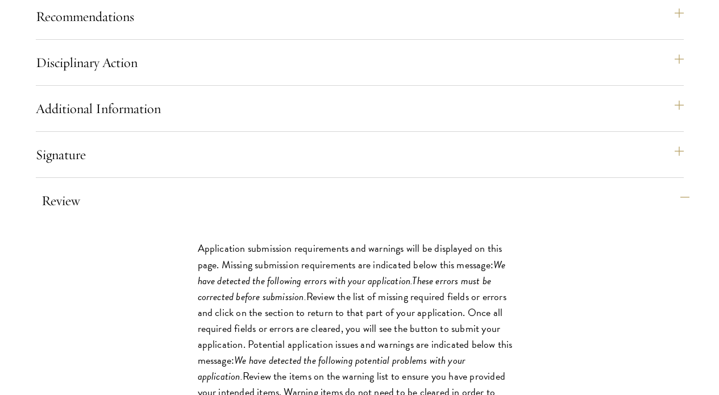
click at [599, 214] on button "Review" at bounding box center [366, 200] width 648 height 27
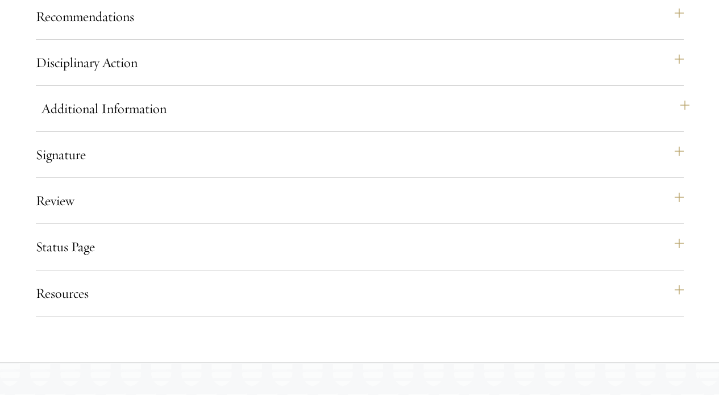
click at [613, 122] on button "Additional Information" at bounding box center [366, 108] width 648 height 27
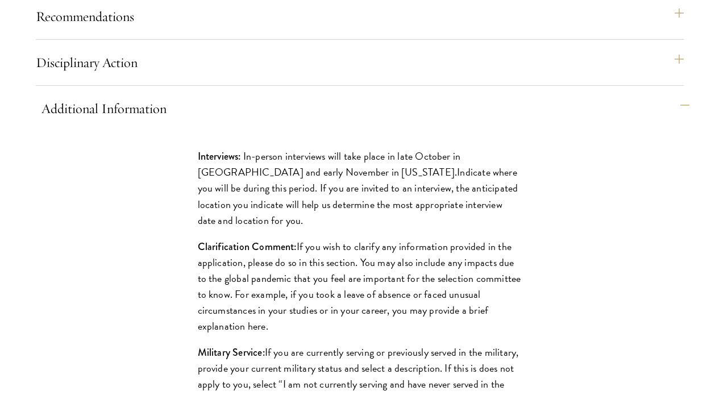
click at [550, 122] on button "Additional Information" at bounding box center [366, 108] width 648 height 27
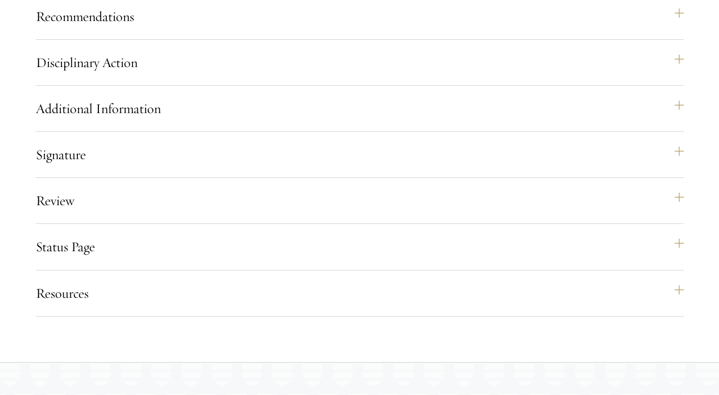
click at [528, 76] on button "Disciplinary Action" at bounding box center [366, 62] width 648 height 27
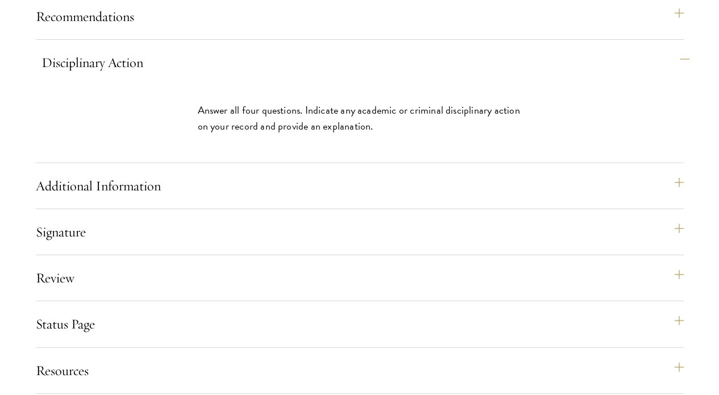
click at [528, 76] on button "Disciplinary Action" at bounding box center [366, 62] width 648 height 27
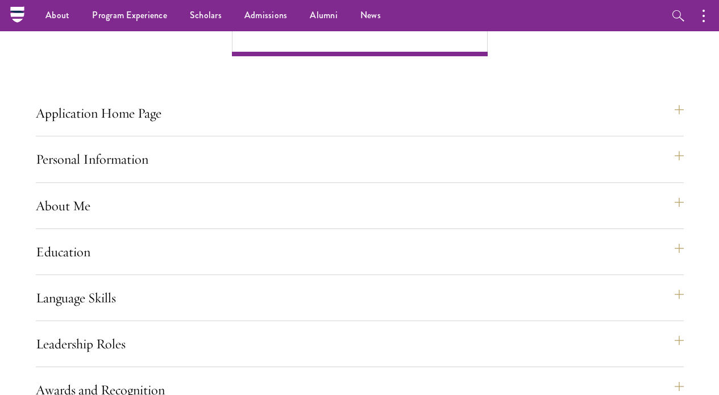
scroll to position [774, 0]
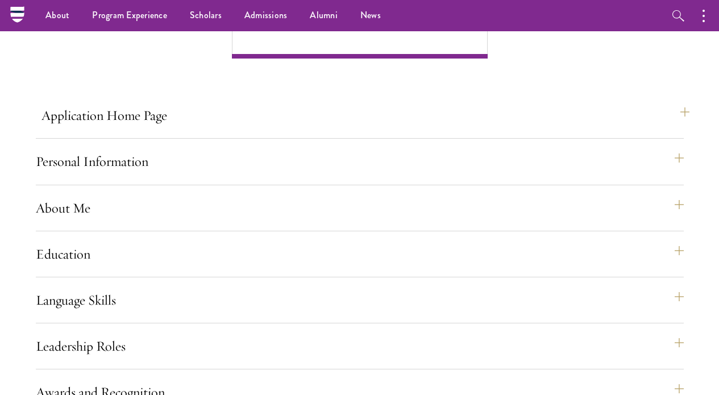
click at [685, 129] on button "Application Home Page" at bounding box center [366, 115] width 648 height 27
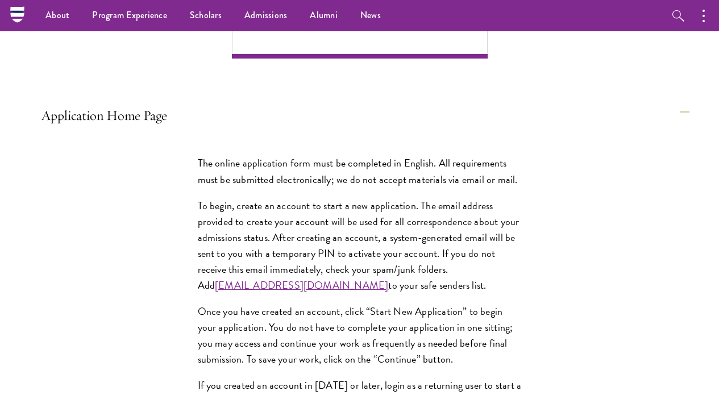
click at [685, 129] on button "Application Home Page" at bounding box center [366, 115] width 648 height 27
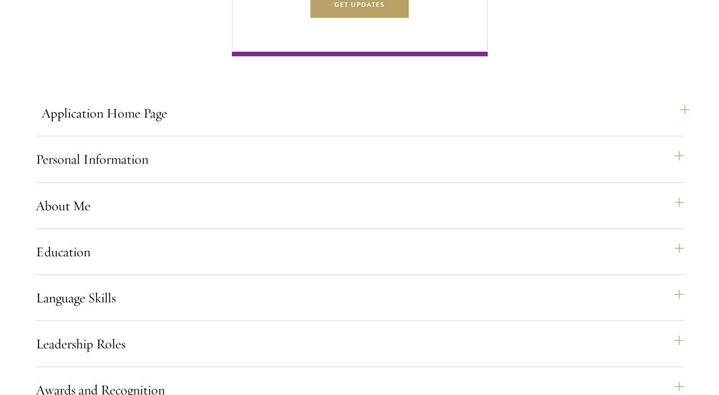
scroll to position [779, 0]
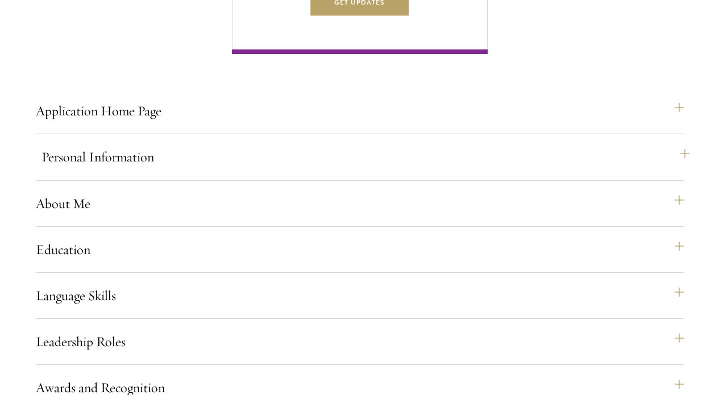
click at [675, 167] on button "Personal Information" at bounding box center [366, 156] width 648 height 27
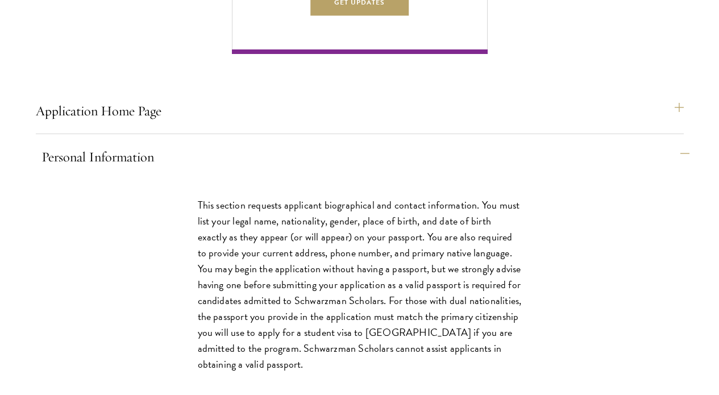
click at [677, 169] on button "Personal Information" at bounding box center [366, 156] width 648 height 27
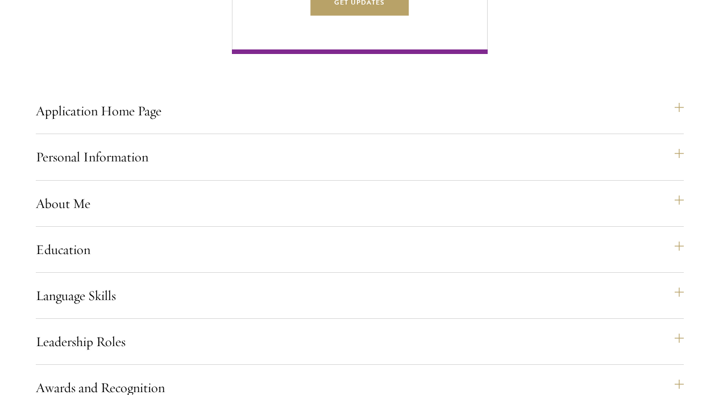
click at [681, 180] on div "Personal Information This section requests applicant biographical and contact i…" at bounding box center [360, 161] width 648 height 37
click at [675, 171] on button "Personal Information" at bounding box center [366, 156] width 648 height 27
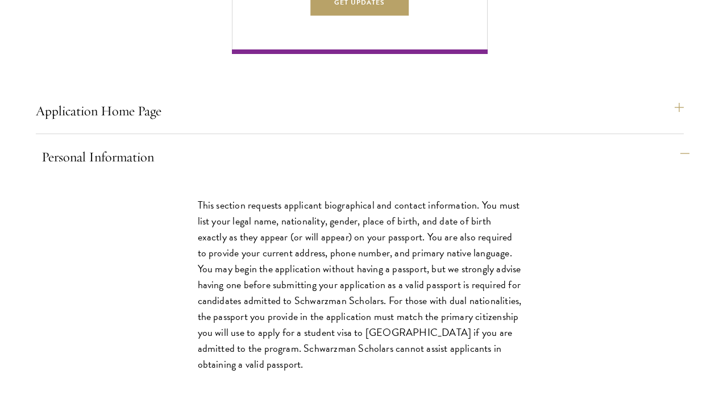
click at [675, 171] on button "Personal Information" at bounding box center [366, 156] width 648 height 27
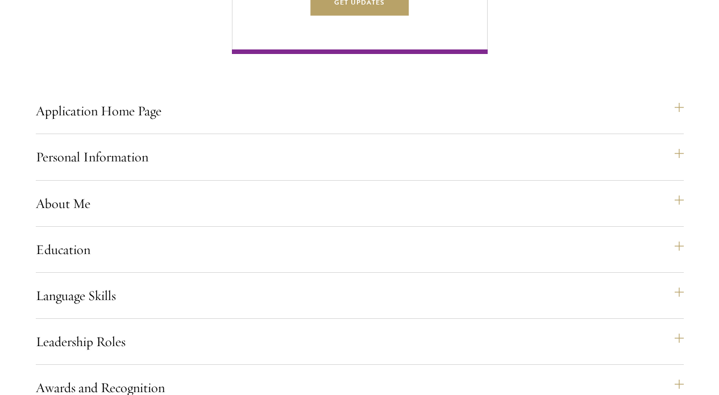
click at [675, 214] on button "About Me" at bounding box center [366, 203] width 648 height 27
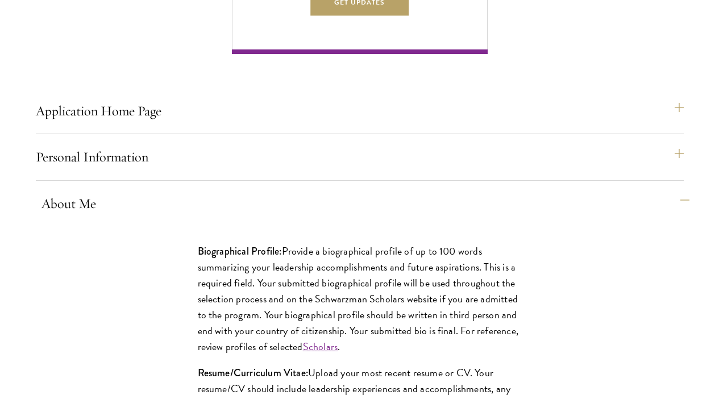
click at [675, 217] on button "About Me" at bounding box center [366, 203] width 648 height 27
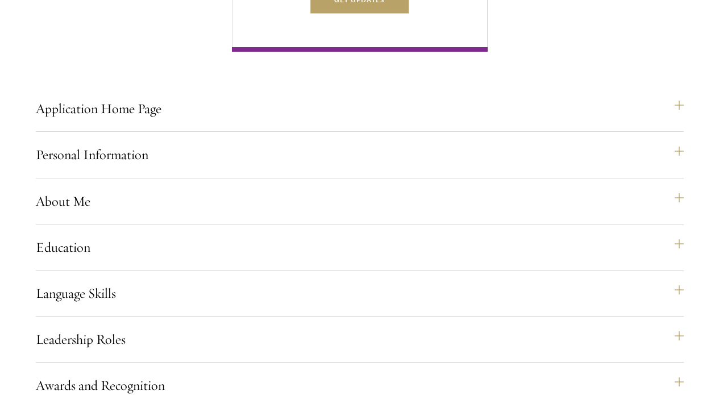
scroll to position [814, 0]
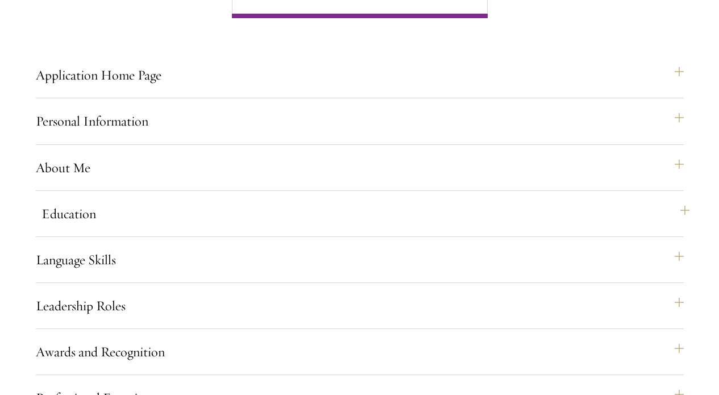
click at [675, 227] on button "Education" at bounding box center [366, 213] width 648 height 27
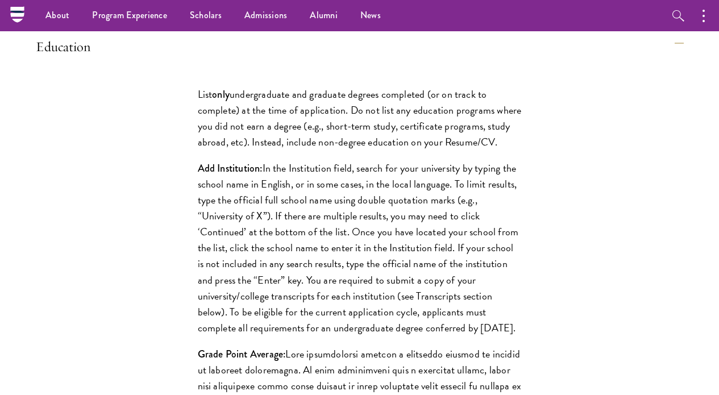
scroll to position [945, 0]
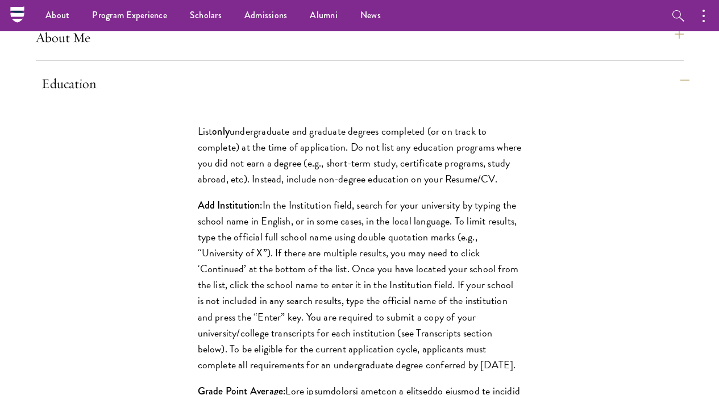
click at [679, 93] on button "Education" at bounding box center [366, 83] width 648 height 27
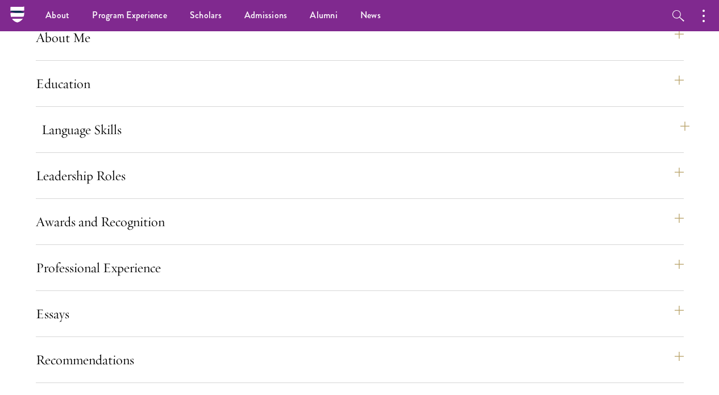
click at [618, 143] on button "Language Skills" at bounding box center [366, 129] width 648 height 27
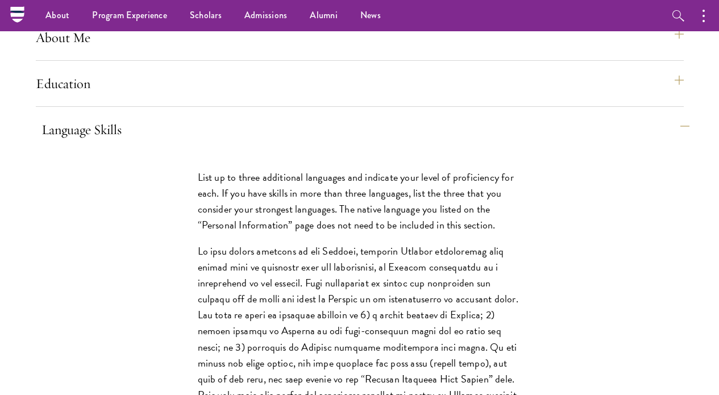
click at [618, 143] on button "Language Skills" at bounding box center [366, 129] width 648 height 27
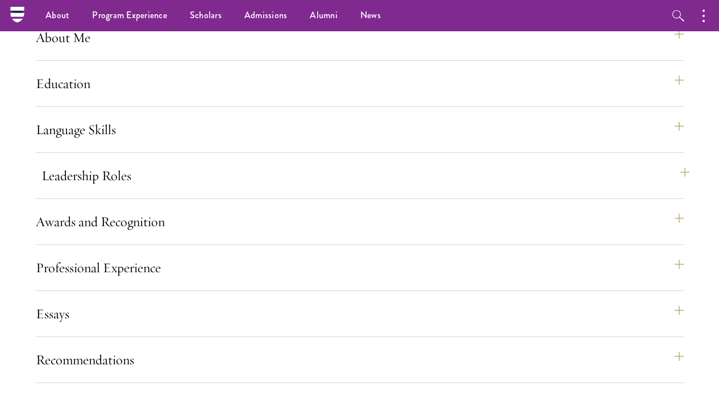
click at [636, 189] on button "Leadership Roles" at bounding box center [366, 175] width 648 height 27
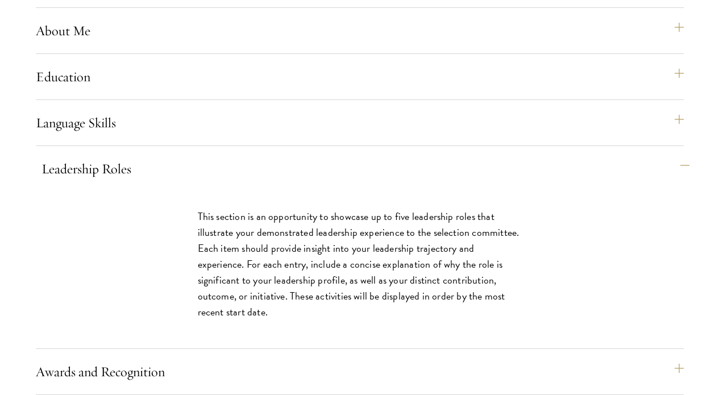
scroll to position [954, 0]
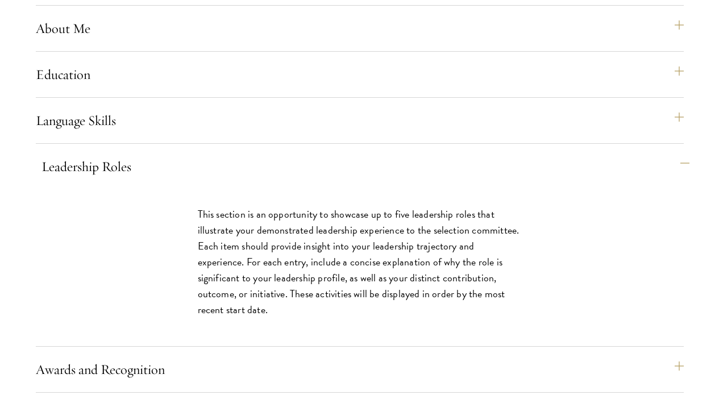
click at [621, 180] on button "Leadership Roles" at bounding box center [366, 166] width 648 height 27
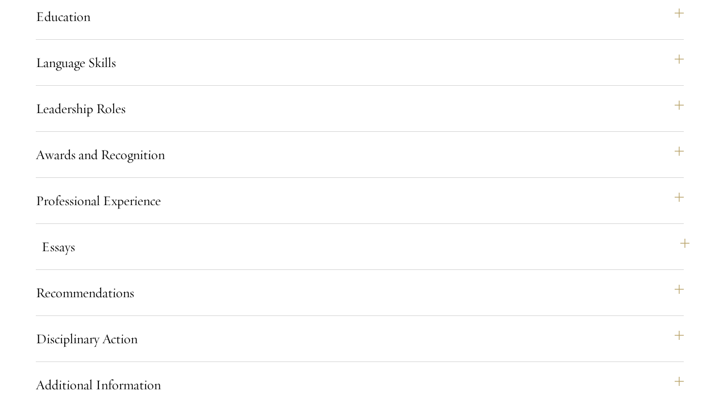
scroll to position [1014, 0]
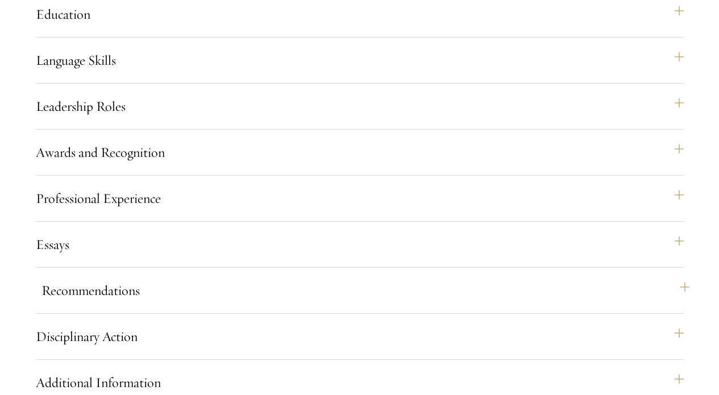
click at [401, 304] on button "Recommendations" at bounding box center [366, 290] width 648 height 27
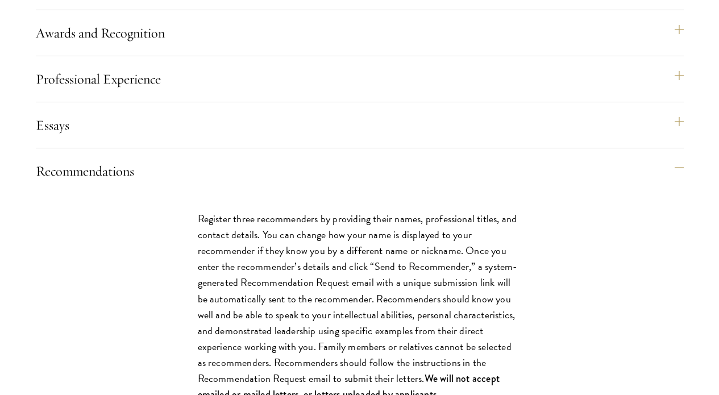
scroll to position [1136, 0]
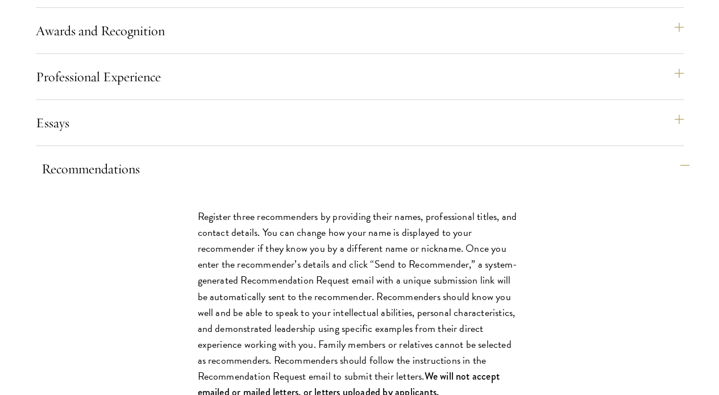
click at [664, 183] on button "Recommendations" at bounding box center [366, 168] width 648 height 27
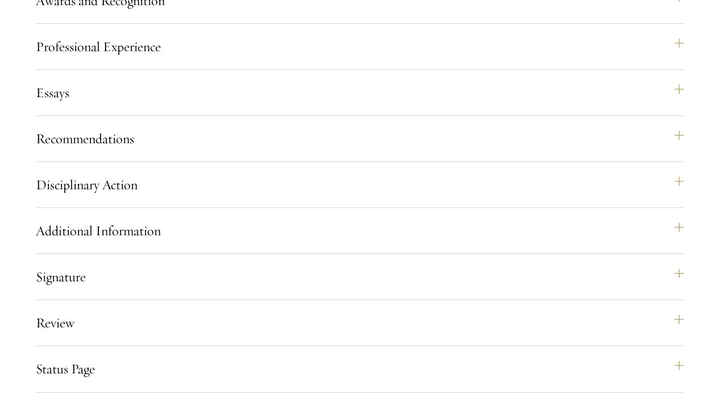
scroll to position [1279, 0]
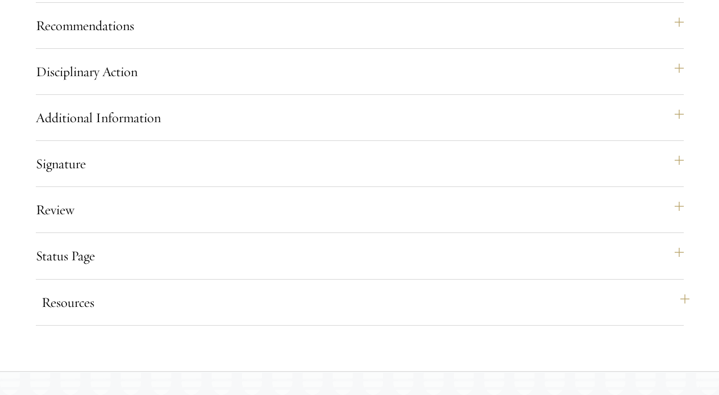
click at [664, 311] on button "Resources" at bounding box center [366, 302] width 648 height 27
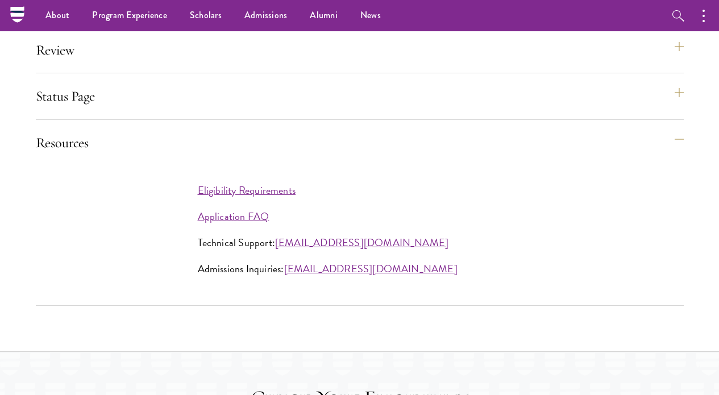
scroll to position [1428, 0]
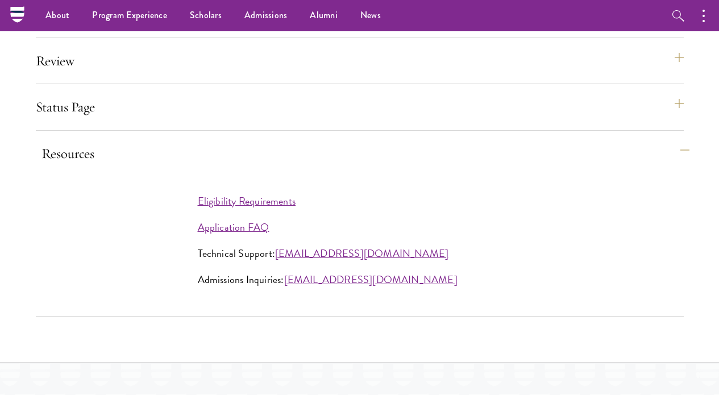
click at [601, 160] on button "Resources" at bounding box center [366, 153] width 648 height 27
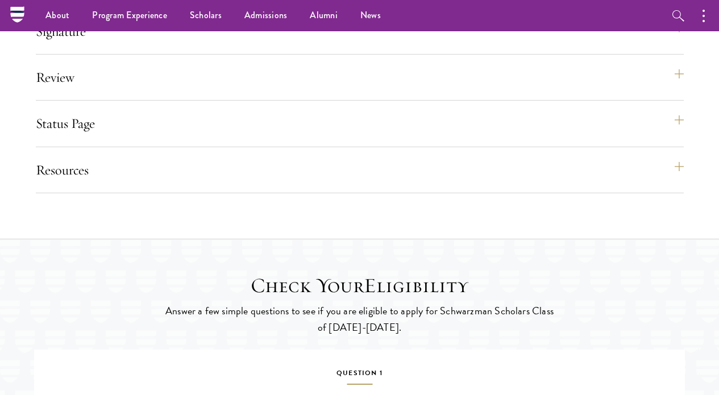
scroll to position [1378, 0]
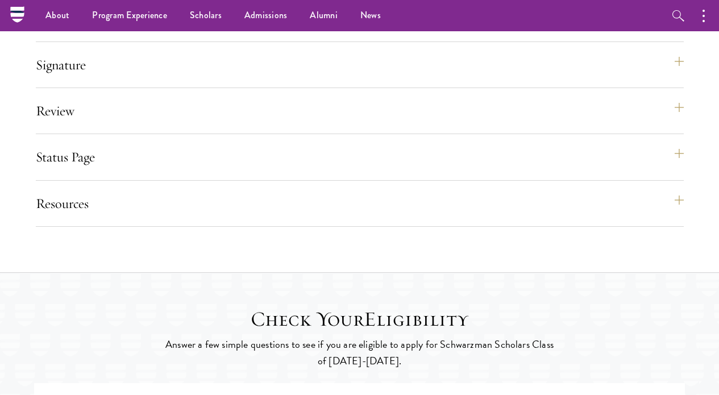
click at [609, 171] on button "Status Page" at bounding box center [366, 156] width 648 height 27
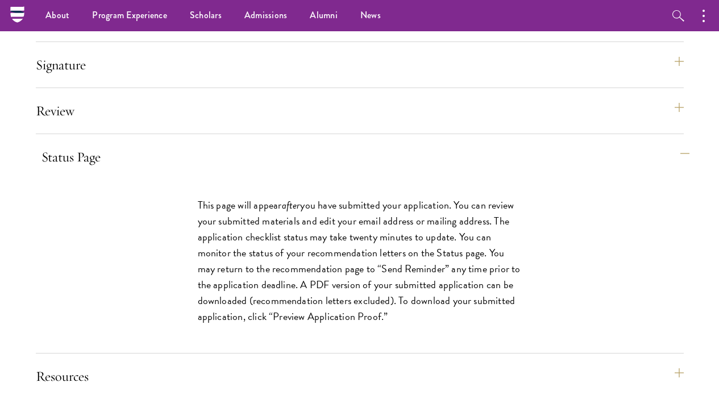
click at [619, 171] on button "Status Page" at bounding box center [366, 156] width 648 height 27
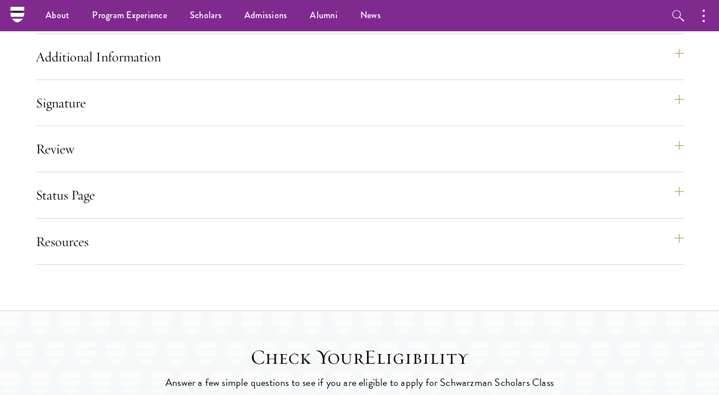
scroll to position [1310, 0]
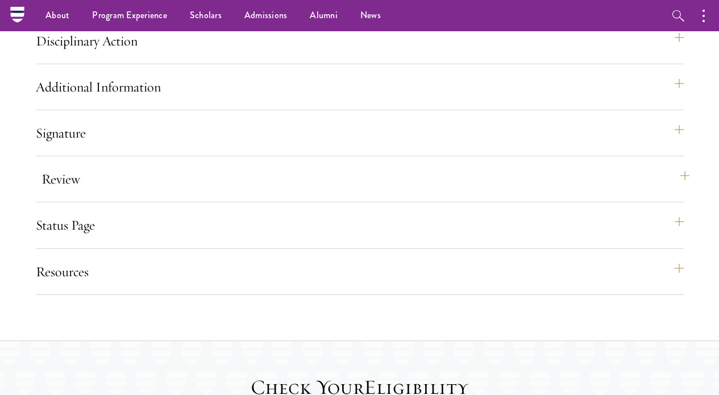
click at [612, 189] on button "Review" at bounding box center [366, 178] width 648 height 27
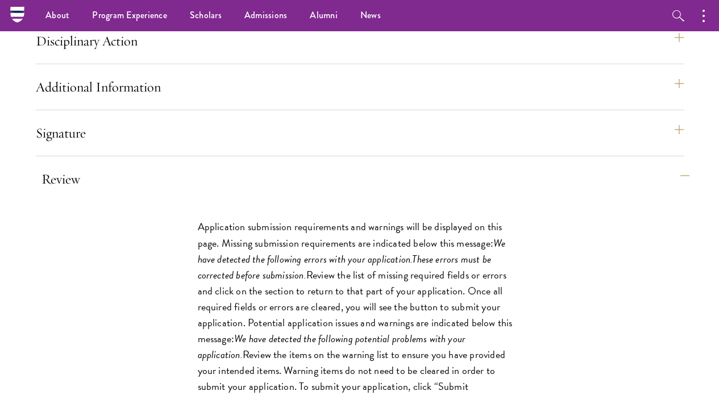
click at [616, 192] on button "Review" at bounding box center [366, 178] width 648 height 27
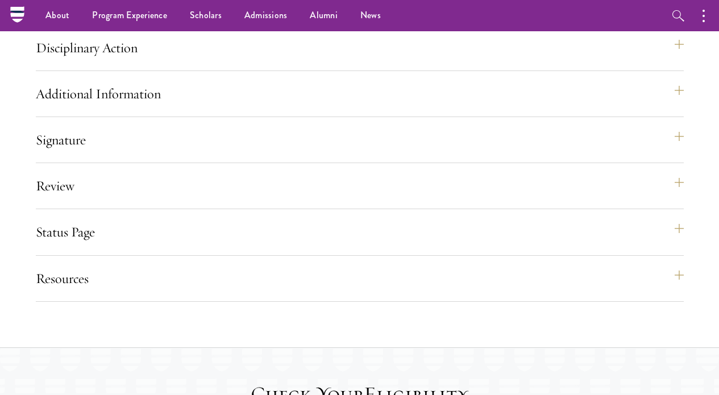
scroll to position [1301, 0]
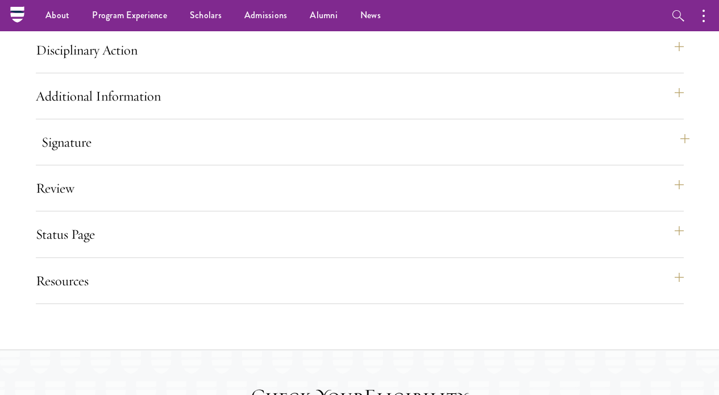
click at [664, 152] on button "Signature" at bounding box center [366, 142] width 648 height 27
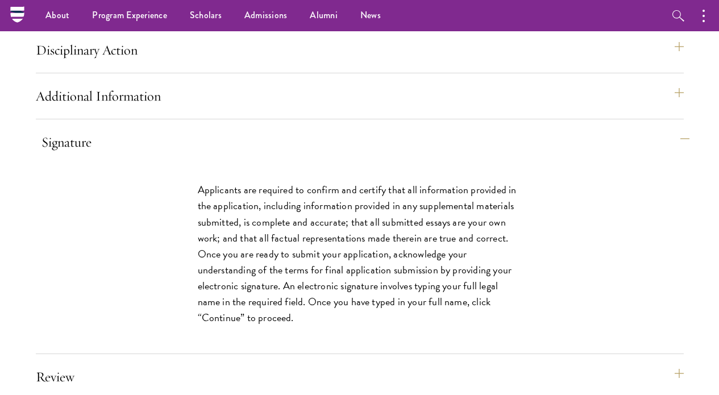
click at [666, 156] on button "Signature" at bounding box center [366, 142] width 648 height 27
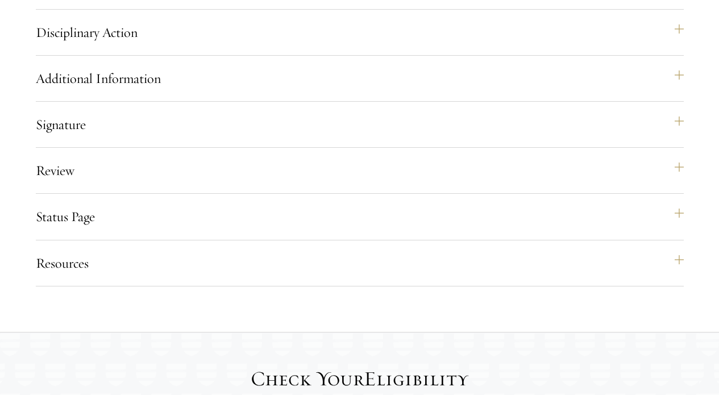
scroll to position [1077, 0]
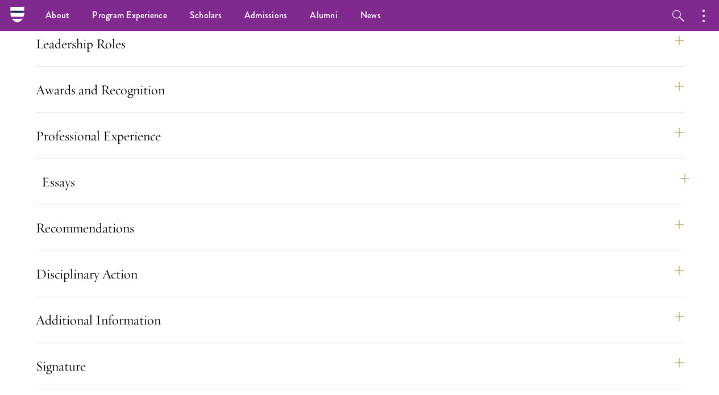
click at [644, 195] on button "Essays" at bounding box center [366, 181] width 648 height 27
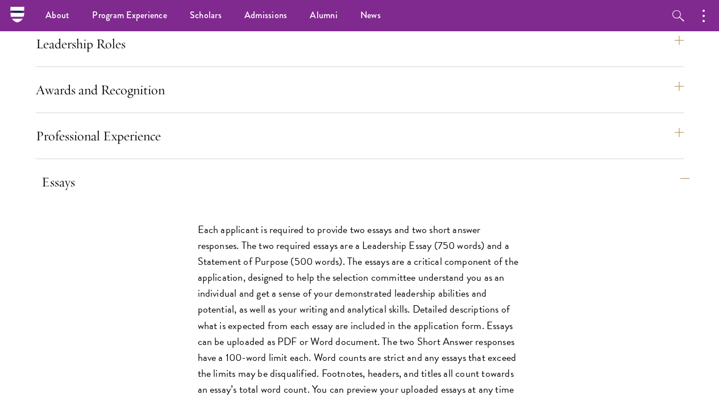
click at [649, 196] on button "Essays" at bounding box center [366, 181] width 648 height 27
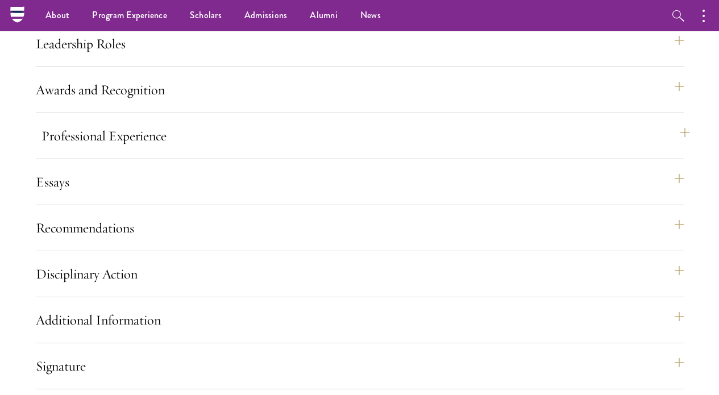
click at [605, 148] on button "Professional Experience" at bounding box center [366, 135] width 648 height 27
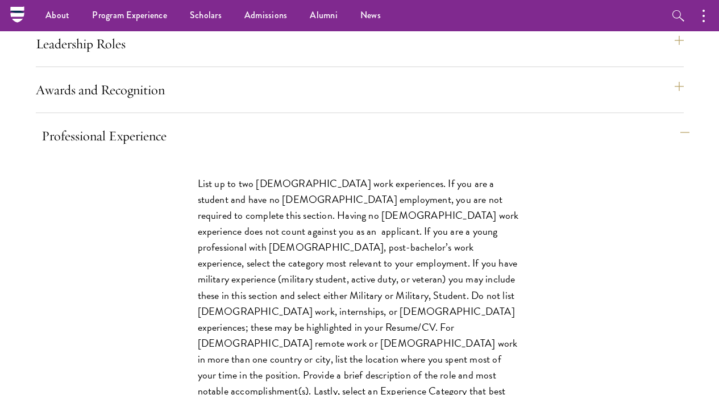
click at [603, 148] on button "Professional Experience" at bounding box center [366, 135] width 648 height 27
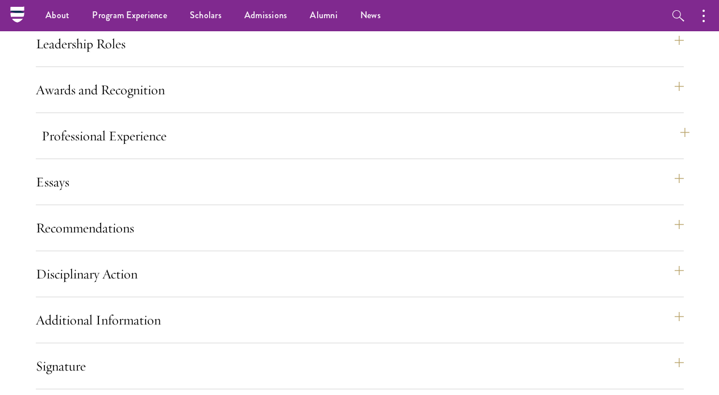
click at [689, 145] on button "Professional Experience" at bounding box center [366, 135] width 648 height 27
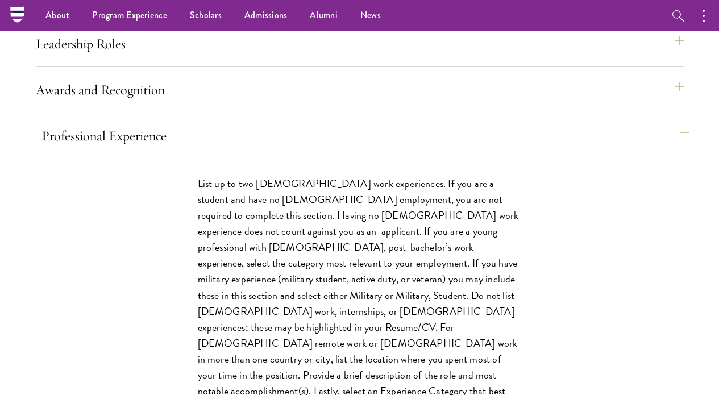
click at [689, 144] on button "Professional Experience" at bounding box center [366, 135] width 648 height 27
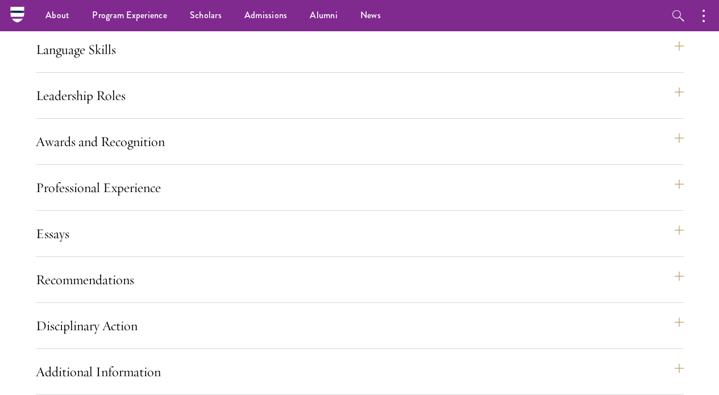
scroll to position [1023, 0]
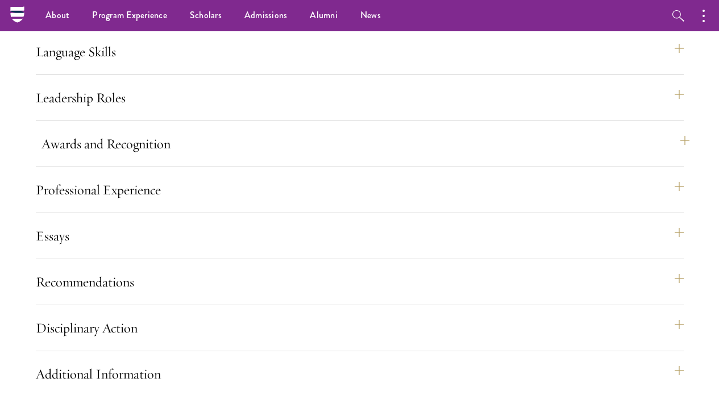
click at [551, 158] on button "Awards and Recognition" at bounding box center [366, 143] width 648 height 27
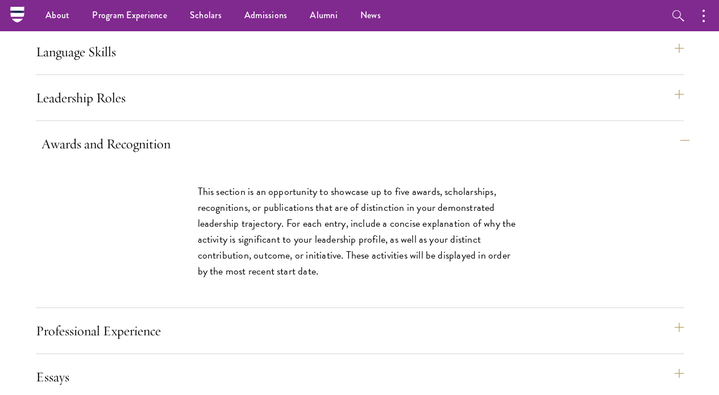
click at [549, 158] on button "Awards and Recognition" at bounding box center [366, 143] width 648 height 27
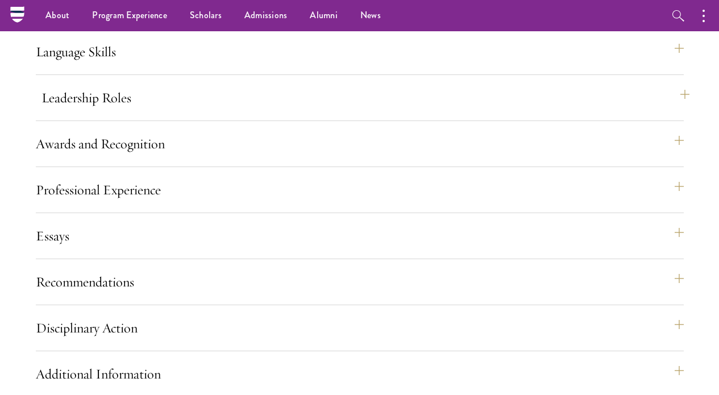
click at [240, 111] on button "Leadership Roles" at bounding box center [366, 97] width 648 height 27
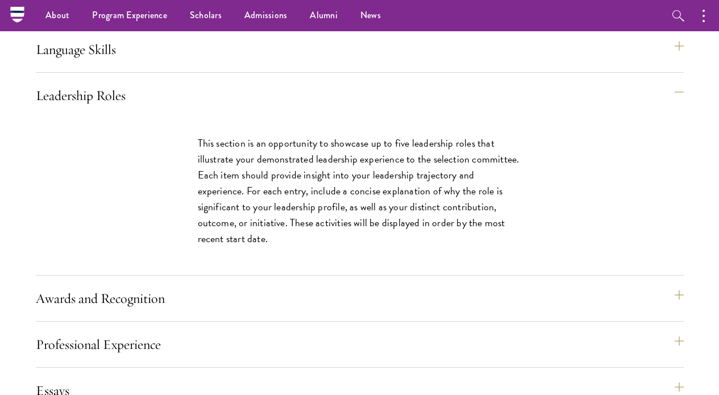
scroll to position [979, 0]
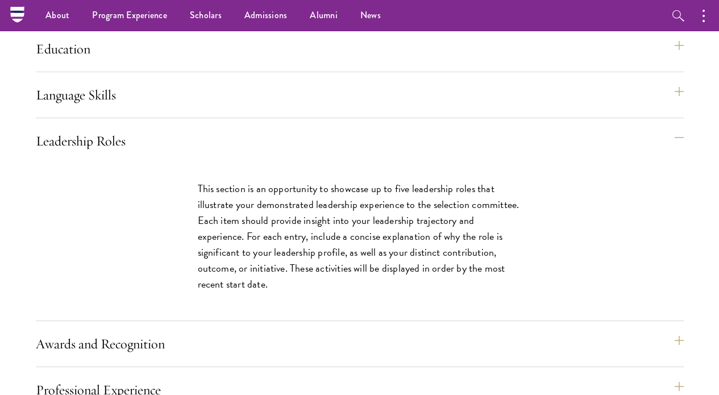
click at [118, 173] on div "Leadership Roles This section is an opportunity to showcase up to five leadersh…" at bounding box center [360, 224] width 648 height 194
click at [93, 155] on button "Leadership Roles" at bounding box center [366, 140] width 648 height 27
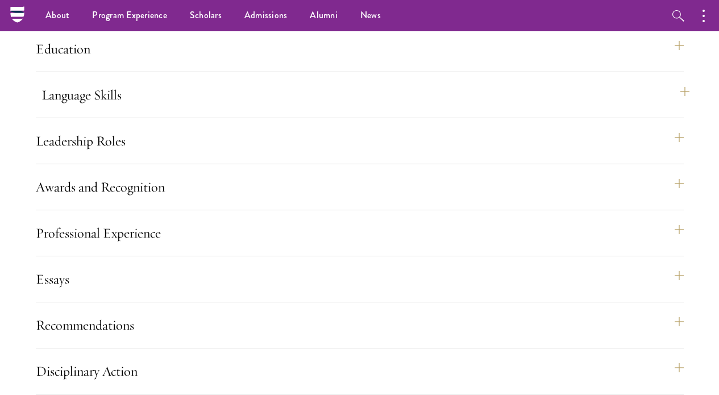
click at [89, 109] on button "Language Skills" at bounding box center [366, 94] width 648 height 27
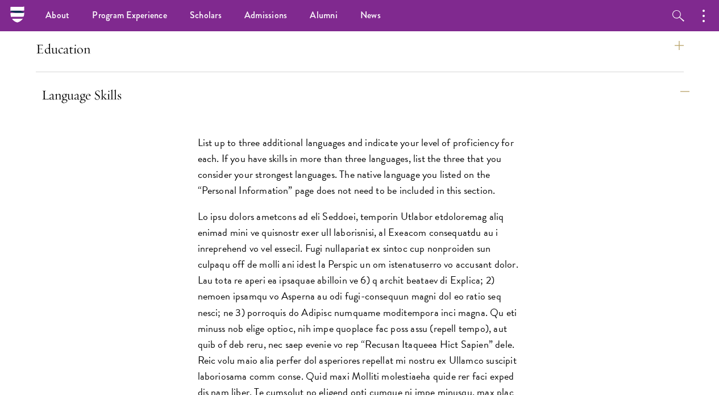
click at [89, 109] on button "Language Skills" at bounding box center [366, 94] width 648 height 27
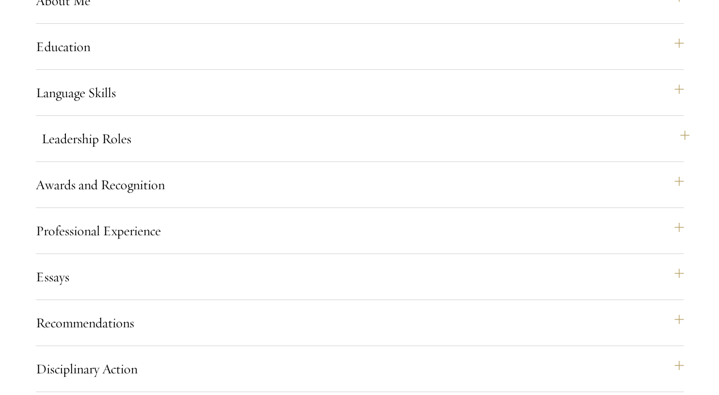
scroll to position [948, 0]
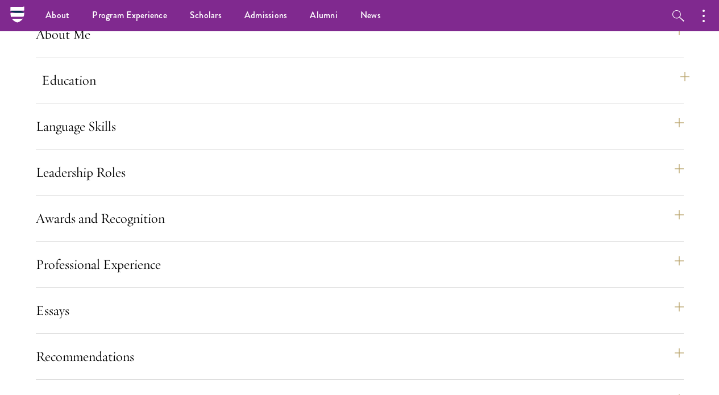
click at [40, 100] on div "Education List only undergraduate and graduate degrees completed (or on track t…" at bounding box center [360, 85] width 648 height 37
click at [700, 110] on div "Start the Process Take the first step toward joining a global community that wi…" at bounding box center [359, 20] width 719 height 1274
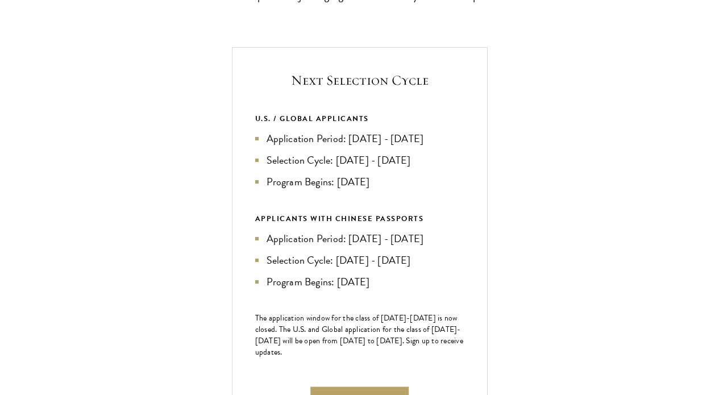
scroll to position [685, 0]
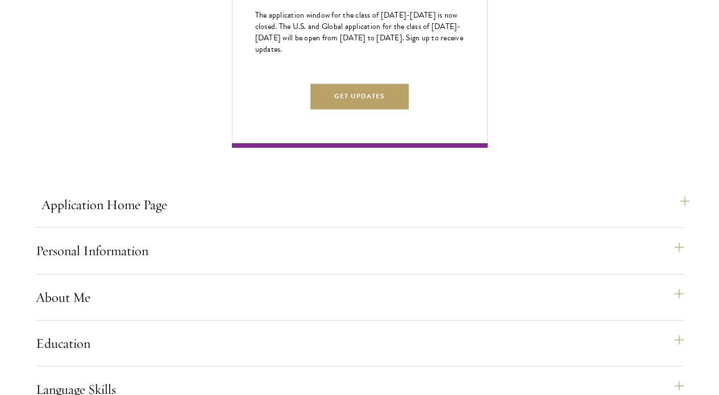
click at [660, 218] on button "Application Home Page" at bounding box center [366, 204] width 648 height 27
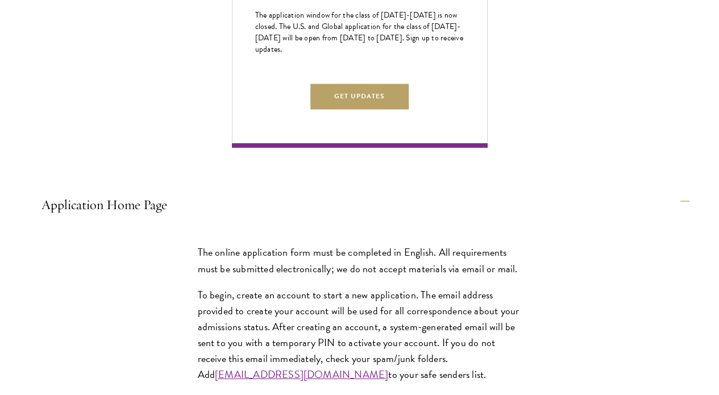
click at [655, 218] on button "Application Home Page" at bounding box center [366, 204] width 648 height 27
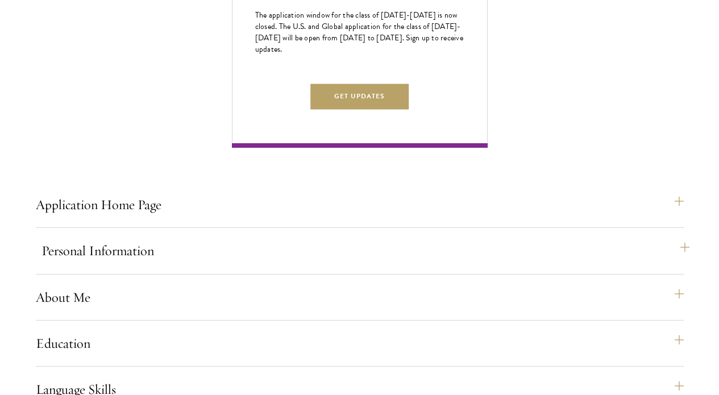
click at [658, 259] on button "Personal Information" at bounding box center [366, 250] width 648 height 27
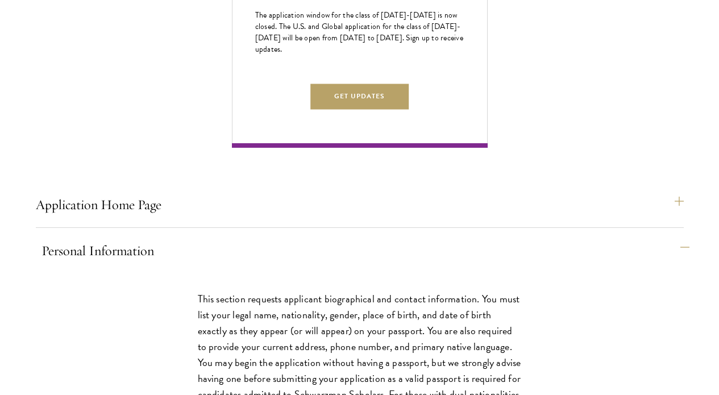
click at [658, 262] on button "Personal Information" at bounding box center [366, 250] width 648 height 27
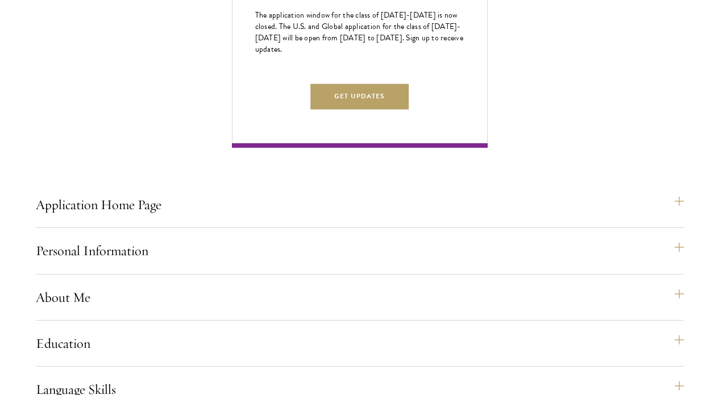
click at [652, 155] on div "Application Home Page The online application form must be completed in English.…" at bounding box center [360, 332] width 648 height 1176
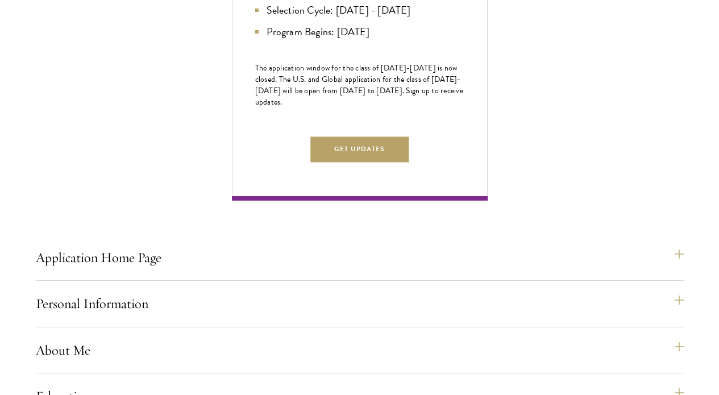
scroll to position [673, 0]
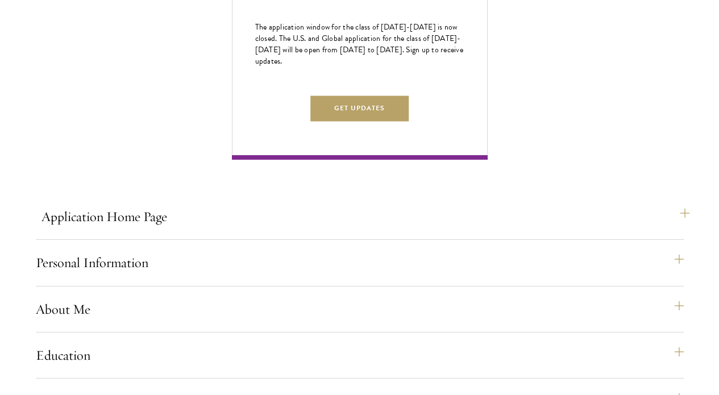
click at [668, 230] on button "Application Home Page" at bounding box center [366, 216] width 648 height 27
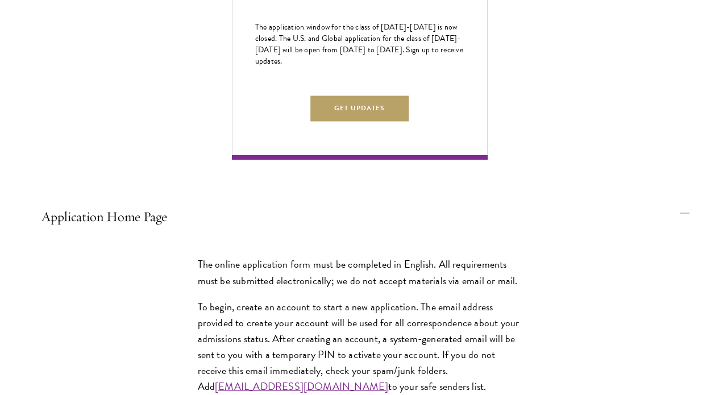
click at [668, 230] on button "Application Home Page" at bounding box center [366, 216] width 648 height 27
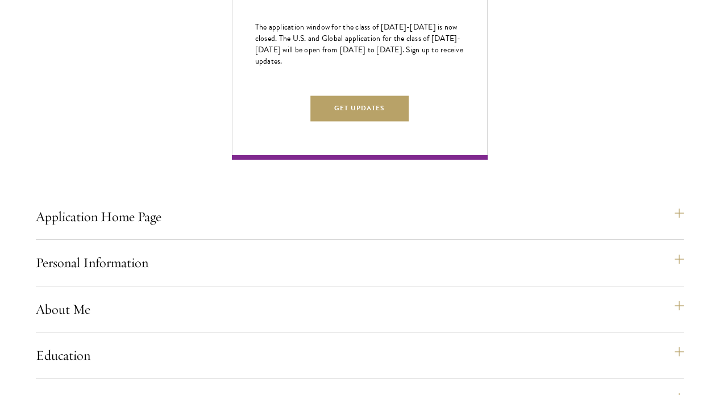
click at [665, 276] on button "Personal Information" at bounding box center [366, 262] width 648 height 27
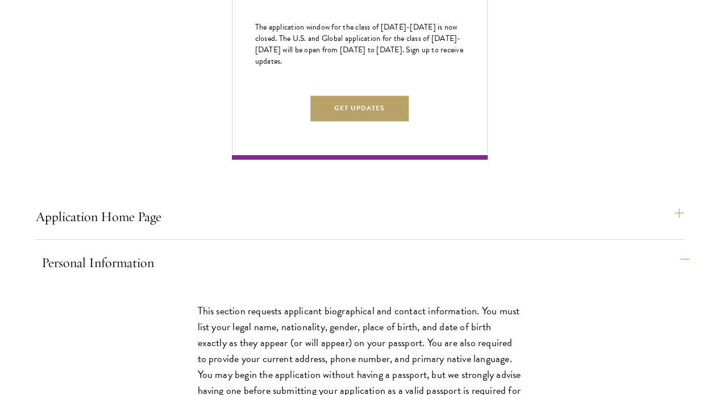
click at [665, 276] on button "Personal Information" at bounding box center [366, 262] width 648 height 27
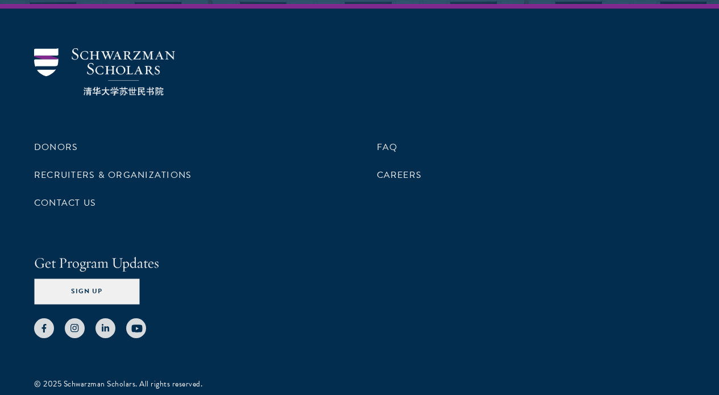
scroll to position [2517, 0]
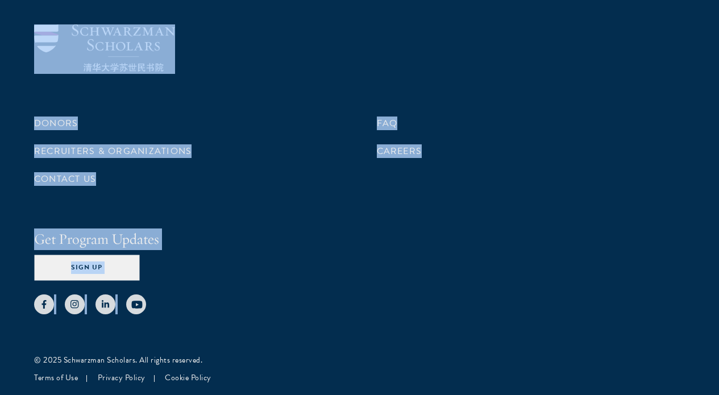
drag, startPoint x: 28, startPoint y: 24, endPoint x: 221, endPoint y: 335, distance: 365.5
click at [221, 335] on div "Donors Recruiters & Organizations Contact Us FAQ Careers Get Program Updates Si…" at bounding box center [359, 187] width 719 height 415
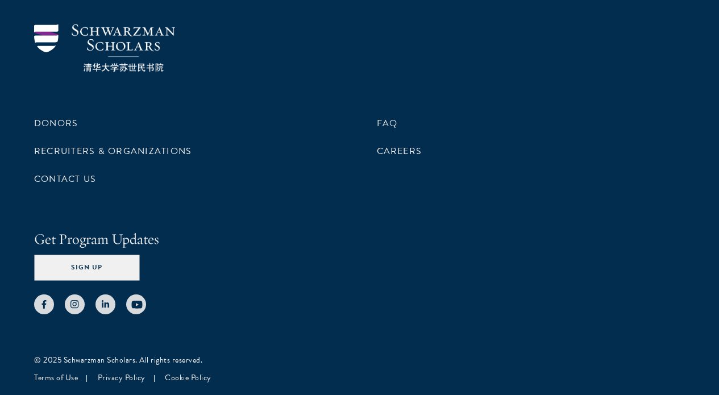
click at [220, 332] on div "Donors Recruiters & Organizations Contact Us FAQ Careers Get Program Updates Si…" at bounding box center [359, 187] width 719 height 415
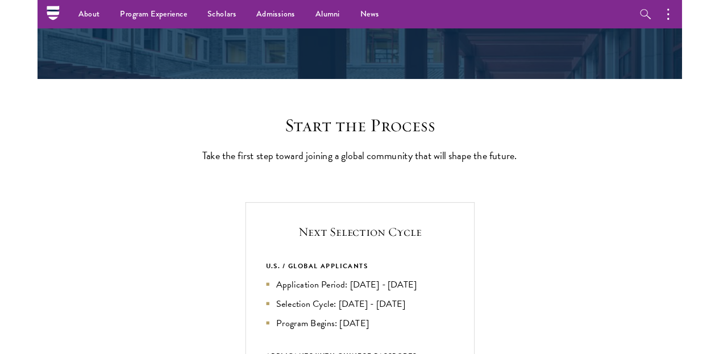
scroll to position [0, 0]
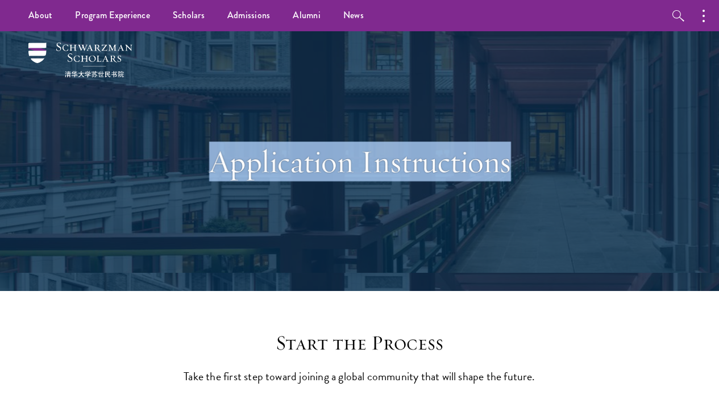
drag, startPoint x: 512, startPoint y: 169, endPoint x: 212, endPoint y: 172, distance: 299.7
click at [212, 172] on h1 "Application Instructions" at bounding box center [360, 162] width 392 height 40
click at [199, 163] on h1 "Application Instructions" at bounding box center [360, 162] width 392 height 40
drag, startPoint x: 211, startPoint y: 164, endPoint x: 560, endPoint y: 184, distance: 349.8
click at [560, 184] on div "Application Instructions" at bounding box center [359, 161] width 651 height 260
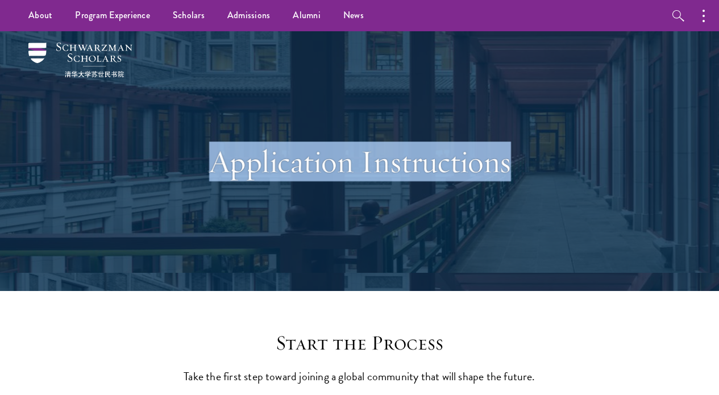
drag, startPoint x: 527, startPoint y: 167, endPoint x: 200, endPoint y: 169, distance: 327.0
click at [200, 169] on h1 "Application Instructions" at bounding box center [360, 162] width 392 height 40
click at [221, 174] on h1 "Application Instructions" at bounding box center [360, 162] width 392 height 40
drag, startPoint x: 215, startPoint y: 164, endPoint x: 526, endPoint y: 163, distance: 311.1
click at [526, 163] on h1 "Application Instructions" at bounding box center [360, 162] width 392 height 40
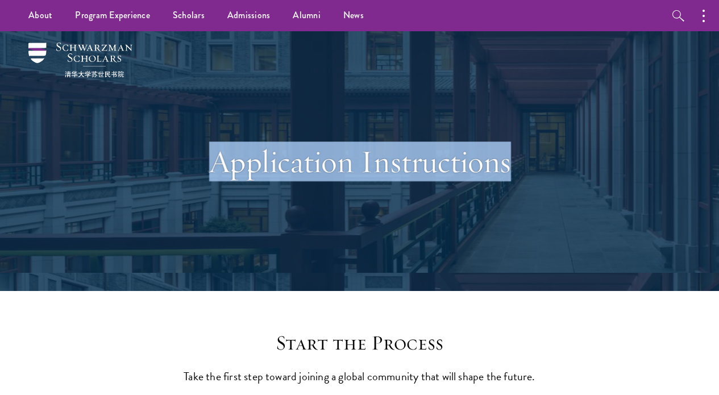
drag, startPoint x: 515, startPoint y: 171, endPoint x: 180, endPoint y: 166, distance: 335.0
click at [180, 166] on h1 "Application Instructions" at bounding box center [360, 162] width 392 height 40
click at [224, 168] on h1 "Application Instructions" at bounding box center [360, 162] width 392 height 40
drag, startPoint x: 210, startPoint y: 160, endPoint x: 585, endPoint y: 148, distance: 375.5
click at [585, 148] on div "Application Instructions" at bounding box center [359, 161] width 651 height 260
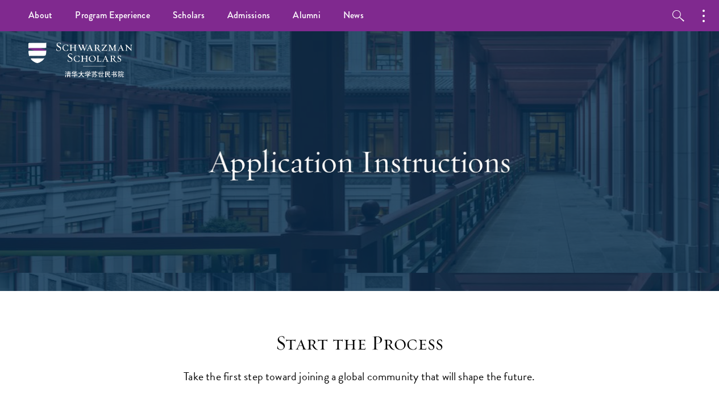
click at [214, 169] on h1 "Application Instructions" at bounding box center [360, 162] width 392 height 40
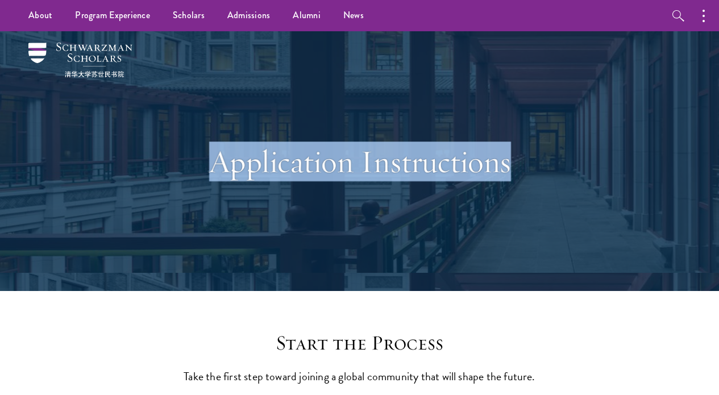
drag, startPoint x: 214, startPoint y: 169, endPoint x: 604, endPoint y: 184, distance: 389.9
click at [604, 184] on div "Application Instructions" at bounding box center [359, 161] width 651 height 260
click at [508, 176] on h1 "Application Instructions" at bounding box center [360, 162] width 392 height 40
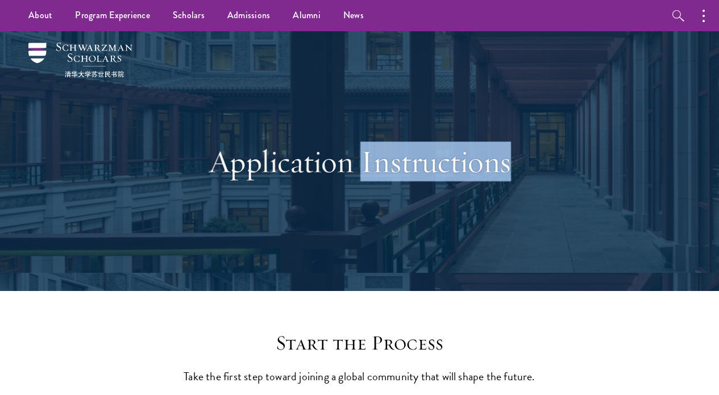
drag, startPoint x: 508, startPoint y: 173, endPoint x: 360, endPoint y: 168, distance: 148.0
click at [360, 168] on h1 "Application Instructions" at bounding box center [360, 162] width 392 height 40
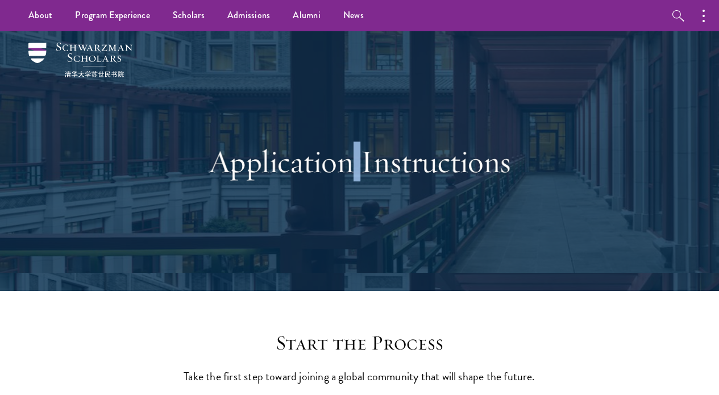
drag, startPoint x: 354, startPoint y: 167, endPoint x: 366, endPoint y: 168, distance: 11.4
click at [366, 168] on h1 "Application Instructions" at bounding box center [360, 162] width 392 height 40
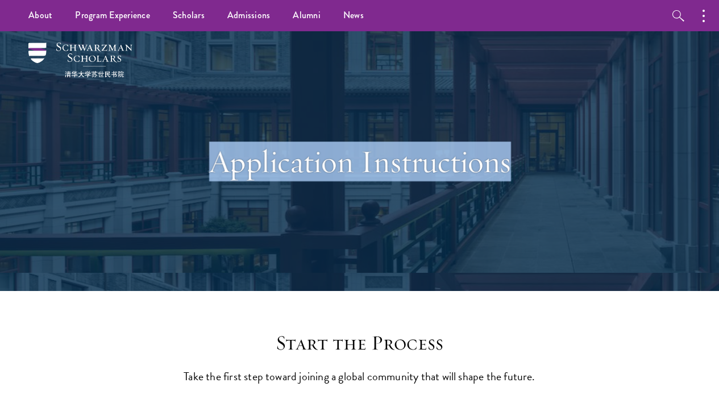
drag, startPoint x: 200, startPoint y: 160, endPoint x: 511, endPoint y: 174, distance: 311.4
click at [511, 174] on h1 "Application Instructions" at bounding box center [360, 162] width 392 height 40
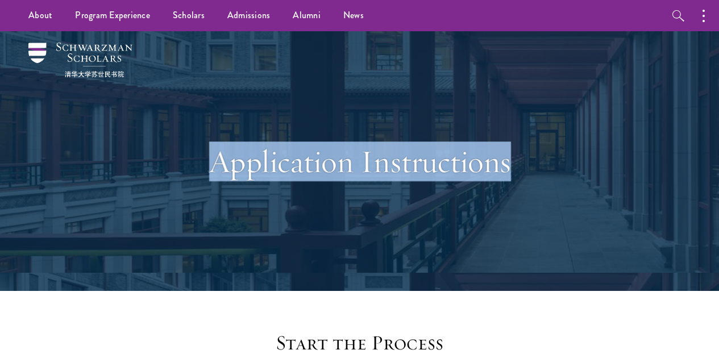
click at [218, 173] on h1 "Application Instructions" at bounding box center [360, 162] width 392 height 40
drag, startPoint x: 218, startPoint y: 171, endPoint x: 467, endPoint y: 184, distance: 249.4
click at [467, 184] on div "Application Instructions" at bounding box center [360, 161] width 392 height 176
click at [491, 168] on h1 "Application Instructions" at bounding box center [360, 162] width 392 height 40
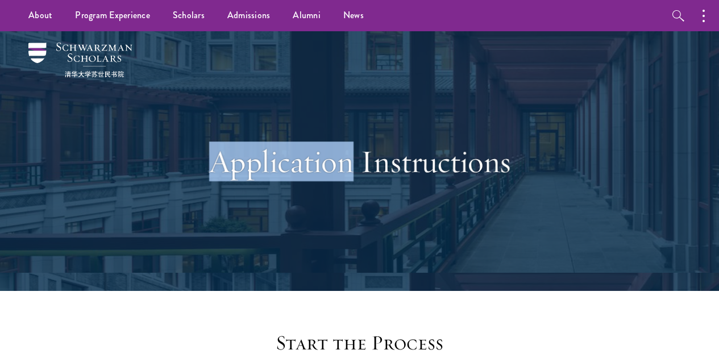
drag, startPoint x: 210, startPoint y: 168, endPoint x: 350, endPoint y: 175, distance: 140.1
click at [350, 175] on h1 "Application Instructions" at bounding box center [360, 162] width 392 height 40
click at [212, 169] on h1 "Application Instructions" at bounding box center [360, 162] width 392 height 40
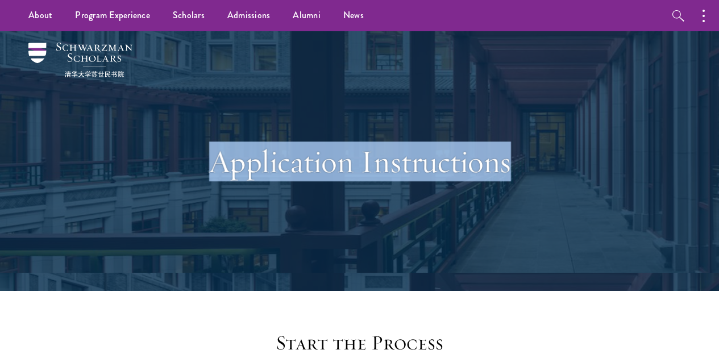
drag, startPoint x: 212, startPoint y: 169, endPoint x: 491, endPoint y: 169, distance: 279.8
click at [491, 169] on h1 "Application Instructions" at bounding box center [360, 162] width 392 height 40
click at [428, 161] on h1 "Application Instructions" at bounding box center [360, 162] width 392 height 40
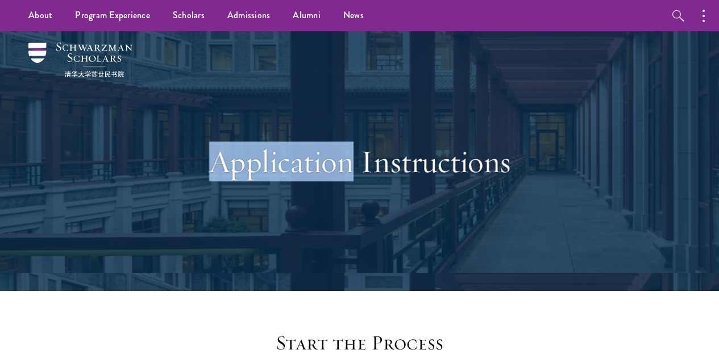
drag, startPoint x: 216, startPoint y: 164, endPoint x: 352, endPoint y: 172, distance: 136.2
click at [352, 172] on h1 "Application Instructions" at bounding box center [360, 162] width 392 height 40
click at [357, 173] on h1 "Application Instructions" at bounding box center [360, 162] width 392 height 40
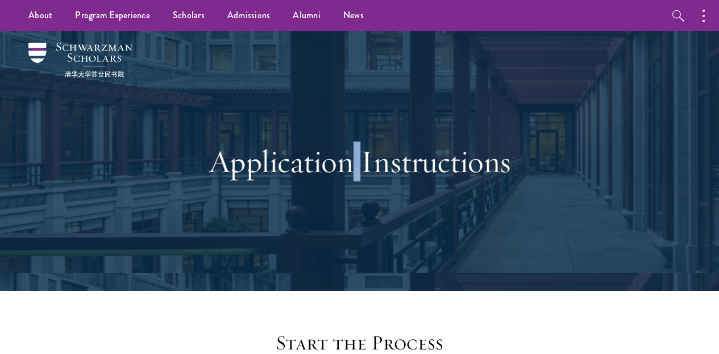
drag, startPoint x: 353, startPoint y: 172, endPoint x: 361, endPoint y: 174, distance: 8.8
click at [361, 174] on h1 "Application Instructions" at bounding box center [360, 162] width 392 height 40
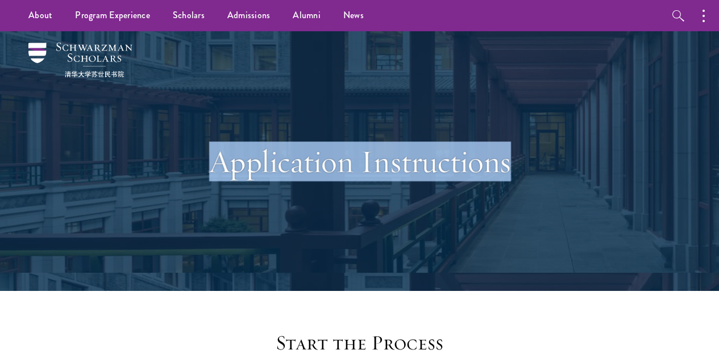
drag, startPoint x: 204, startPoint y: 162, endPoint x: 513, endPoint y: 168, distance: 309.5
click at [513, 168] on h1 "Application Instructions" at bounding box center [360, 162] width 392 height 40
click at [396, 228] on div "Application Instructions" at bounding box center [360, 161] width 392 height 176
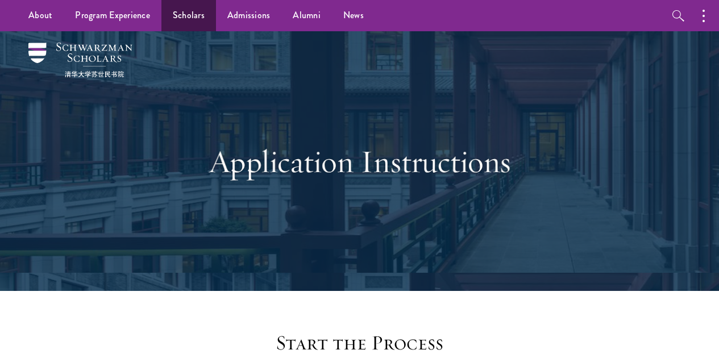
click at [173, 22] on link "Scholars" at bounding box center [189, 15] width 55 height 31
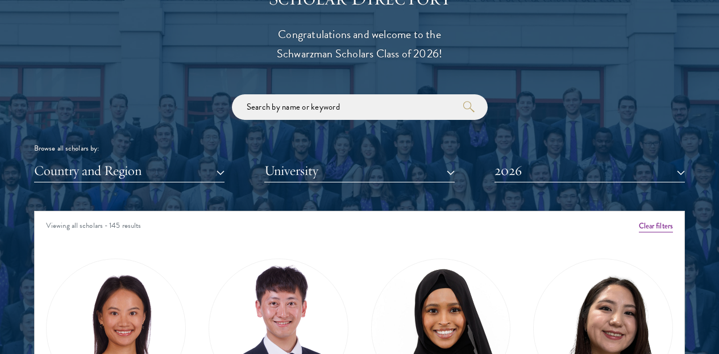
scroll to position [1275, 0]
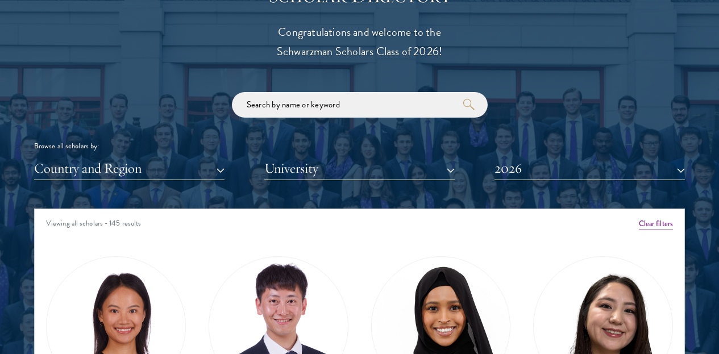
click at [682, 164] on button "2026" at bounding box center [590, 168] width 191 height 23
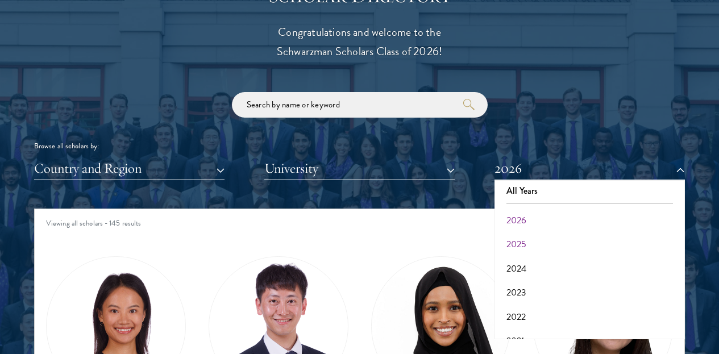
scroll to position [7, 0]
click at [516, 245] on button "2025" at bounding box center [590, 242] width 184 height 24
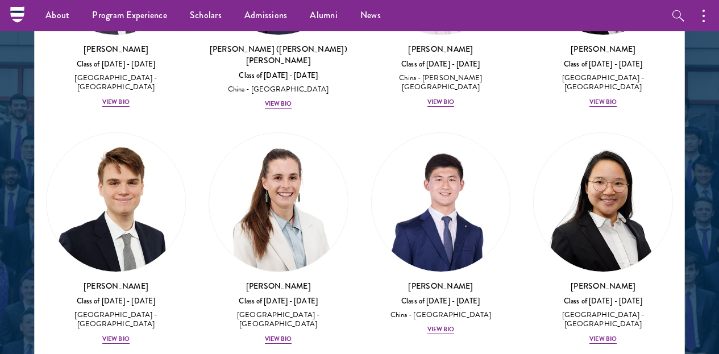
scroll to position [7669, 0]
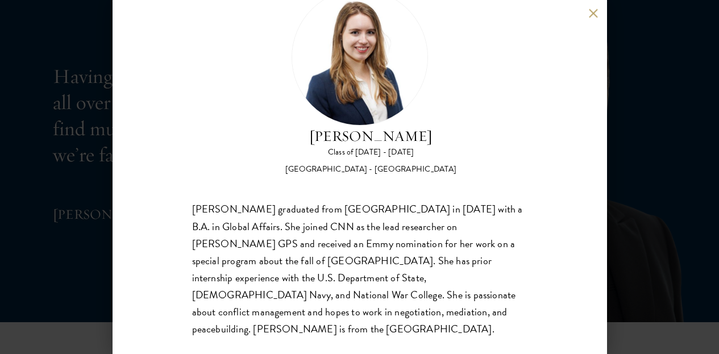
scroll to position [2477, 0]
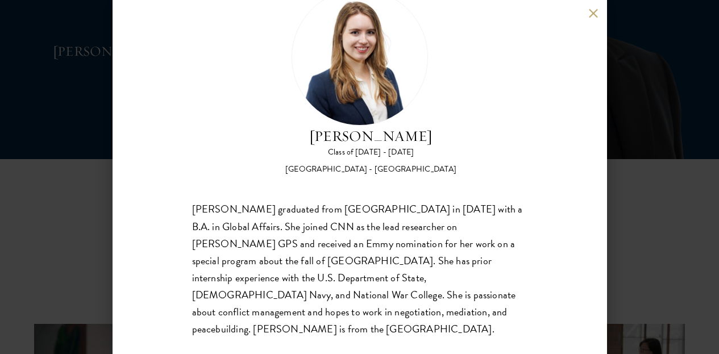
click at [591, 14] on button at bounding box center [594, 14] width 10 height 10
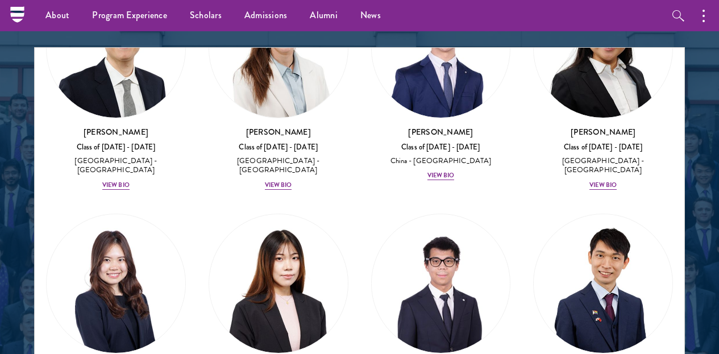
scroll to position [7715, 0]
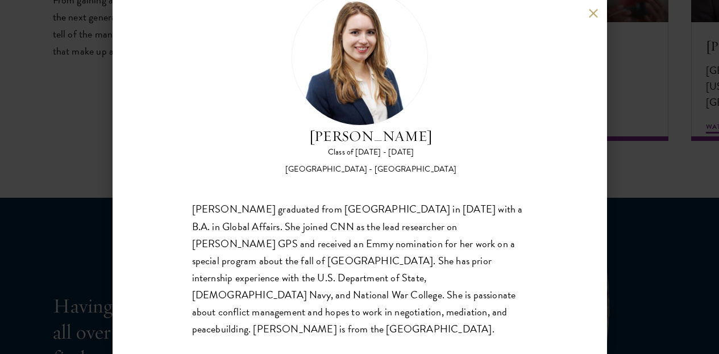
scroll to position [43, 0]
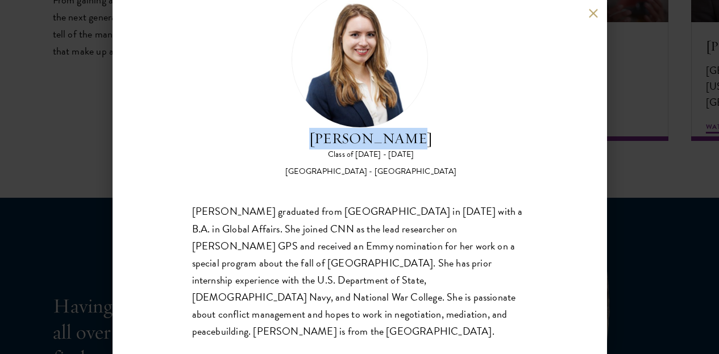
drag, startPoint x: 415, startPoint y: 136, endPoint x: 326, endPoint y: 140, distance: 88.8
click at [326, 140] on h2 "[PERSON_NAME]" at bounding box center [371, 139] width 171 height 22
copy h2 "[PERSON_NAME]"
